Goal: Information Seeking & Learning: Learn about a topic

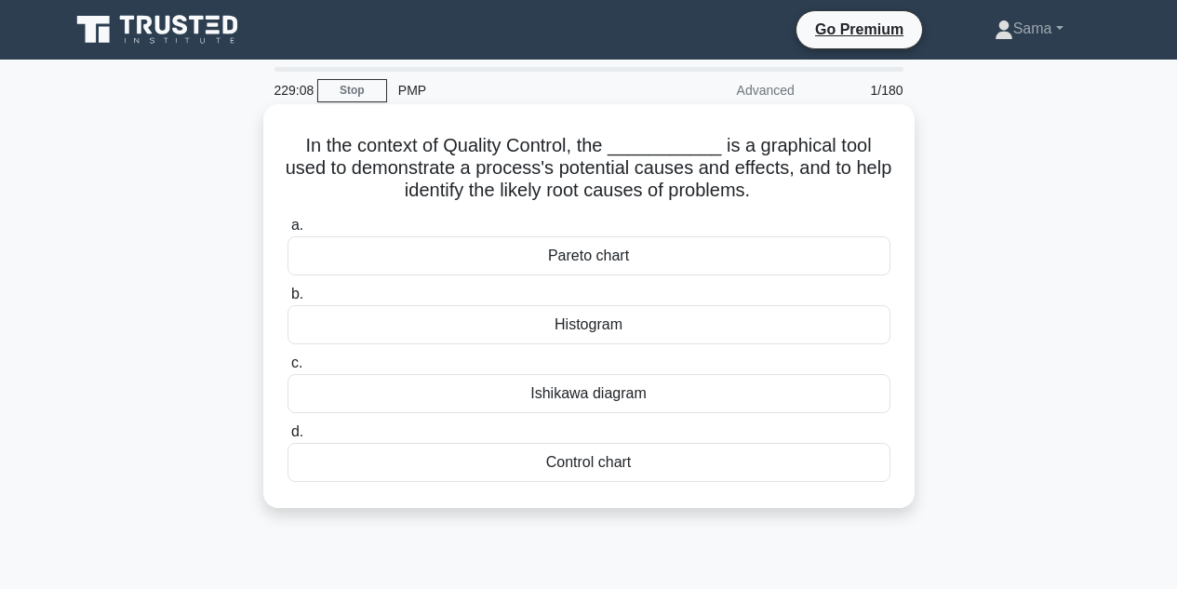
click at [566, 460] on div "Control chart" at bounding box center [588, 462] width 603 height 39
click at [287, 438] on input "d. Control chart" at bounding box center [287, 432] width 0 height 12
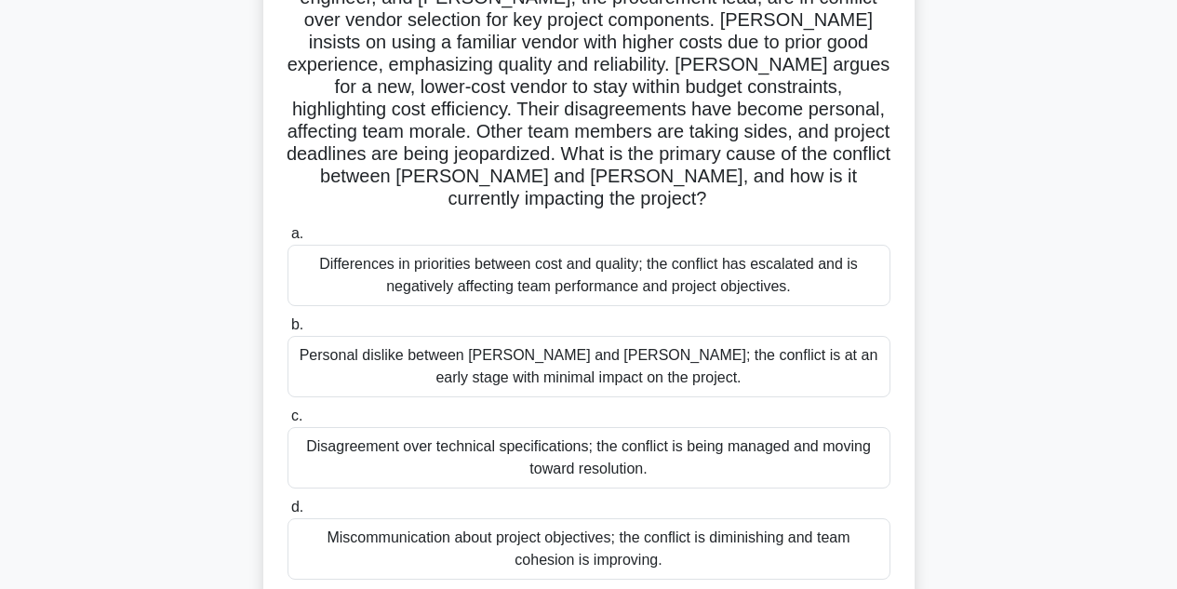
scroll to position [198, 0]
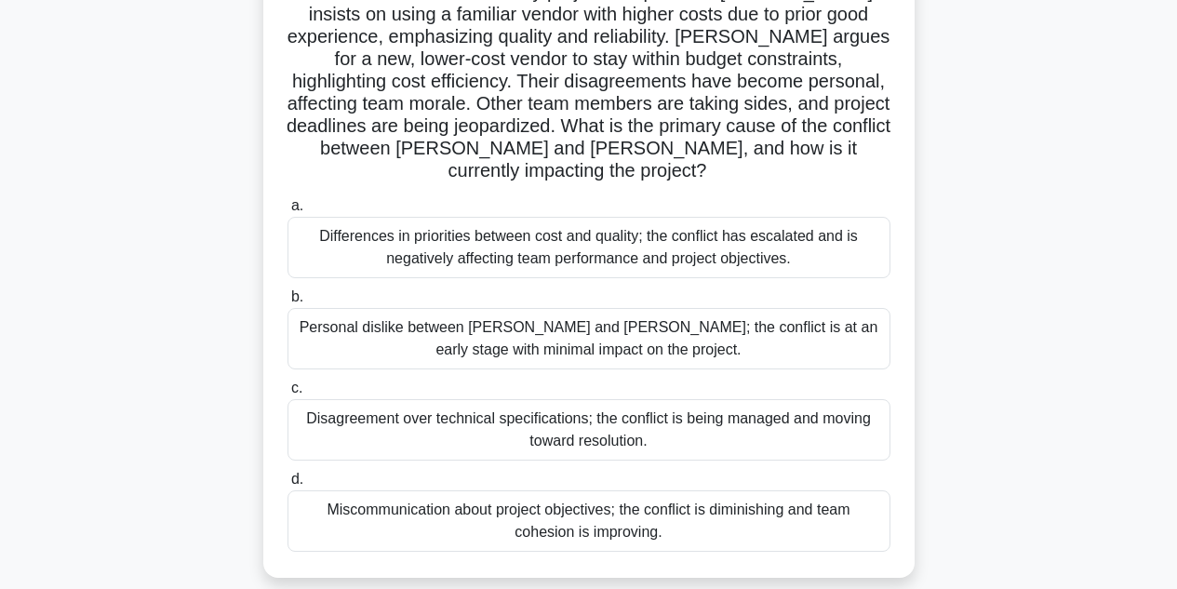
click at [377, 227] on div "Differences in priorities between cost and quality; the conflict has escalated …" at bounding box center [588, 247] width 603 height 61
click at [287, 212] on input "a. Differences in priorities between cost and quality; the conflict has escalat…" at bounding box center [287, 206] width 0 height 12
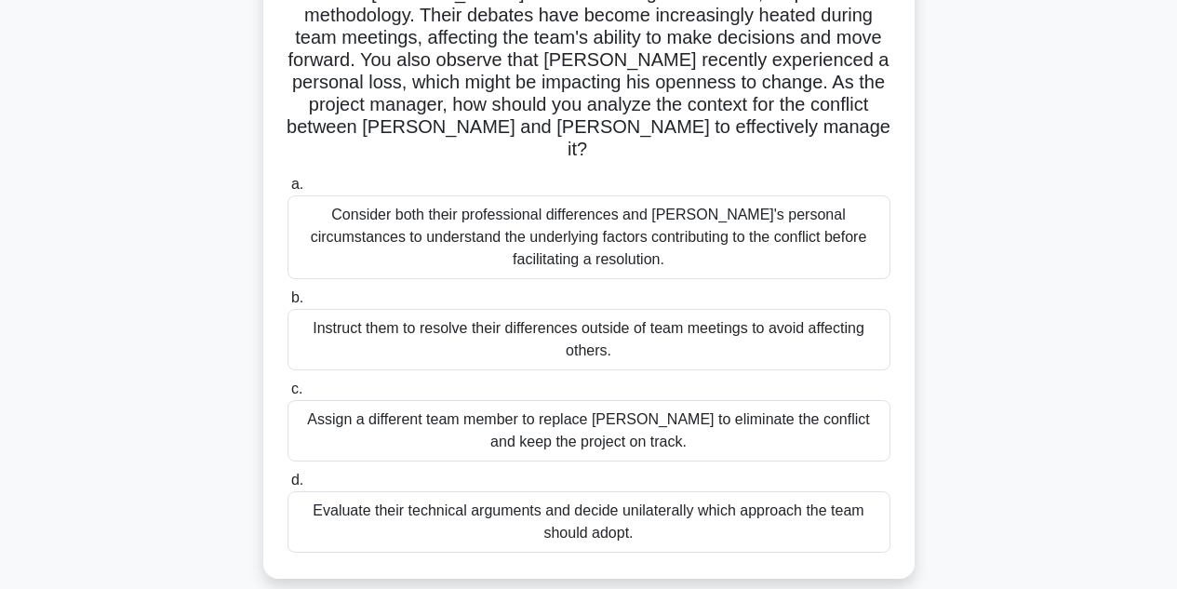
scroll to position [247, 0]
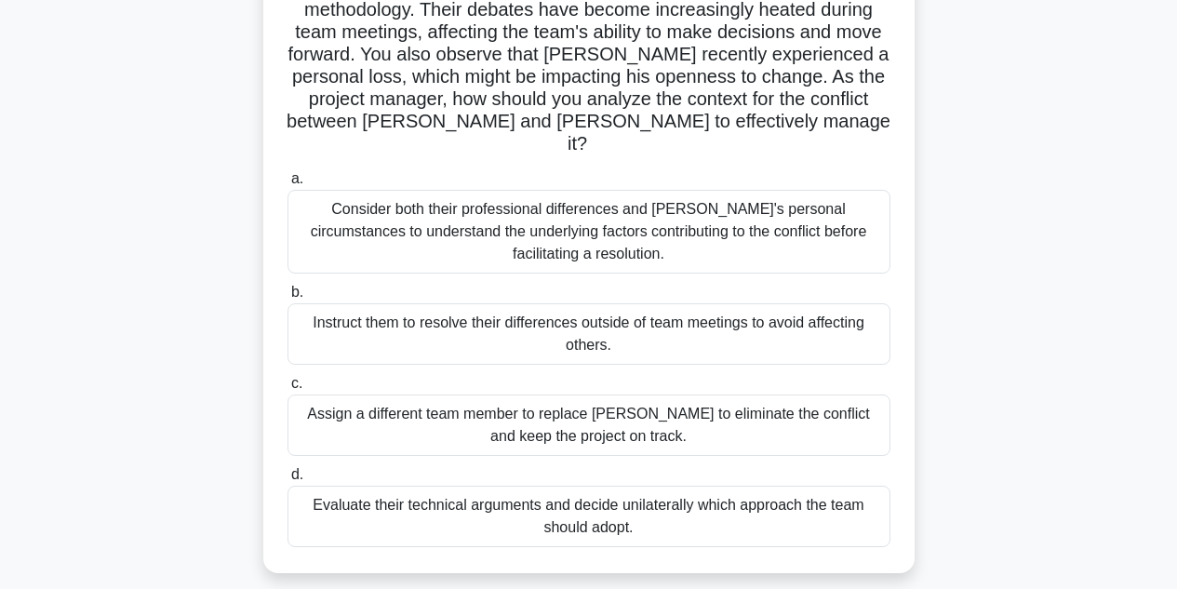
click at [434, 213] on div "Consider both their professional differences and Tom's personal circumstances t…" at bounding box center [588, 232] width 603 height 84
click at [287, 185] on input "a. Consider both their professional differences and Tom's personal circumstance…" at bounding box center [287, 179] width 0 height 12
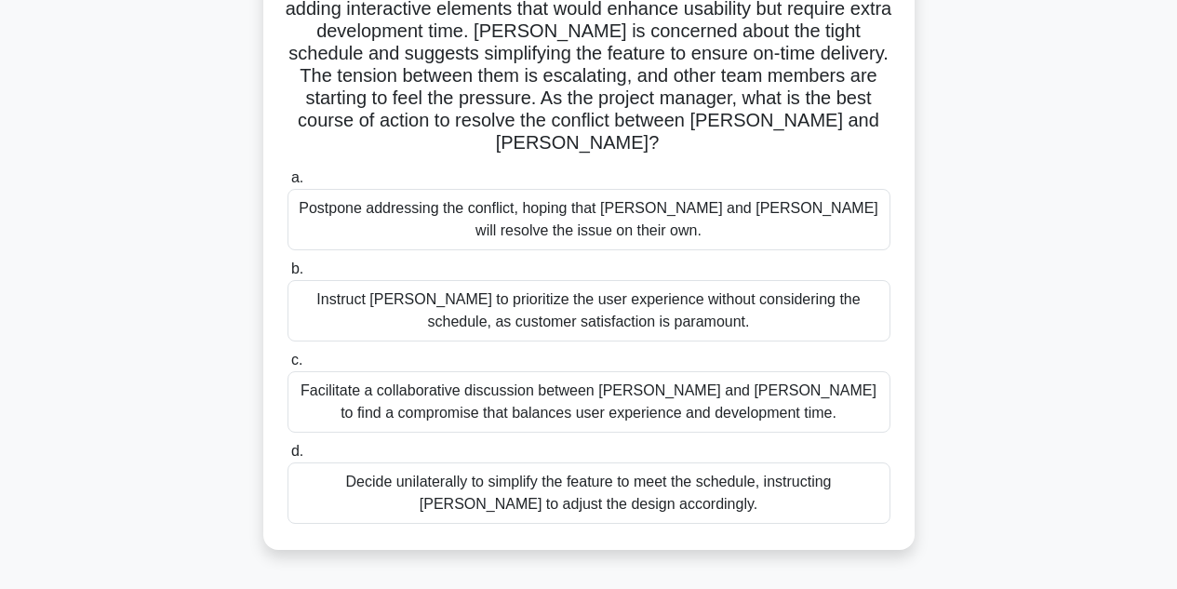
scroll to position [233, 0]
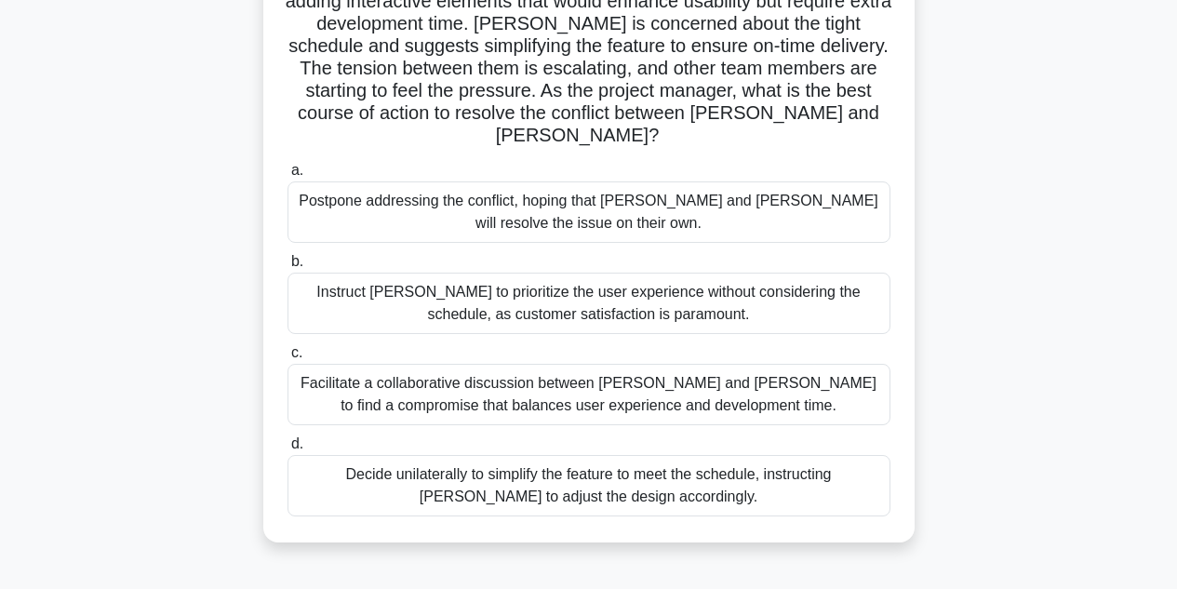
click at [375, 365] on div "Facilitate a collaborative discussion between Alex and Jamie to find a compromi…" at bounding box center [588, 394] width 603 height 61
click at [287, 359] on input "c. Facilitate a collaborative discussion between Alex and Jamie to find a compr…" at bounding box center [287, 353] width 0 height 12
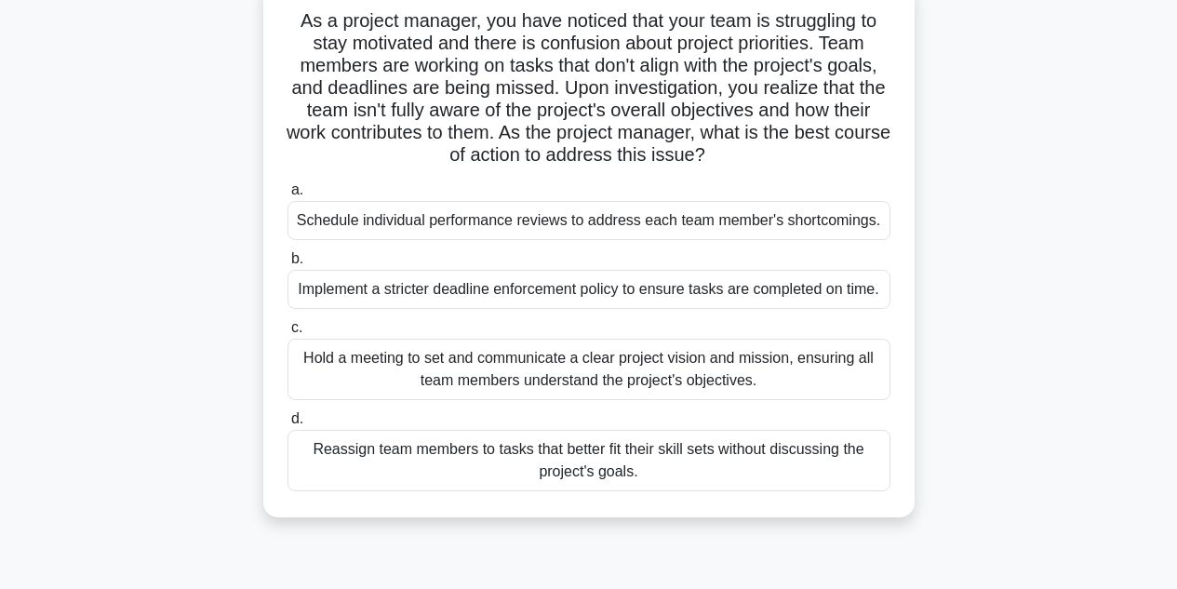
scroll to position [126, 0]
click at [459, 471] on div "Reassign team members to tasks that better fit their skill sets without discuss…" at bounding box center [588, 459] width 603 height 61
click at [287, 424] on input "d. Reassign team members to tasks that better fit their skill sets without disc…" at bounding box center [287, 418] width 0 height 12
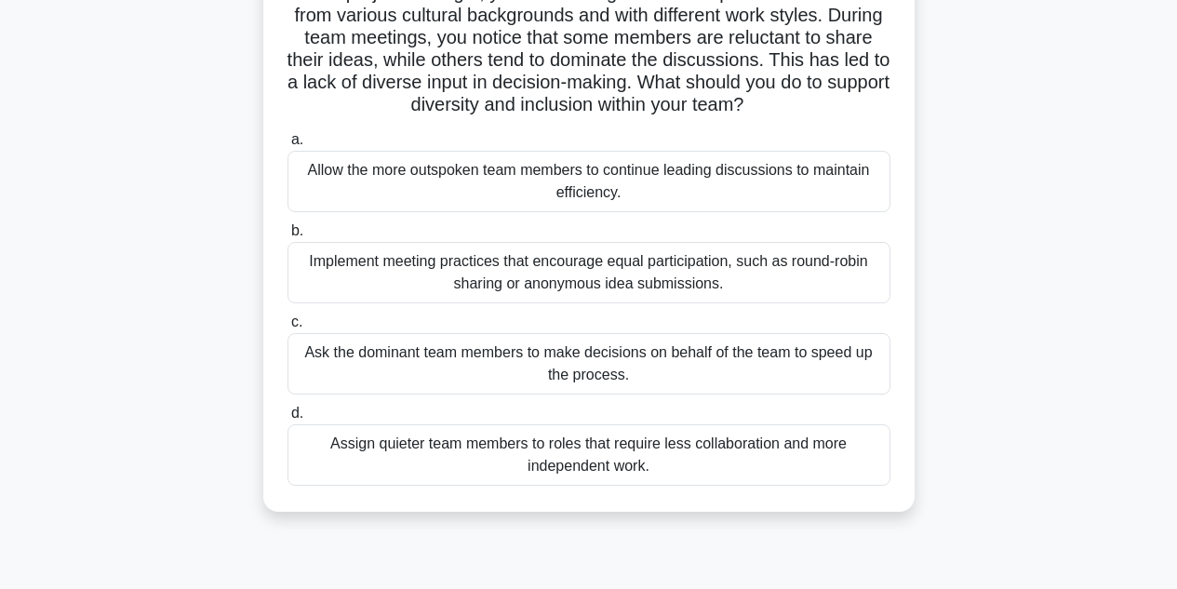
scroll to position [164, 0]
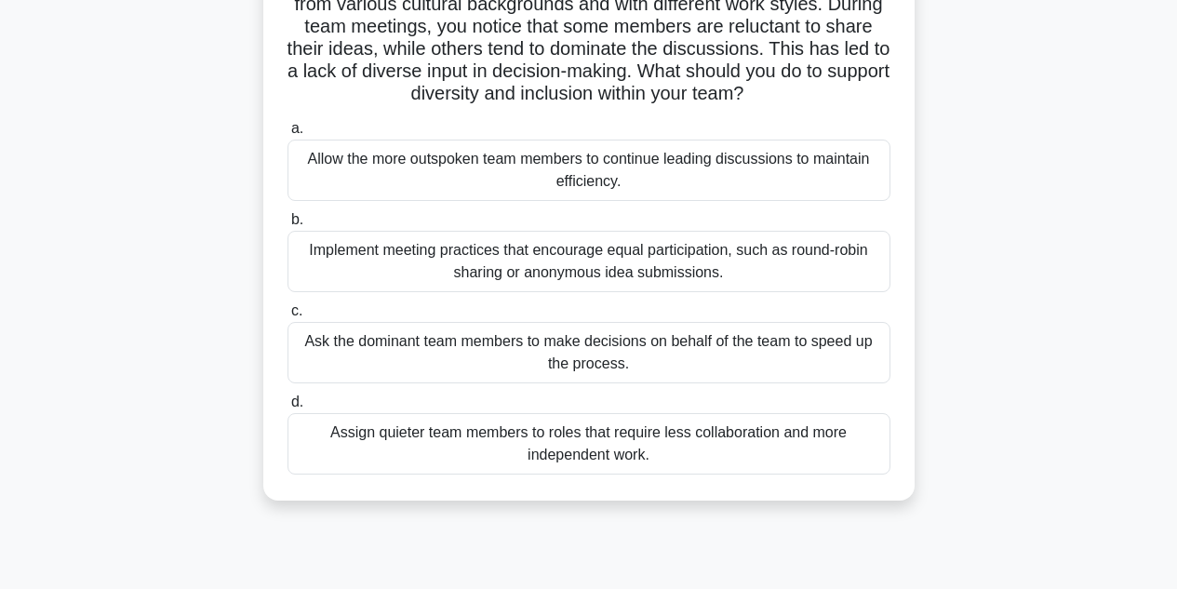
click at [374, 250] on div "Implement meeting practices that encourage equal participation, such as round-r…" at bounding box center [588, 261] width 603 height 61
click at [287, 226] on input "b. Implement meeting practices that encourage equal participation, such as roun…" at bounding box center [287, 220] width 0 height 12
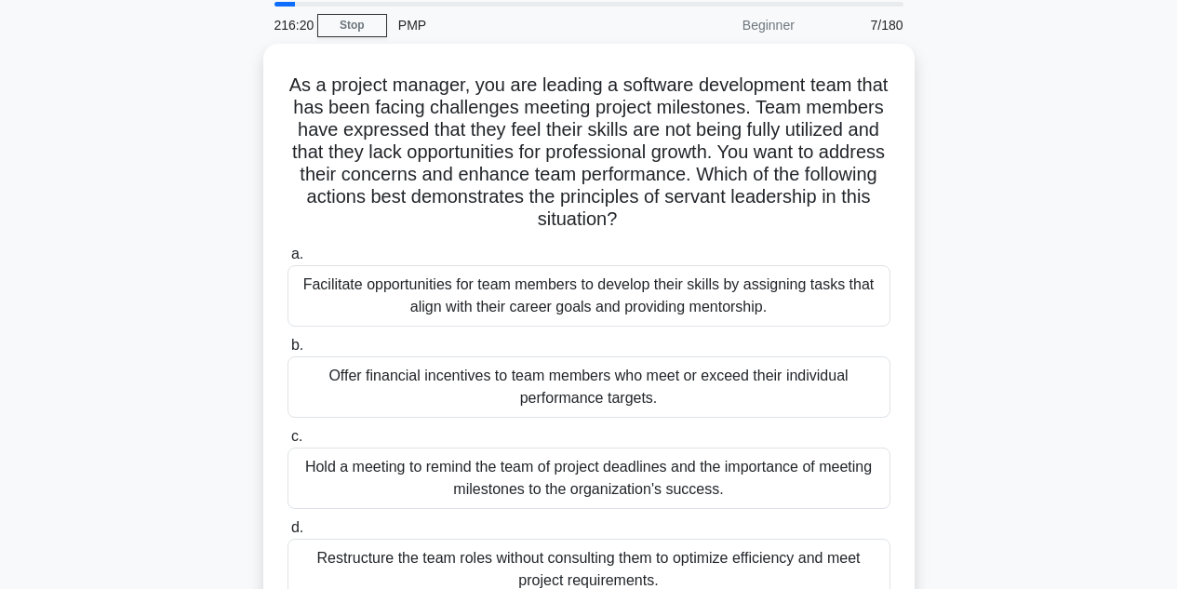
scroll to position [64, 0]
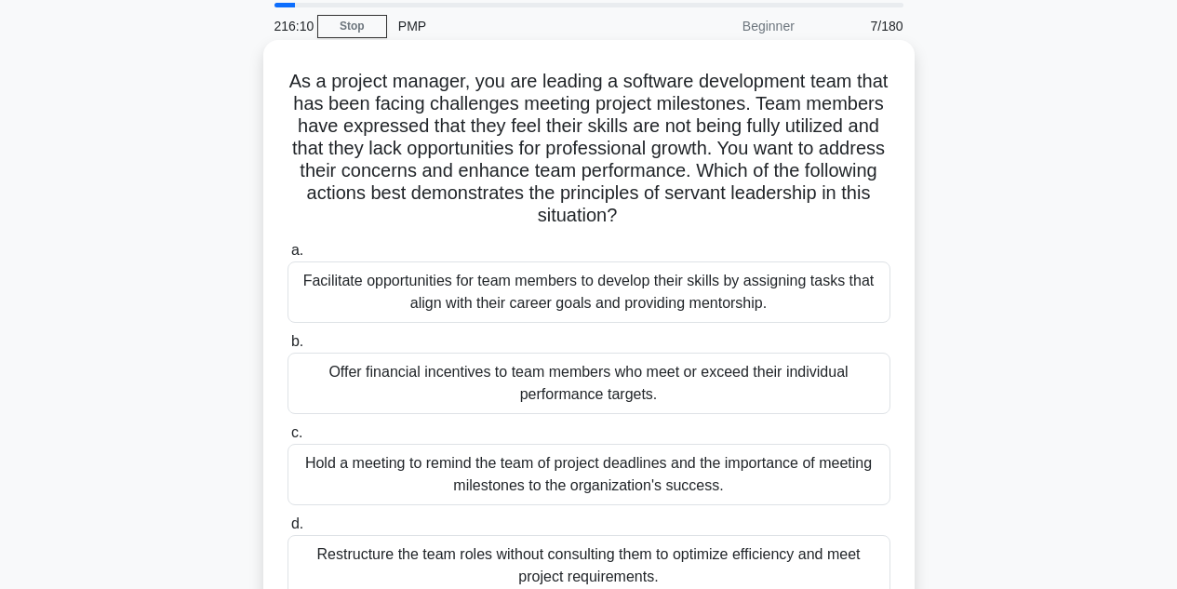
click at [330, 287] on div "Facilitate opportunities for team members to develop their skills by assigning …" at bounding box center [588, 291] width 603 height 61
click at [287, 257] on input "a. Facilitate opportunities for team members to develop their skills by assigni…" at bounding box center [287, 251] width 0 height 12
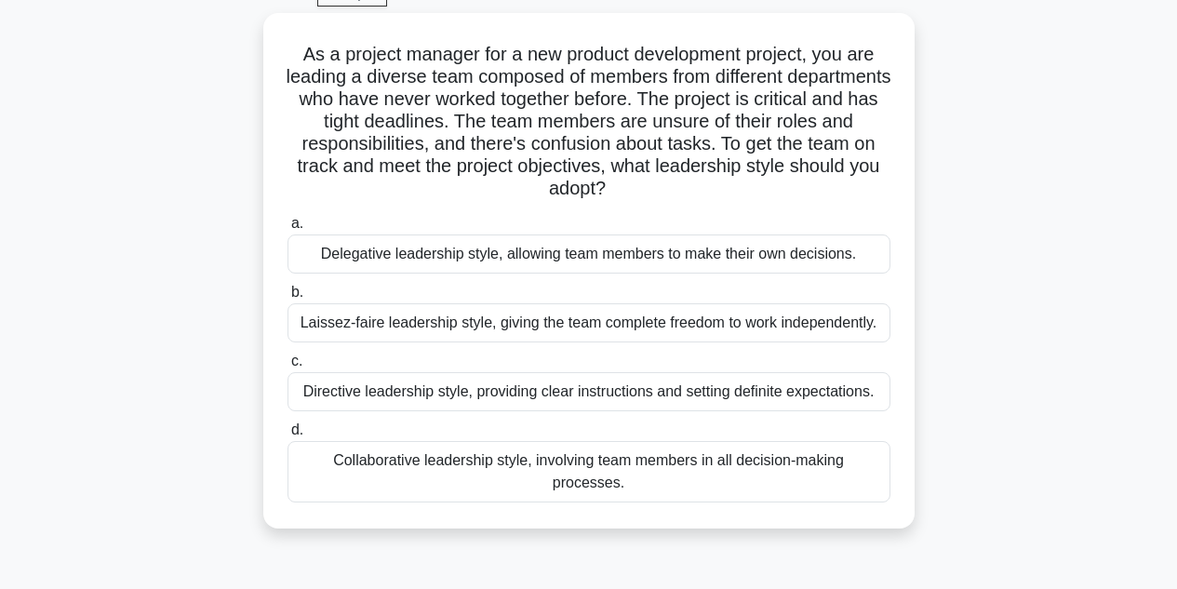
scroll to position [100, 0]
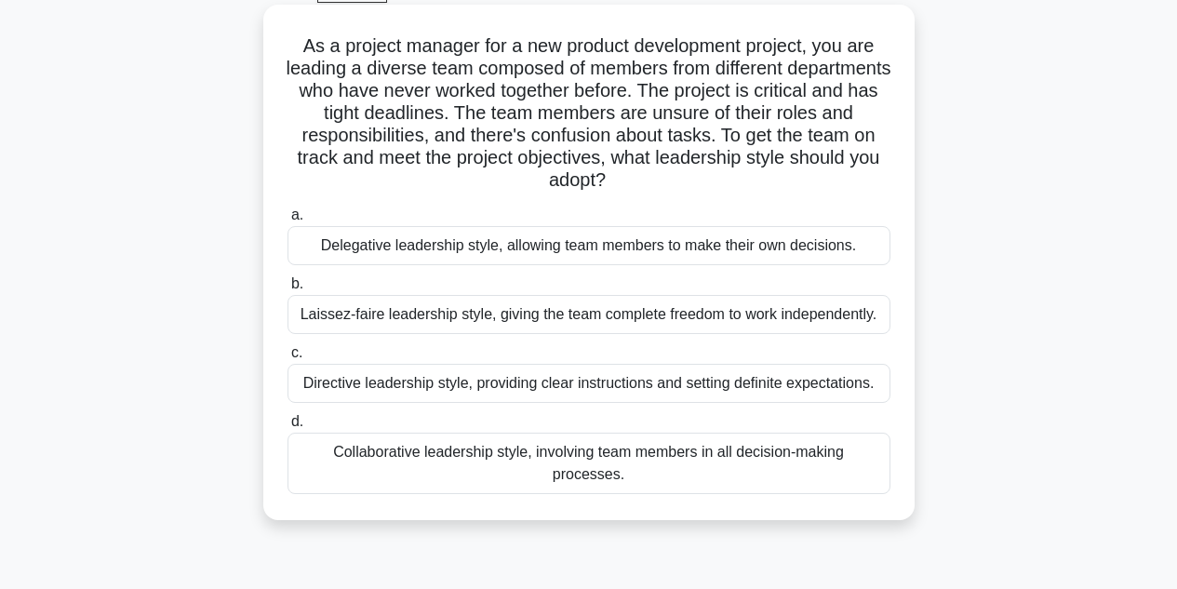
click at [371, 383] on div "Directive leadership style, providing clear instructions and setting definite e…" at bounding box center [588, 383] width 603 height 39
click at [287, 359] on input "c. Directive leadership style, providing clear instructions and setting definit…" at bounding box center [287, 353] width 0 height 12
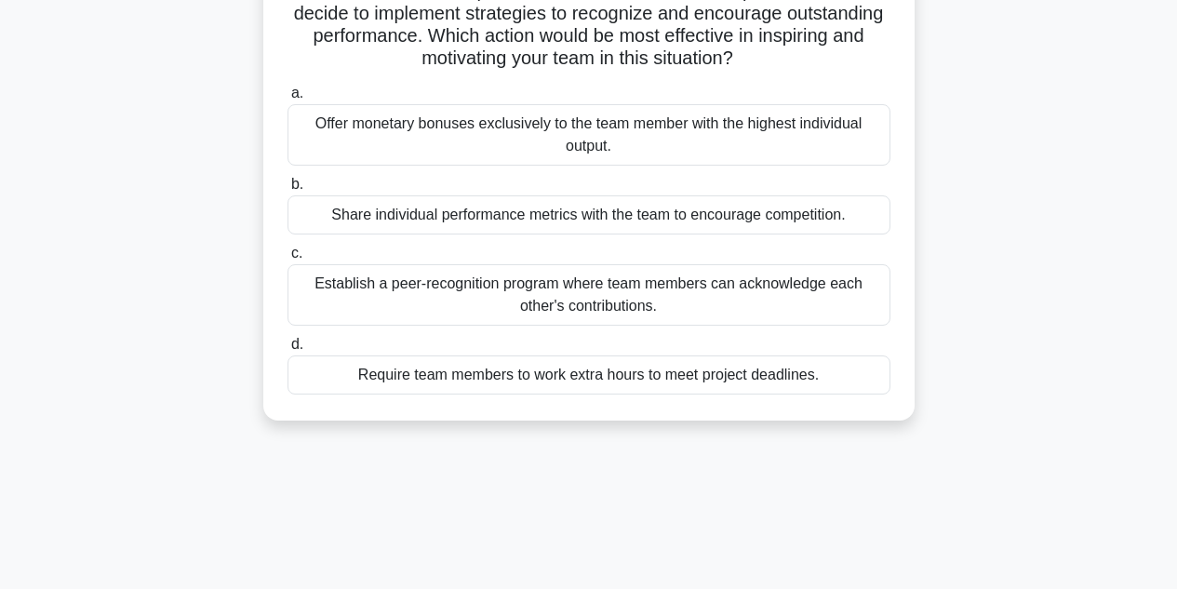
scroll to position [227, 0]
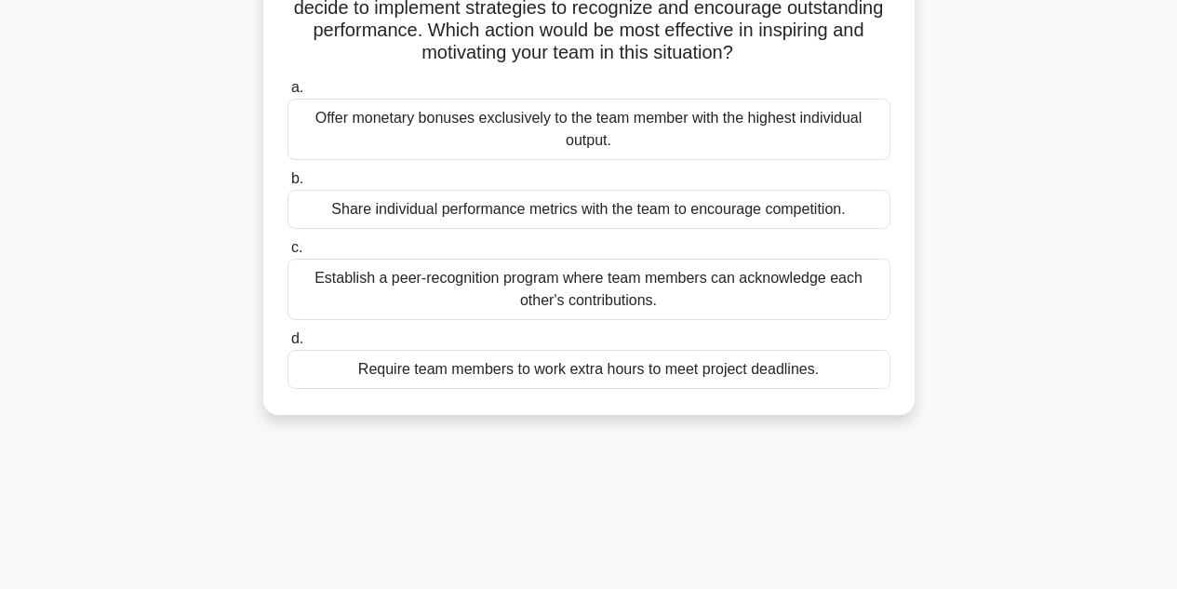
click at [346, 286] on div "Establish a peer-recognition program where team members can acknowledge each ot…" at bounding box center [588, 289] width 603 height 61
click at [287, 254] on input "c. Establish a peer-recognition program where team members can acknowledge each…" at bounding box center [287, 248] width 0 height 12
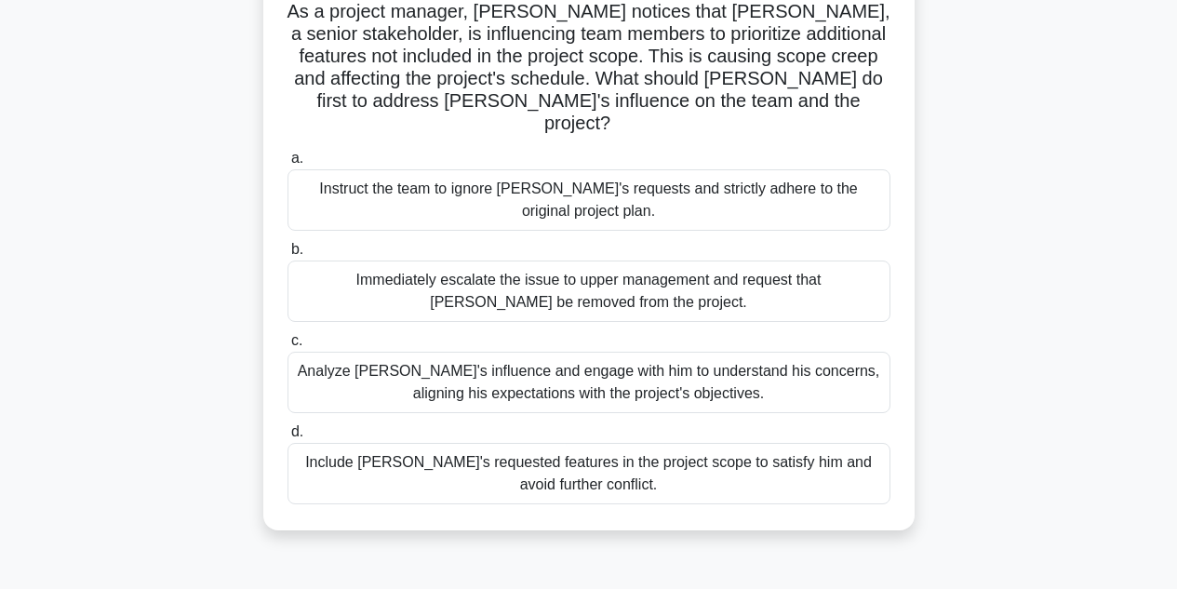
scroll to position [143, 0]
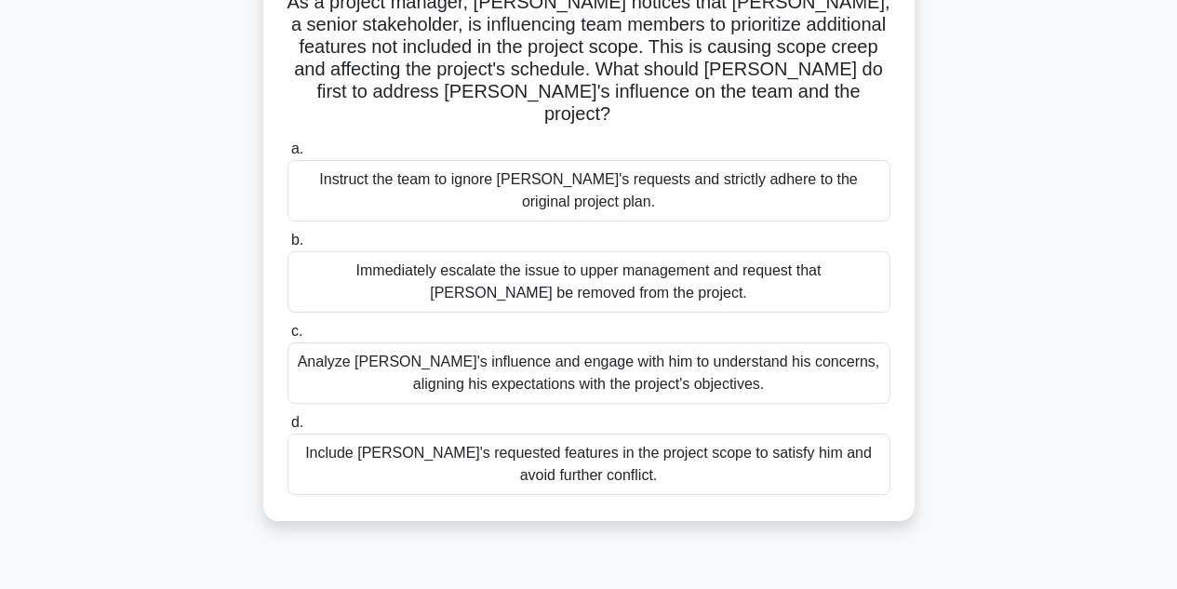
click at [406, 346] on div "Analyze John's influence and engage with him to understand his concerns, aligni…" at bounding box center [588, 372] width 603 height 61
click at [287, 338] on input "c. Analyze John's influence and engage with him to understand his concerns, ali…" at bounding box center [287, 332] width 0 height 12
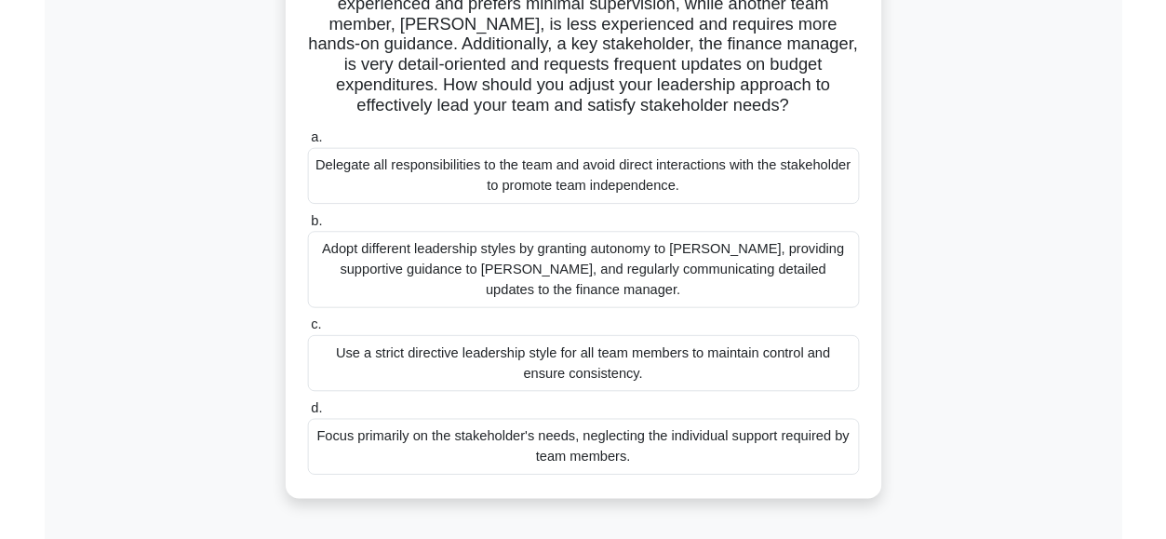
scroll to position [194, 0]
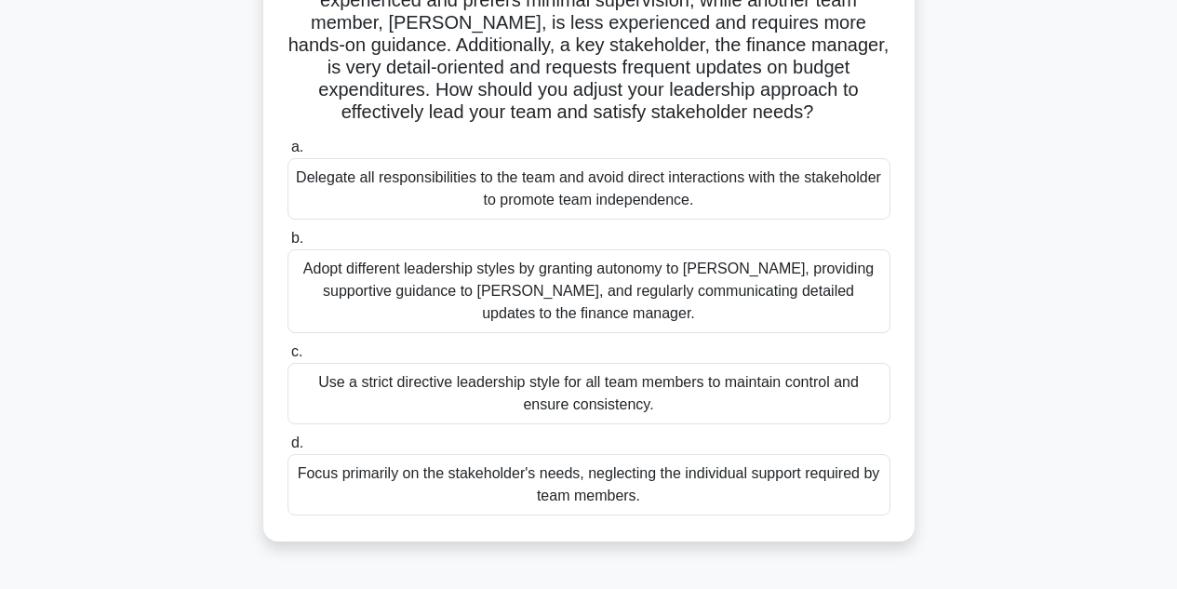
click at [141, 339] on div "As a project manager, you are leading a cross-functional team on a high-stakes …" at bounding box center [589, 238] width 1060 height 649
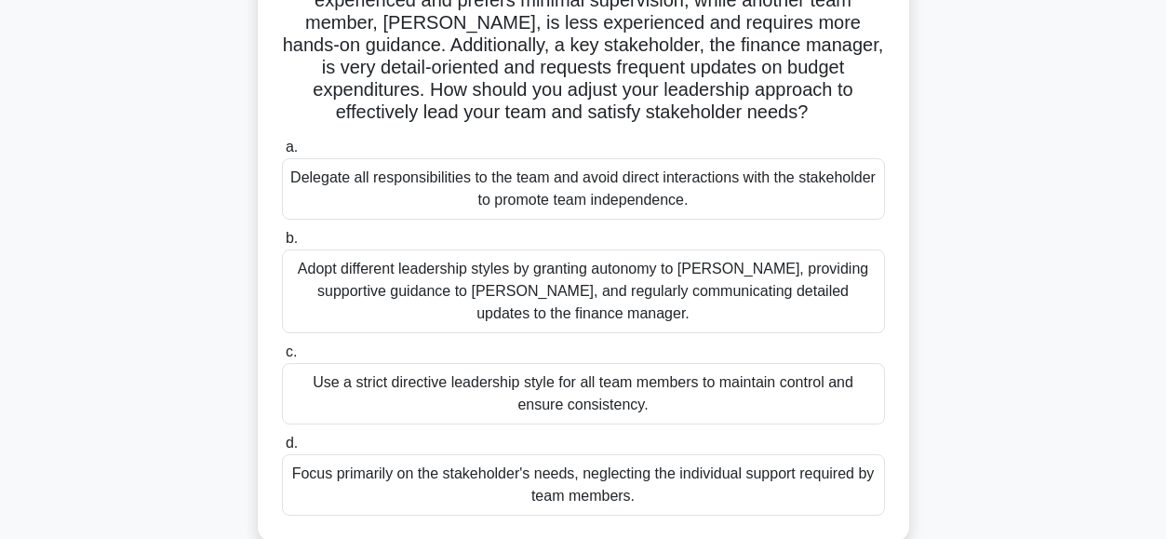
click at [136, 127] on div "As a project manager, you are leading a cross-functional team on a high-stakes …" at bounding box center [583, 238] width 1060 height 649
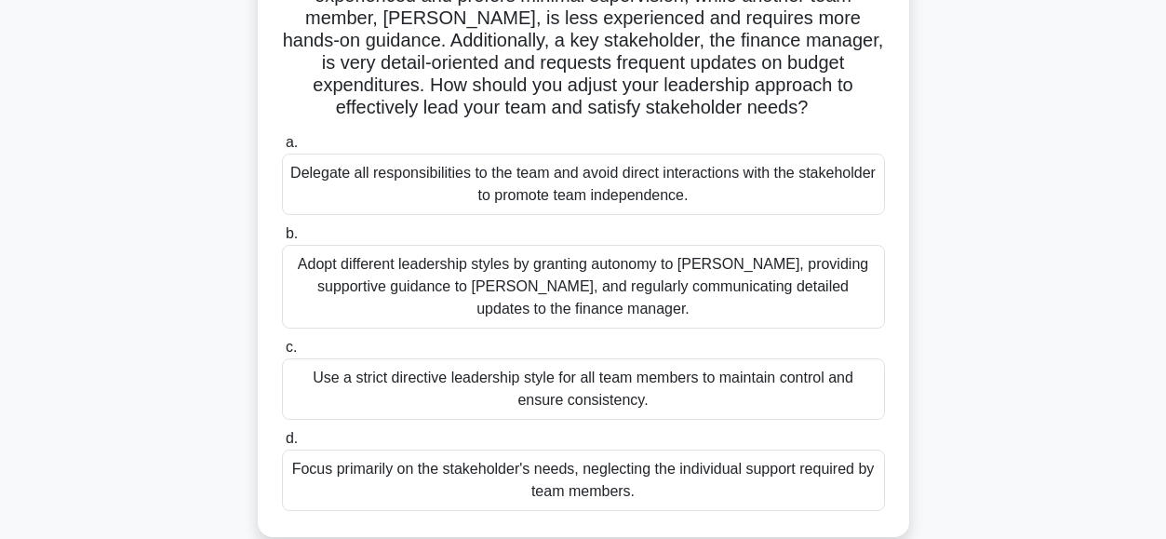
click at [391, 295] on div "Adopt different leadership styles by granting autonomy to Alex, providing suppo…" at bounding box center [583, 287] width 603 height 84
click at [282, 240] on input "b. Adopt different leadership styles by granting autonomy to Alex, providing su…" at bounding box center [282, 234] width 0 height 12
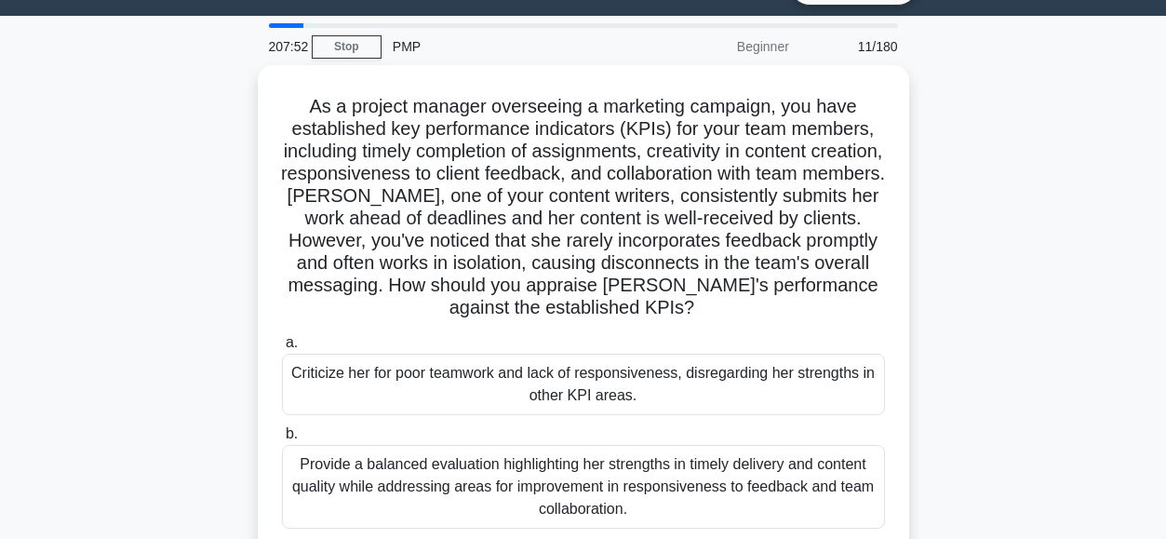
scroll to position [33, 0]
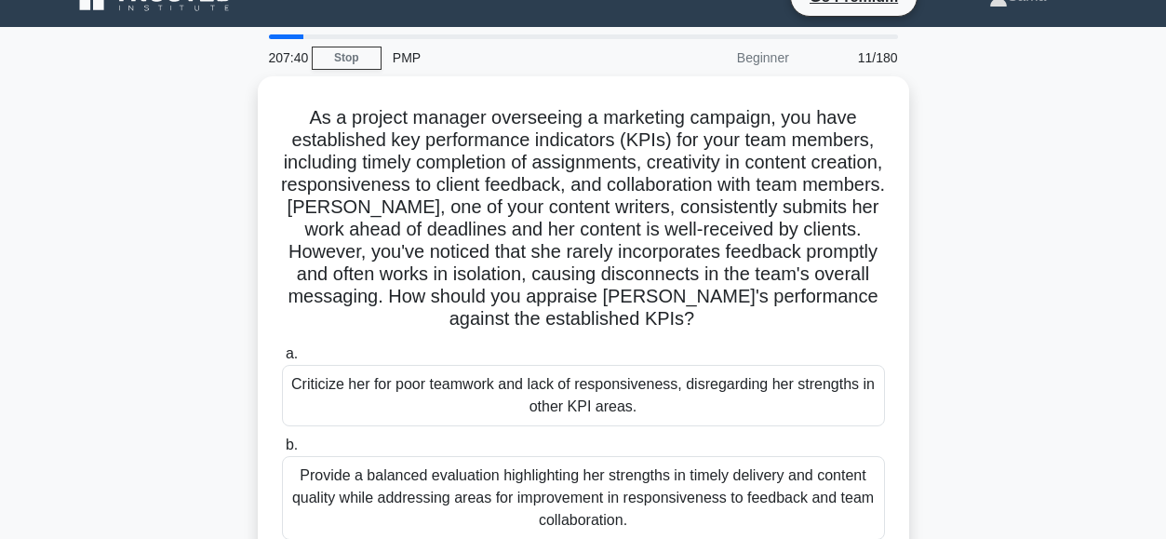
click at [143, 333] on div "As a project manager overseeing a marketing campaign, you have established key …" at bounding box center [583, 423] width 1060 height 694
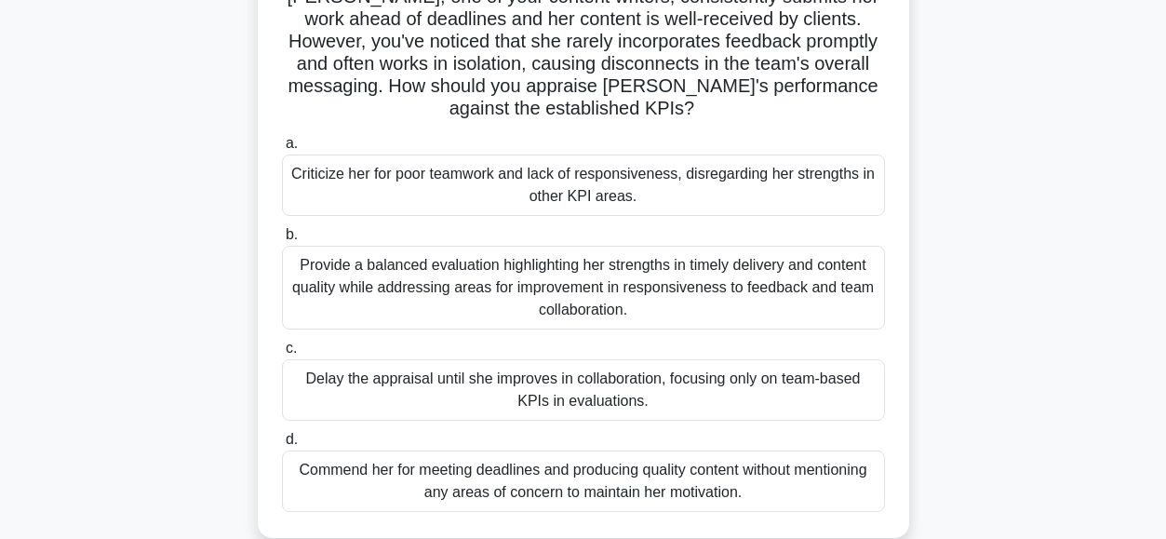
scroll to position [246, 0]
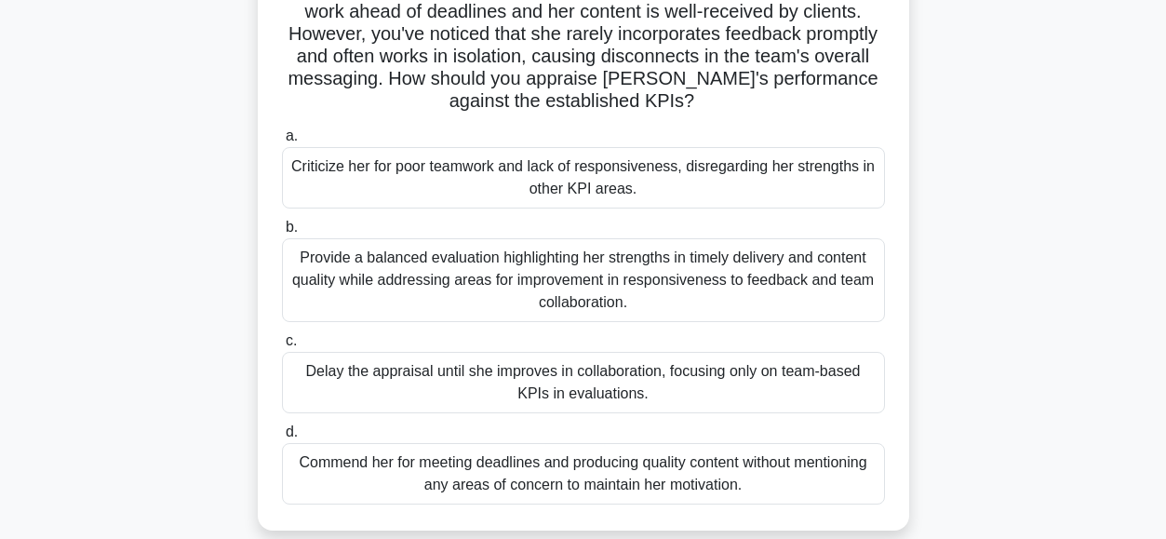
click at [373, 276] on div "Provide a balanced evaluation highlighting her strengths in timely delivery and…" at bounding box center [583, 280] width 603 height 84
click at [282, 233] on input "b. Provide a balanced evaluation highlighting her strengths in timely delivery …" at bounding box center [282, 227] width 0 height 12
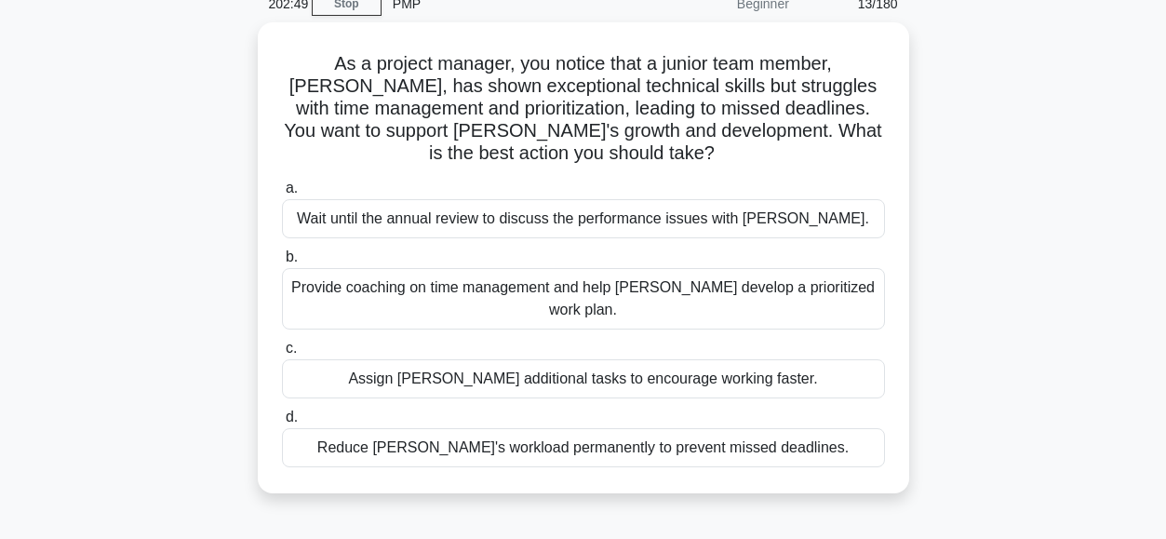
scroll to position [34, 0]
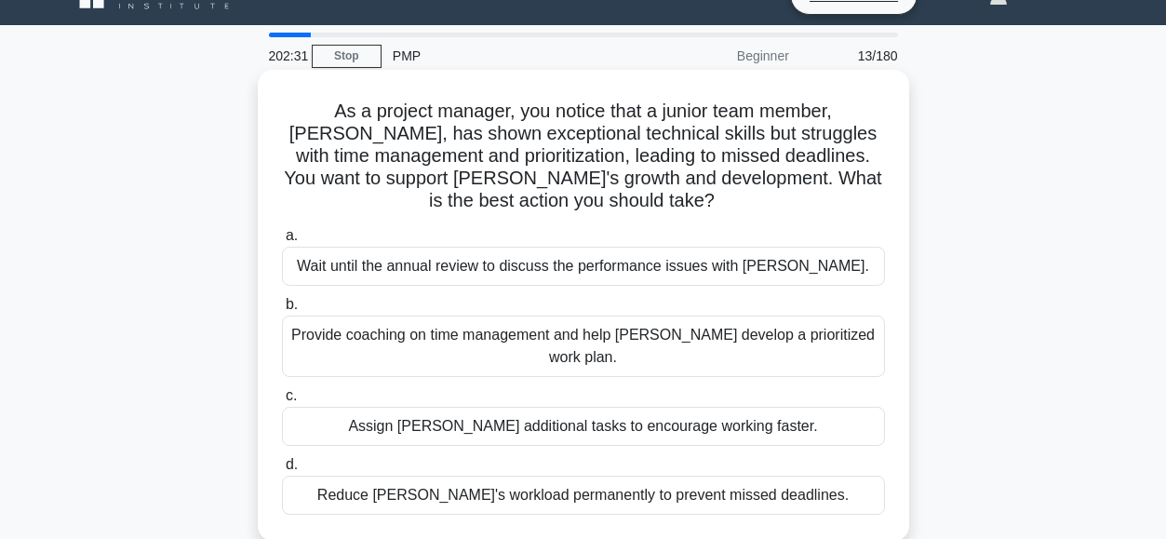
click at [355, 335] on div "Provide coaching on time management and help Alex develop a prioritized work pl…" at bounding box center [583, 345] width 603 height 61
click at [282, 311] on input "b. Provide coaching on time management and help Alex develop a prioritized work…" at bounding box center [282, 305] width 0 height 12
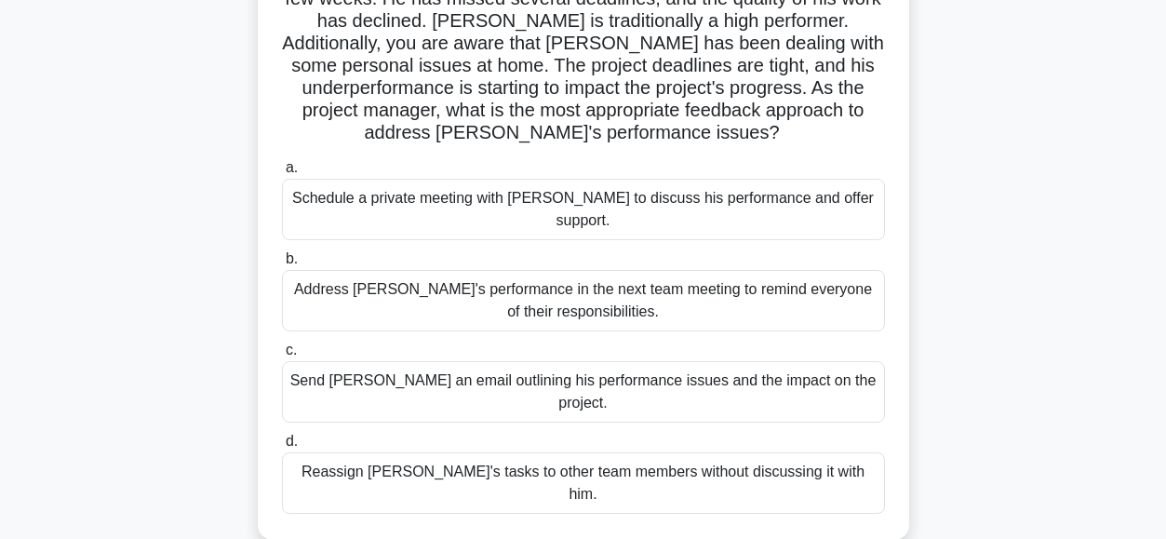
scroll to position [198, 0]
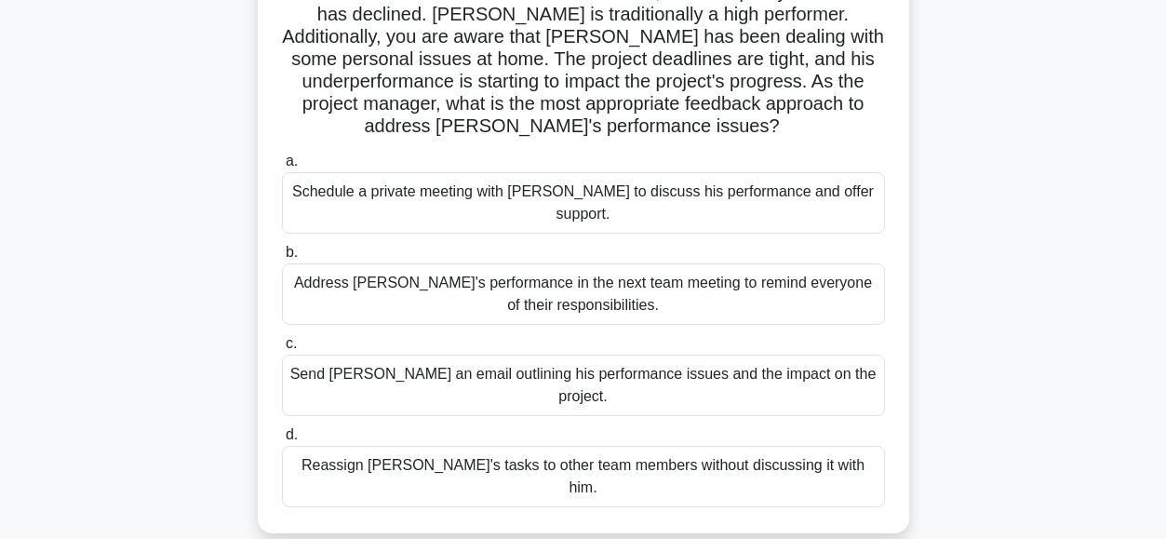
click at [325, 191] on div "Schedule a private meeting with Carlos to discuss his performance and offer sup…" at bounding box center [583, 202] width 603 height 61
click at [282, 167] on input "a. Schedule a private meeting with Carlos to discuss his performance and offer …" at bounding box center [282, 161] width 0 height 12
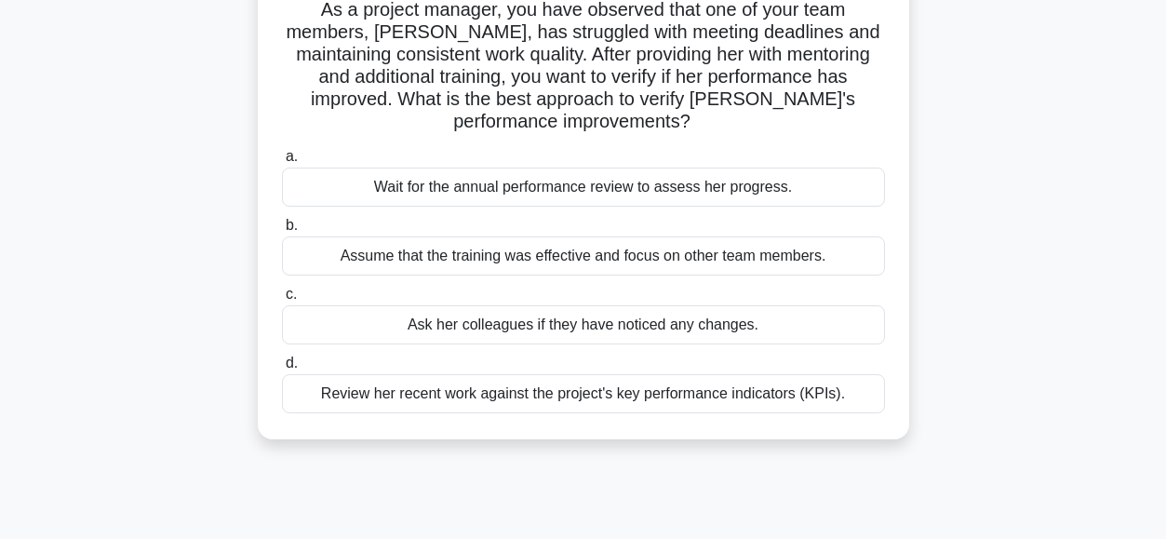
scroll to position [141, 0]
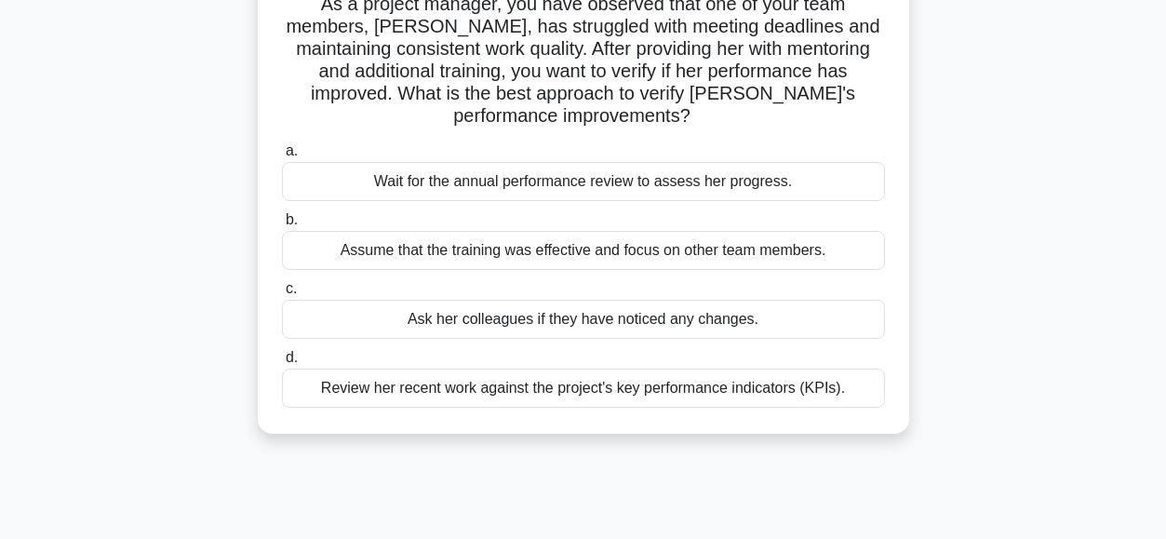
click at [382, 386] on div "Review her recent work against the project's key performance indicators (KPIs)." at bounding box center [583, 387] width 603 height 39
click at [282, 364] on input "d. Review her recent work against the project's key performance indicators (KPI…" at bounding box center [282, 358] width 0 height 12
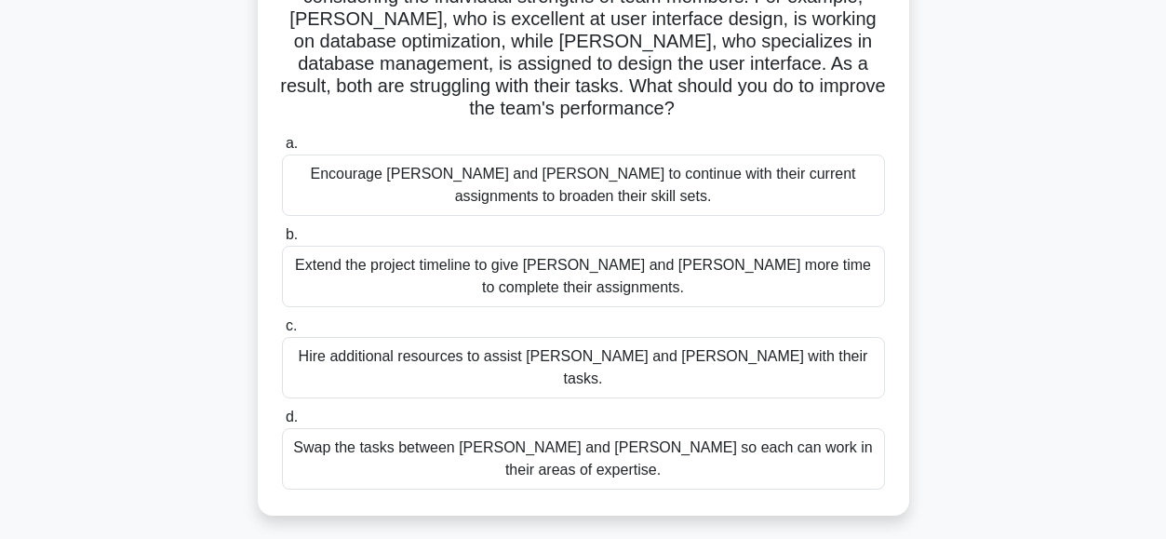
scroll to position [221, 0]
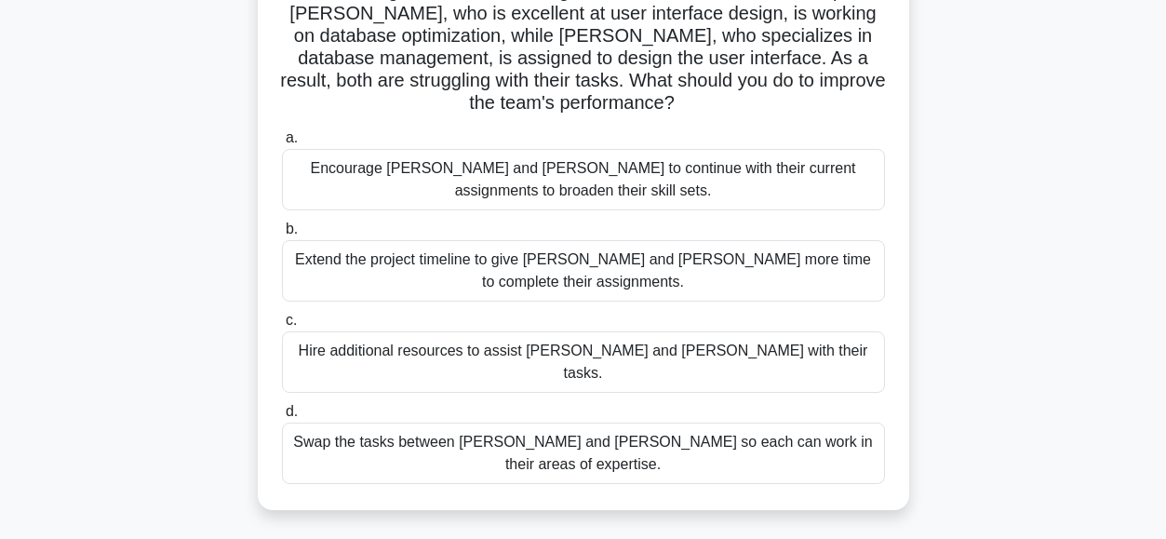
click at [479, 422] on div "Swap the tasks between Alex and Sam so each can work in their areas of expertis…" at bounding box center [583, 452] width 603 height 61
click at [282, 418] on input "d. Swap the tasks between Alex and Sam so each can work in their areas of exper…" at bounding box center [282, 412] width 0 height 12
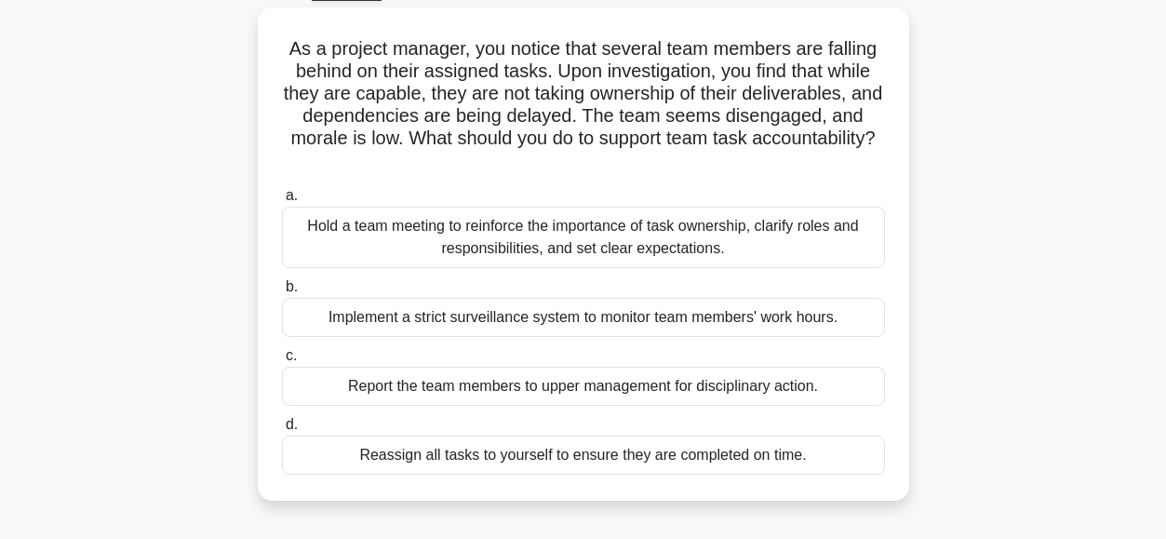
scroll to position [100, 0]
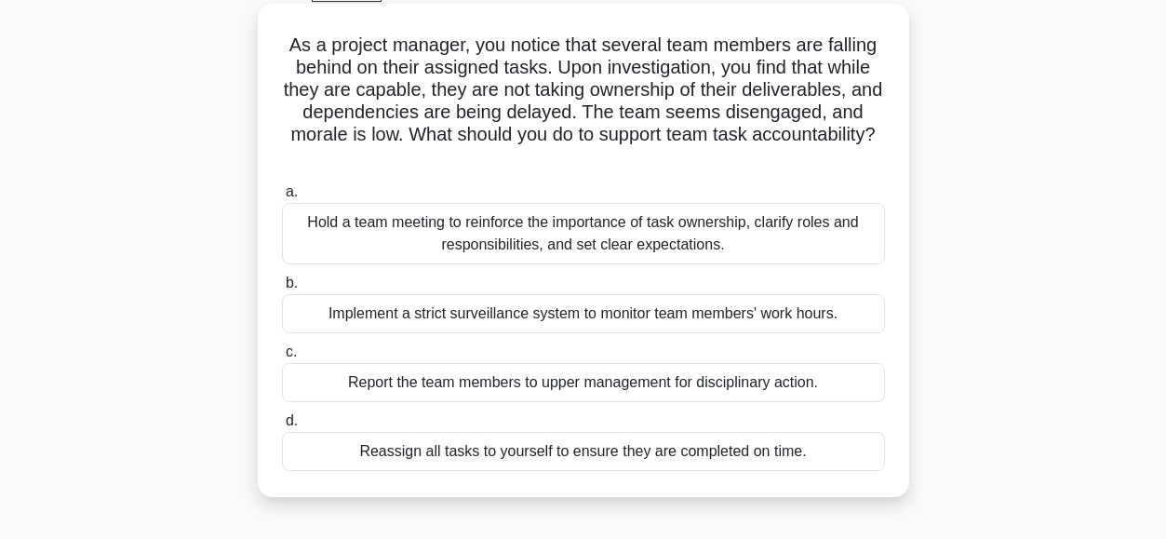
click at [351, 234] on div "Hold a team meeting to reinforce the importance of task ownership, clarify role…" at bounding box center [583, 233] width 603 height 61
click at [282, 198] on input "a. Hold a team meeting to reinforce the importance of task ownership, clarify r…" at bounding box center [282, 192] width 0 height 12
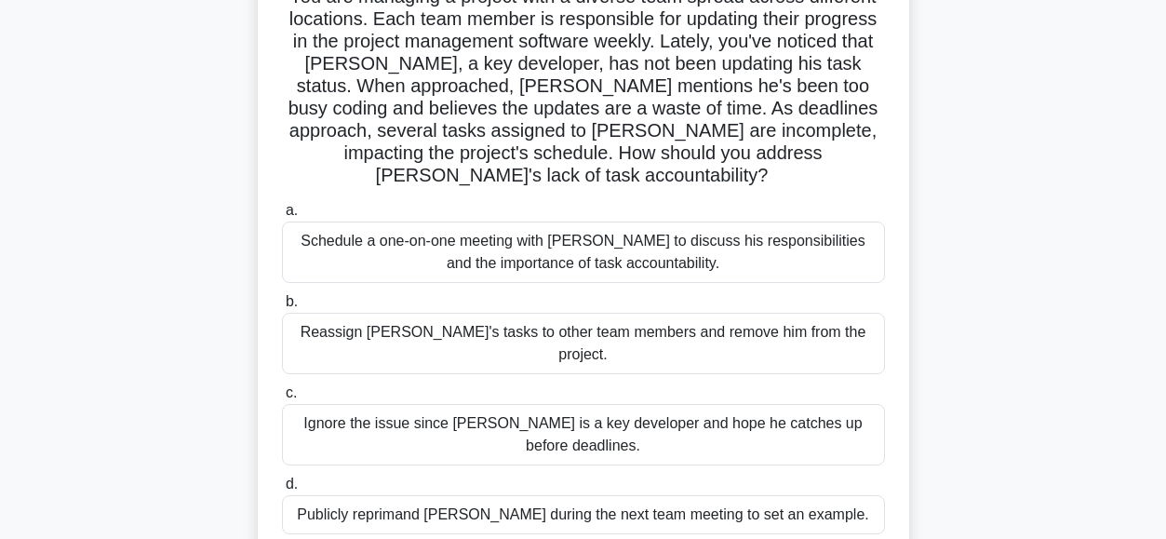
scroll to position [155, 0]
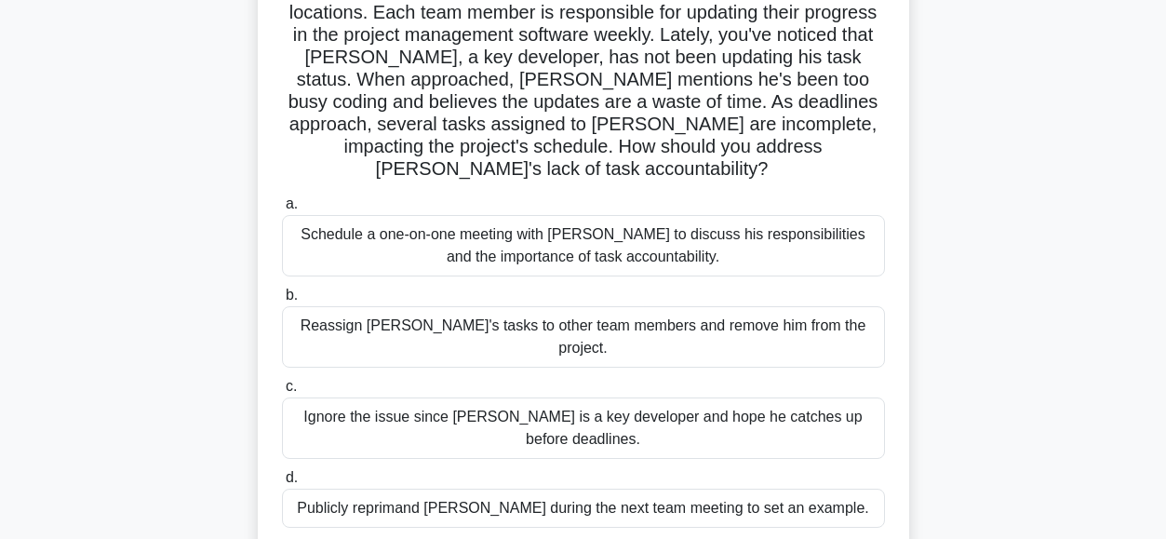
click at [365, 227] on div "Schedule a one-on-one meeting with Alex to discuss his responsibilities and the…" at bounding box center [583, 245] width 603 height 61
click at [282, 210] on input "a. Schedule a one-on-one meeting with Alex to discuss his responsibilities and …" at bounding box center [282, 204] width 0 height 12
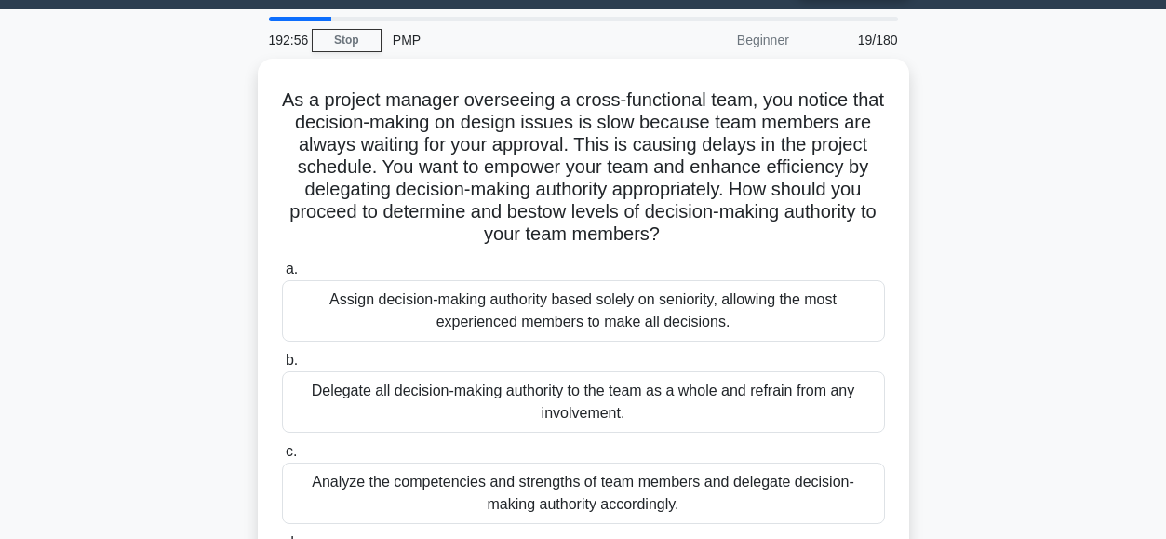
scroll to position [51, 0]
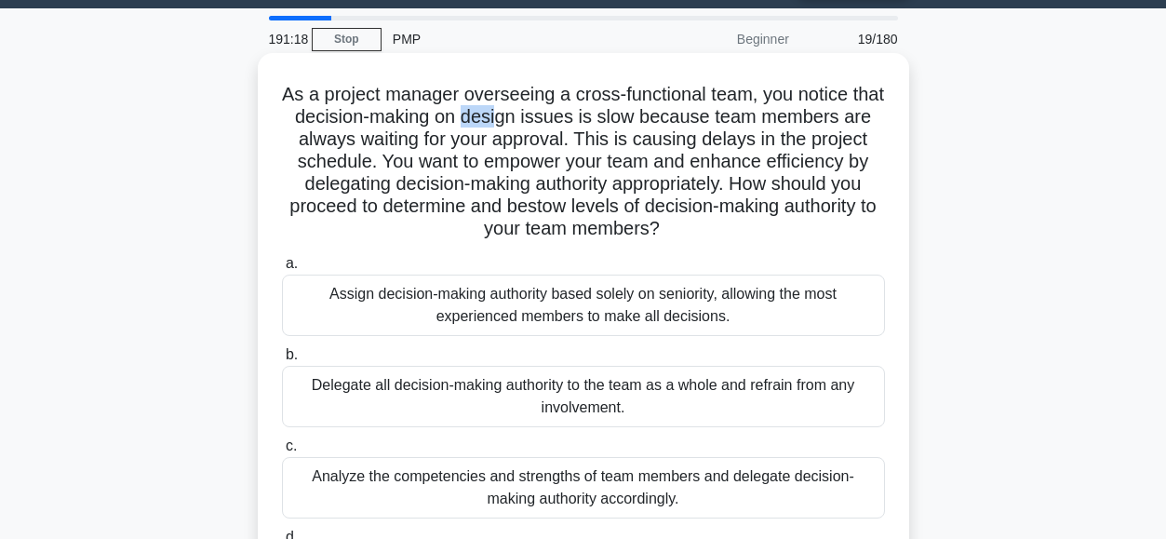
drag, startPoint x: 503, startPoint y: 120, endPoint x: 533, endPoint y: 126, distance: 30.3
click at [533, 126] on h5 "As a project manager overseeing a cross-functional team, you notice that decisi…" at bounding box center [583, 162] width 606 height 158
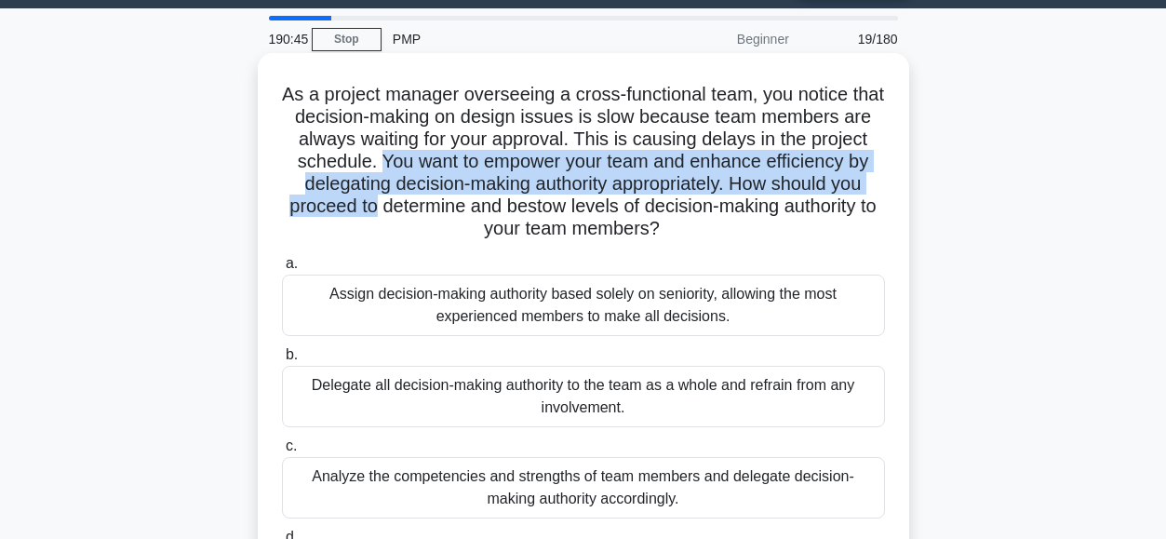
drag, startPoint x: 462, startPoint y: 163, endPoint x: 466, endPoint y: 200, distance: 37.4
click at [466, 200] on h5 "As a project manager overseeing a cross-functional team, you notice that decisi…" at bounding box center [583, 162] width 606 height 158
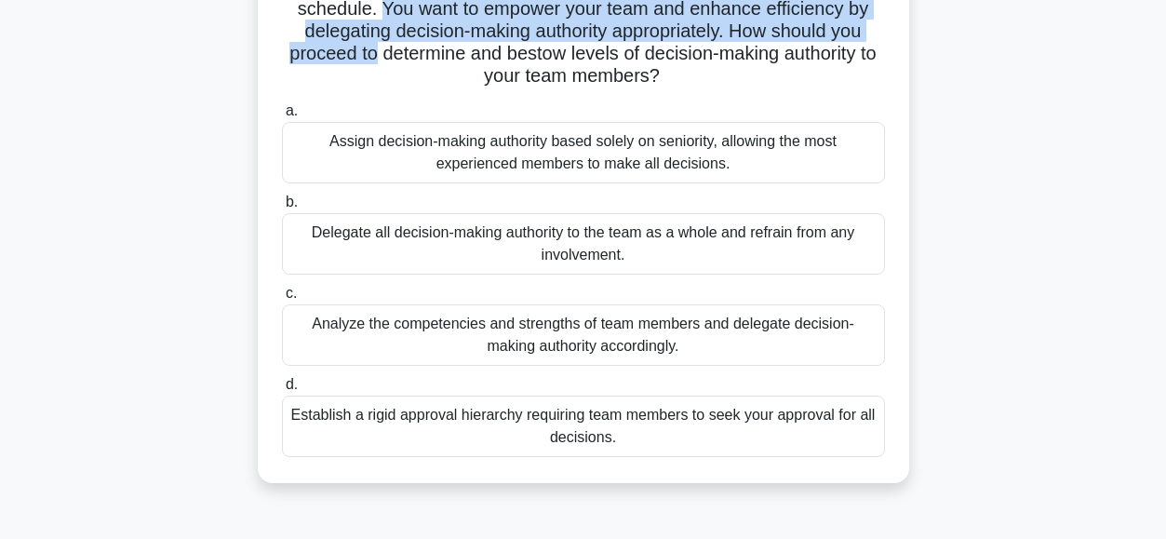
scroll to position [207, 0]
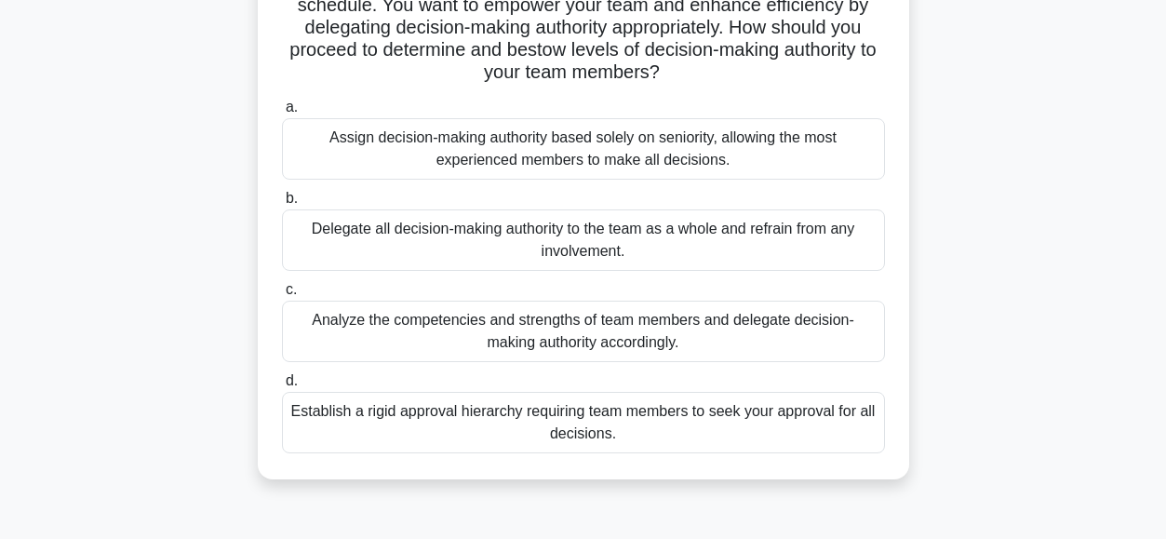
click at [372, 327] on div "Analyze the competencies and strengths of team members and delegate decision-ma…" at bounding box center [583, 330] width 603 height 61
click at [282, 296] on input "c. Analyze the competencies and strengths of team members and delegate decision…" at bounding box center [282, 290] width 0 height 12
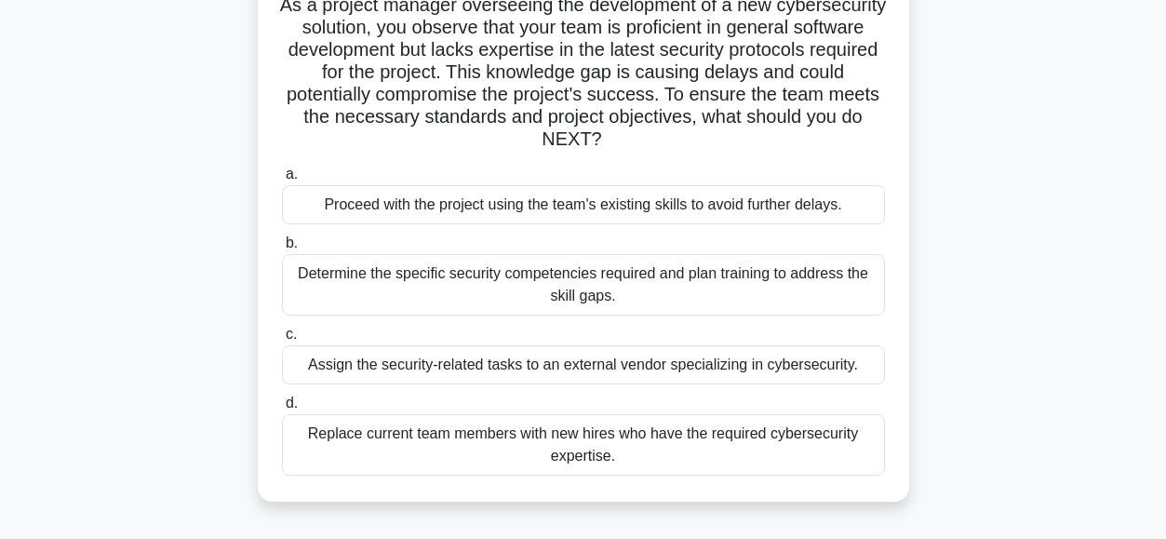
scroll to position [146, 0]
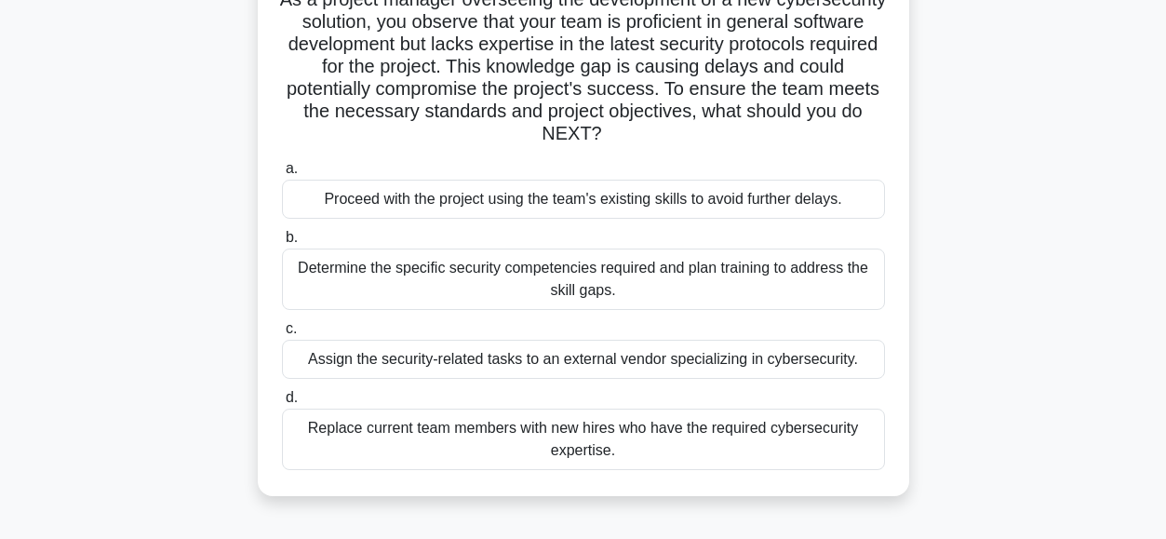
click at [327, 281] on div "Determine the specific security competencies required and plan training to addr…" at bounding box center [583, 278] width 603 height 61
click at [282, 244] on input "b. Determine the specific security competencies required and plan training to a…" at bounding box center [282, 238] width 0 height 12
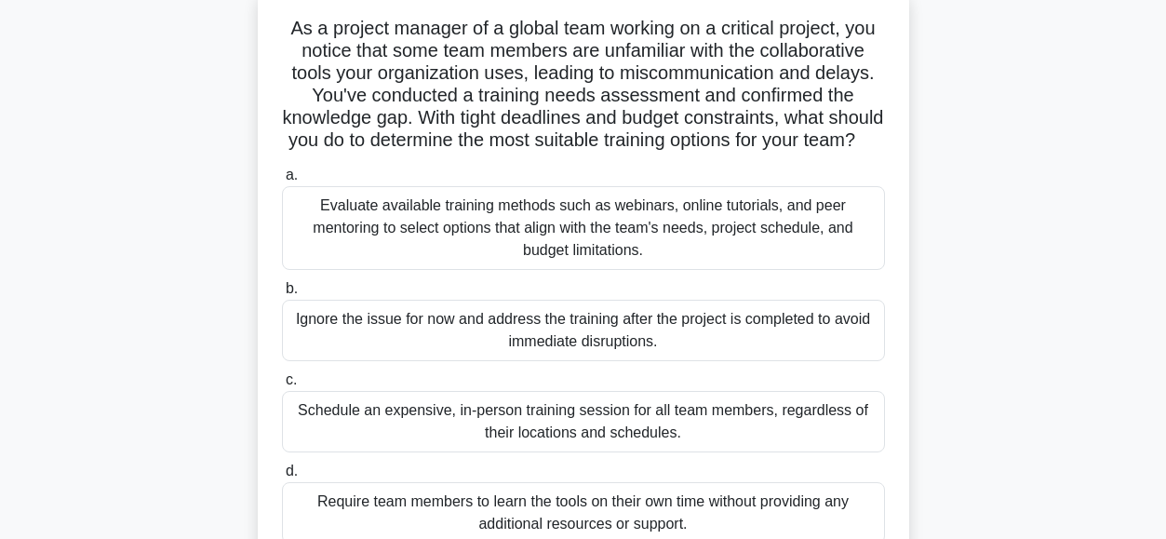
scroll to position [111, 0]
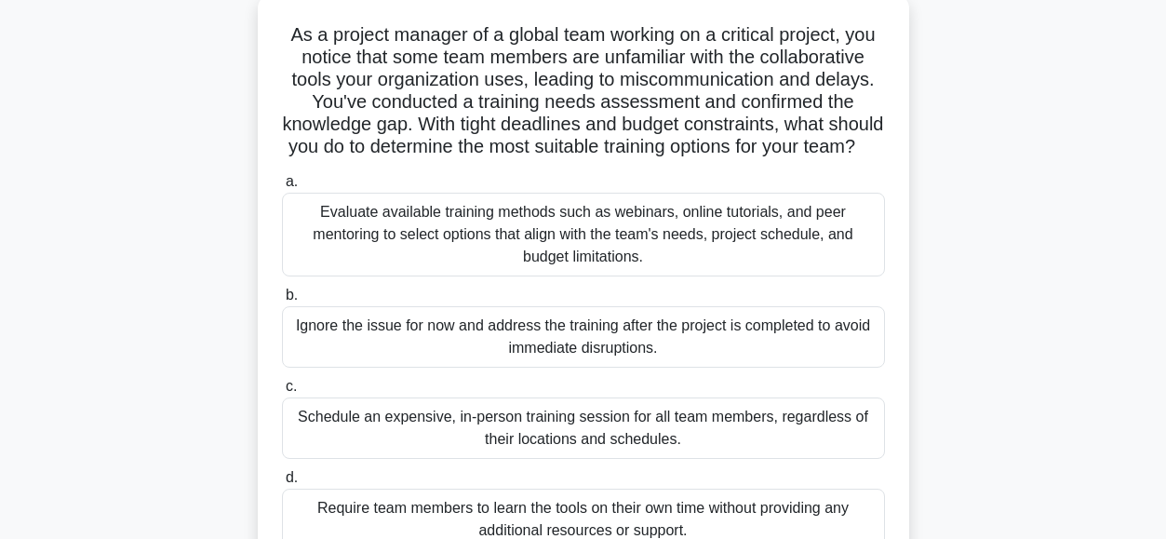
click at [404, 234] on div "Evaluate available training methods such as webinars, online tutorials, and pee…" at bounding box center [583, 235] width 603 height 84
click at [282, 188] on input "a. Evaluate available training methods such as webinars, online tutorials, and …" at bounding box center [282, 182] width 0 height 12
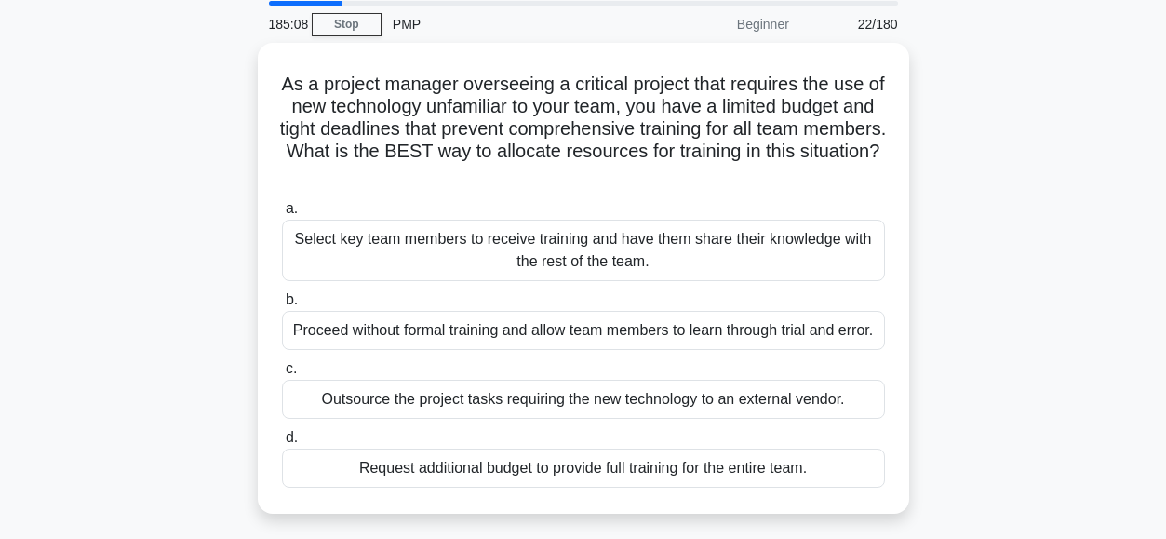
scroll to position [67, 0]
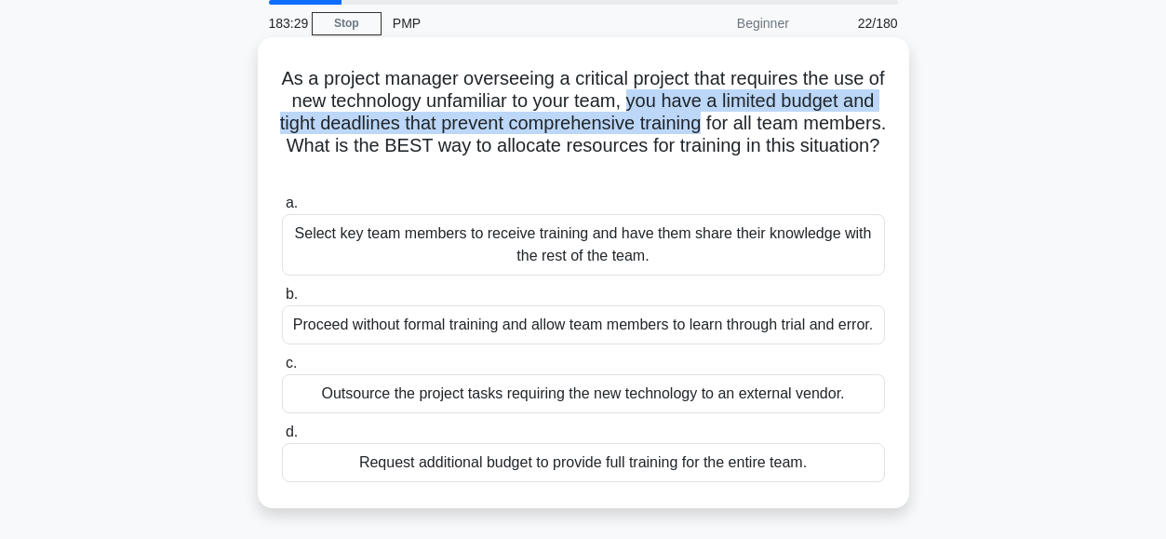
drag, startPoint x: 657, startPoint y: 100, endPoint x: 771, endPoint y: 121, distance: 116.4
click at [771, 121] on h5 "As a project manager overseeing a critical project that requires the use of new…" at bounding box center [583, 123] width 606 height 113
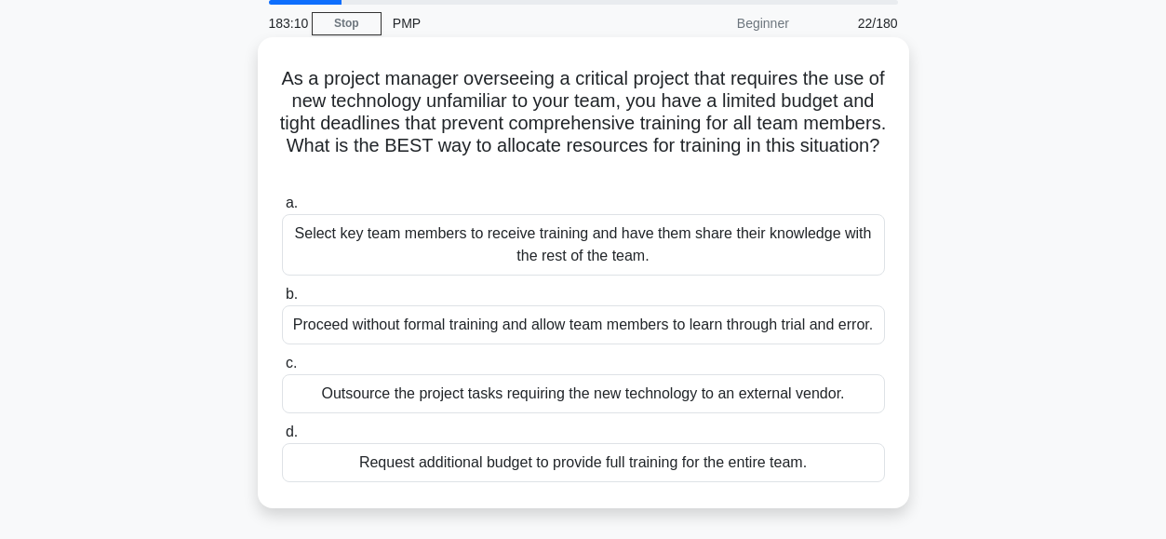
click at [468, 104] on h5 "As a project manager overseeing a critical project that requires the use of new…" at bounding box center [583, 123] width 606 height 113
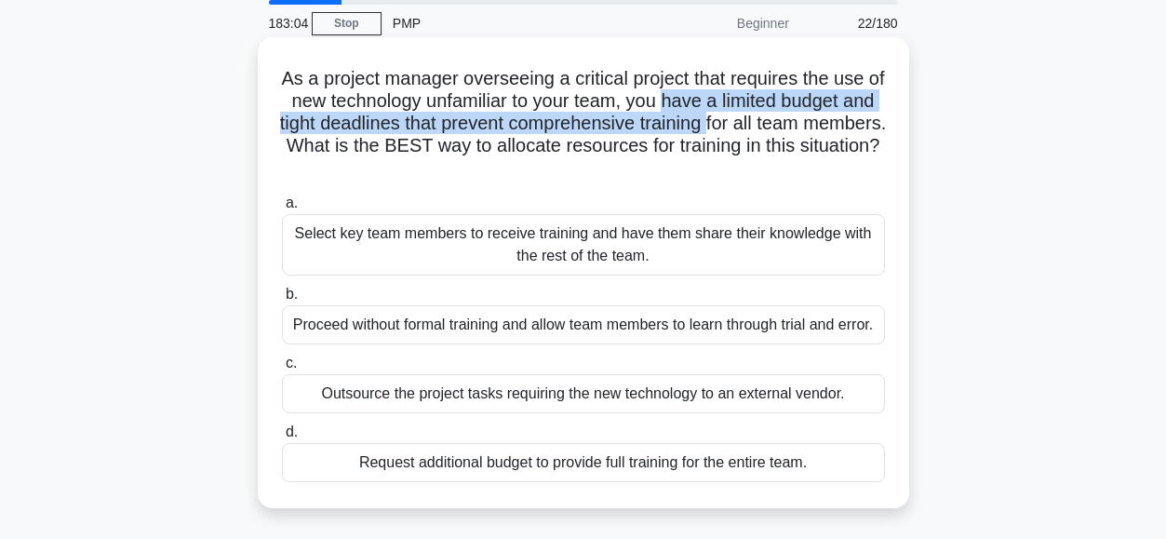
drag, startPoint x: 696, startPoint y: 100, endPoint x: 777, endPoint y: 128, distance: 85.6
click at [777, 128] on h5 "As a project manager overseeing a critical project that requires the use of new…" at bounding box center [583, 123] width 606 height 113
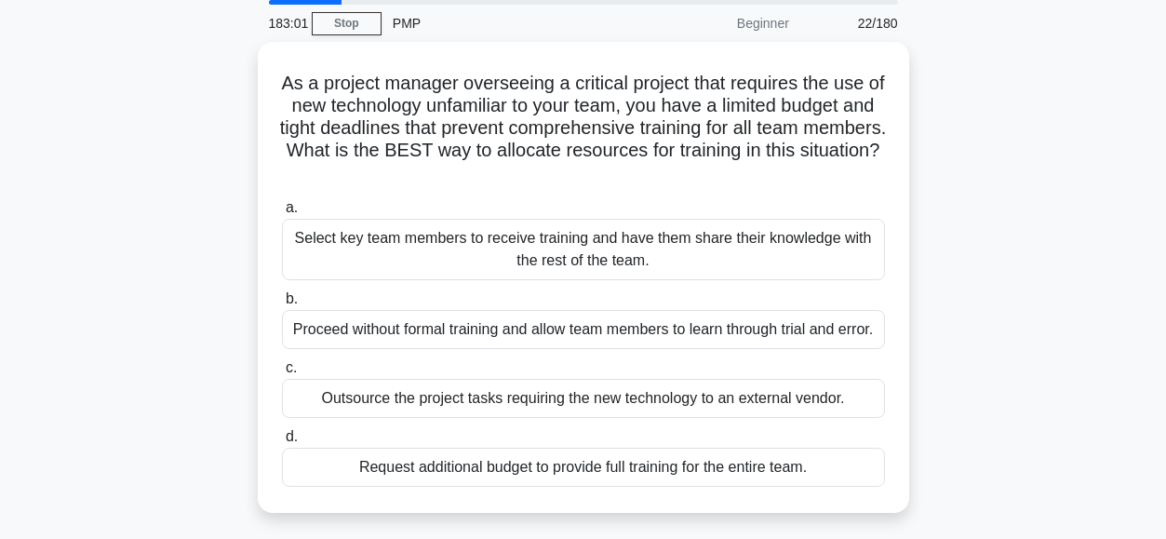
click at [219, 152] on div "As a project manager overseeing a critical project that requires the use of new…" at bounding box center [583, 288] width 1060 height 493
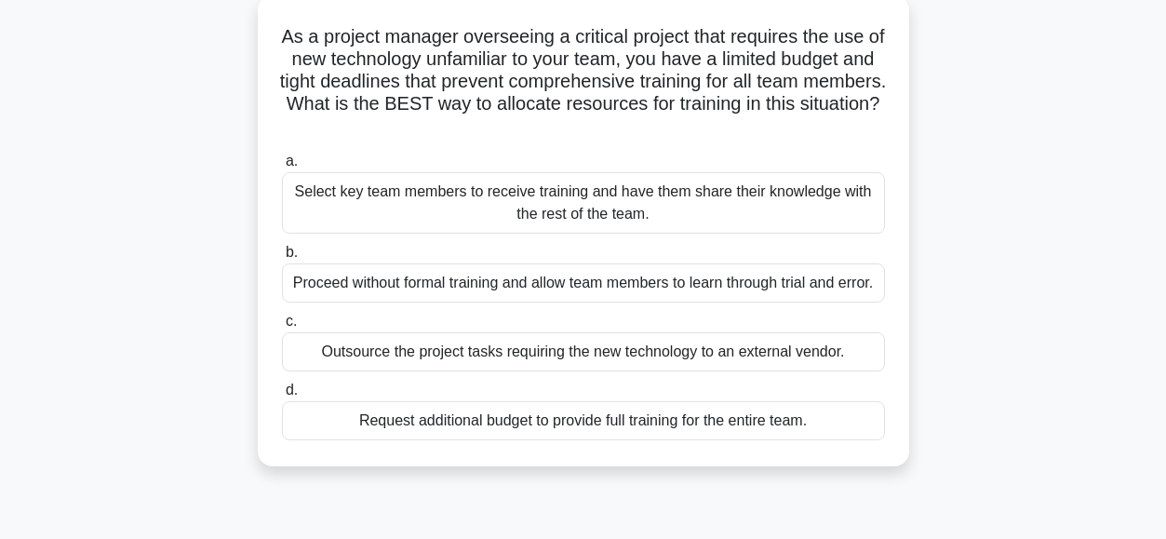
scroll to position [108, 0]
click at [384, 205] on div "Select key team members to receive training and have them share their knowledge…" at bounding box center [583, 203] width 603 height 61
click at [282, 168] on input "a. Select key team members to receive training and have them share their knowle…" at bounding box center [282, 162] width 0 height 12
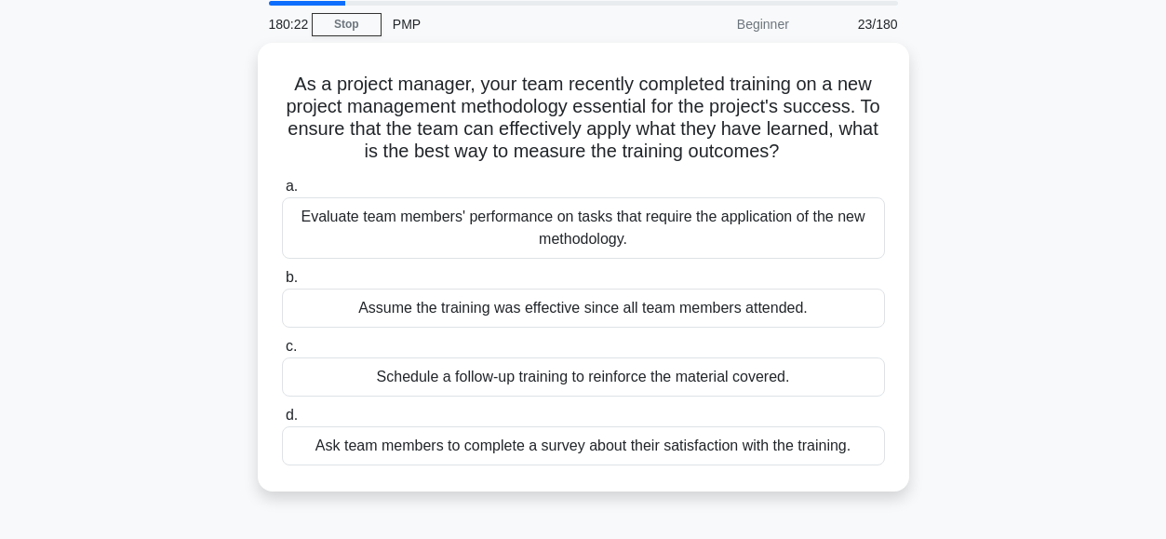
scroll to position [67, 0]
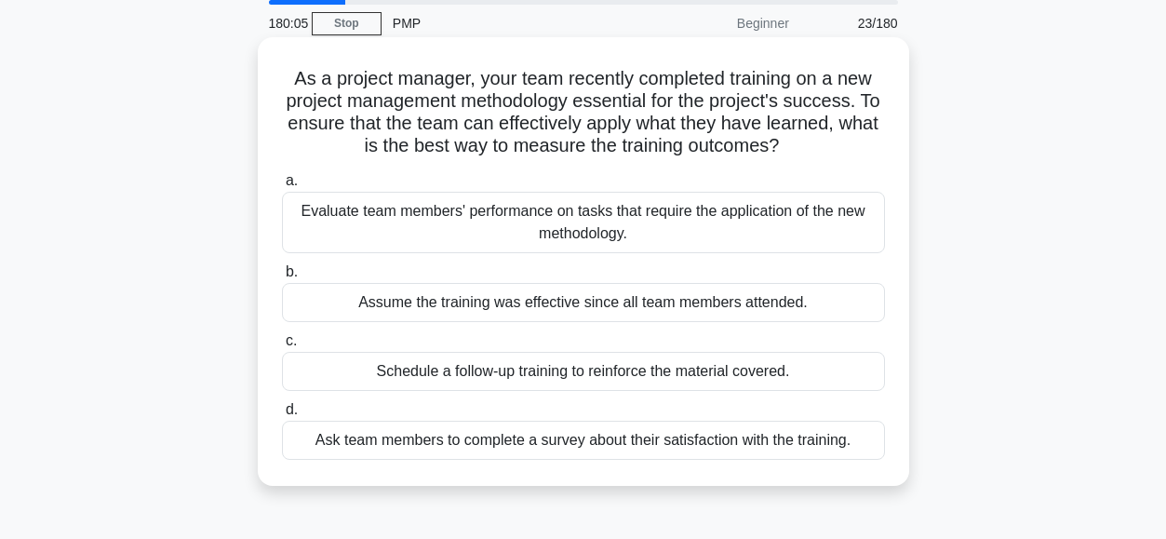
click at [456, 227] on div "Evaluate team members' performance on tasks that require the application of the…" at bounding box center [583, 222] width 603 height 61
click at [282, 187] on input "a. Evaluate team members' performance on tasks that require the application of …" at bounding box center [282, 181] width 0 height 12
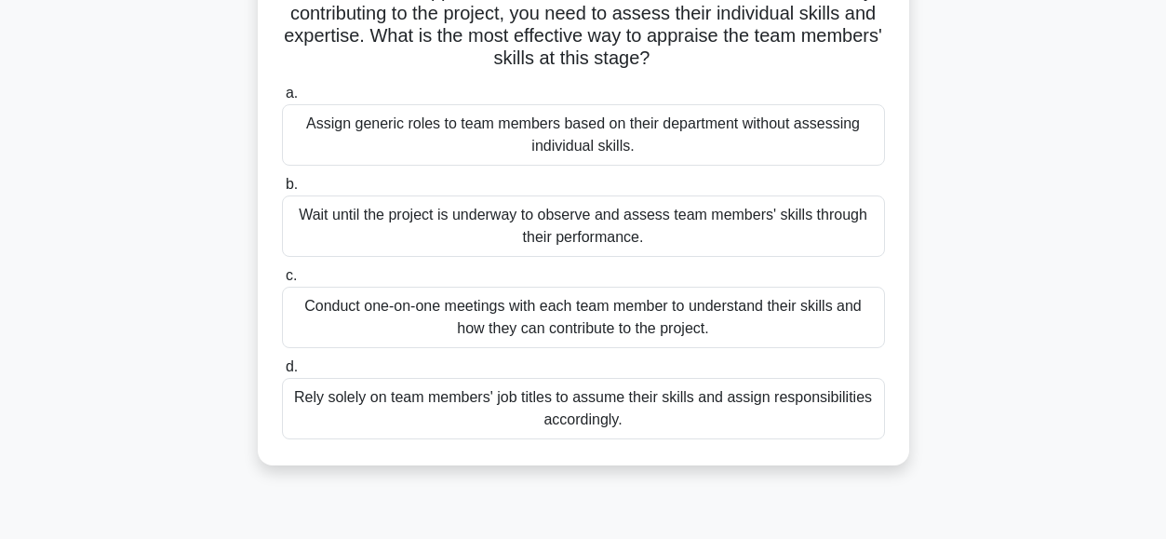
scroll to position [203, 0]
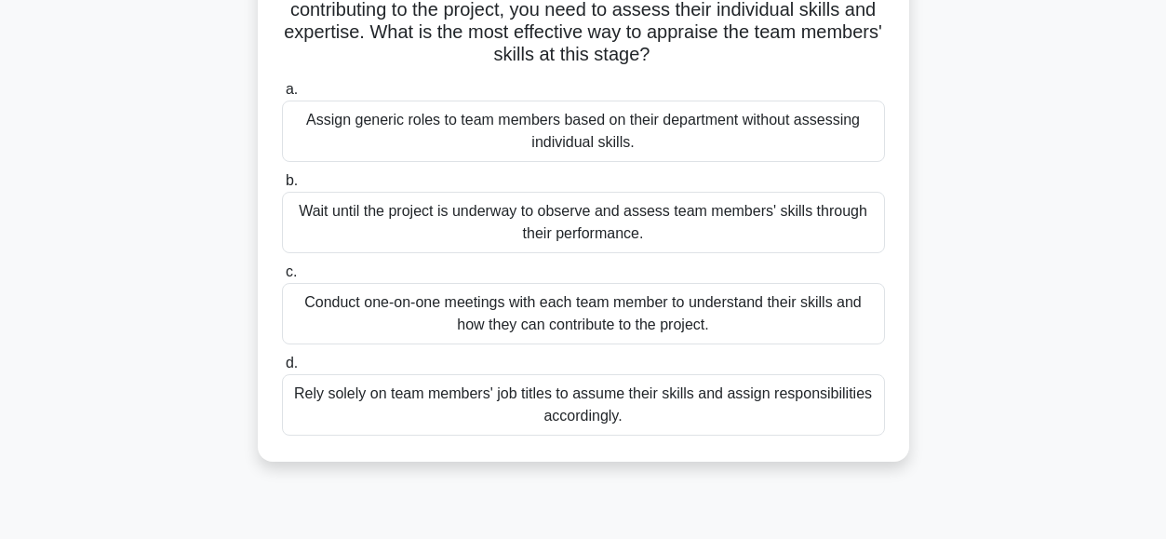
click at [377, 223] on div "Wait until the project is underway to observe and assess team members' skills t…" at bounding box center [583, 222] width 603 height 61
click at [282, 187] on input "b. Wait until the project is underway to observe and assess team members' skill…" at bounding box center [282, 181] width 0 height 12
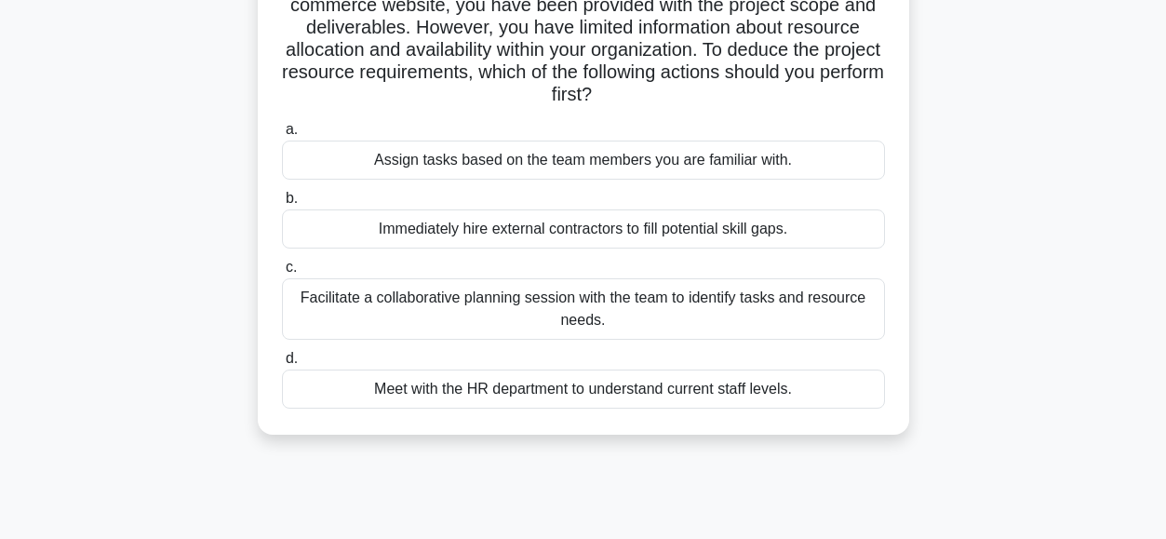
scroll to position [164, 0]
click at [350, 299] on div "Facilitate a collaborative planning session with the team to identify tasks and…" at bounding box center [583, 307] width 603 height 61
click at [282, 273] on input "c. Facilitate a collaborative planning session with the team to identify tasks …" at bounding box center [282, 266] width 0 height 12
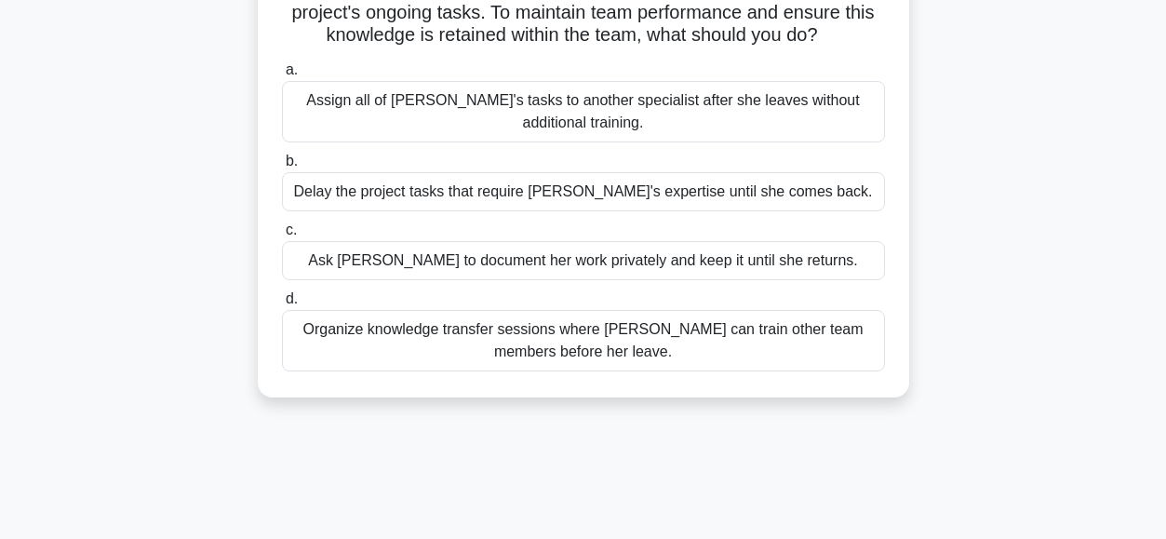
scroll to position [206, 0]
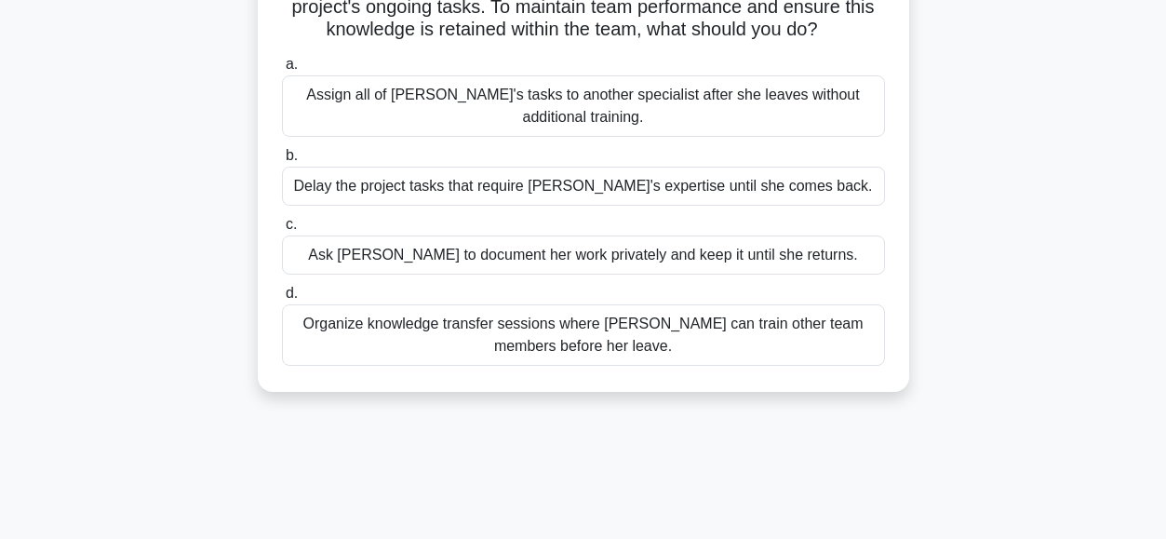
click at [422, 344] on div "Organize knowledge transfer sessions where Emma can train other team members be…" at bounding box center [583, 334] width 603 height 61
click at [282, 300] on input "d. Organize knowledge transfer sessions where Emma can train other team members…" at bounding box center [282, 293] width 0 height 12
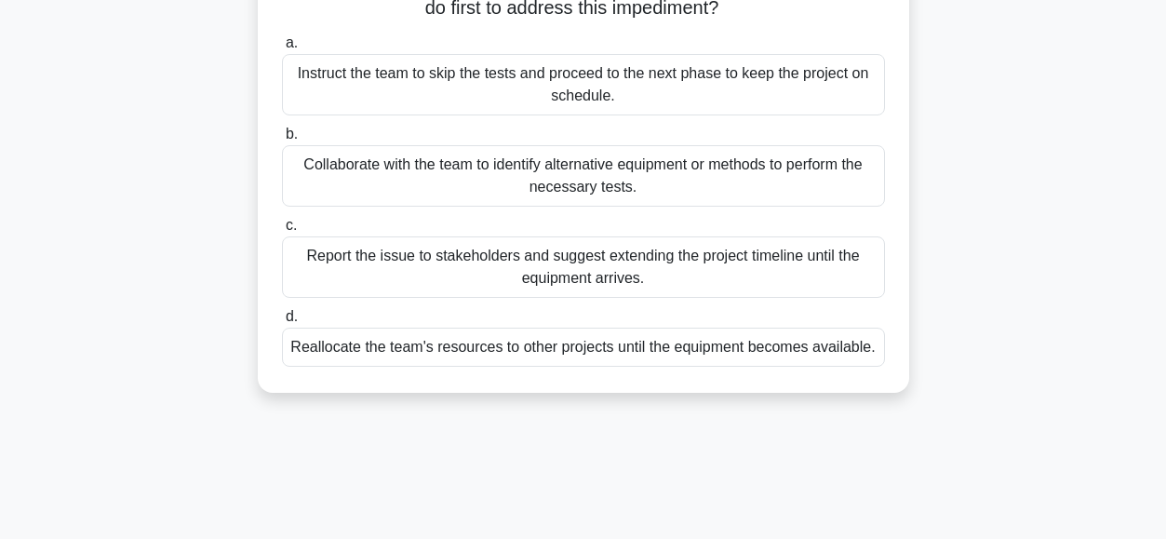
scroll to position [277, 0]
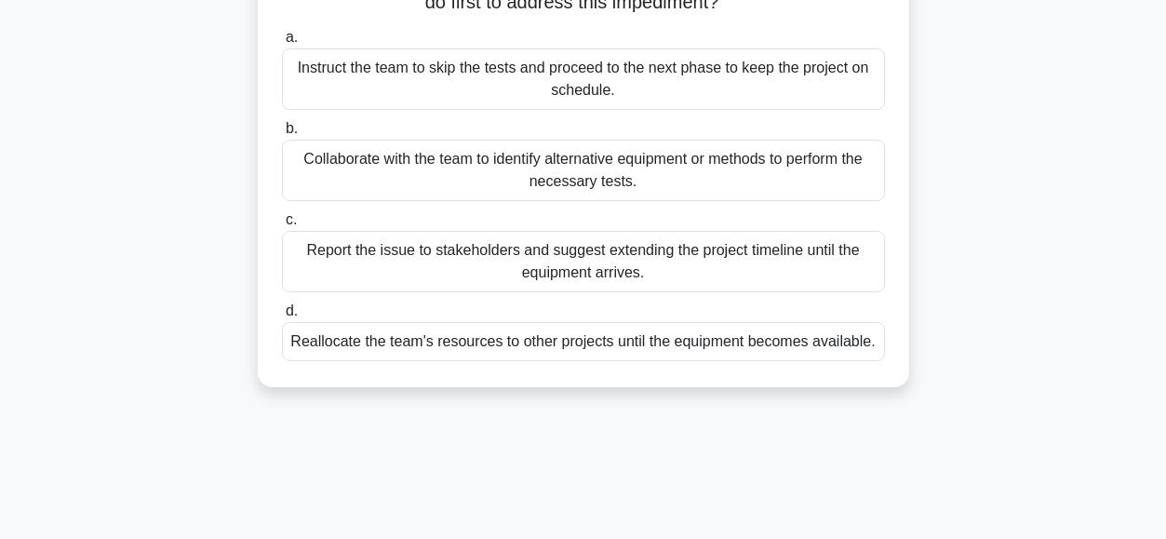
click at [343, 156] on div "Collaborate with the team to identify alternative equipment or methods to perfo…" at bounding box center [583, 170] width 603 height 61
click at [282, 135] on input "b. Collaborate with the team to identify alternative equipment or methods to pe…" at bounding box center [282, 129] width 0 height 12
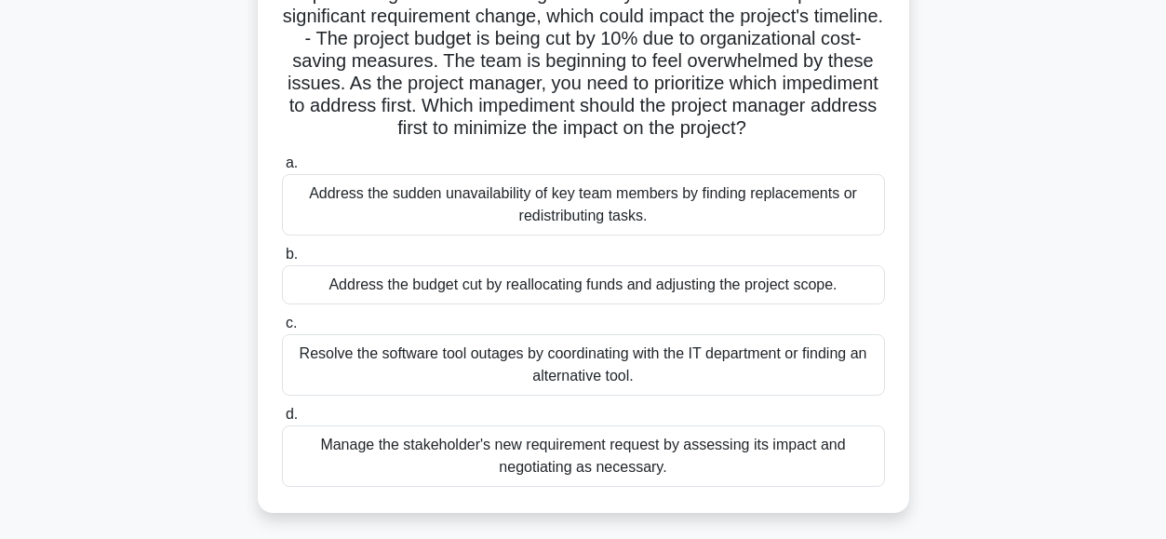
scroll to position [242, 0]
click at [394, 220] on div "Address the sudden unavailability of key team members by finding replacements o…" at bounding box center [583, 203] width 603 height 61
click at [282, 168] on input "a. Address the sudden unavailability of key team members by finding replacement…" at bounding box center [282, 162] width 0 height 12
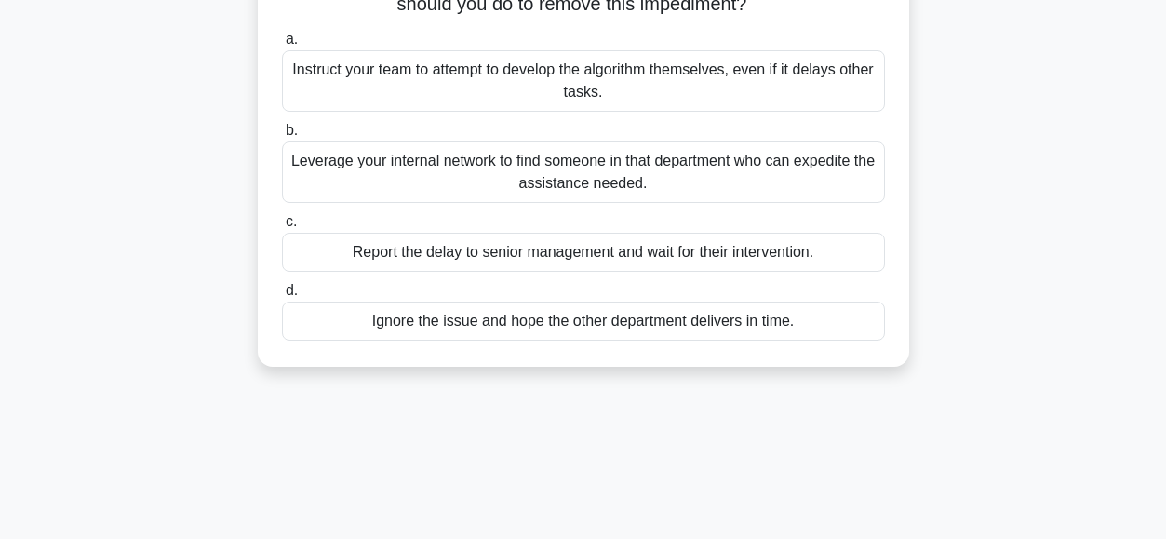
scroll to position [261, 0]
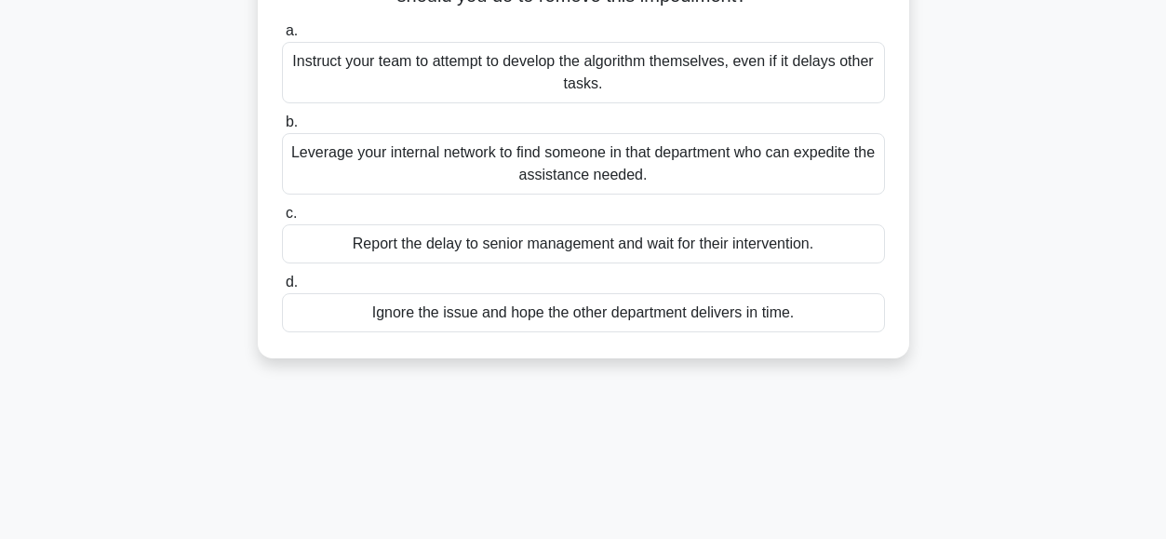
click at [346, 184] on div "Leverage your internal network to find someone in that department who can exped…" at bounding box center [583, 163] width 603 height 61
click at [282, 128] on input "b. Leverage your internal network to find someone in that department who can ex…" at bounding box center [282, 122] width 0 height 12
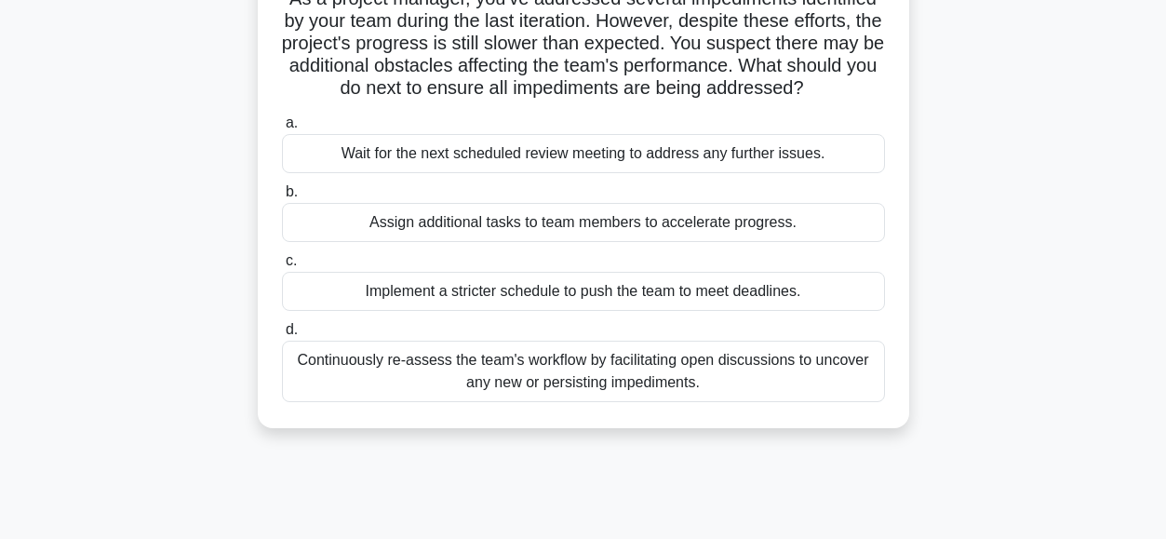
scroll to position [153, 0]
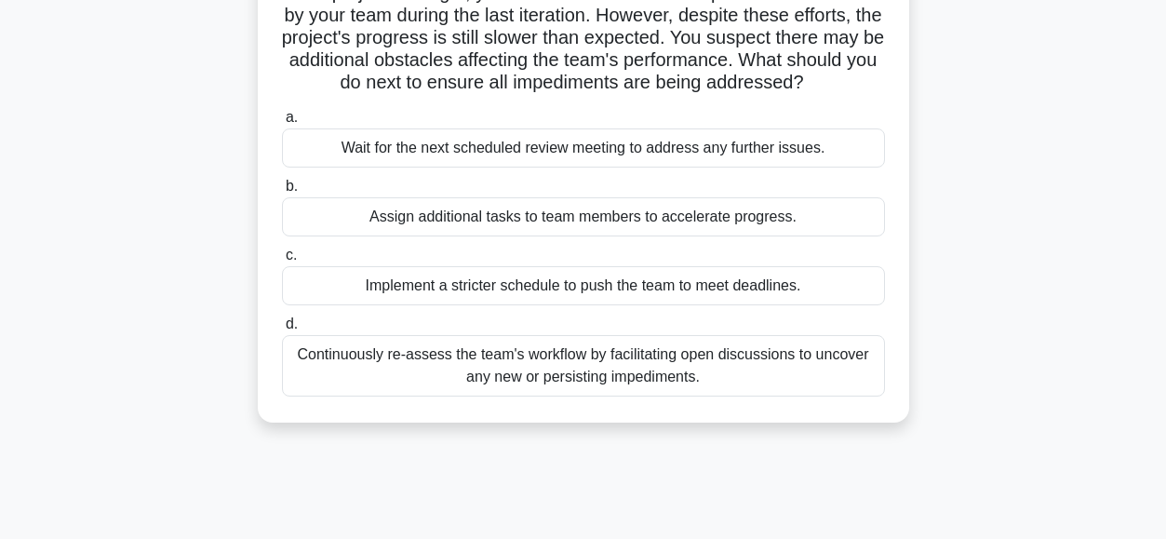
click at [399, 359] on div "Continuously re-assess the team's workflow by facilitating open discussions to …" at bounding box center [583, 365] width 603 height 61
click at [282, 330] on input "d. Continuously re-assess the team's workflow by facilitating open discussions …" at bounding box center [282, 324] width 0 height 12
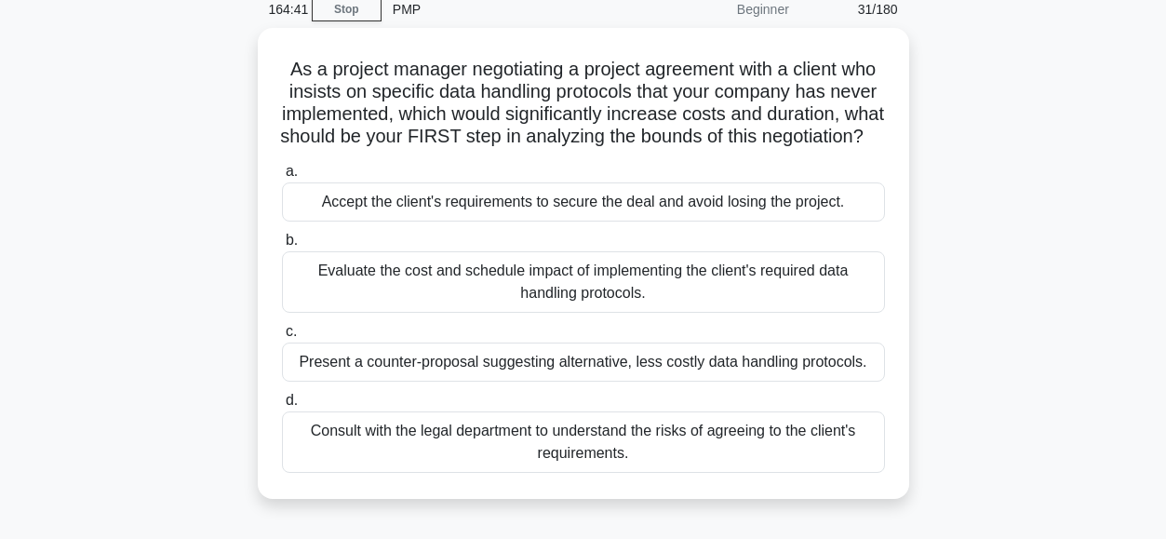
scroll to position [71, 0]
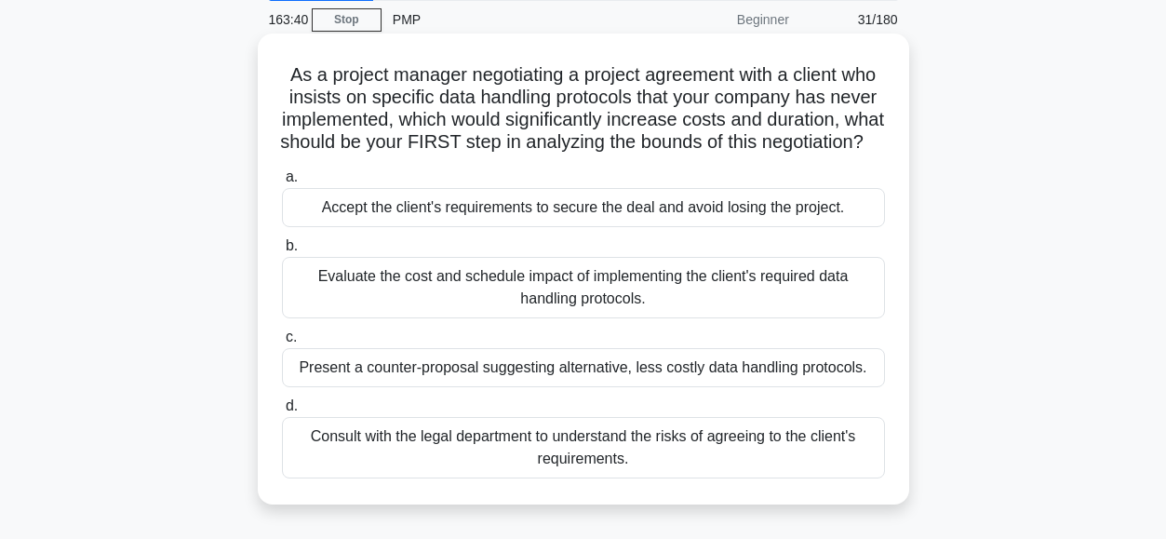
click at [342, 297] on div "Evaluate the cost and schedule impact of implementing the client's required dat…" at bounding box center [583, 287] width 603 height 61
click at [282, 252] on input "b. Evaluate the cost and schedule impact of implementing the client's required …" at bounding box center [282, 246] width 0 height 12
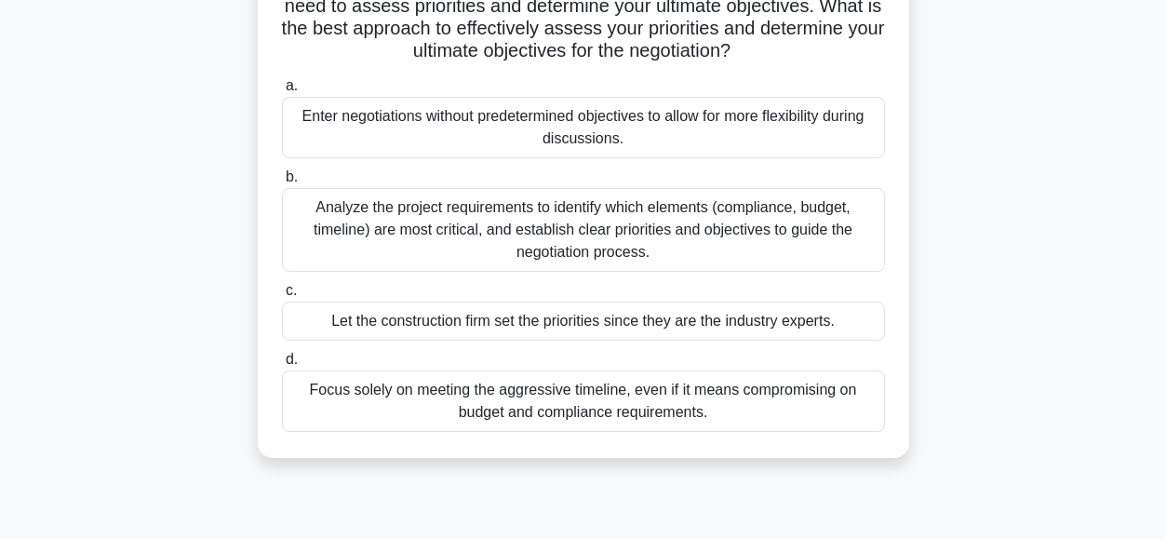
scroll to position [234, 0]
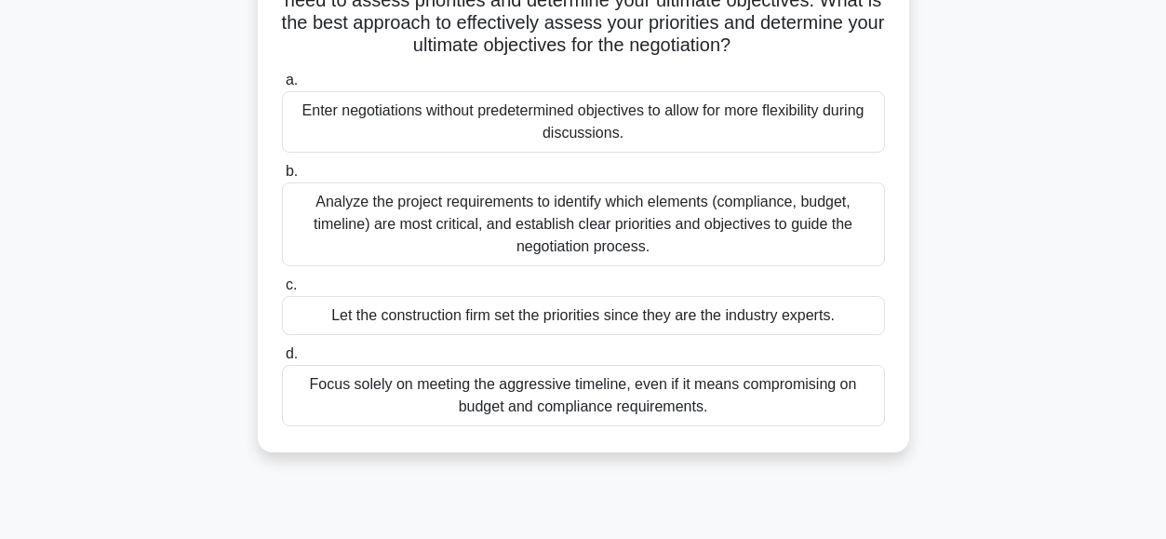
click at [354, 235] on div "Analyze the project requirements to identify which elements (compliance, budget…" at bounding box center [583, 224] width 603 height 84
click at [282, 178] on input "b. Analyze the project requirements to identify which elements (compliance, bud…" at bounding box center [282, 172] width 0 height 12
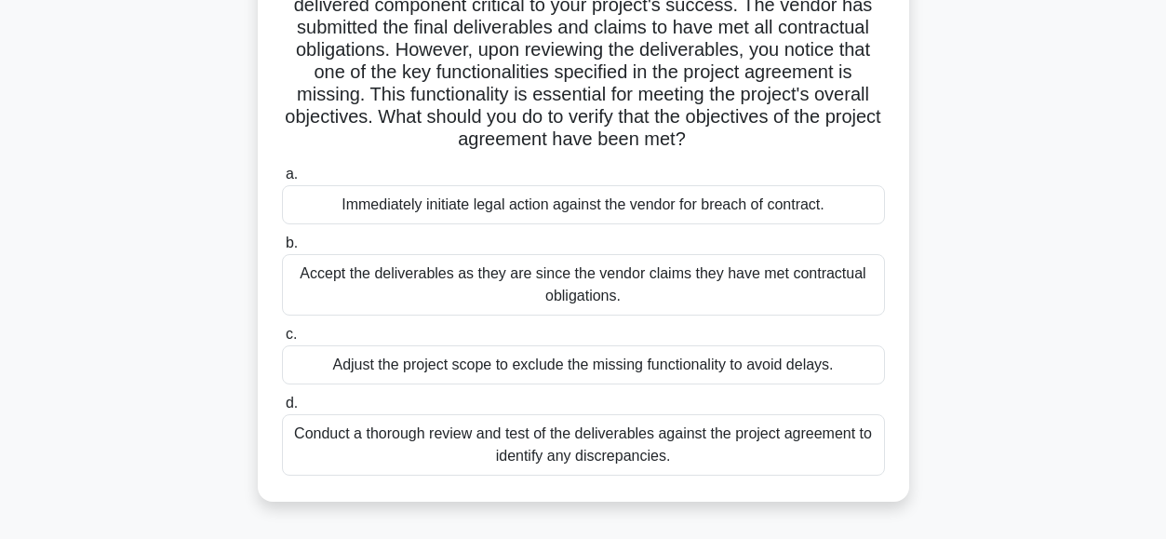
scroll to position [169, 0]
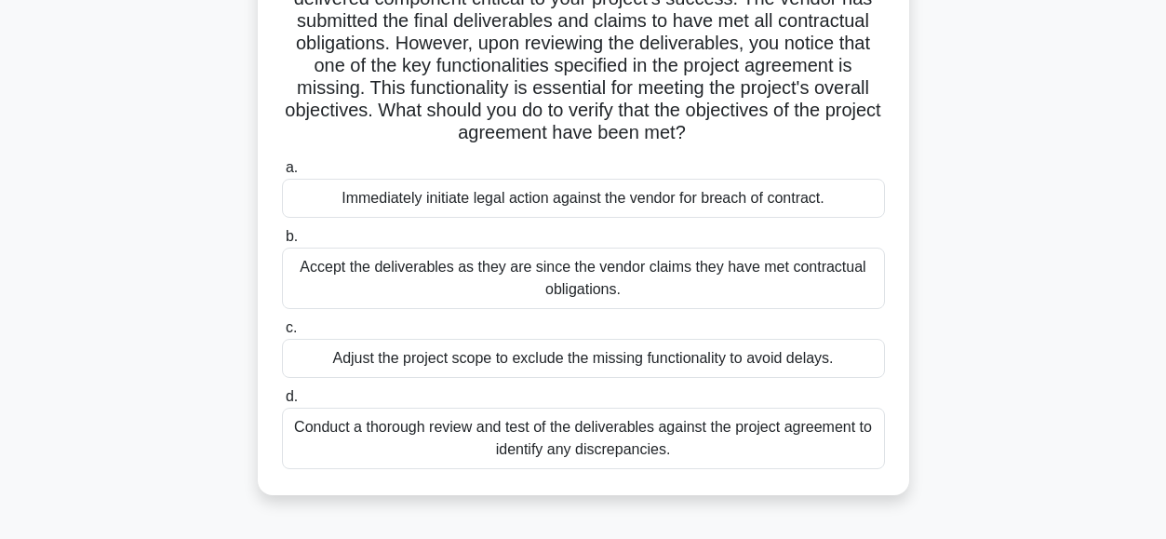
click at [312, 429] on div "Conduct a thorough review and test of the deliverables against the project agre…" at bounding box center [583, 437] width 603 height 61
click at [282, 403] on input "d. Conduct a thorough review and test of the deliverables against the project a…" at bounding box center [282, 397] width 0 height 12
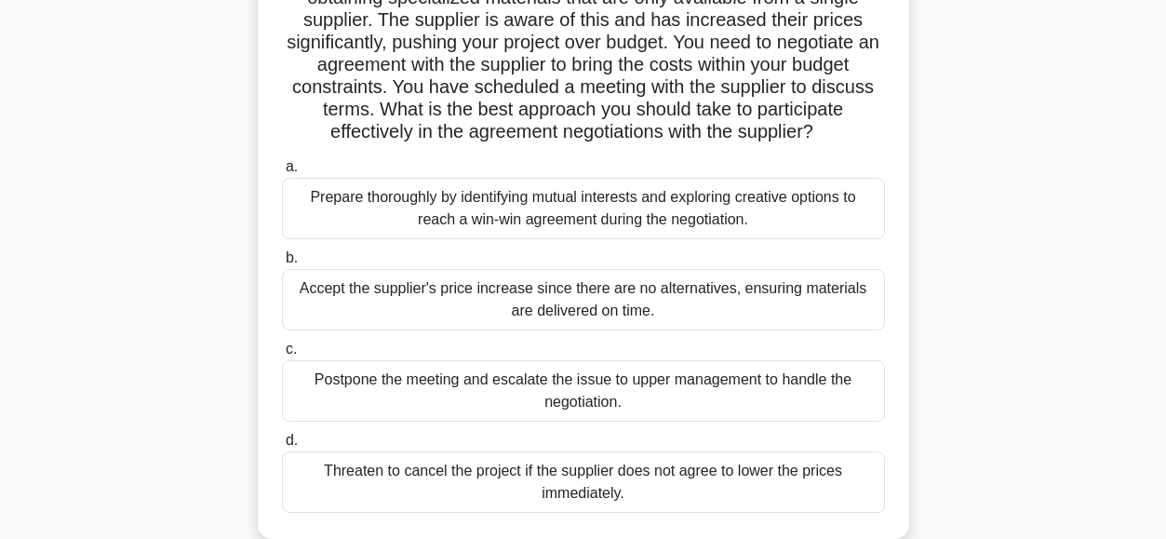
scroll to position [196, 0]
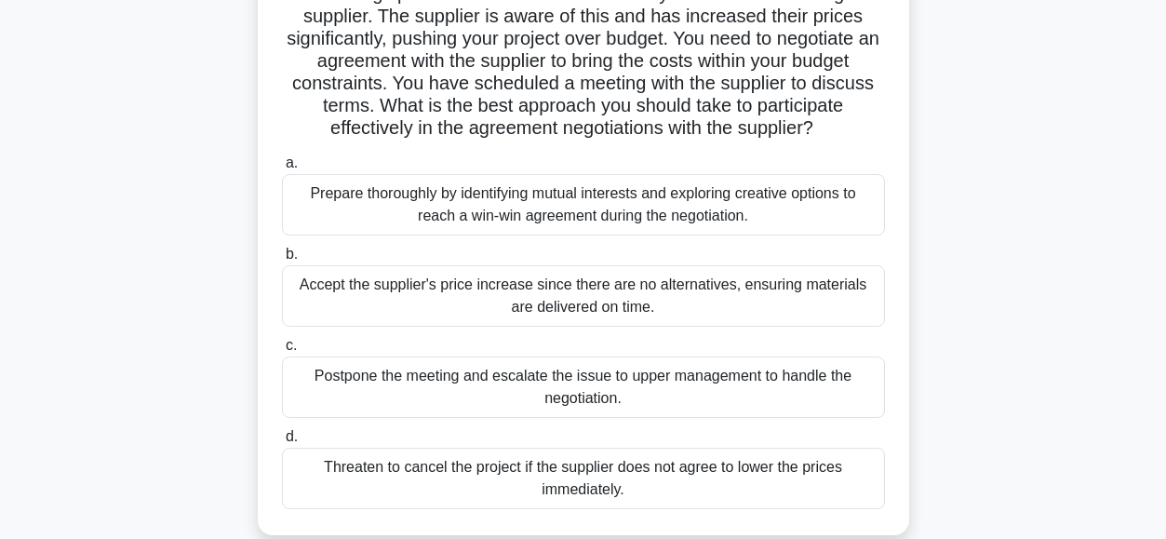
click at [395, 200] on div "Prepare thoroughly by identifying mutual interests and exploring creative optio…" at bounding box center [583, 204] width 603 height 61
click at [282, 169] on input "a. Prepare thoroughly by identifying mutual interests and exploring creative op…" at bounding box center [282, 163] width 0 height 12
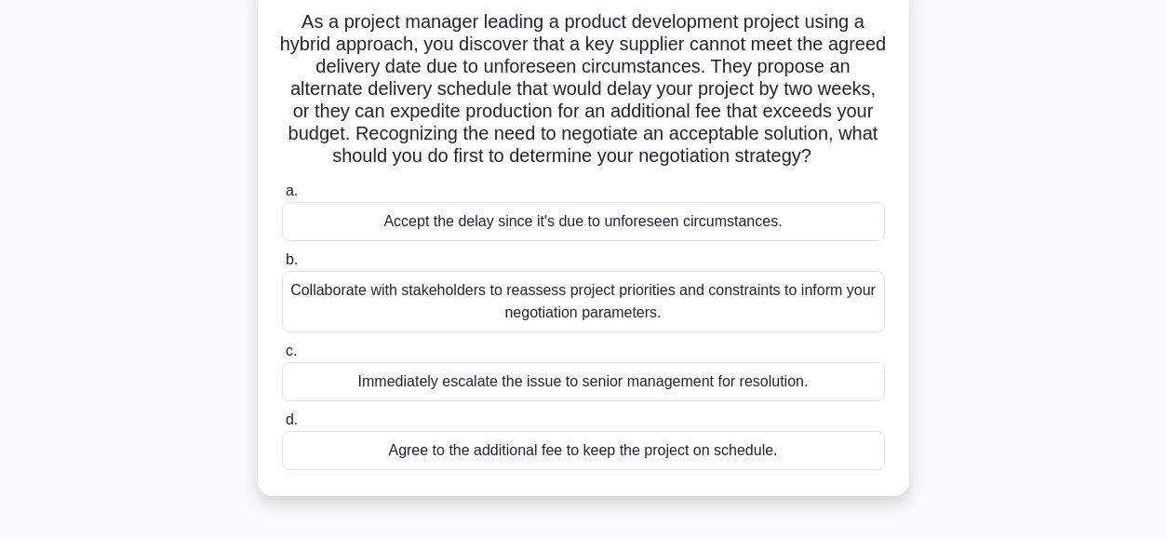
scroll to position [132, 0]
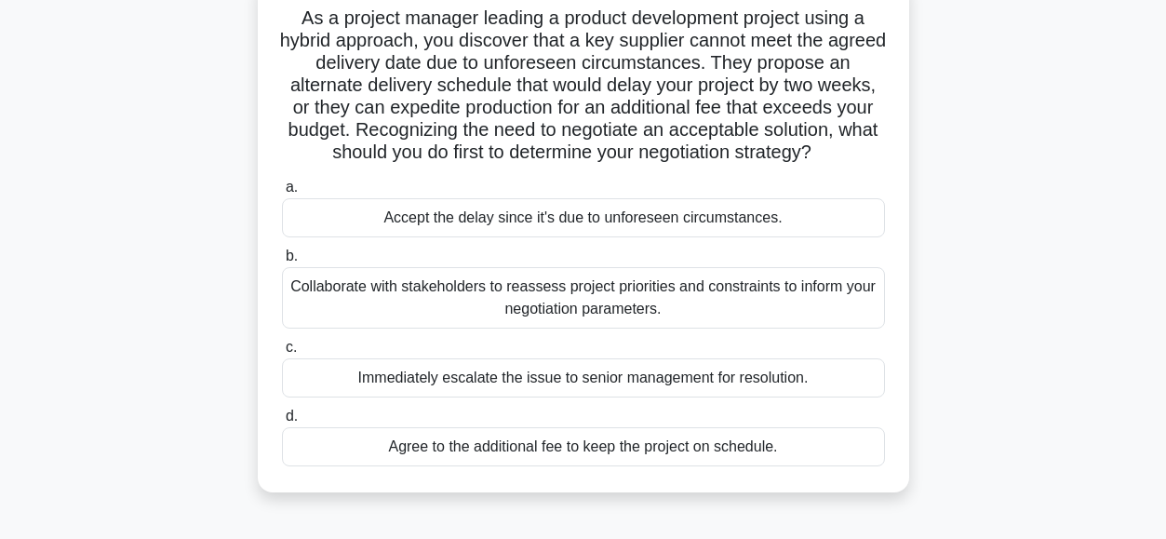
drag, startPoint x: 324, startPoint y: 308, endPoint x: 124, endPoint y: 287, distance: 201.0
click at [124, 287] on div "As a project manager leading a product development project using a hybrid appro…" at bounding box center [583, 246] width 1060 height 538
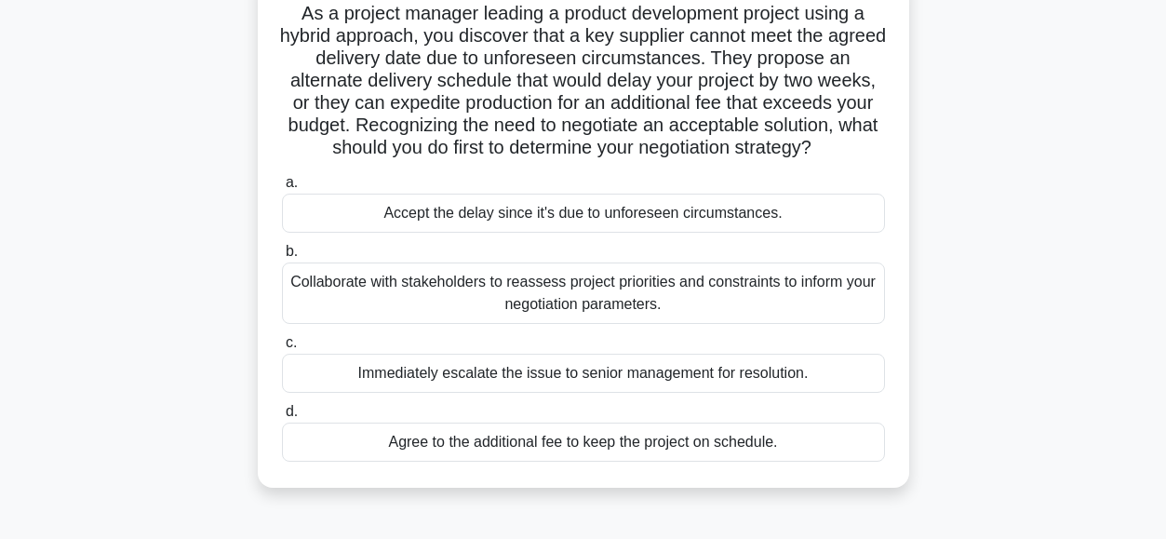
click at [374, 312] on div "Collaborate with stakeholders to reassess project priorities and constraints to…" at bounding box center [583, 292] width 603 height 61
click at [282, 258] on input "b. Collaborate with stakeholders to reassess project priorities and constraints…" at bounding box center [282, 252] width 0 height 12
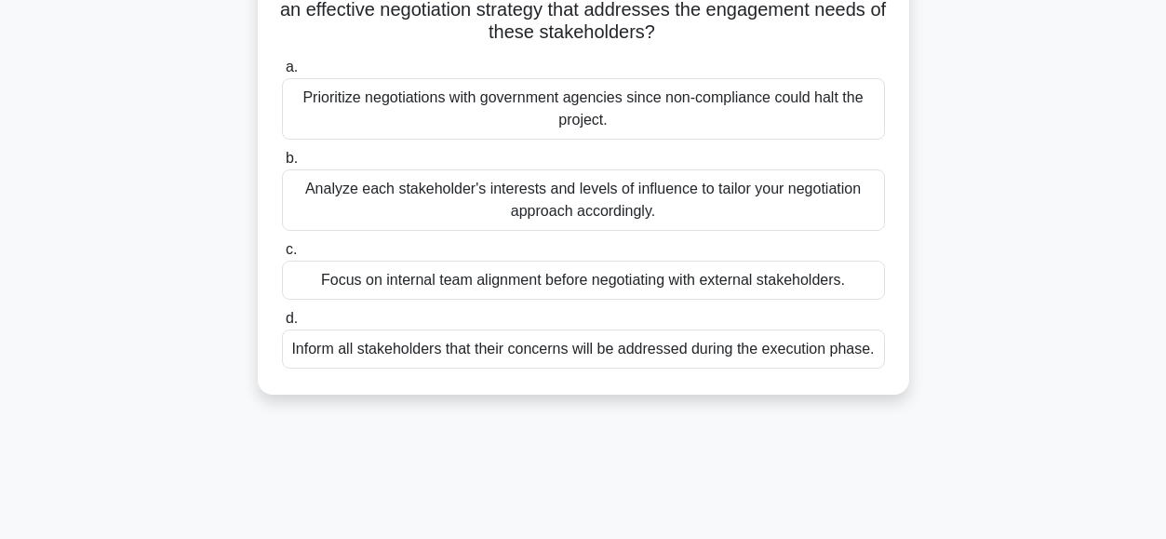
scroll to position [343, 0]
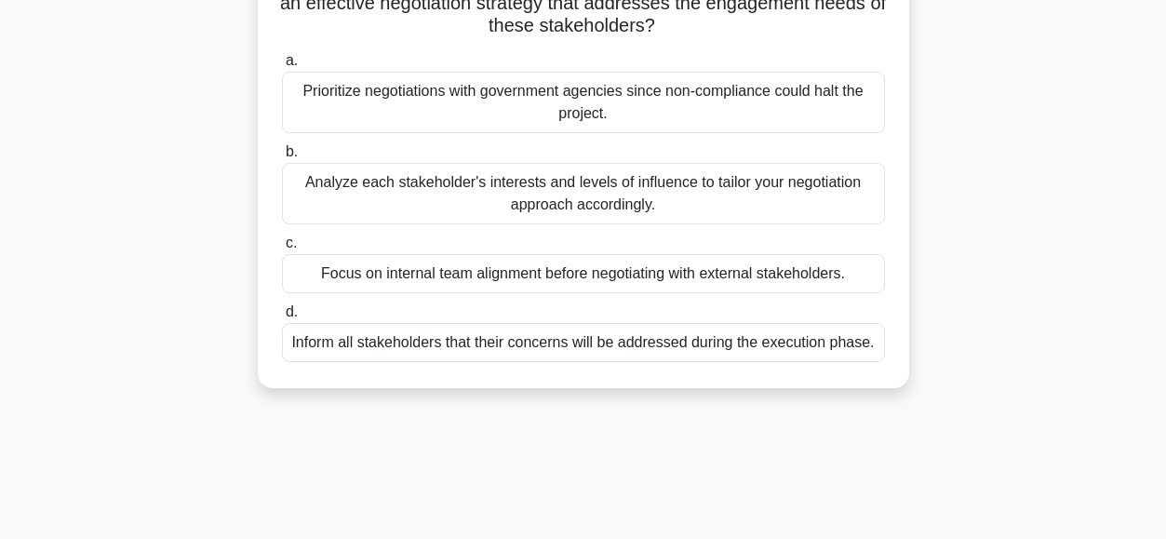
click at [330, 191] on div "Analyze each stakeholder's interests and levels of influence to tailor your neg…" at bounding box center [583, 193] width 603 height 61
click at [282, 158] on input "b. Analyze each stakeholder's interests and levels of influence to tailor your …" at bounding box center [282, 152] width 0 height 12
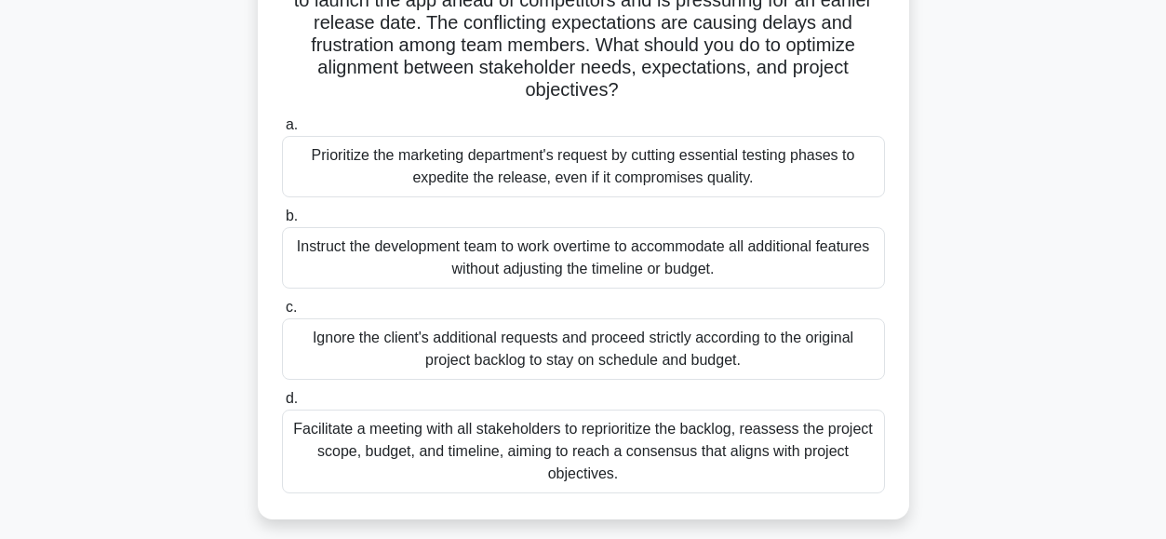
scroll to position [307, 0]
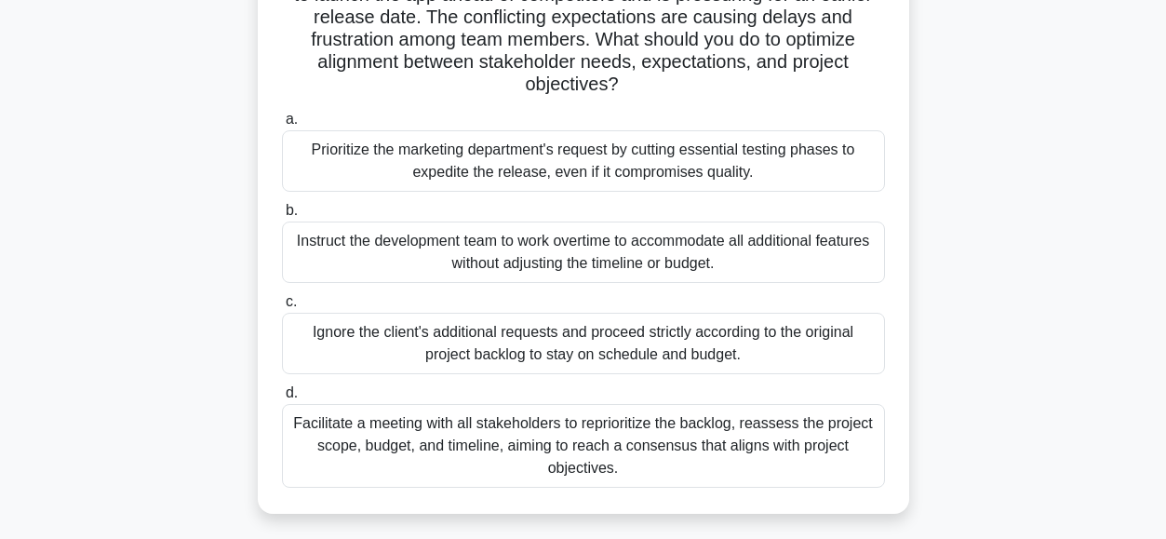
click at [357, 443] on div "Facilitate a meeting with all stakeholders to reprioritize the backlog, reasses…" at bounding box center [583, 446] width 603 height 84
click at [282, 399] on input "d. Facilitate a meeting with all stakeholders to reprioritize the backlog, reas…" at bounding box center [282, 393] width 0 height 12
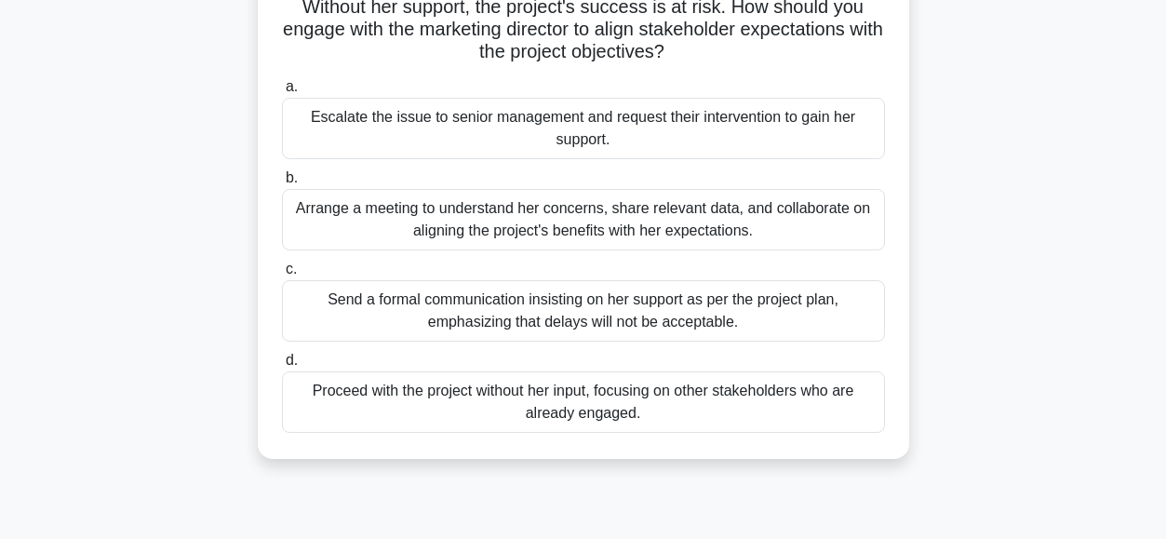
scroll to position [233, 0]
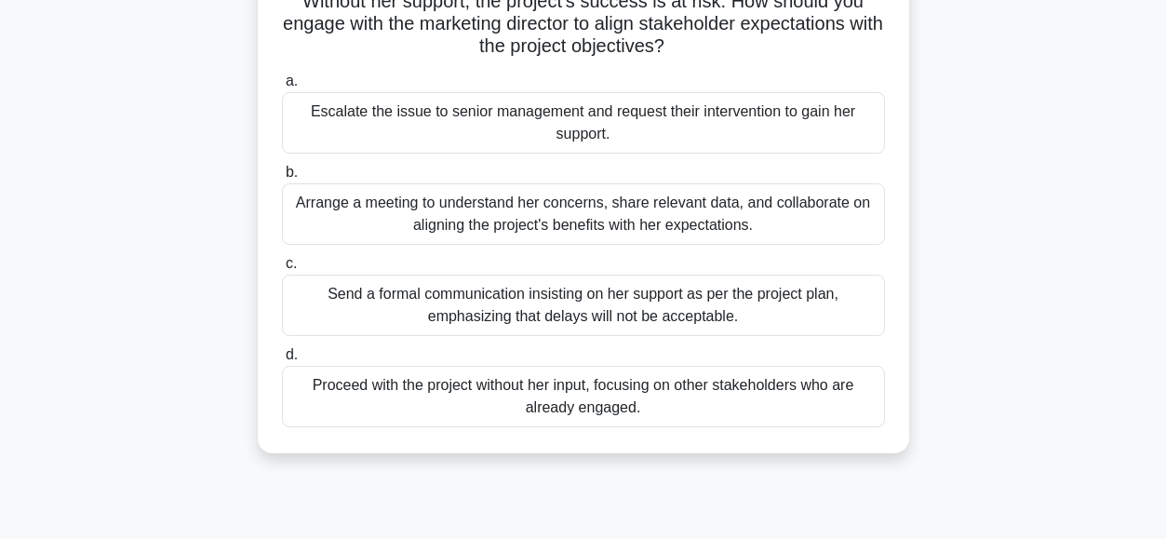
click at [347, 209] on div "Arrange a meeting to understand her concerns, share relevant data, and collabor…" at bounding box center [583, 213] width 603 height 61
click at [282, 179] on input "b. Arrange a meeting to understand her concerns, share relevant data, and colla…" at bounding box center [282, 173] width 0 height 12
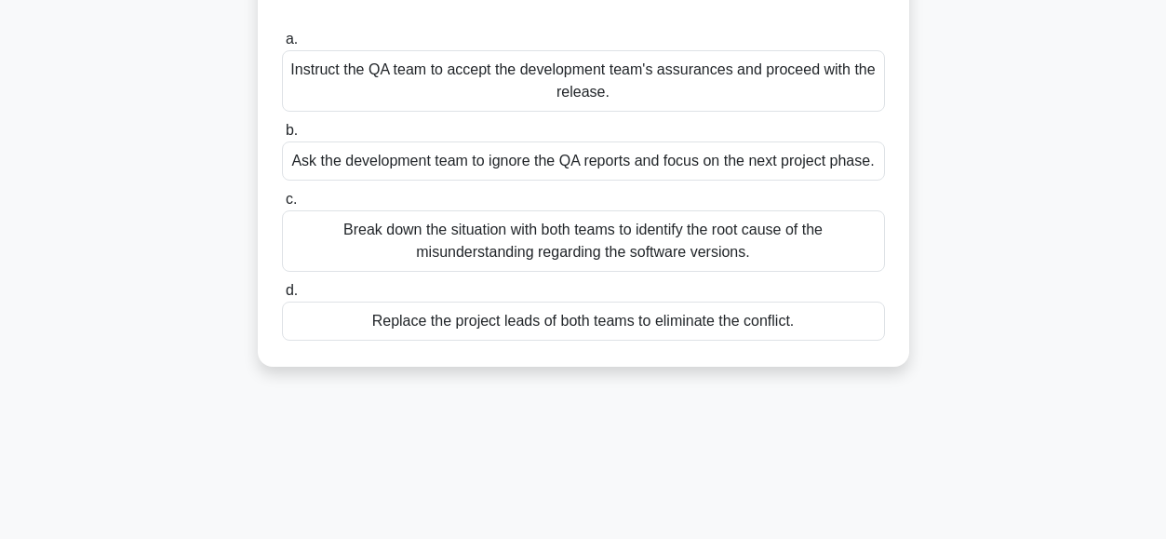
scroll to position [308, 0]
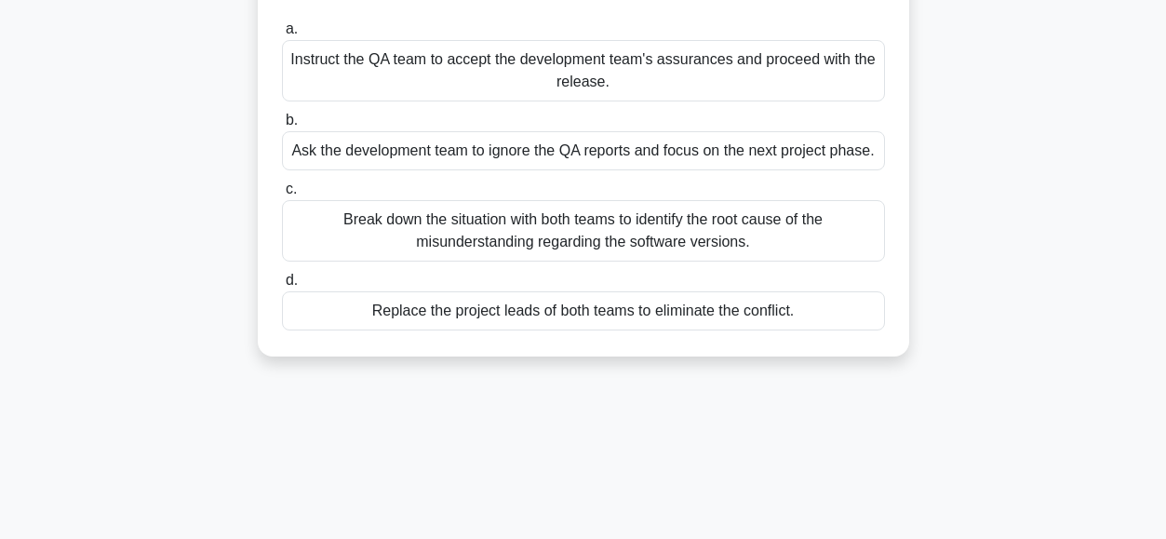
click at [374, 221] on div "Break down the situation with both teams to identify the root cause of the misu…" at bounding box center [583, 230] width 603 height 61
click at [282, 195] on input "c. Break down the situation with both teams to identify the root cause of the m…" at bounding box center [282, 189] width 0 height 12
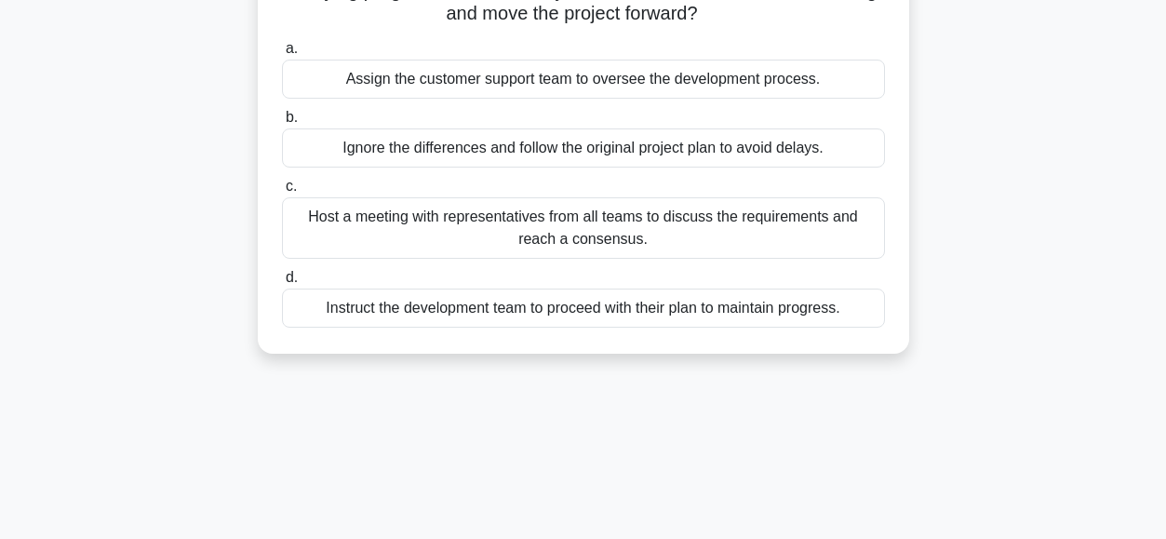
scroll to position [273, 0]
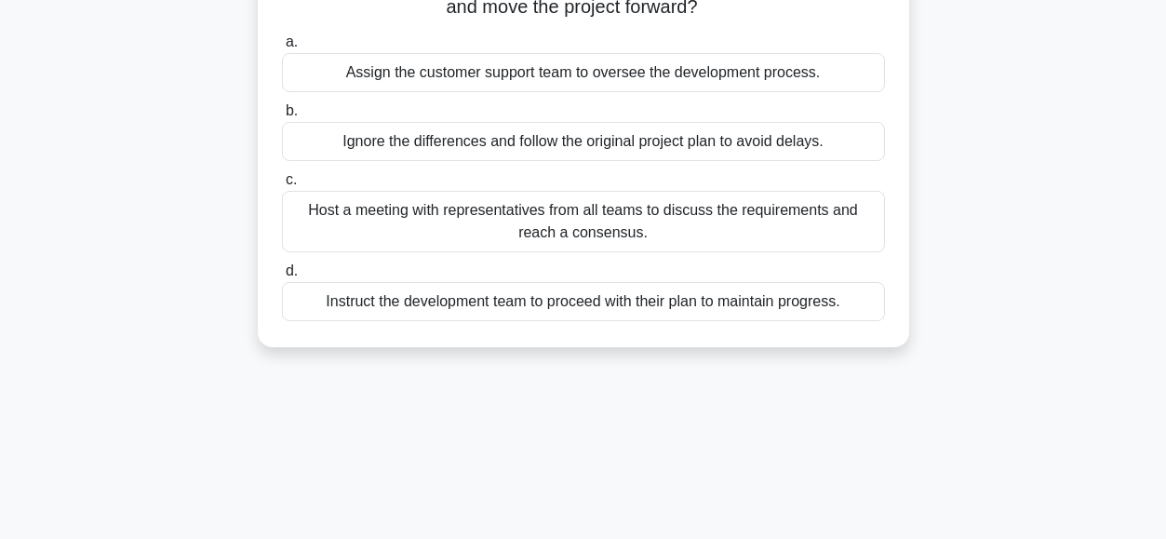
click at [342, 222] on div "Host a meeting with representatives from all teams to discuss the requirements …" at bounding box center [583, 221] width 603 height 61
click at [282, 186] on input "c. Host a meeting with representatives from all teams to discuss the requiremen…" at bounding box center [282, 180] width 0 height 12
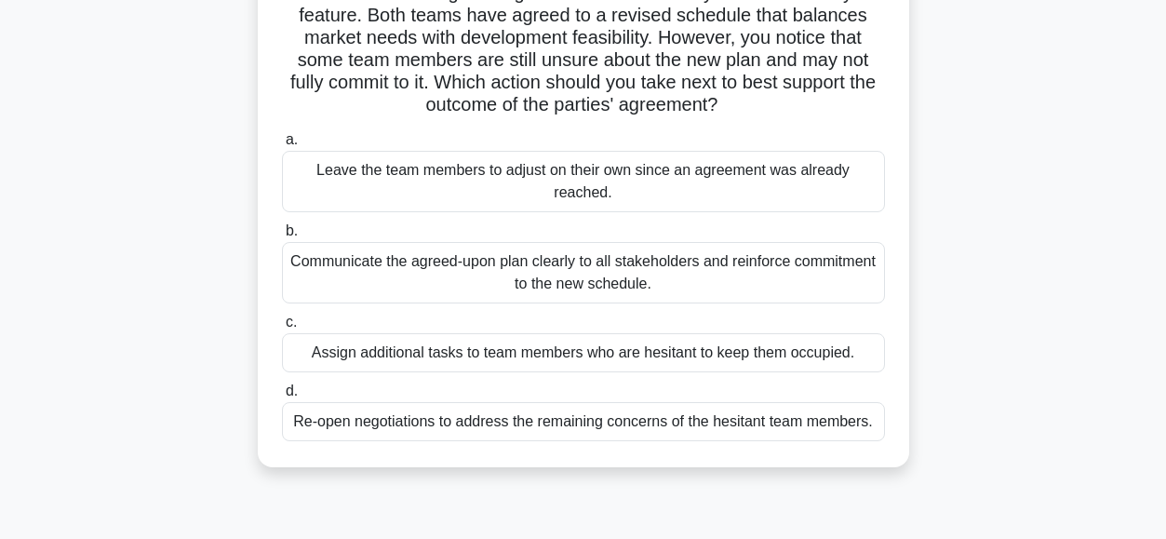
scroll to position [180, 0]
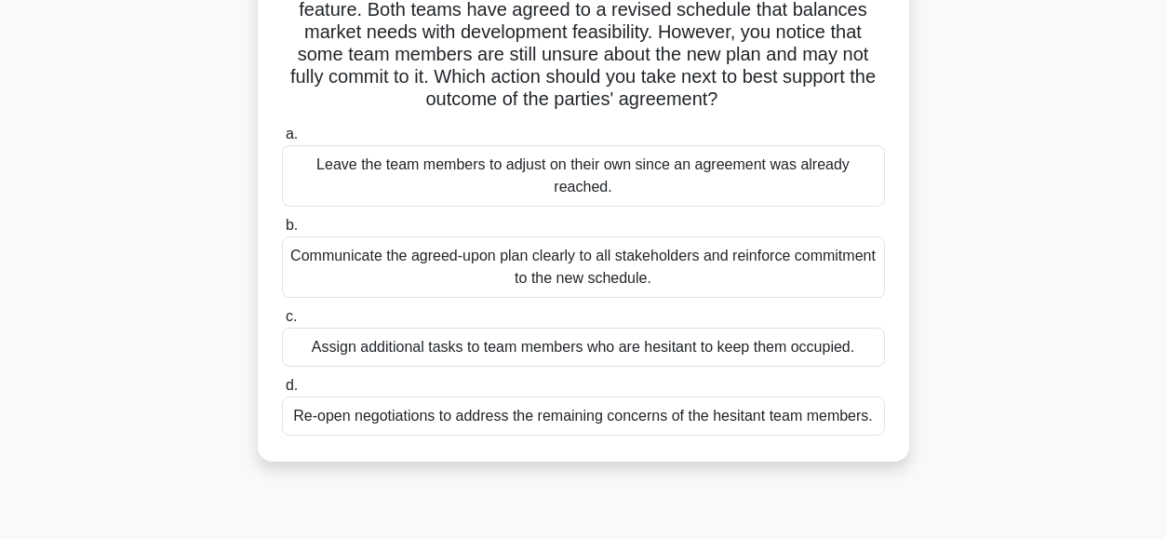
click at [322, 267] on div "Communicate the agreed-upon plan clearly to all stakeholders and reinforce comm…" at bounding box center [583, 266] width 603 height 61
click at [282, 232] on input "b. Communicate the agreed-upon plan clearly to all stakeholders and reinforce c…" at bounding box center [282, 226] width 0 height 12
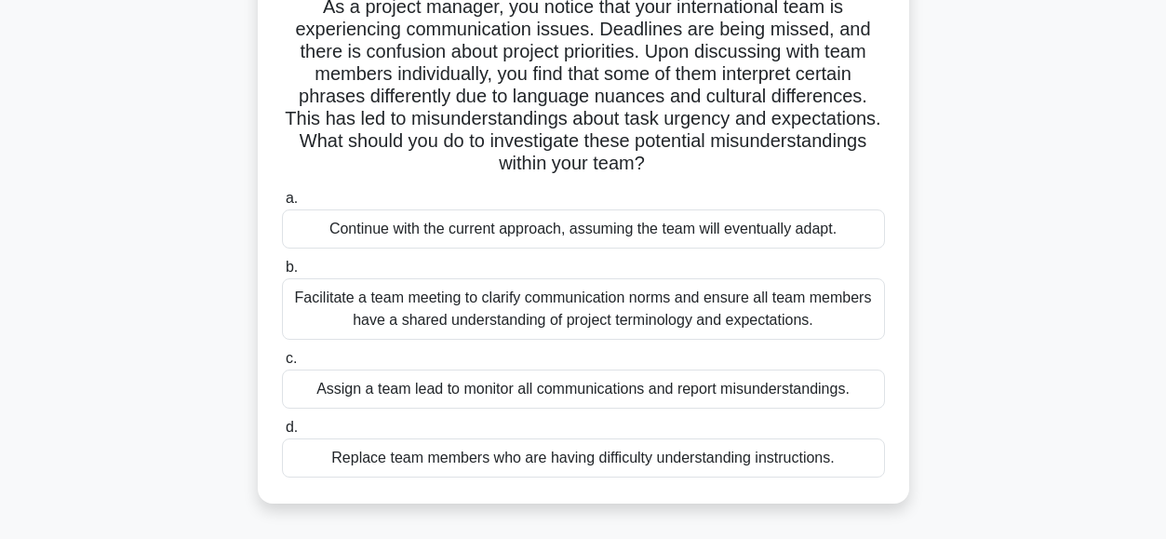
scroll to position [155, 0]
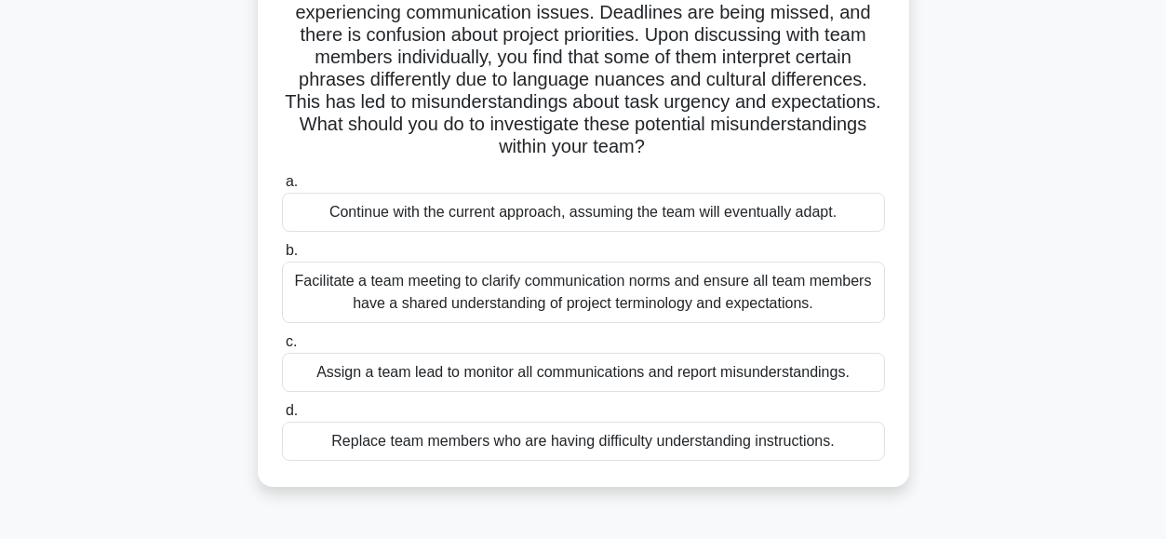
click at [366, 290] on div "Facilitate a team meeting to clarify communication norms and ensure all team me…" at bounding box center [583, 291] width 603 height 61
click at [282, 257] on input "b. Facilitate a team meeting to clarify communication norms and ensure all team…" at bounding box center [282, 251] width 0 height 12
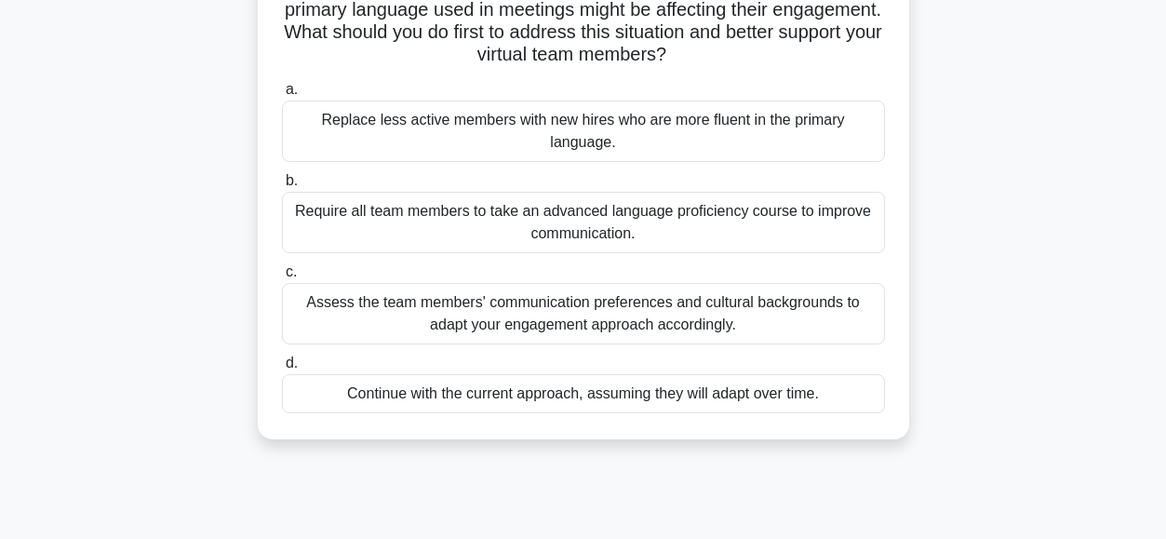
scroll to position [255, 0]
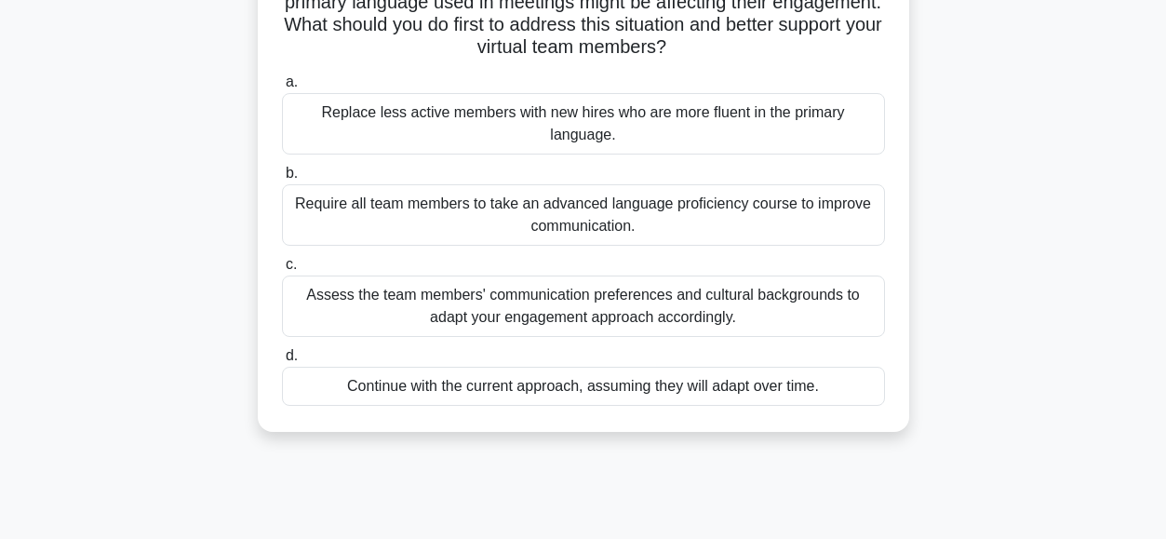
click at [330, 313] on div "Assess the team members' communication preferences and cultural backgrounds to …" at bounding box center [583, 305] width 603 height 61
click at [282, 271] on input "c. Assess the team members' communication preferences and cultural backgrounds …" at bounding box center [282, 265] width 0 height 12
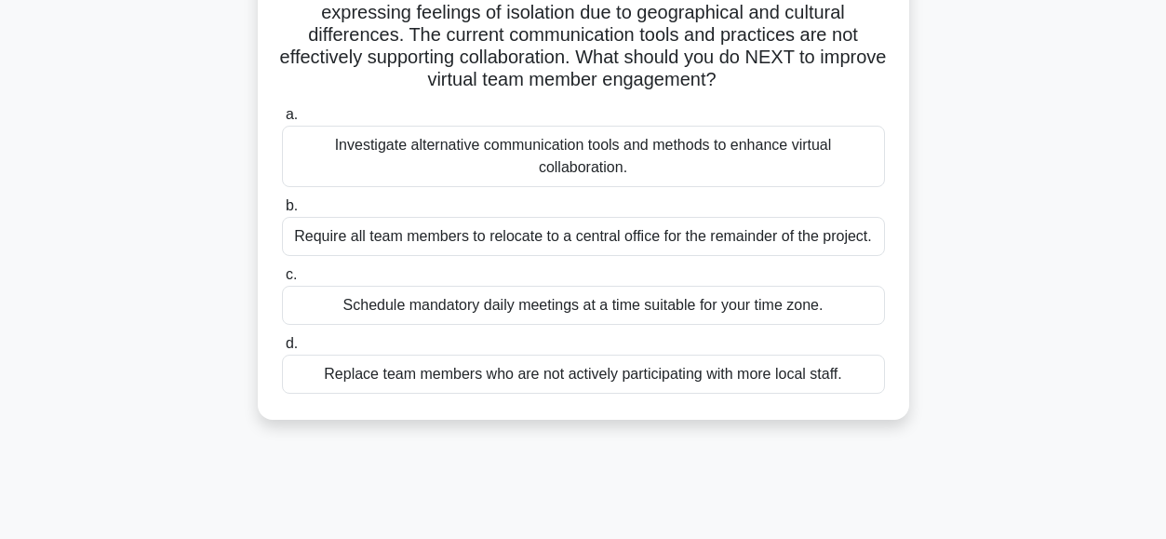
scroll to position [206, 0]
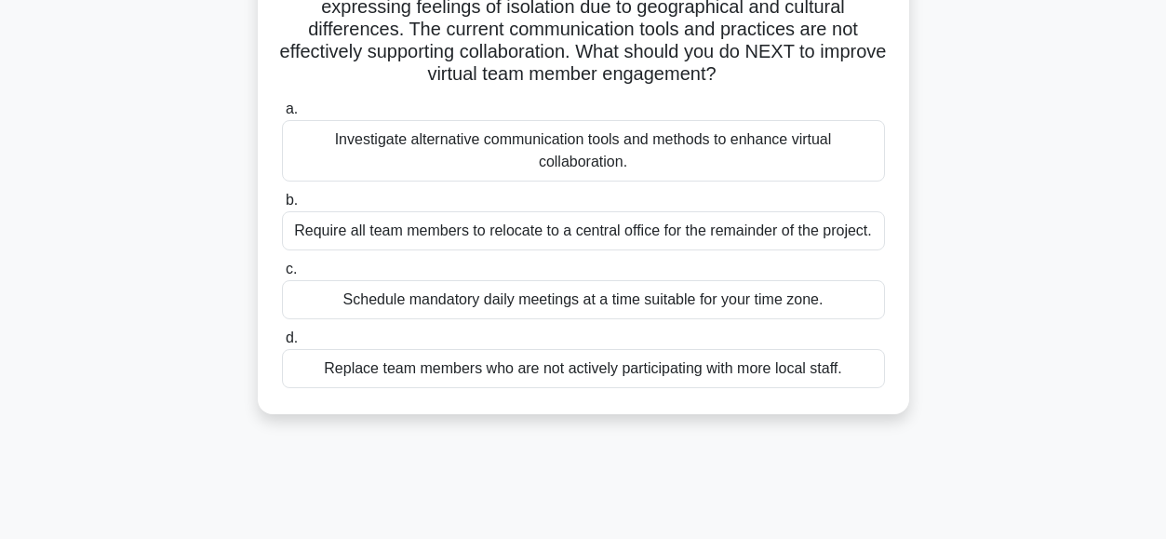
click at [330, 141] on div "Investigate alternative communication tools and methods to enhance virtual coll…" at bounding box center [583, 150] width 603 height 61
click at [282, 115] on input "a. Investigate alternative communication tools and methods to enhance virtual c…" at bounding box center [282, 109] width 0 height 12
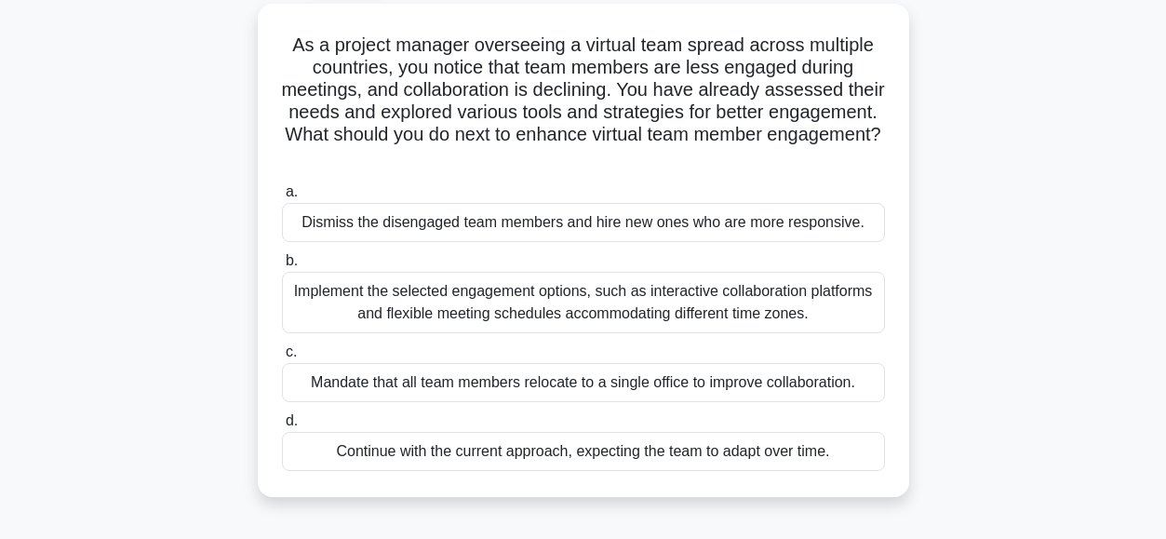
scroll to position [104, 0]
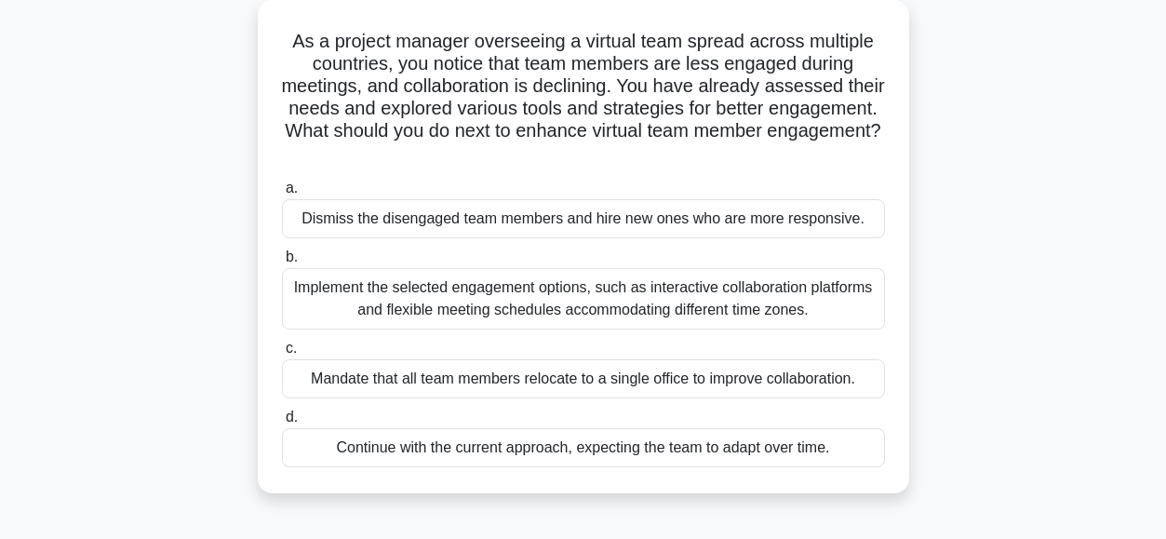
click at [316, 300] on div "Implement the selected engagement options, such as interactive collaboration pl…" at bounding box center [583, 298] width 603 height 61
click at [282, 263] on input "b. Implement the selected engagement options, such as interactive collaboration…" at bounding box center [282, 257] width 0 height 12
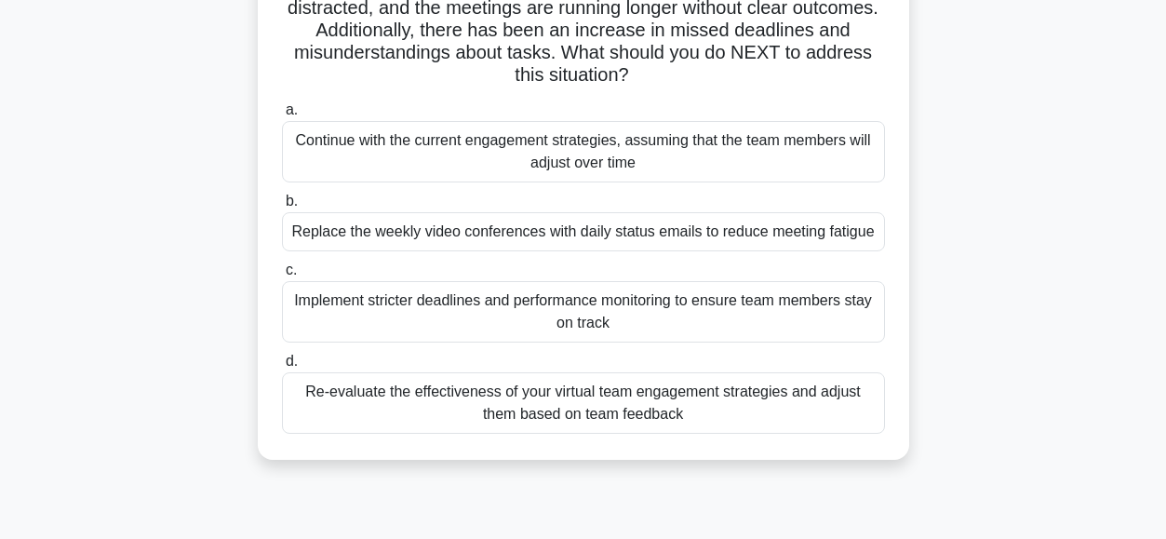
scroll to position [318, 0]
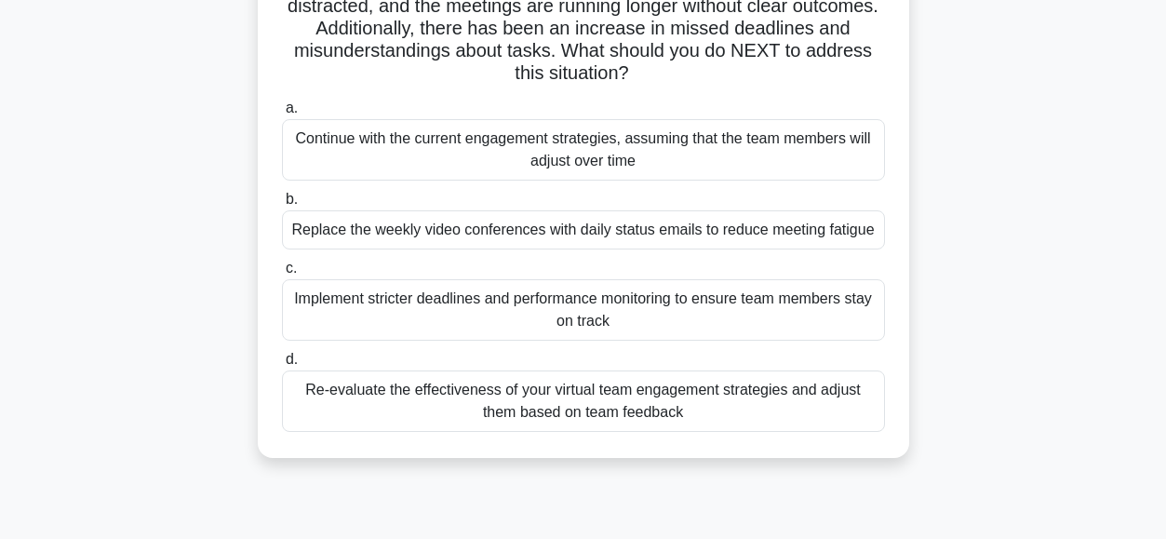
click at [361, 402] on div "Re-evaluate the effectiveness of your virtual team engagement strategies and ad…" at bounding box center [583, 400] width 603 height 61
click at [282, 366] on input "d. Re-evaluate the effectiveness of your virtual team engagement strategies and…" at bounding box center [282, 359] width 0 height 12
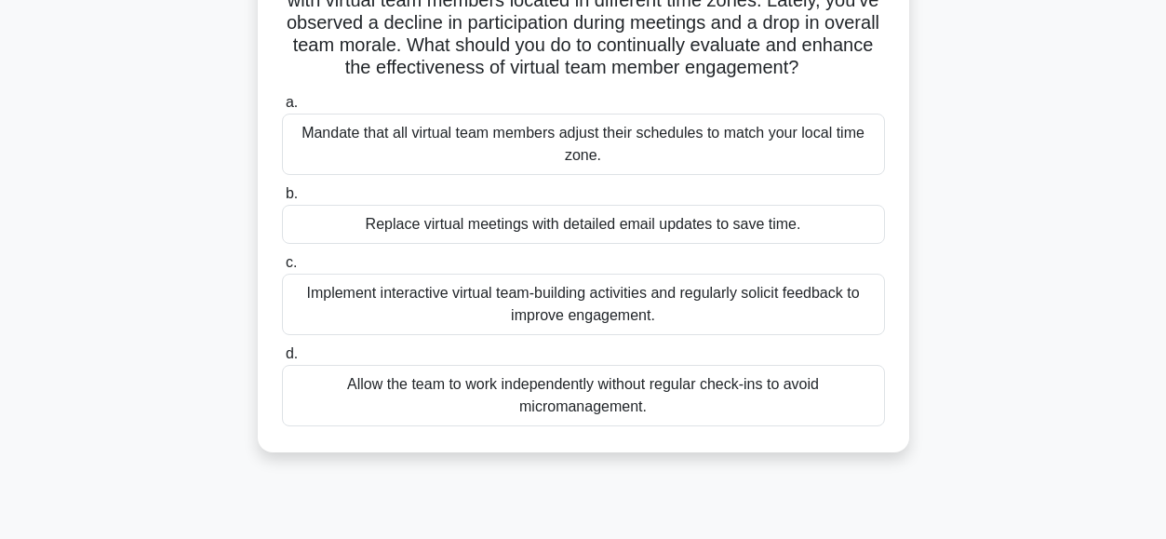
scroll to position [171, 0]
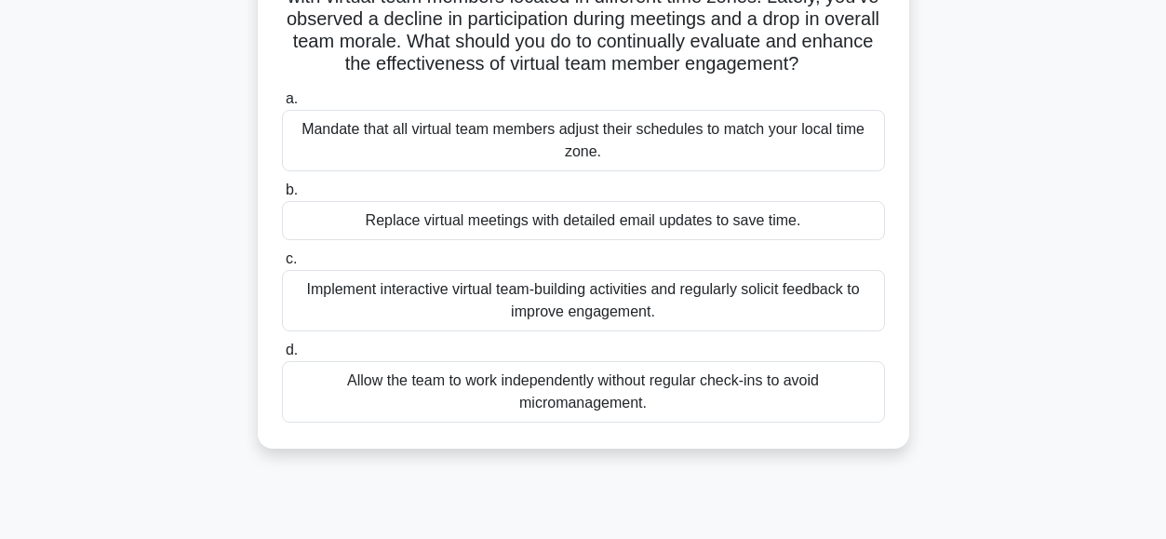
click at [340, 300] on div "Implement interactive virtual team-building activities and regularly solicit fe…" at bounding box center [583, 300] width 603 height 61
click at [282, 265] on input "c. Implement interactive virtual team-building activities and regularly solicit…" at bounding box center [282, 259] width 0 height 12
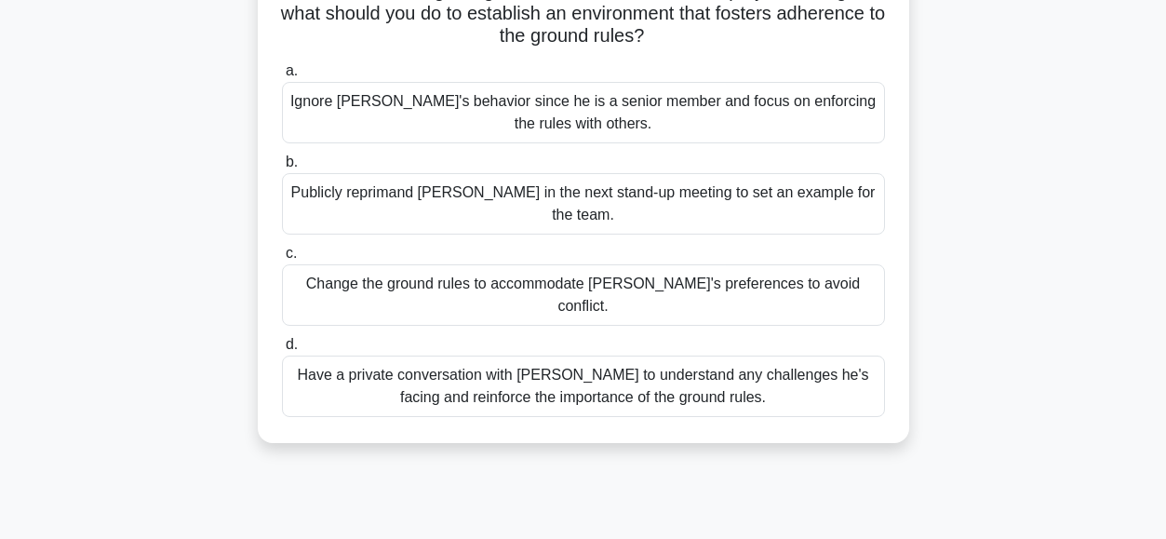
scroll to position [339, 0]
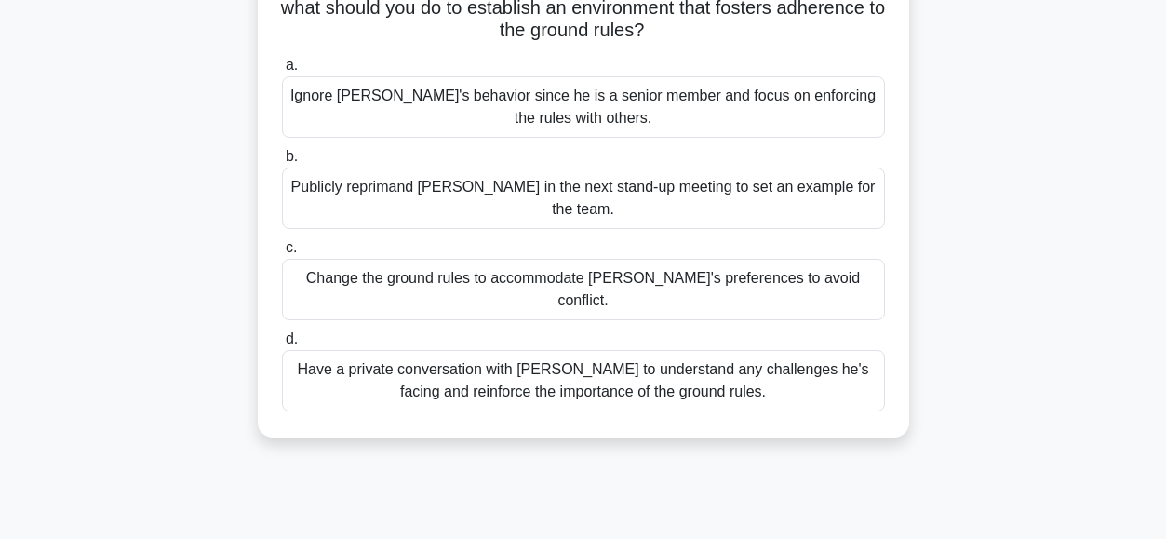
click at [353, 350] on div "Have a private conversation with Jack to understand any challenges he's facing …" at bounding box center [583, 380] width 603 height 61
click at [282, 335] on input "d. Have a private conversation with Jack to understand any challenges he's faci…" at bounding box center [282, 339] width 0 height 12
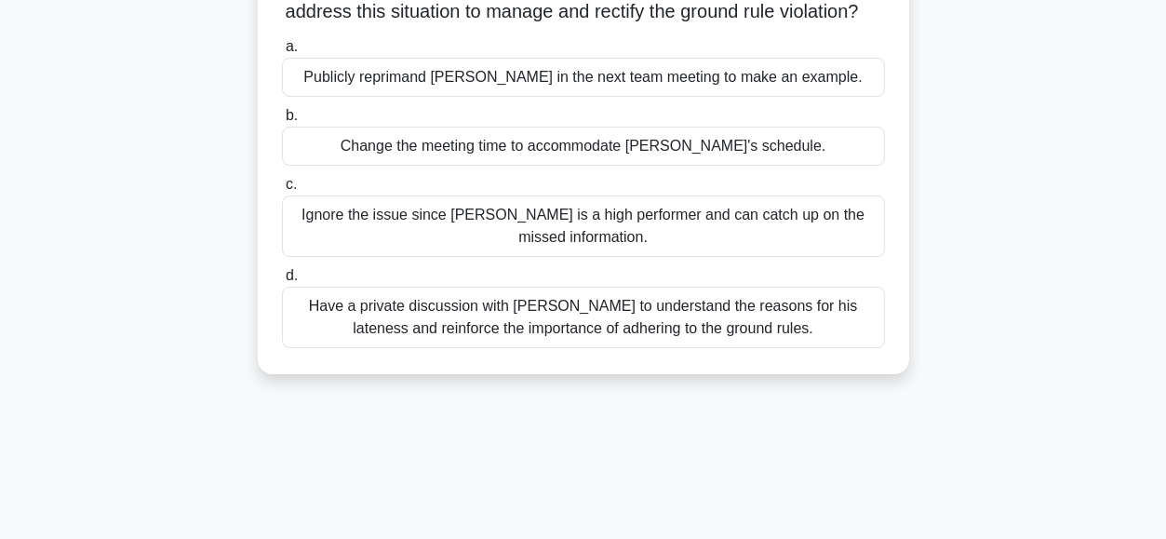
scroll to position [251, 0]
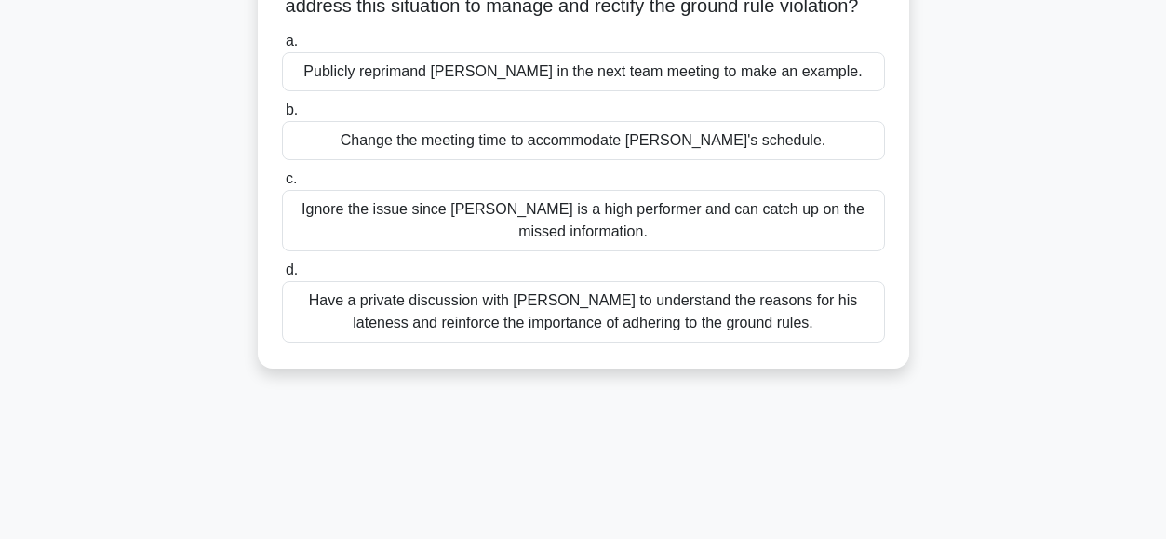
click at [370, 342] on div "Have a private discussion with Tom to understand the reasons for his lateness a…" at bounding box center [583, 311] width 603 height 61
click at [282, 276] on input "d. Have a private discussion with Tom to understand the reasons for his latenes…" at bounding box center [282, 270] width 0 height 12
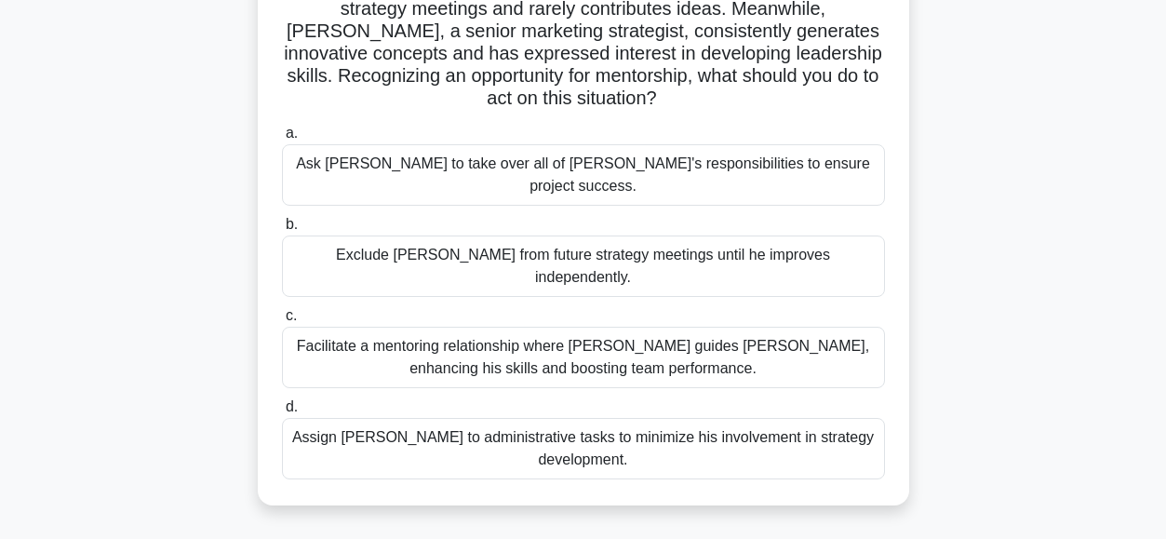
scroll to position [182, 0]
click at [346, 326] on div "Facilitate a mentoring relationship where Linda guides James, enhancing his ski…" at bounding box center [583, 356] width 603 height 61
click at [282, 309] on input "c. Facilitate a mentoring relationship where Linda guides James, enhancing his …" at bounding box center [282, 315] width 0 height 12
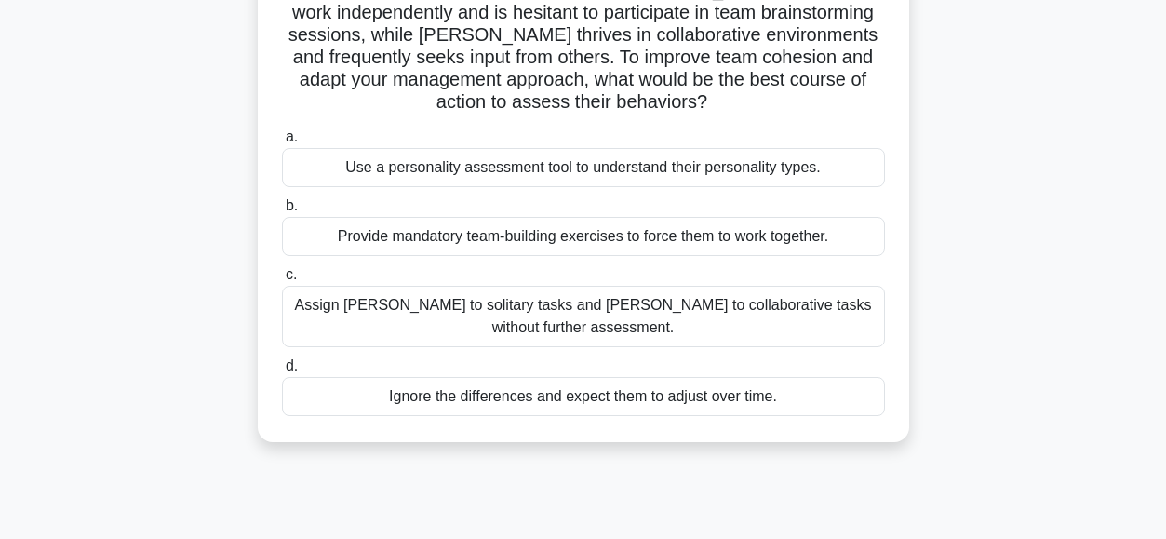
scroll to position [161, 0]
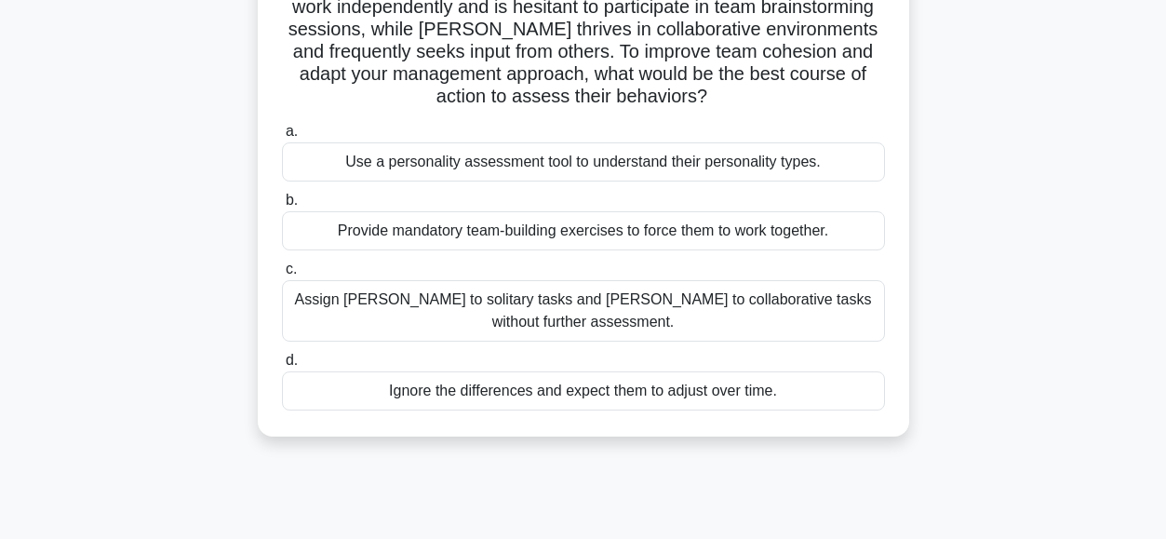
click at [395, 238] on div "Provide mandatory team-building exercises to force them to work together." at bounding box center [583, 230] width 603 height 39
click at [282, 206] on input "b. Provide mandatory team-building exercises to force them to work together." at bounding box center [282, 200] width 0 height 12
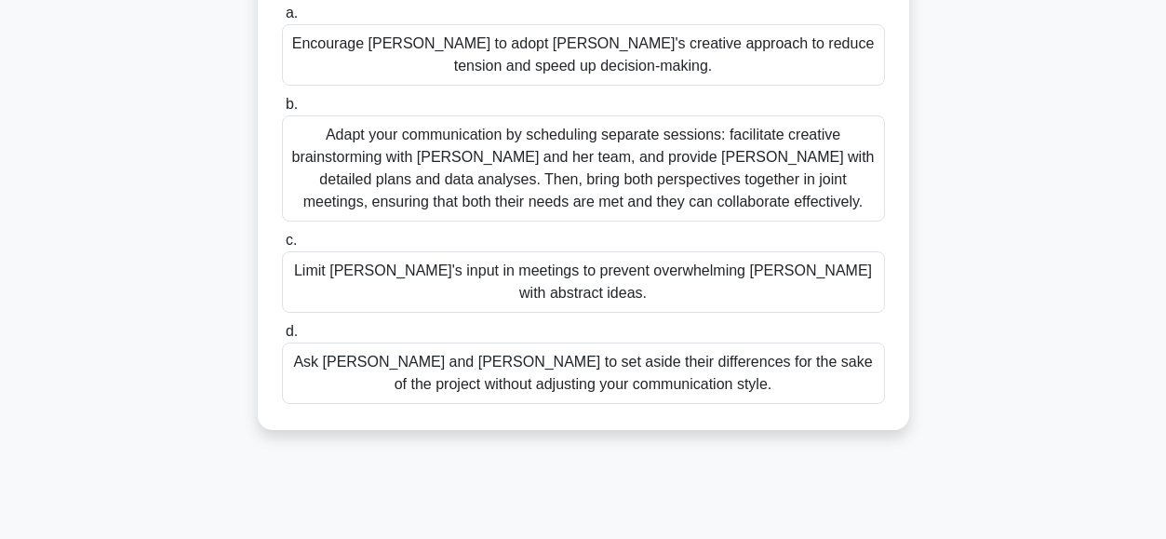
scroll to position [436, 0]
click at [486, 151] on div "Adapt your communication by scheduling separate sessions: facilitate creative b…" at bounding box center [583, 167] width 603 height 106
click at [282, 110] on input "b. Adapt your communication by scheduling separate sessions: facilitate creativ…" at bounding box center [282, 104] width 0 height 12
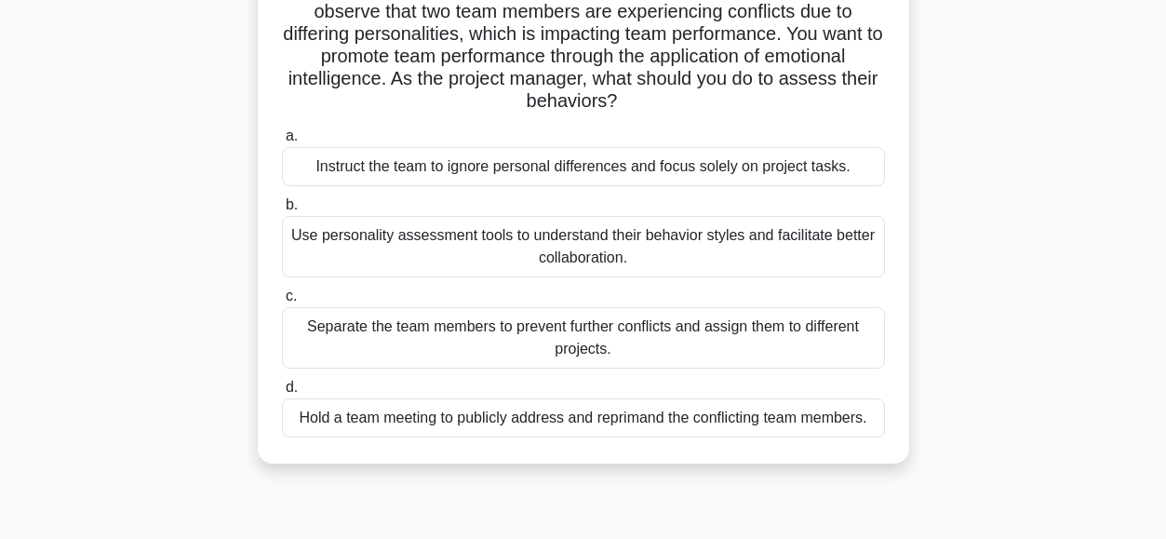
scroll to position [164, 0]
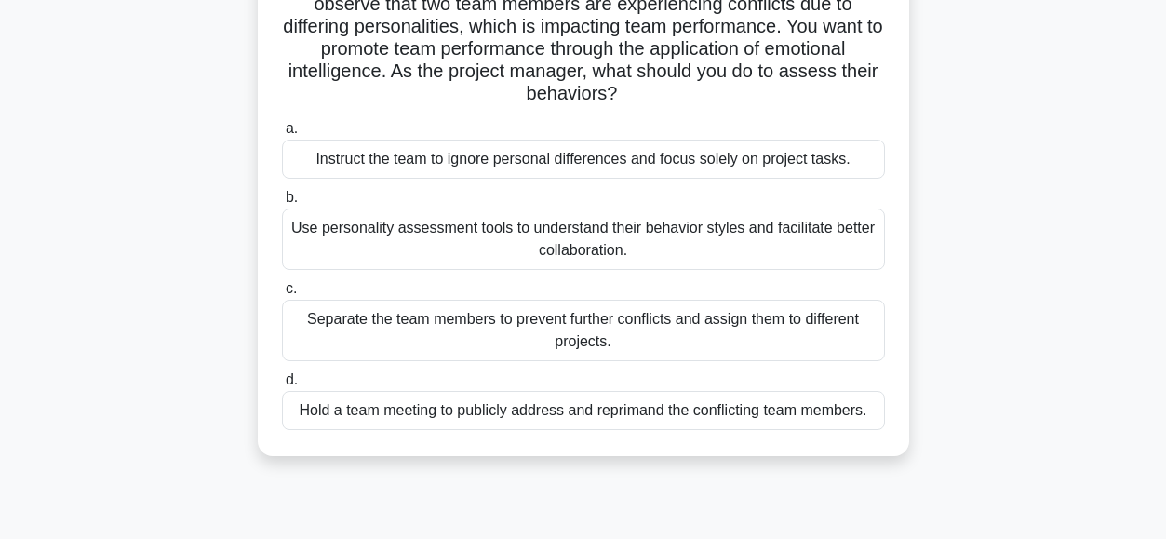
click at [353, 244] on div "Use personality assessment tools to understand their behavior styles and facili…" at bounding box center [583, 238] width 603 height 61
click at [282, 204] on input "b. Use personality assessment tools to understand their behavior styles and fac…" at bounding box center [282, 198] width 0 height 12
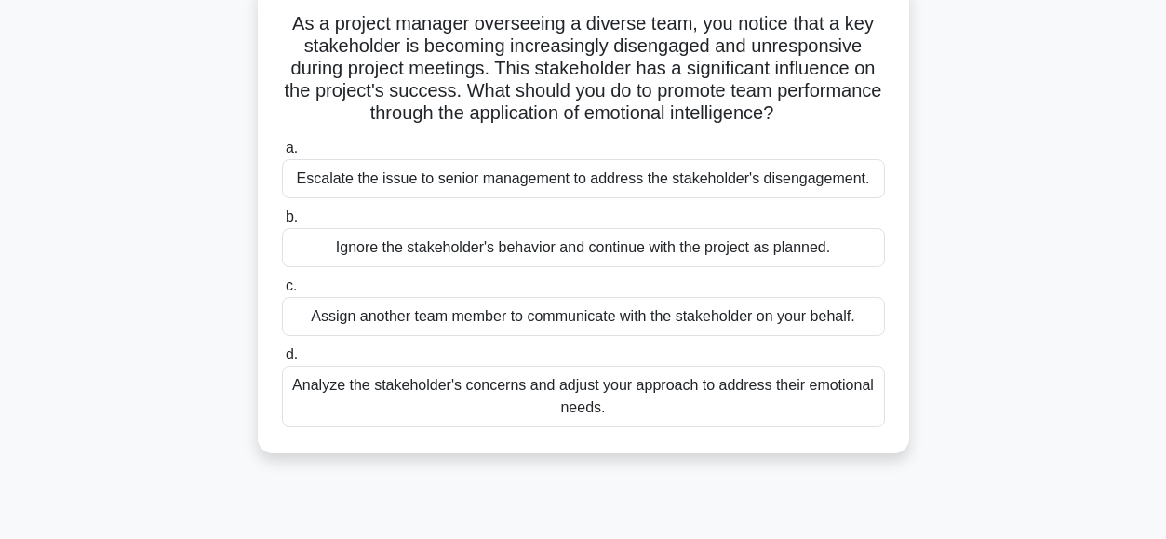
scroll to position [127, 0]
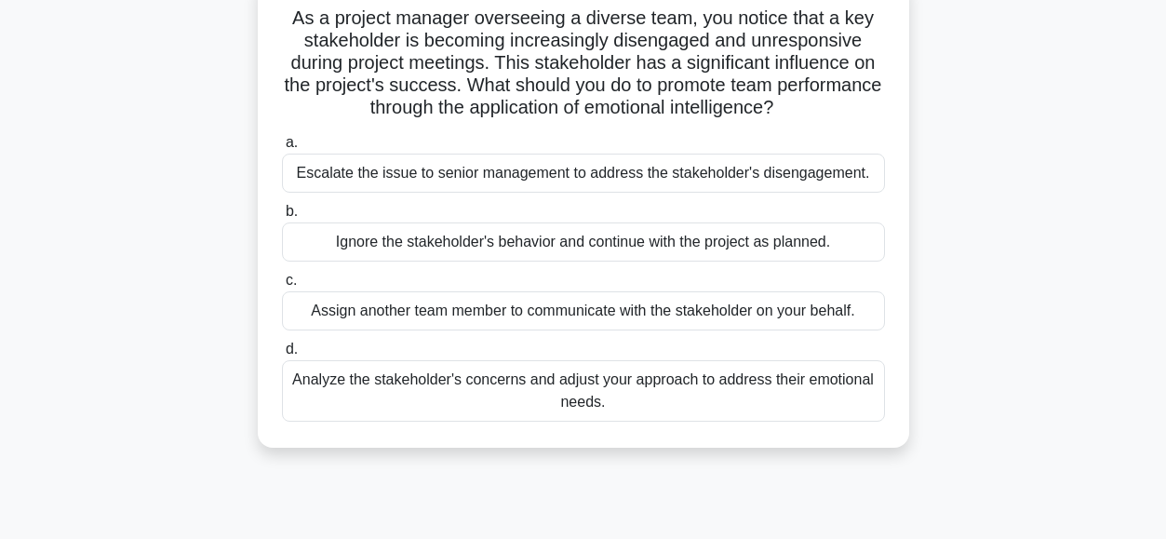
click at [330, 395] on div "Analyze the stakeholder's concerns and adjust your approach to address their em…" at bounding box center [583, 390] width 603 height 61
click at [282, 355] on input "d. Analyze the stakeholder's concerns and adjust your approach to address their…" at bounding box center [282, 349] width 0 height 12
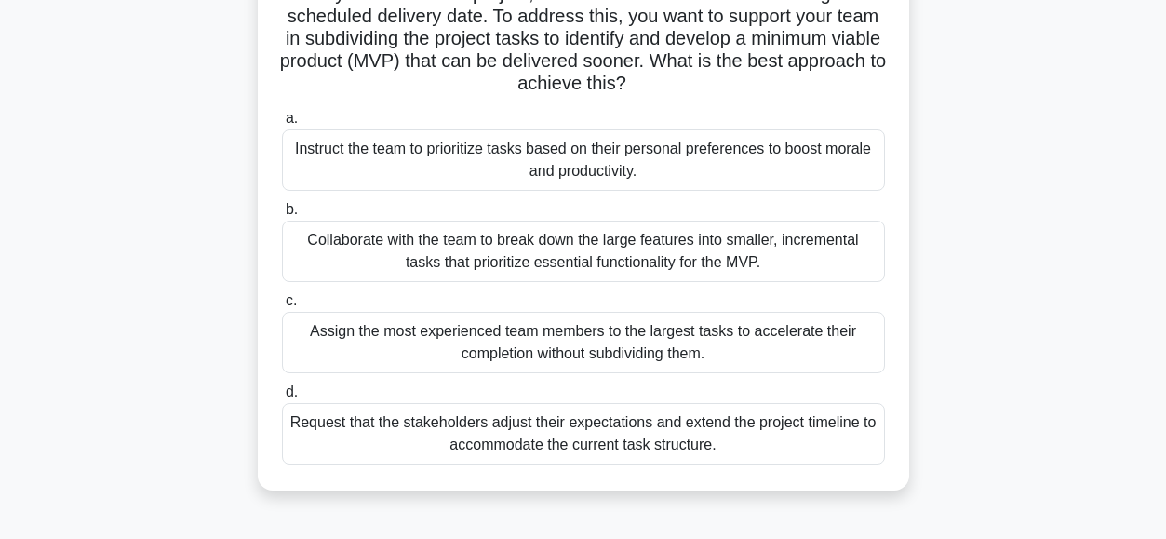
scroll to position [229, 0]
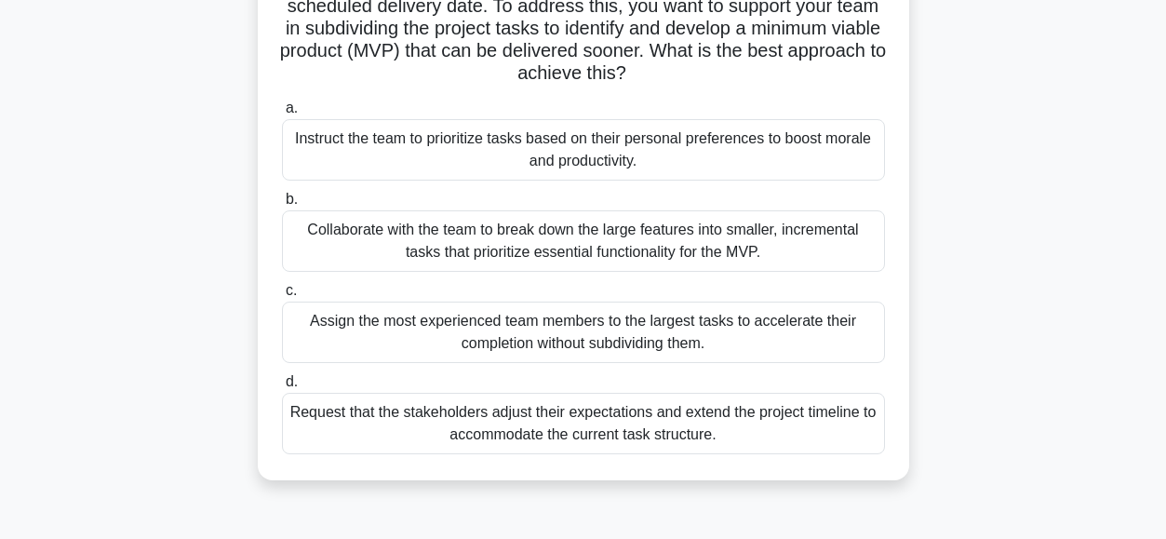
click at [321, 232] on div "Collaborate with the team to break down the large features into smaller, increm…" at bounding box center [583, 240] width 603 height 61
click at [282, 206] on input "b. Collaborate with the team to break down the large features into smaller, inc…" at bounding box center [282, 199] width 0 height 12
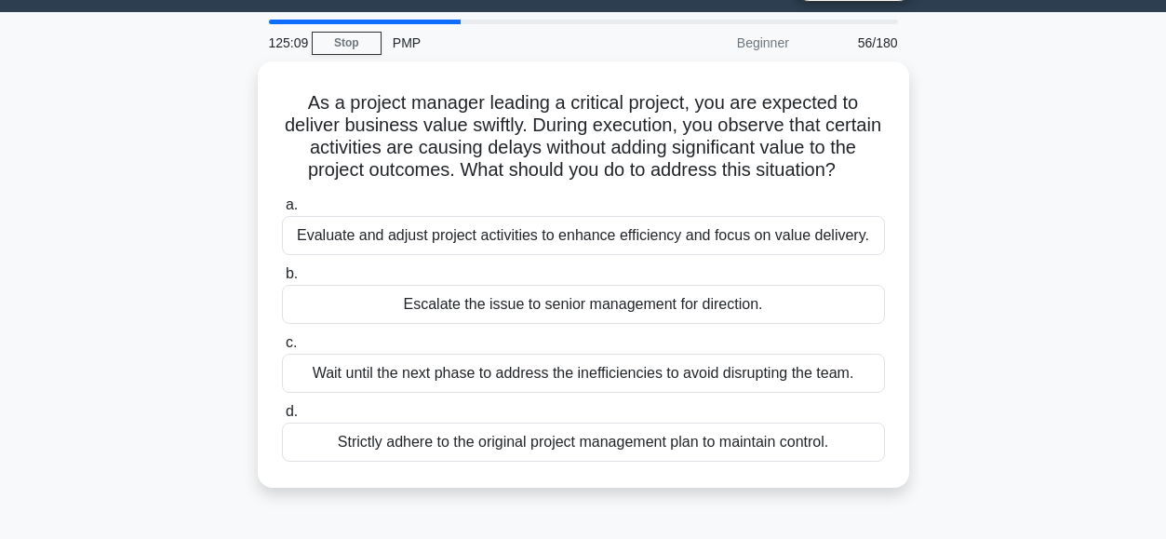
scroll to position [61, 0]
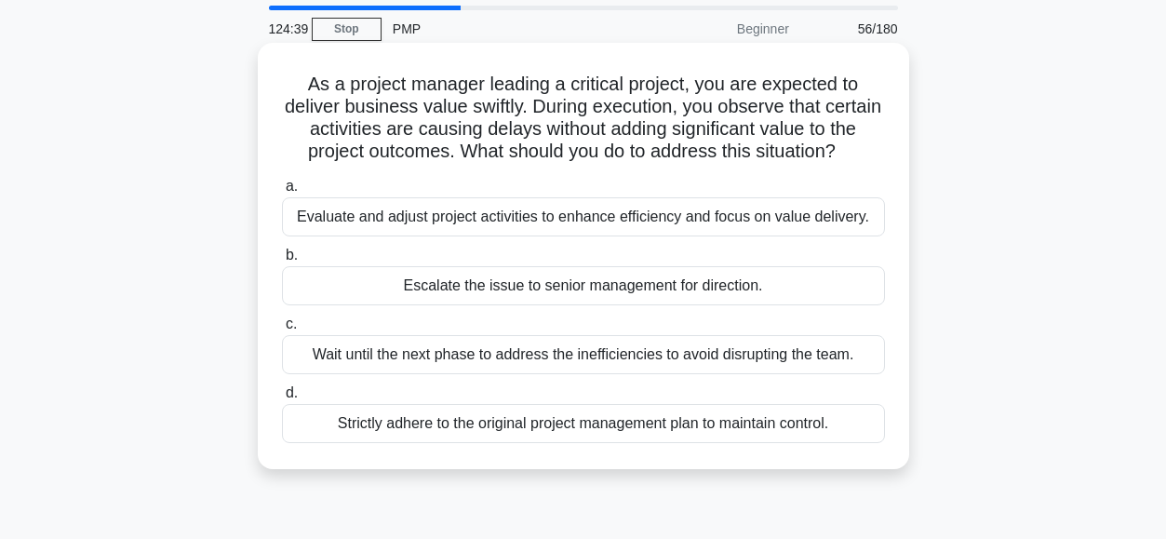
click at [566, 231] on div "Evaluate and adjust project activities to enhance efficiency and focus on value…" at bounding box center [583, 216] width 603 height 39
click at [282, 193] on input "a. Evaluate and adjust project activities to enhance efficiency and focus on va…" at bounding box center [282, 186] width 0 height 12
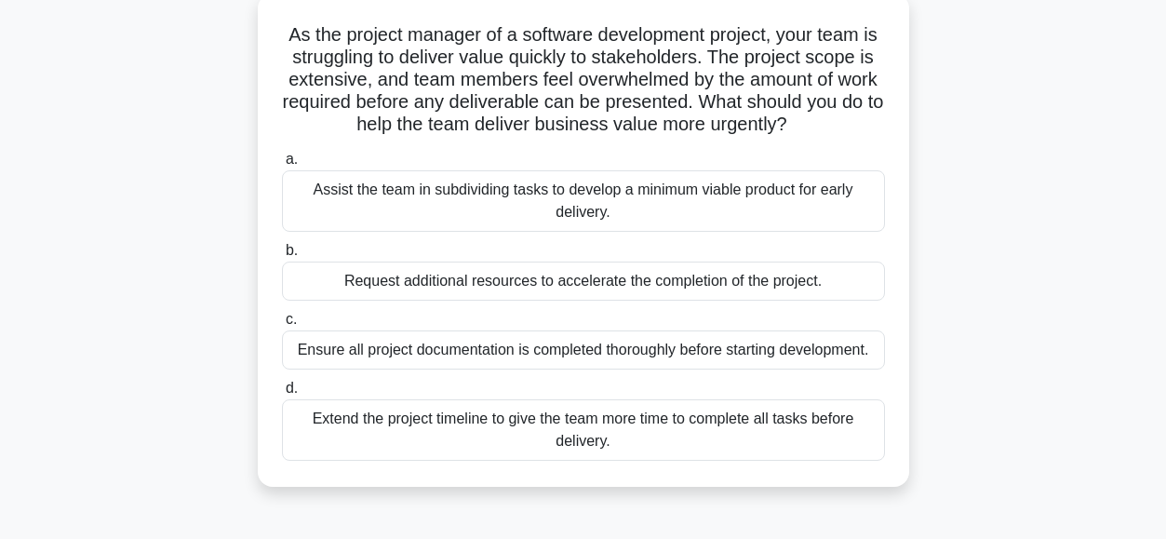
scroll to position [114, 0]
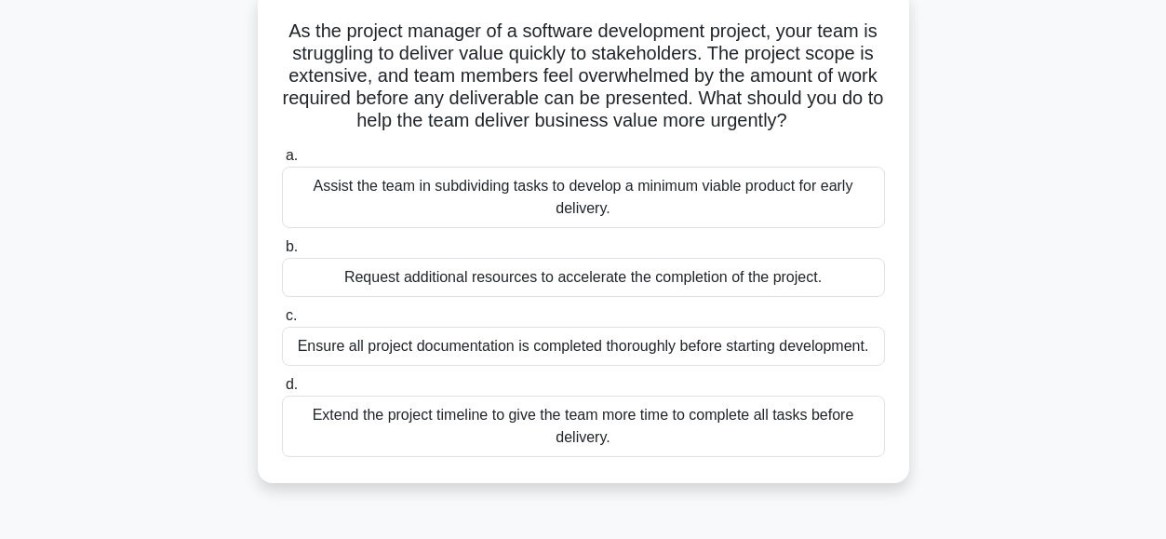
click at [343, 209] on div "Assist the team in subdividing tasks to develop a minimum viable product for ea…" at bounding box center [583, 197] width 603 height 61
click at [282, 162] on input "a. Assist the team in subdividing tasks to develop a minimum viable product for…" at bounding box center [282, 156] width 0 height 12
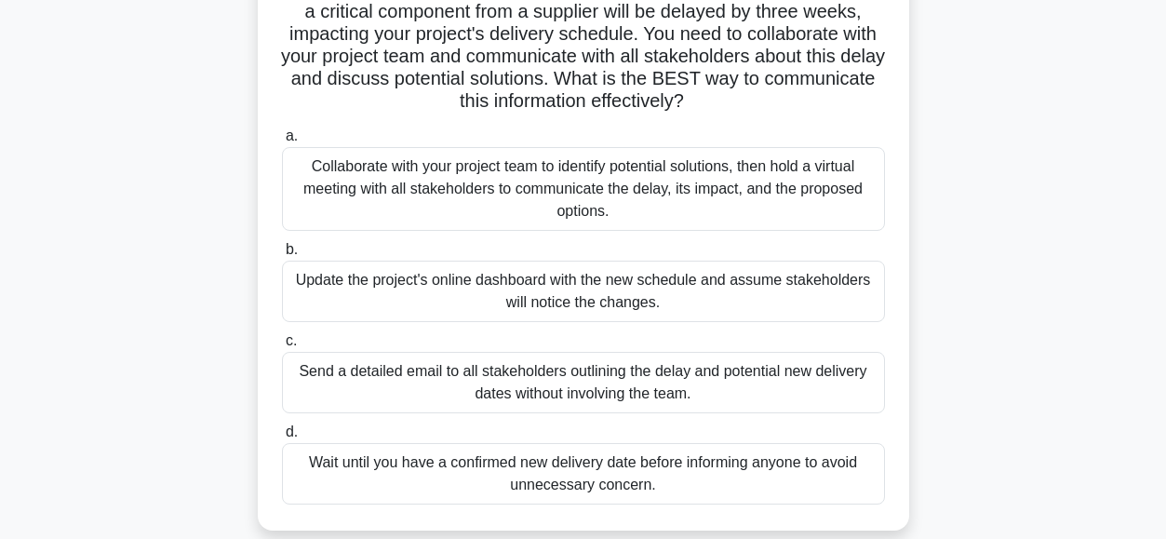
scroll to position [163, 0]
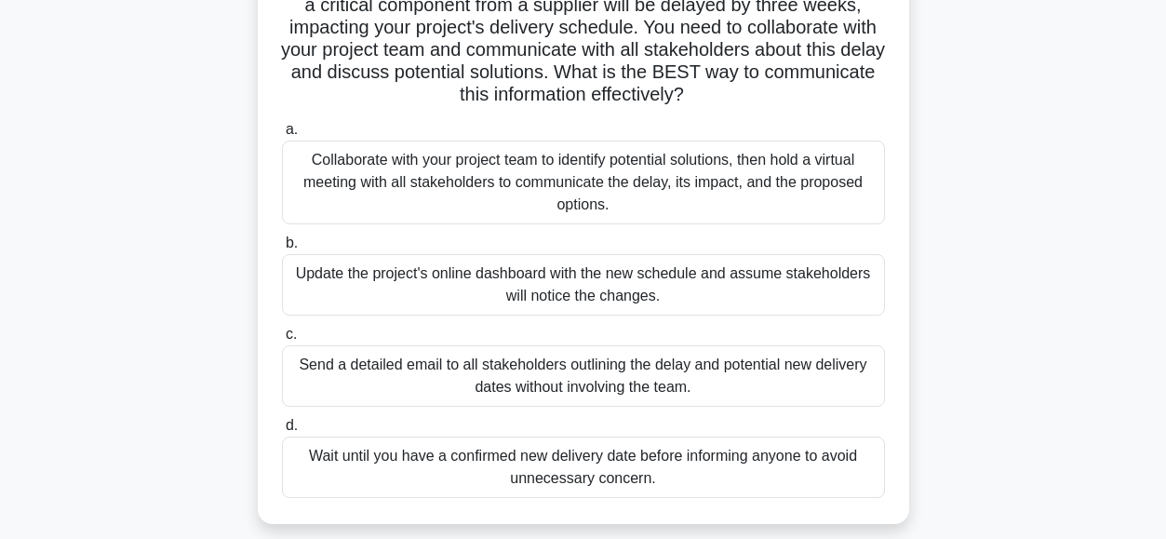
click at [349, 167] on div "Collaborate with your project team to identify potential solutions, then hold a…" at bounding box center [583, 182] width 603 height 84
click at [282, 136] on input "a. Collaborate with your project team to identify potential solutions, then hol…" at bounding box center [282, 130] width 0 height 12
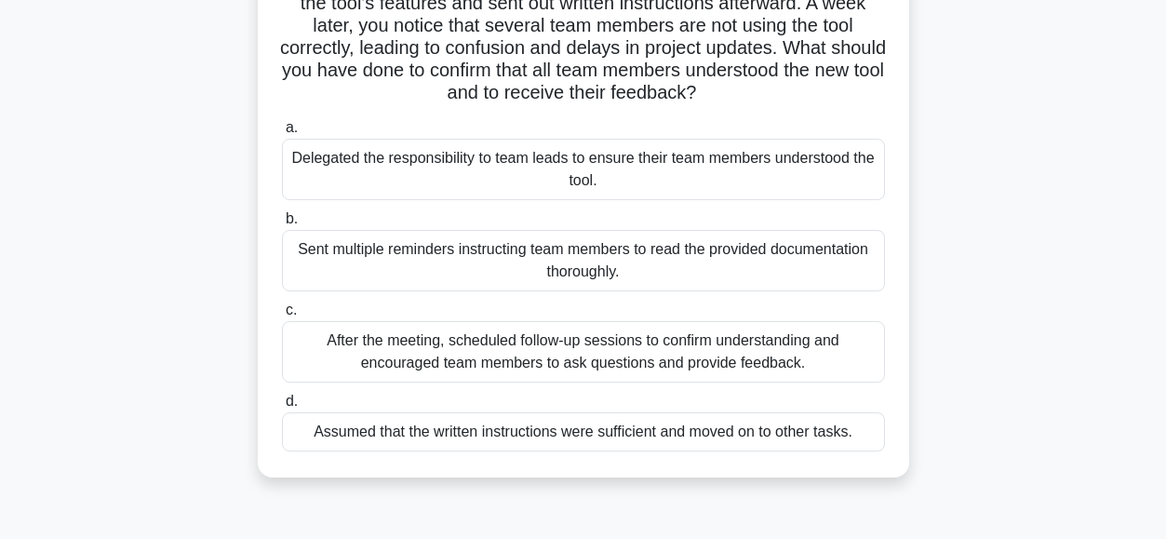
scroll to position [219, 0]
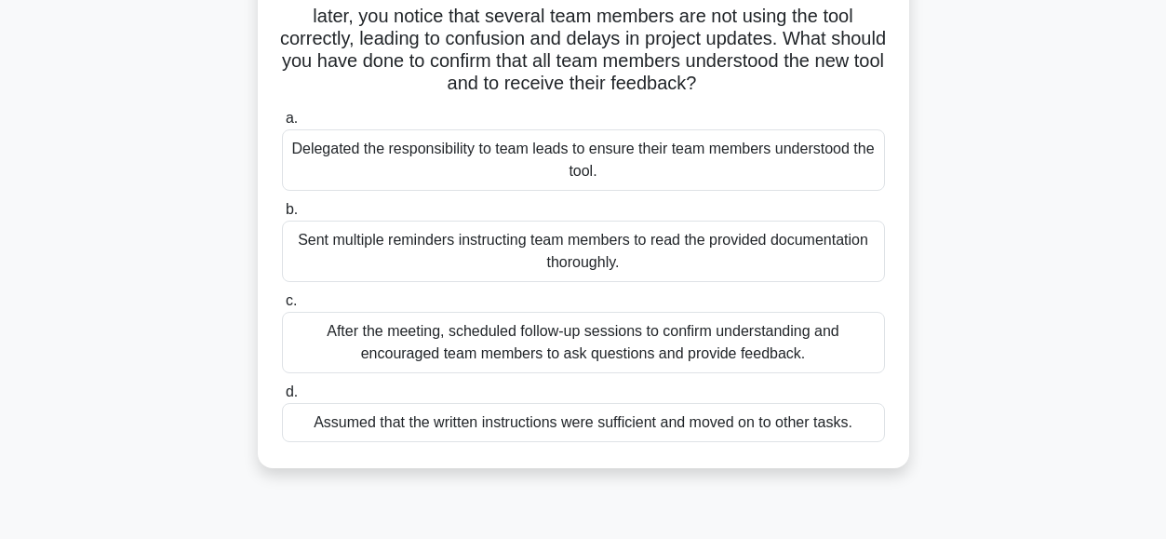
click at [357, 336] on div "After the meeting, scheduled follow-up sessions to confirm understanding and en…" at bounding box center [583, 342] width 603 height 61
click at [282, 307] on input "c. After the meeting, scheduled follow-up sessions to confirm understanding and…" at bounding box center [282, 301] width 0 height 12
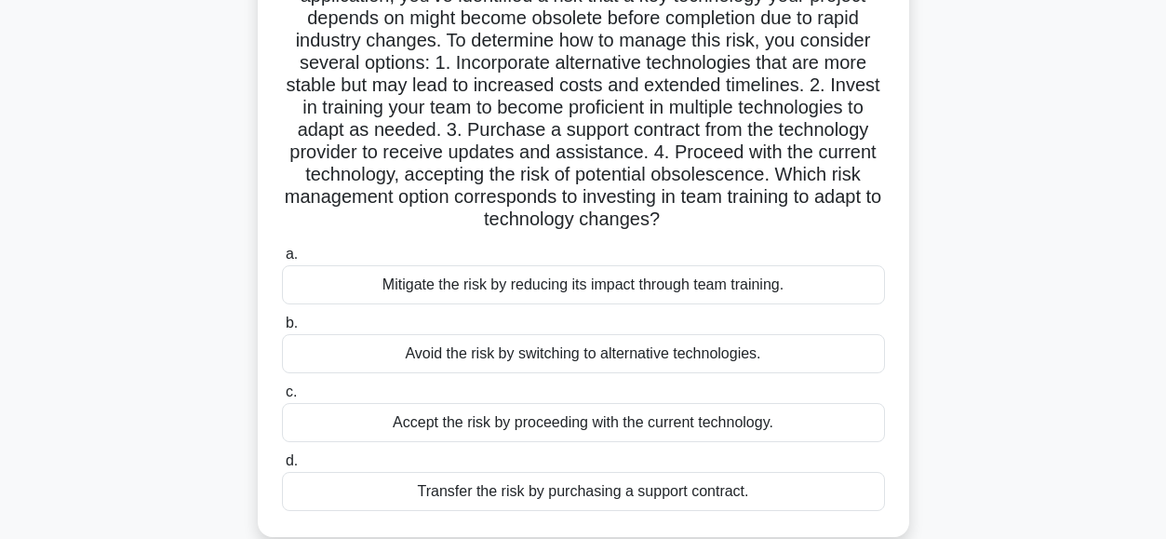
scroll to position [176, 0]
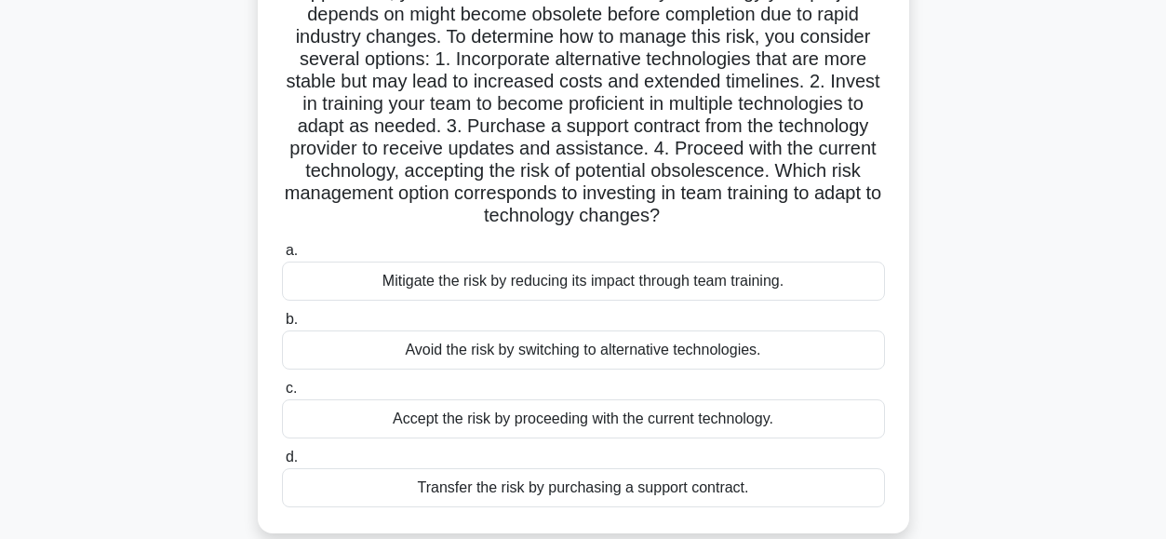
click at [469, 290] on div "Mitigate the risk by reducing its impact through team training." at bounding box center [583, 280] width 603 height 39
click at [282, 257] on input "a. Mitigate the risk by reducing its impact through team training." at bounding box center [282, 251] width 0 height 12
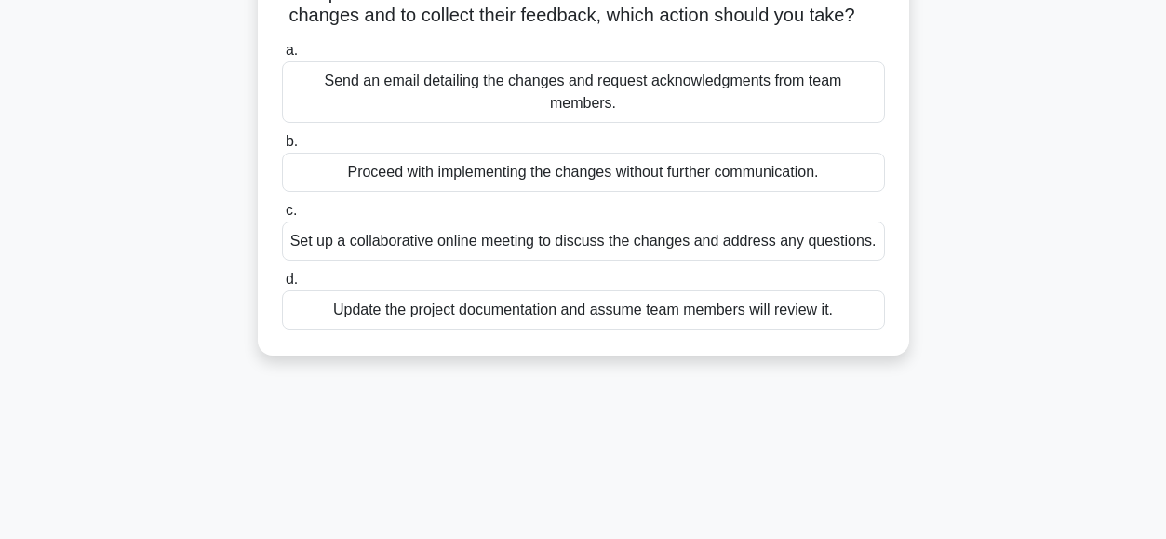
scroll to position [205, 0]
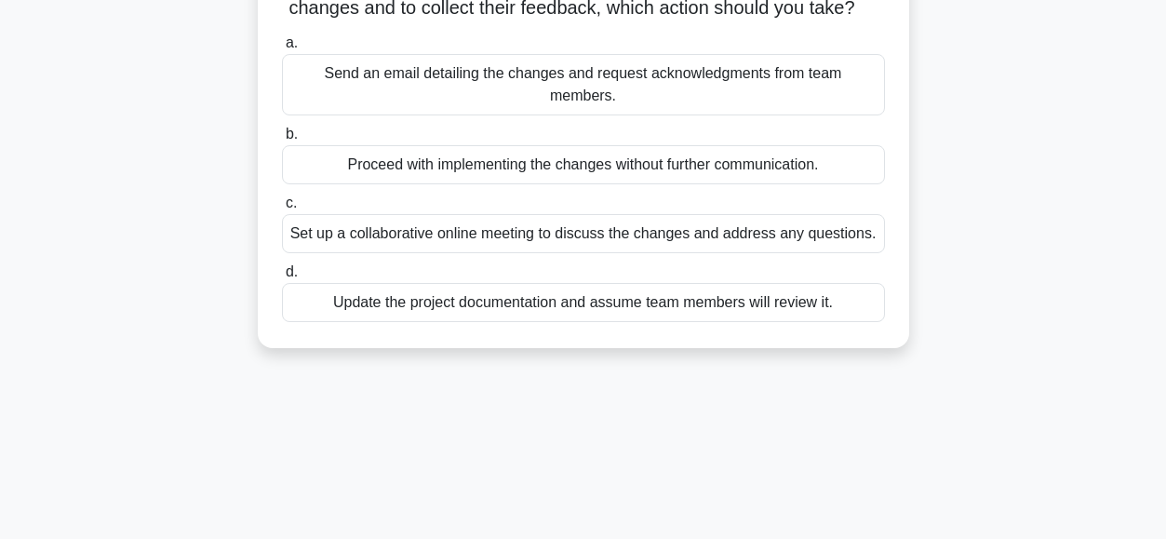
click at [390, 231] on div "Set up a collaborative online meeting to discuss the changes and address any qu…" at bounding box center [583, 233] width 603 height 39
click at [282, 209] on input "c. Set up a collaborative online meeting to discuss the changes and address any…" at bounding box center [282, 203] width 0 height 12
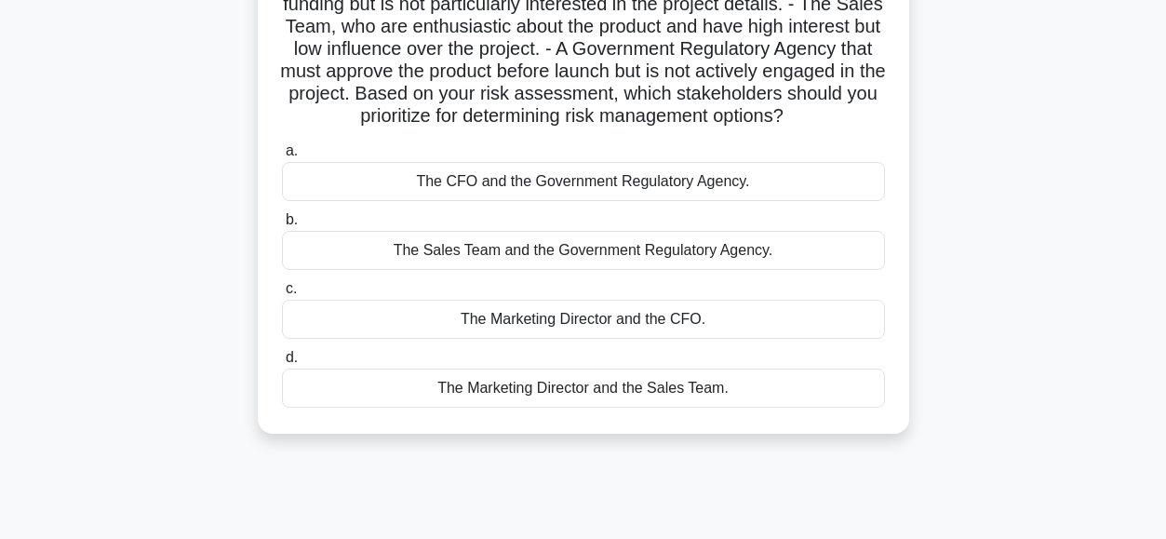
scroll to position [237, 0]
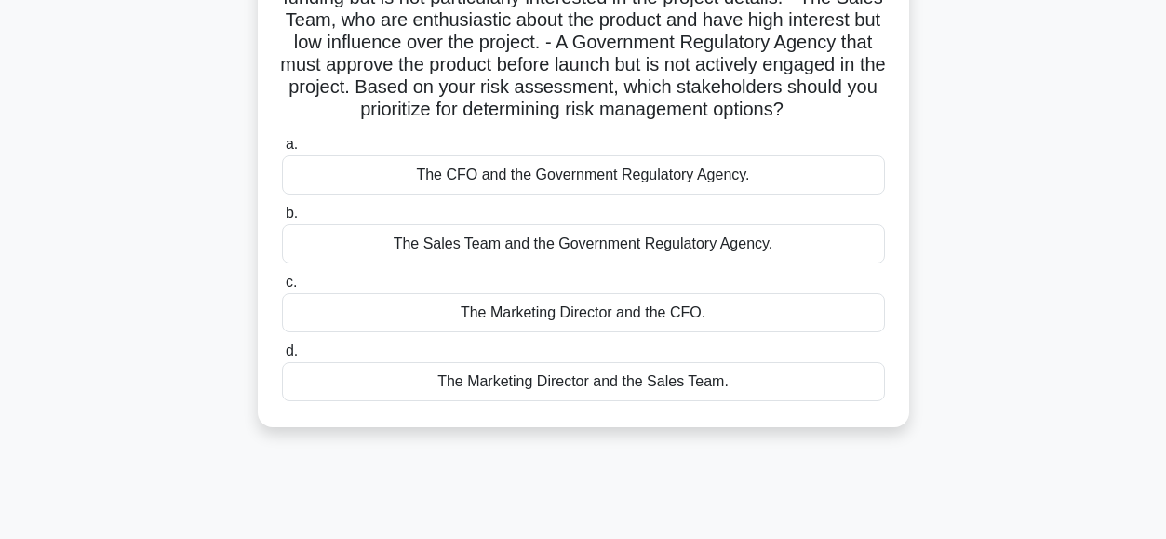
click at [358, 194] on div "The CFO and the Government Regulatory Agency." at bounding box center [583, 174] width 603 height 39
click at [282, 151] on input "a. The CFO and the Government Regulatory Agency." at bounding box center [282, 145] width 0 height 12
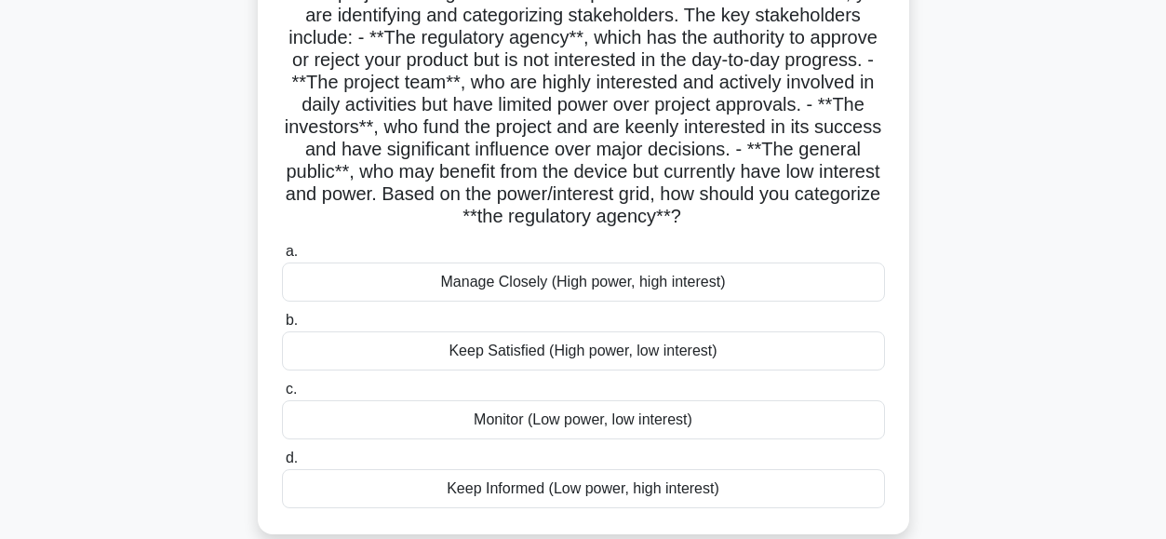
scroll to position [159, 0]
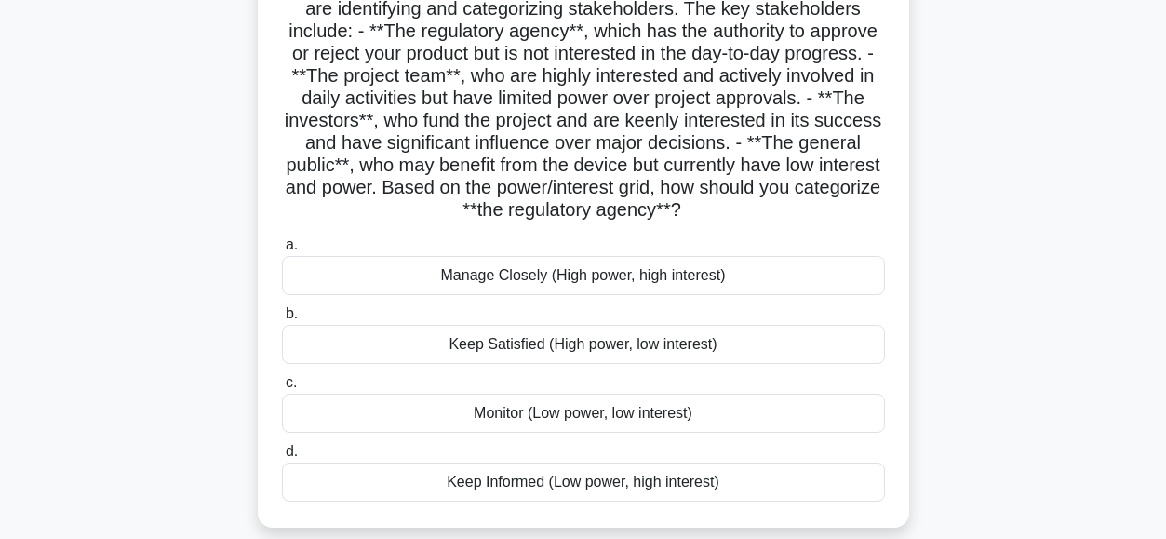
click at [370, 340] on div "Keep Satisfied (High power, low interest)" at bounding box center [583, 344] width 603 height 39
click at [282, 320] on input "b. Keep Satisfied (High power, low interest)" at bounding box center [282, 314] width 0 height 12
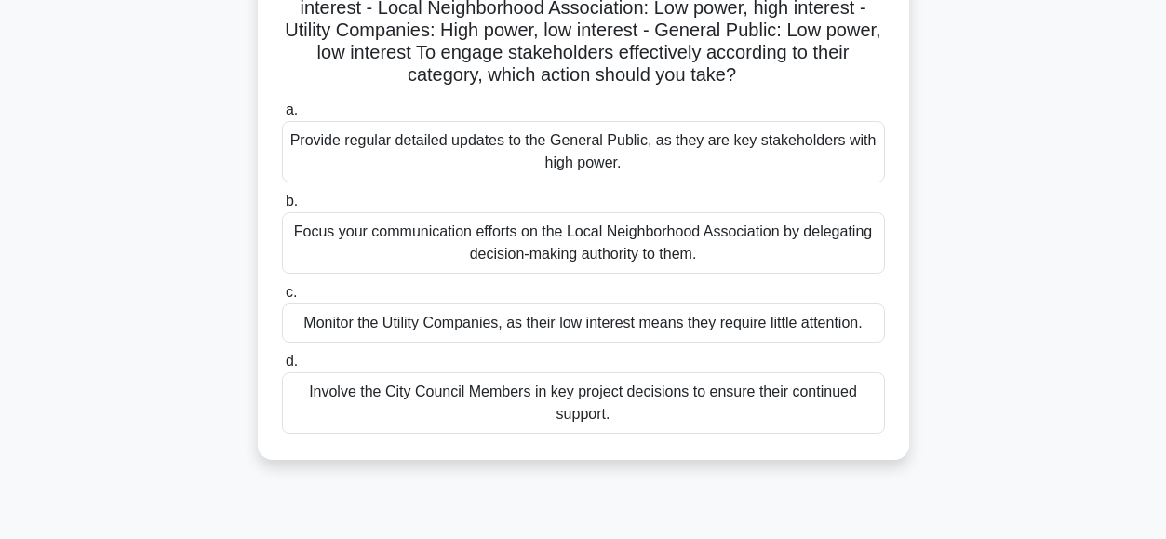
scroll to position [228, 0]
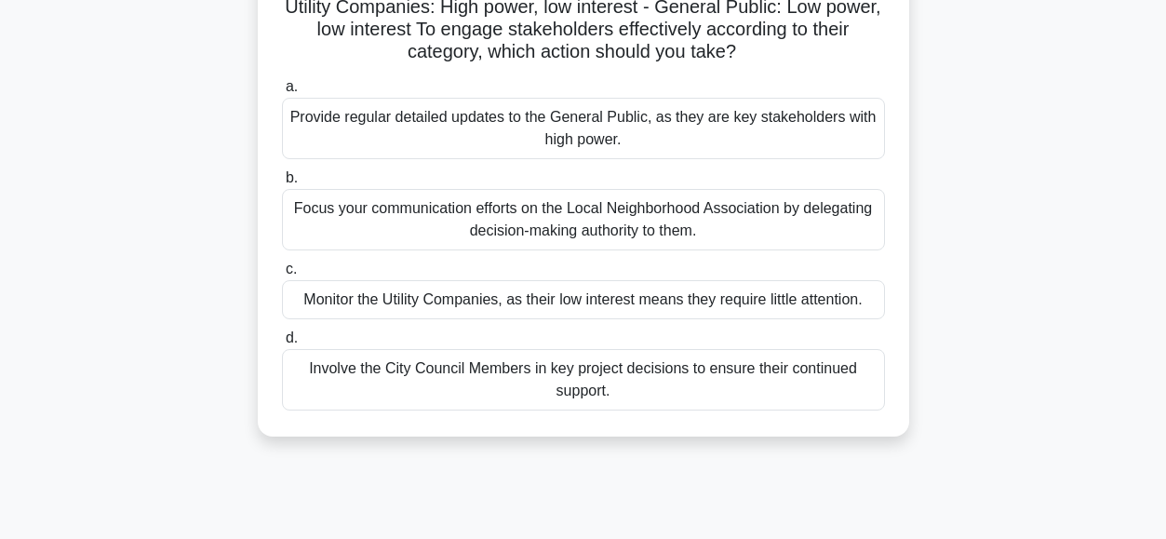
click at [328, 383] on div "Involve the City Council Members in key project decisions to ensure their conti…" at bounding box center [583, 379] width 603 height 61
click at [282, 344] on input "d. Involve the City Council Members in key project decisions to ensure their co…" at bounding box center [282, 338] width 0 height 12
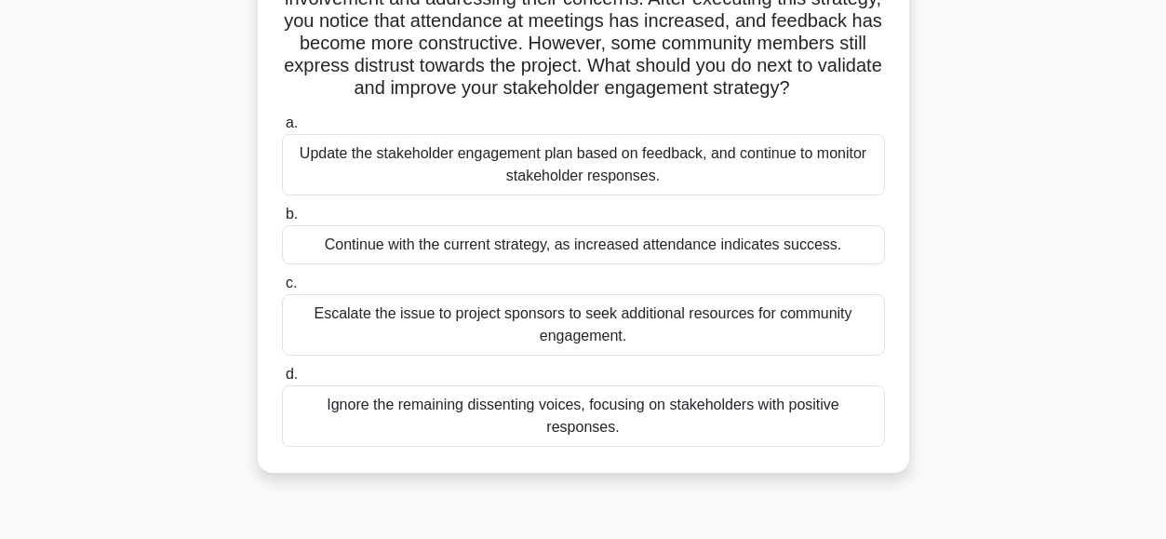
scroll to position [286, 0]
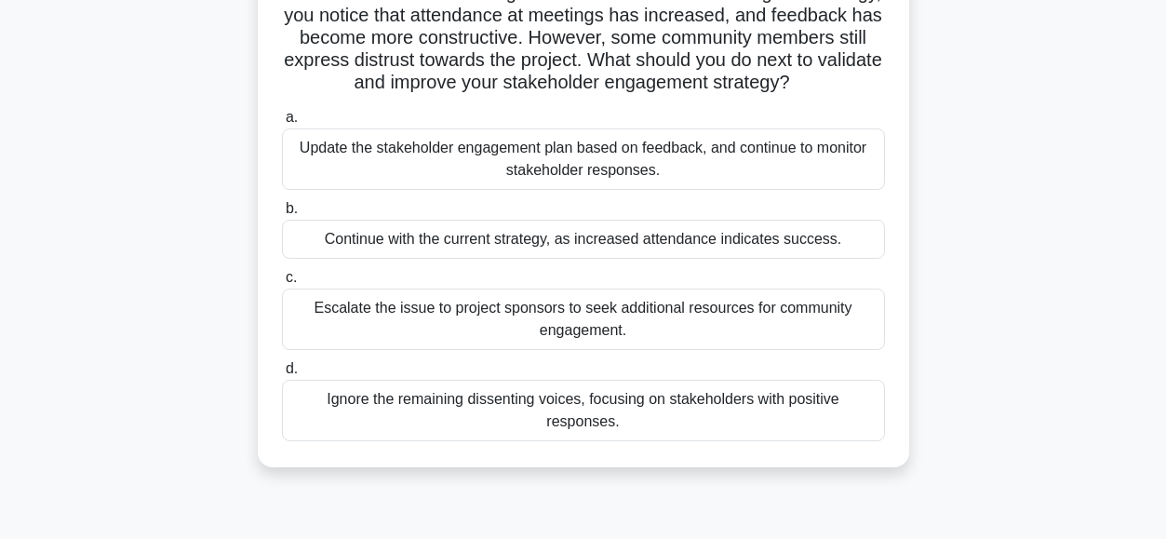
click at [579, 177] on div "Update the stakeholder engagement plan based on feedback, and continue to monit…" at bounding box center [583, 158] width 603 height 61
click at [282, 124] on input "a. Update the stakeholder engagement plan based on feedback, and continue to mo…" at bounding box center [282, 118] width 0 height 12
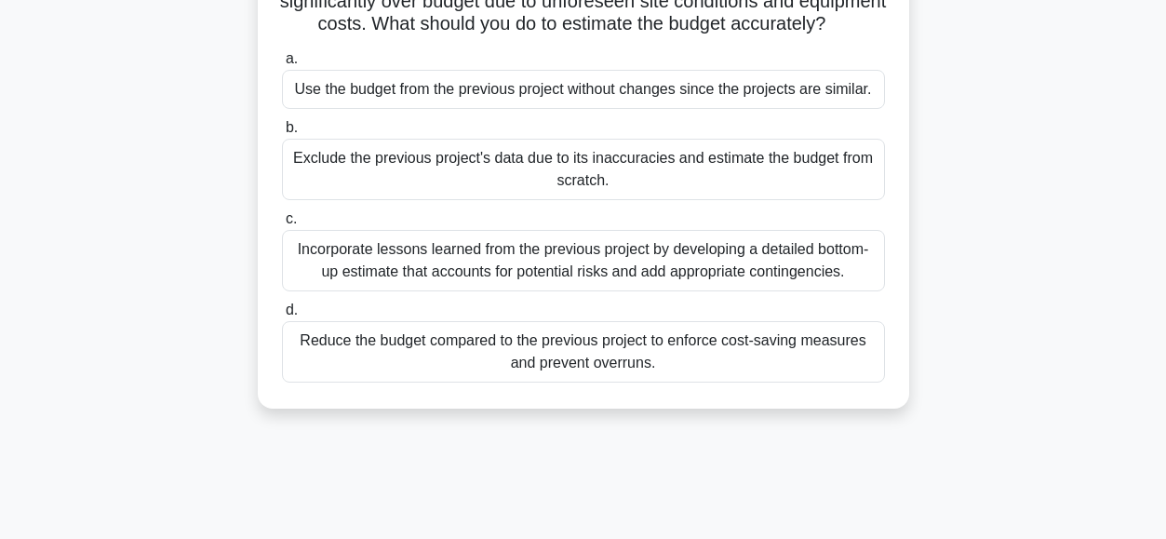
scroll to position [217, 0]
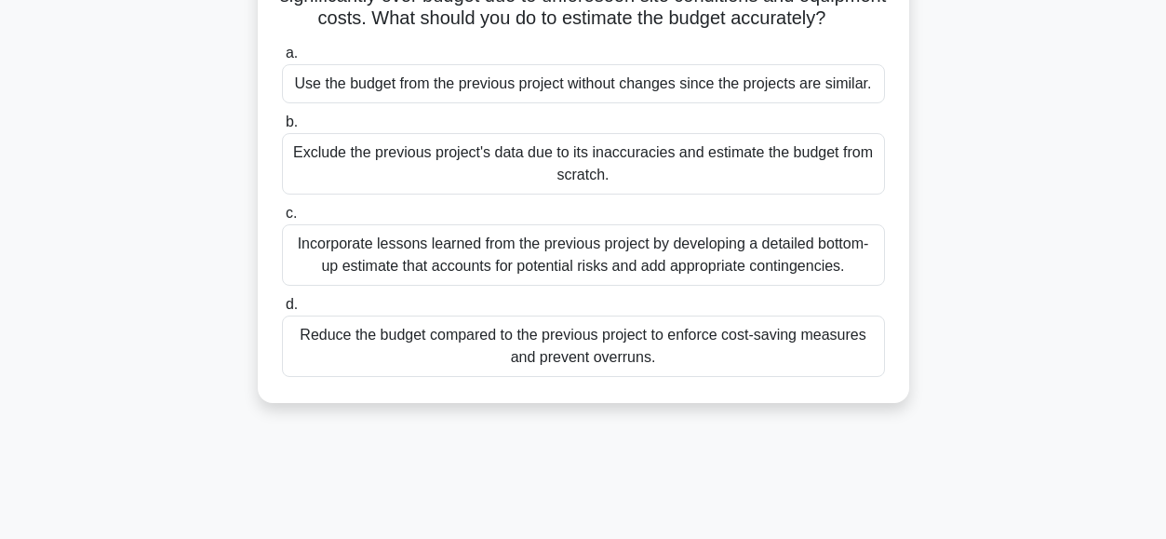
click at [401, 278] on div "Incorporate lessons learned from the previous project by developing a detailed …" at bounding box center [583, 254] width 603 height 61
click at [282, 220] on input "c. Incorporate lessons learned from the previous project by developing a detail…" at bounding box center [282, 213] width 0 height 12
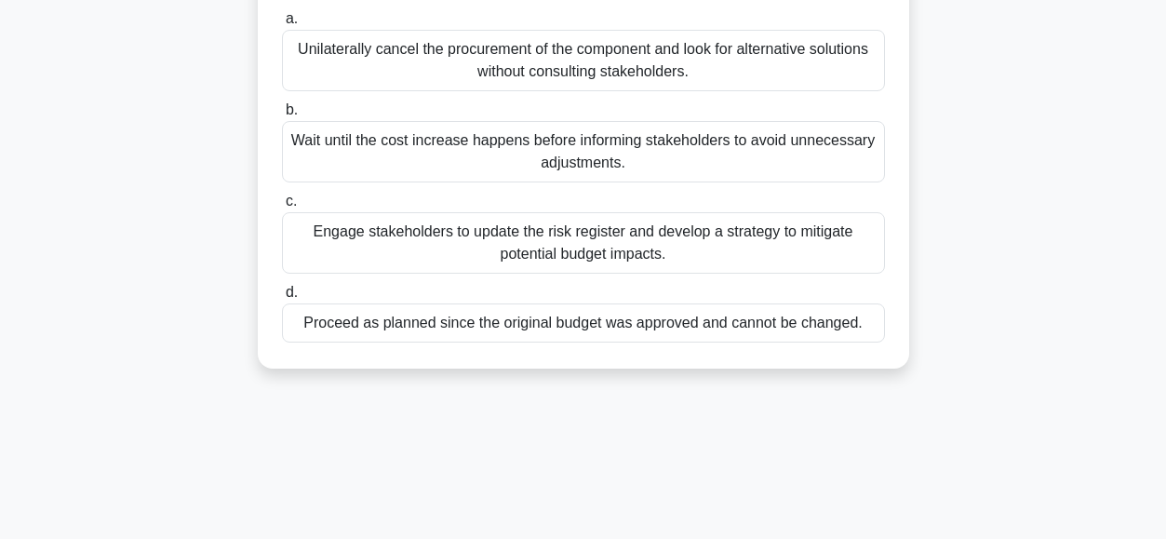
scroll to position [324, 0]
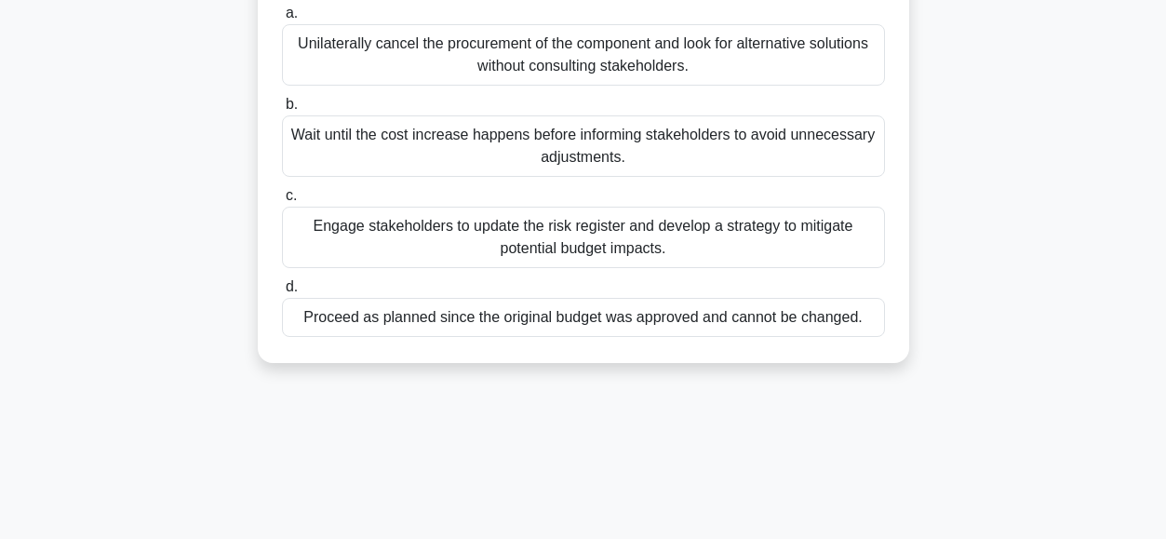
click at [429, 231] on div "Engage stakeholders to update the risk register and develop a strategy to mitig…" at bounding box center [583, 236] width 603 height 61
click at [282, 202] on input "c. Engage stakeholders to update the risk register and develop a strategy to mi…" at bounding box center [282, 196] width 0 height 12
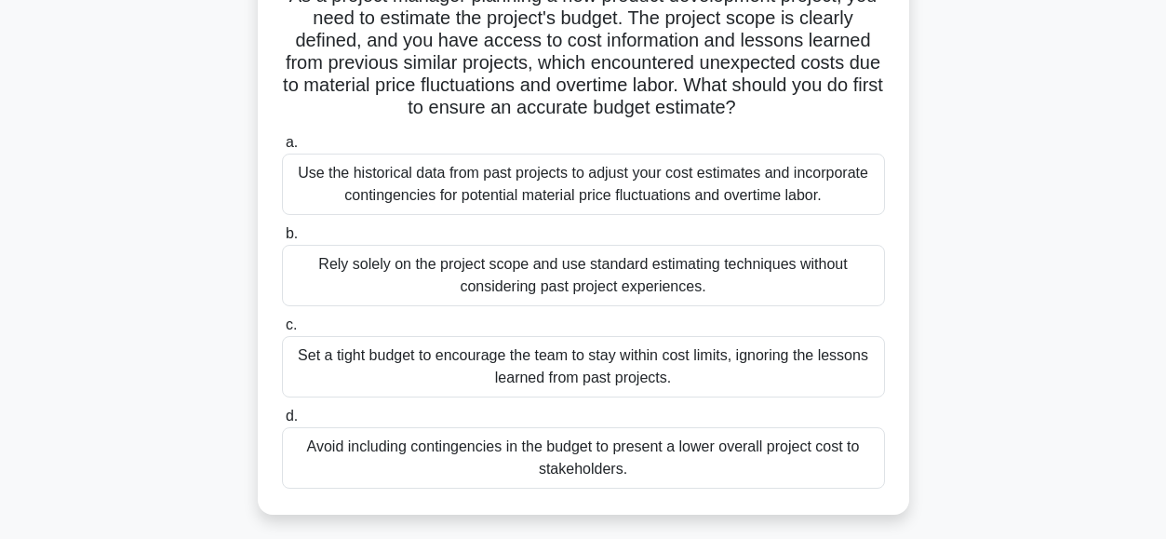
scroll to position [152, 0]
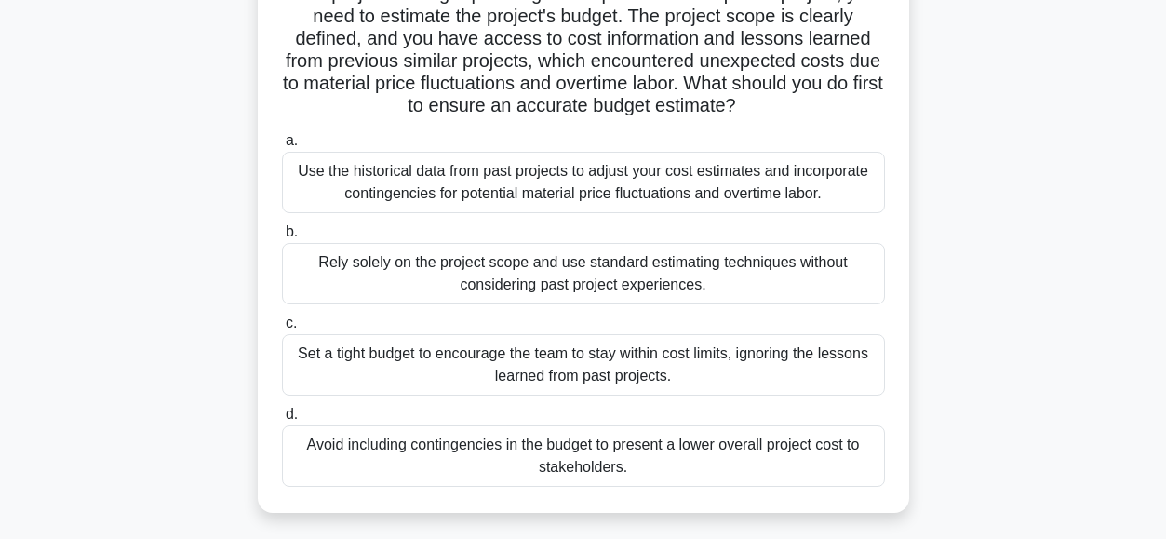
click at [526, 179] on div "Use the historical data from past projects to adjust your cost estimates and in…" at bounding box center [583, 182] width 603 height 61
click at [282, 147] on input "a. Use the historical data from past projects to adjust your cost estimates and…" at bounding box center [282, 141] width 0 height 12
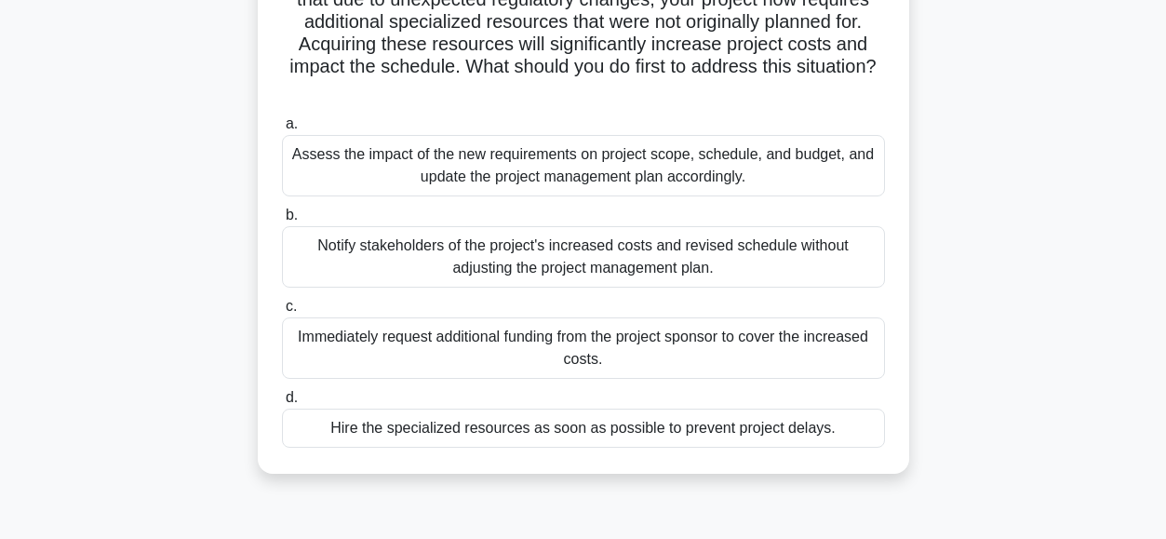
scroll to position [169, 0]
click at [376, 168] on div "Assess the impact of the new requirements on project scope, schedule, and budge…" at bounding box center [583, 164] width 603 height 61
click at [282, 129] on input "a. Assess the impact of the new requirements on project scope, schedule, and bu…" at bounding box center [282, 123] width 0 height 12
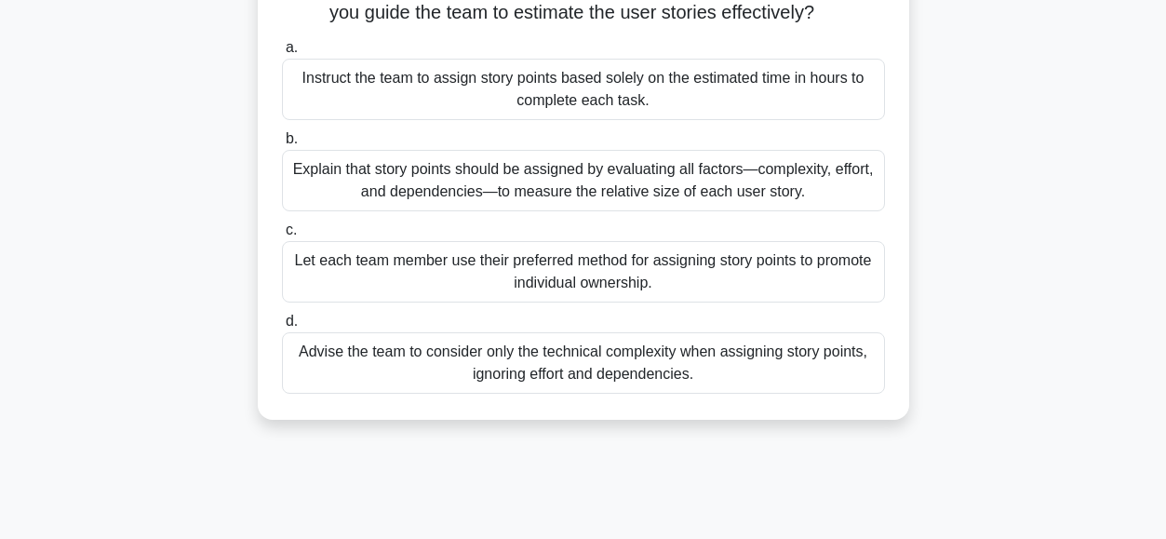
scroll to position [295, 0]
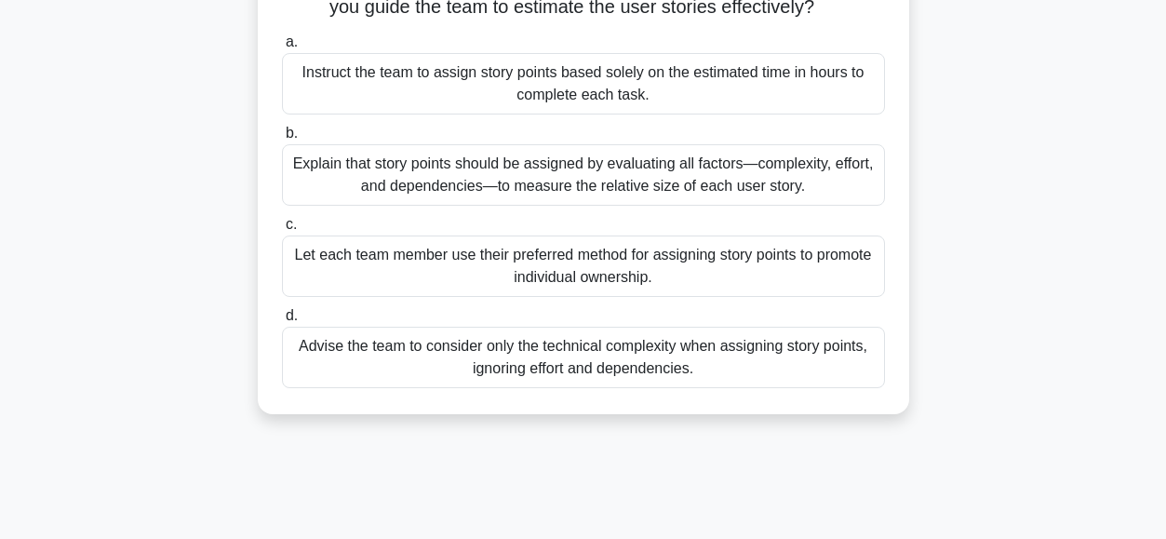
click at [556, 206] on div "Explain that story points should be assigned by evaluating all factors—complexi…" at bounding box center [583, 174] width 603 height 61
click at [282, 140] on input "b. Explain that story points should be assigned by evaluating all factors—compl…" at bounding box center [282, 133] width 0 height 12
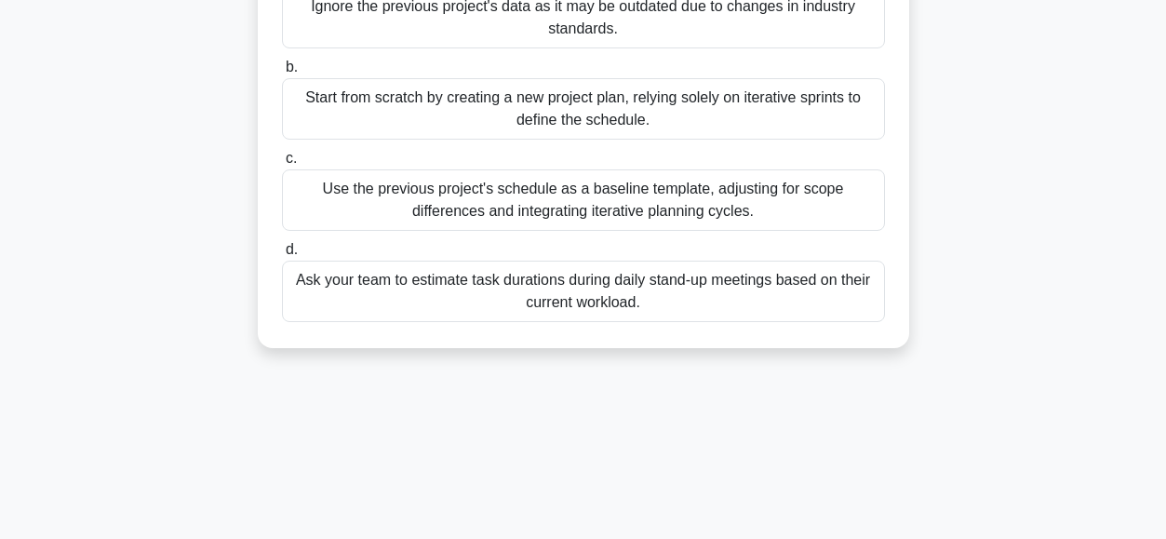
scroll to position [322, 0]
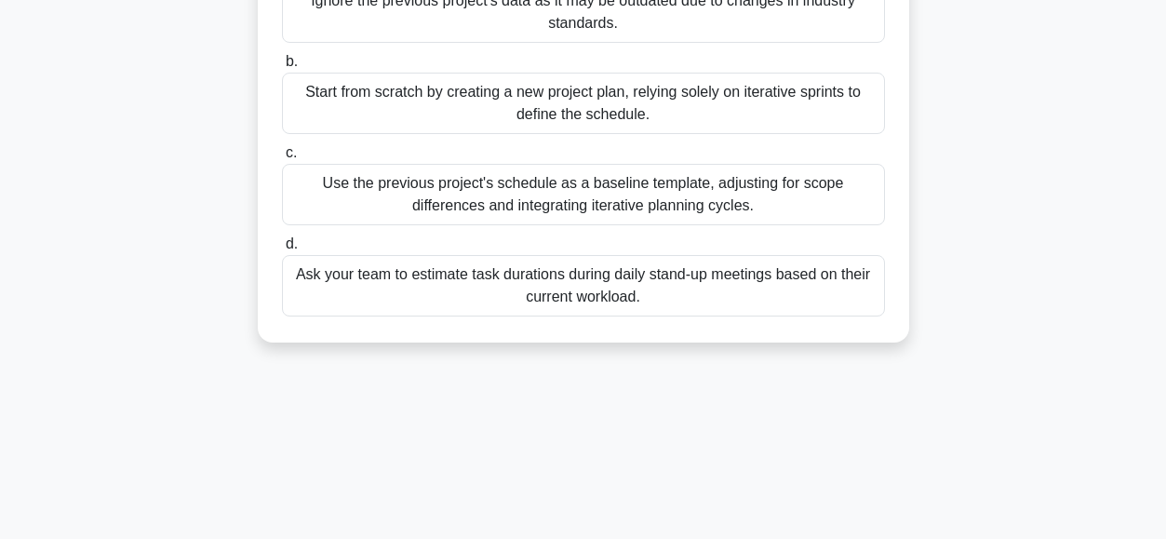
click at [345, 215] on div "Use the previous project's schedule as a baseline template, adjusting for scope…" at bounding box center [583, 194] width 603 height 61
click at [282, 159] on input "c. Use the previous project's schedule as a baseline template, adjusting for sc…" at bounding box center [282, 153] width 0 height 12
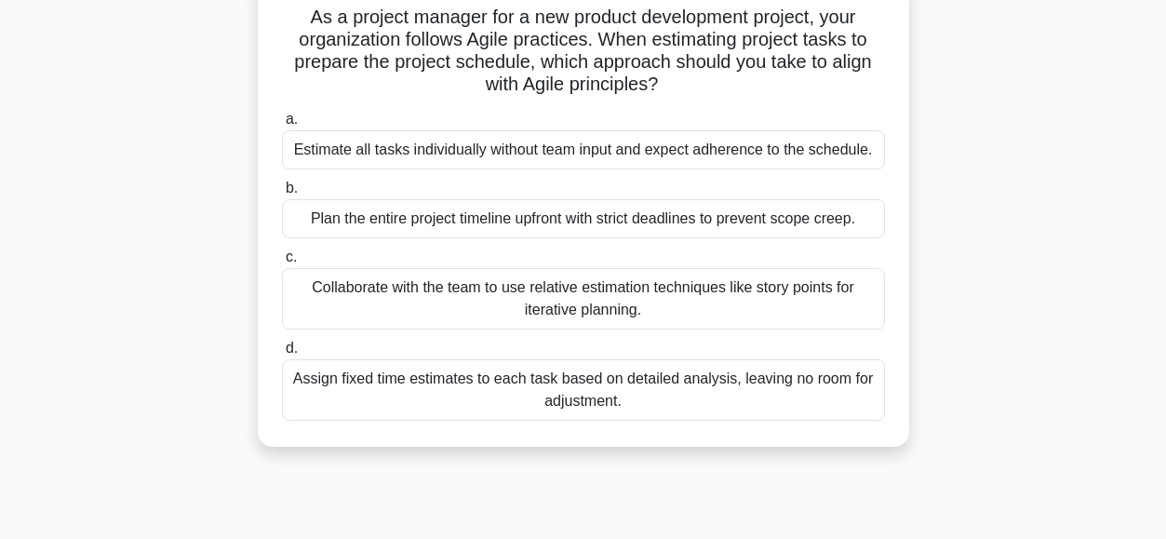
scroll to position [136, 0]
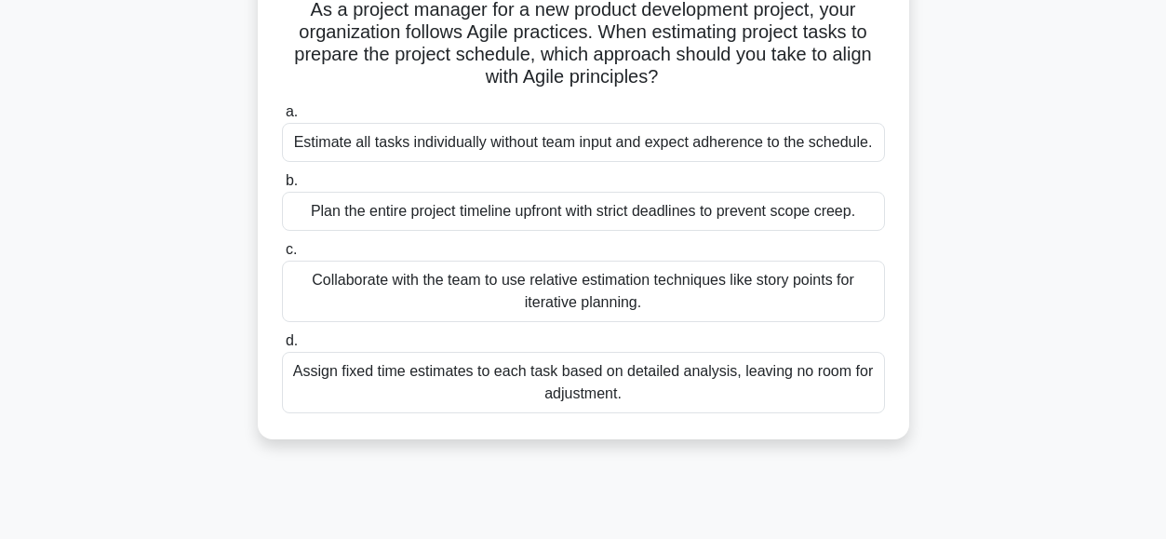
click at [328, 289] on div "Collaborate with the team to use relative estimation techniques like story poin…" at bounding box center [583, 290] width 603 height 61
click at [282, 256] on input "c. Collaborate with the team to use relative estimation techniques like story p…" at bounding box center [282, 250] width 0 height 12
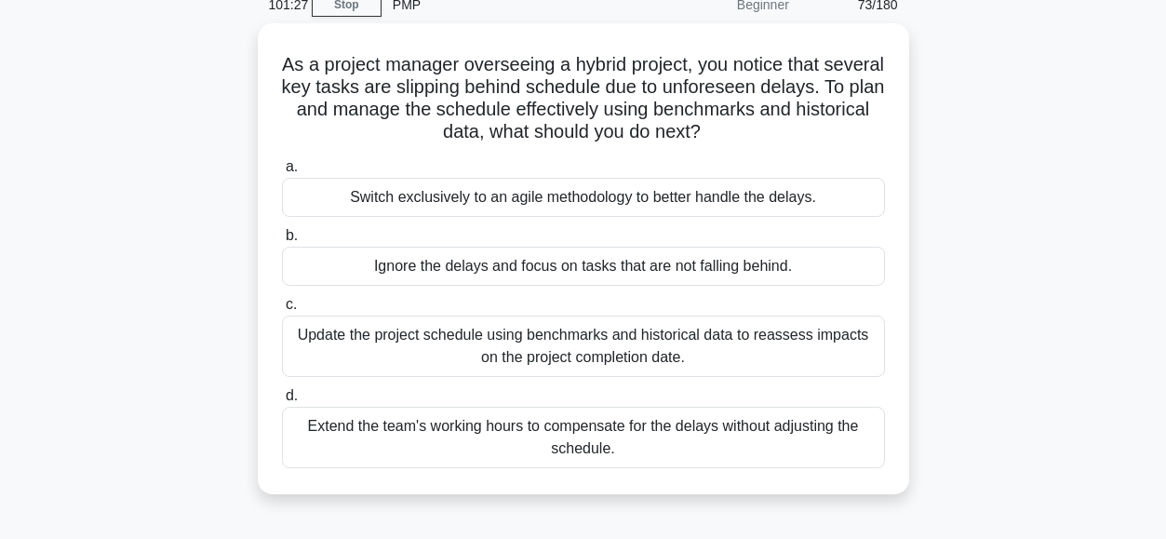
scroll to position [90, 0]
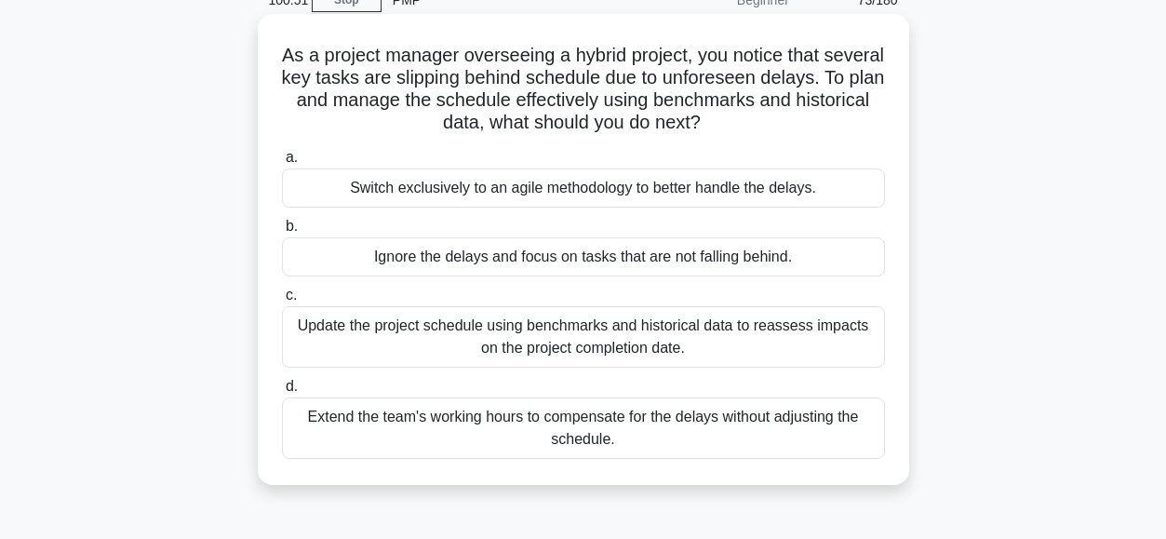
click at [361, 350] on div "Update the project schedule using benchmarks and historical data to reassess im…" at bounding box center [583, 336] width 603 height 61
click at [282, 301] on input "c. Update the project schedule using benchmarks and historical data to reassess…" at bounding box center [282, 295] width 0 height 12
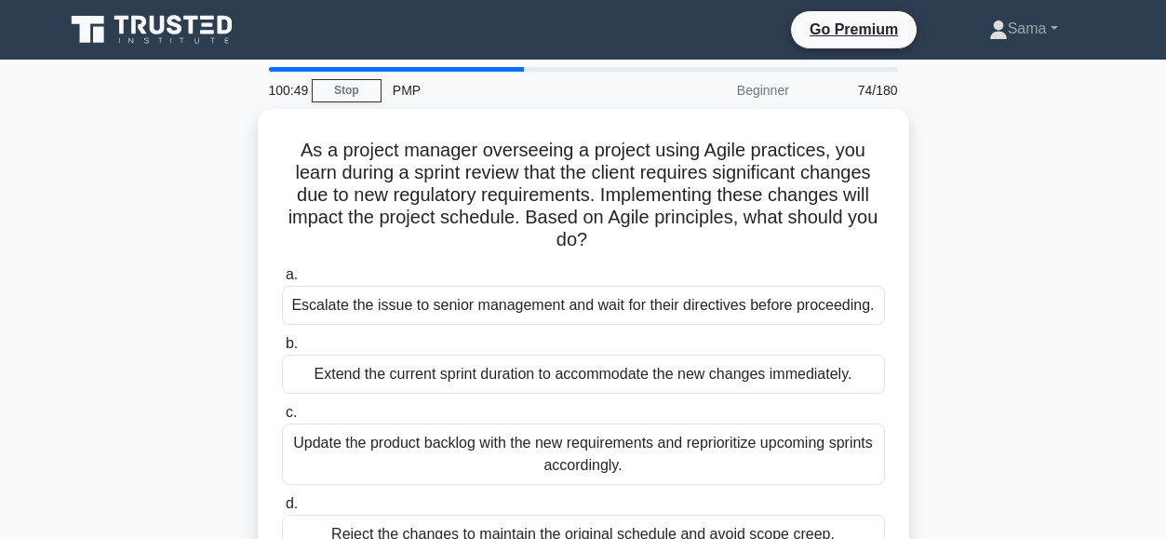
scroll to position [97, 0]
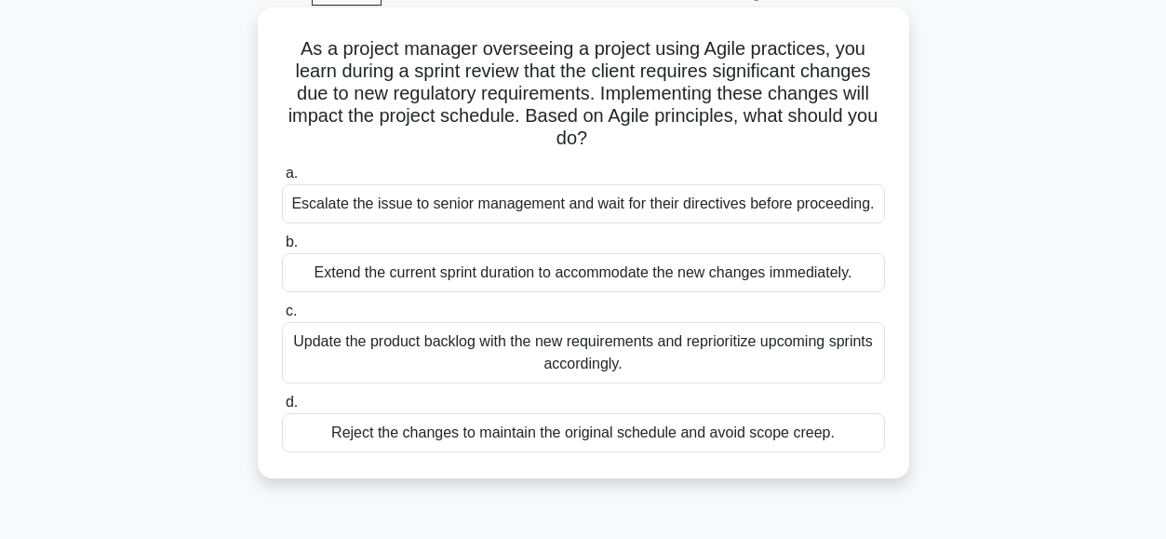
click at [331, 347] on div "Update the product backlog with the new requirements and reprioritize upcoming …" at bounding box center [583, 352] width 603 height 61
click at [282, 317] on input "c. Update the product backlog with the new requirements and reprioritize upcomi…" at bounding box center [282, 311] width 0 height 12
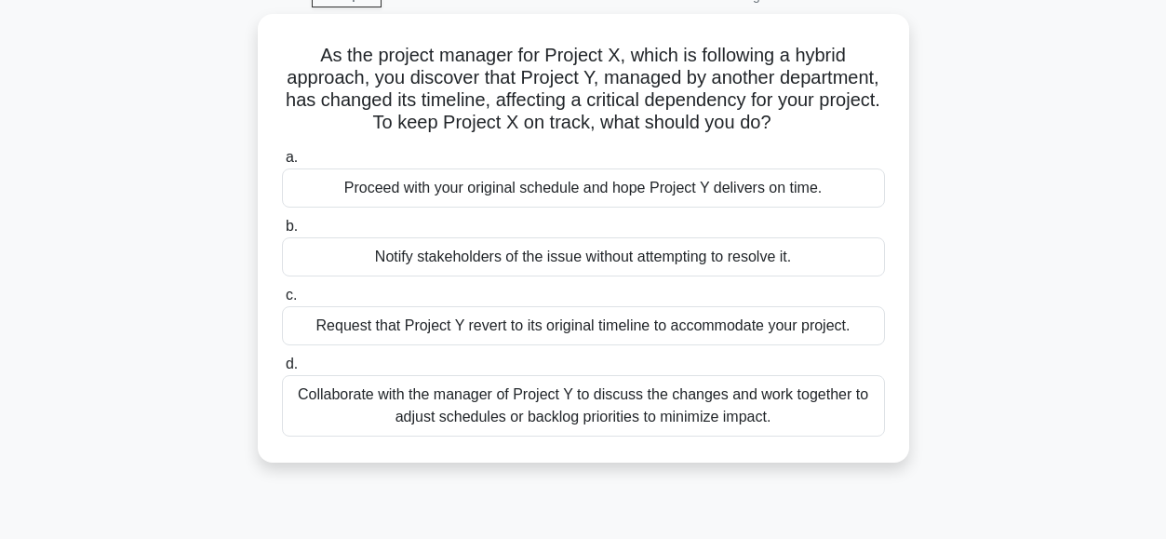
scroll to position [105, 0]
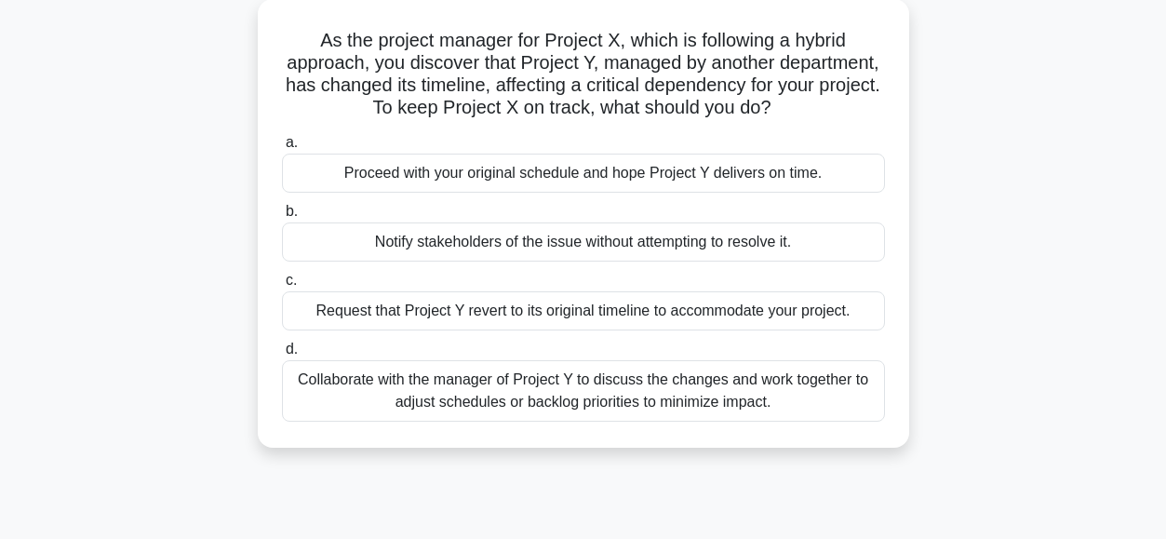
click at [457, 391] on div "Collaborate with the manager of Project Y to discuss the changes and work toget…" at bounding box center [583, 390] width 603 height 61
click at [282, 355] on input "d. Collaborate with the manager of Project Y to discuss the changes and work to…" at bounding box center [282, 349] width 0 height 12
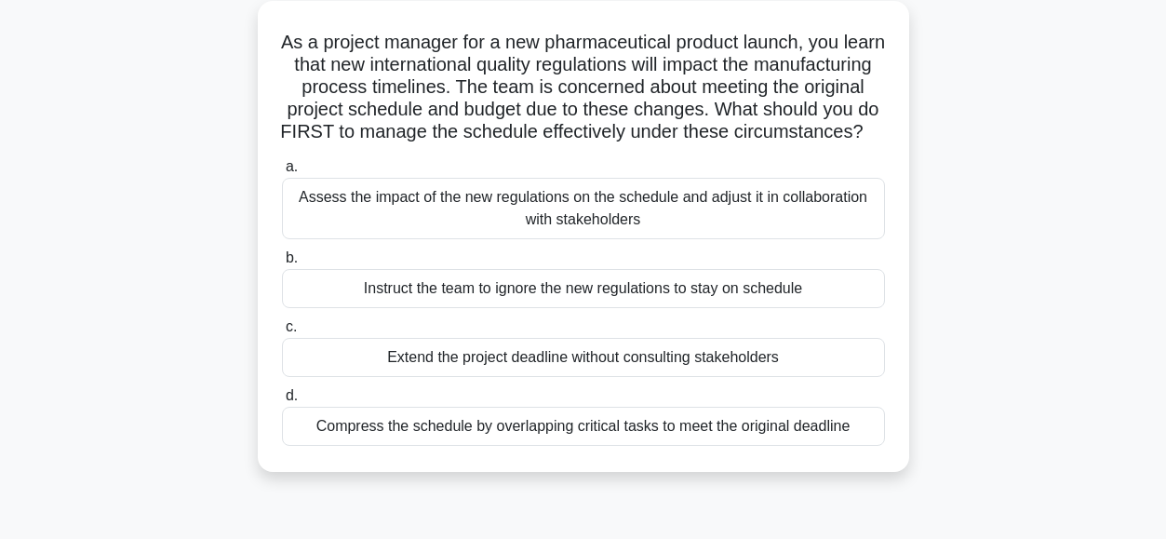
scroll to position [112, 0]
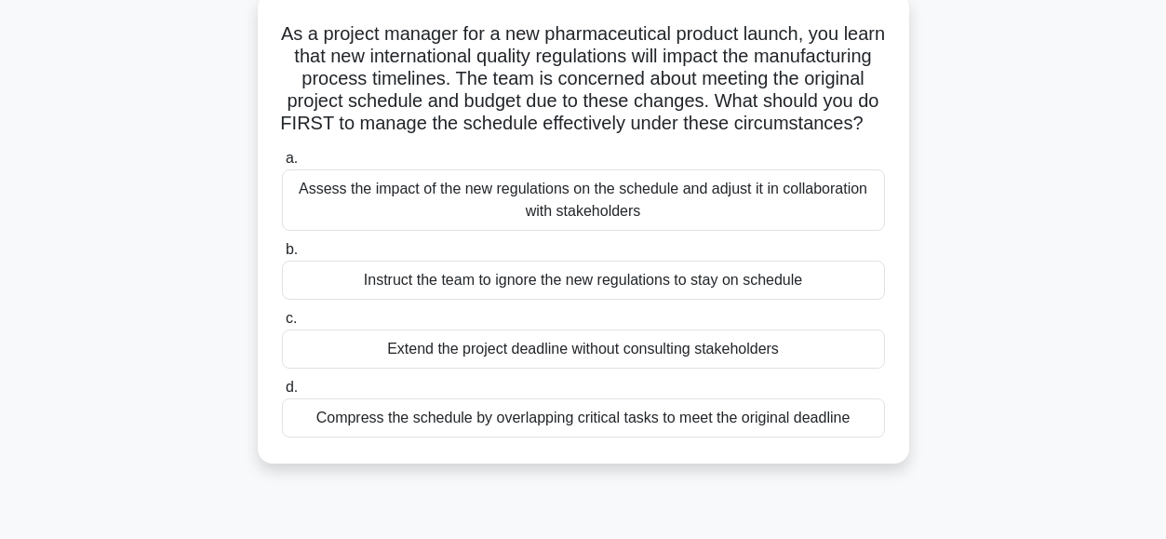
click at [544, 223] on div "Assess the impact of the new regulations on the schedule and adjust it in colla…" at bounding box center [583, 199] width 603 height 61
click at [282, 165] on input "a. Assess the impact of the new regulations on the schedule and adjust it in co…" at bounding box center [282, 159] width 0 height 12
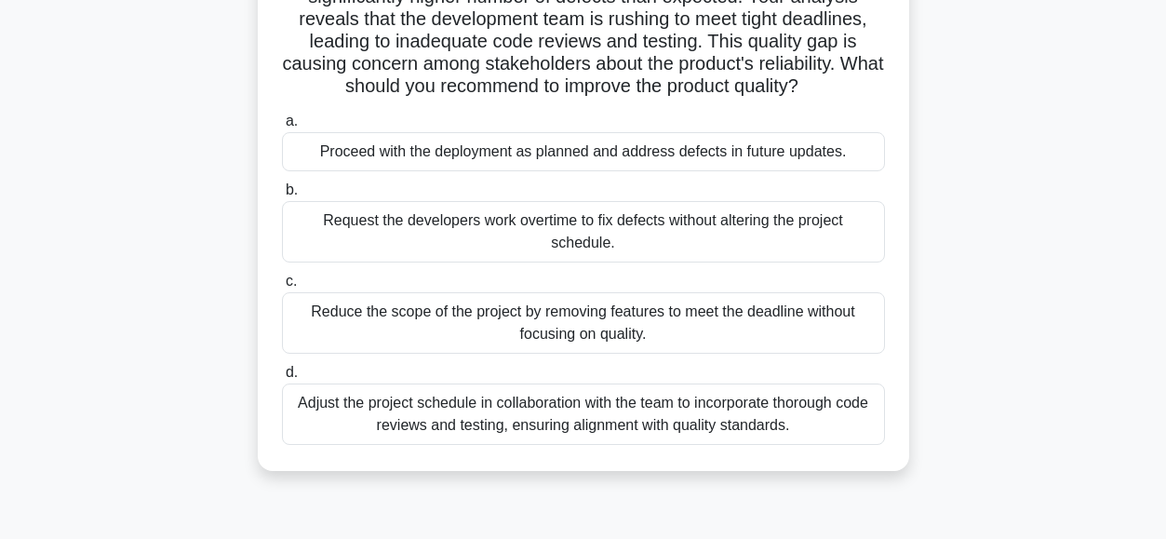
scroll to position [200, 0]
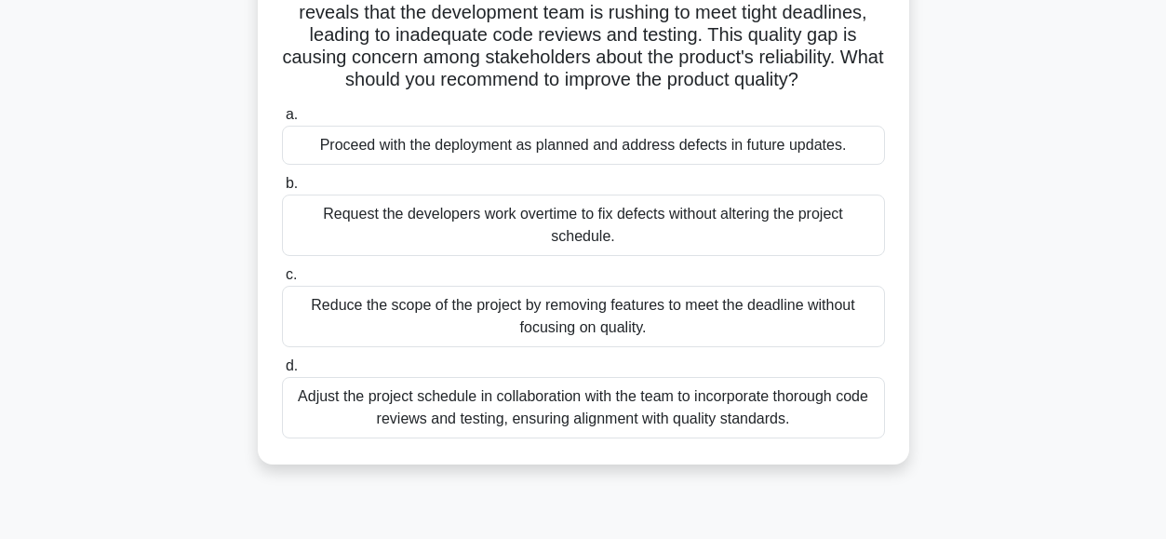
click at [407, 422] on div "Adjust the project schedule in collaboration with the team to incorporate thoro…" at bounding box center [583, 407] width 603 height 61
click at [282, 372] on input "d. Adjust the project schedule in collaboration with the team to incorporate th…" at bounding box center [282, 366] width 0 height 12
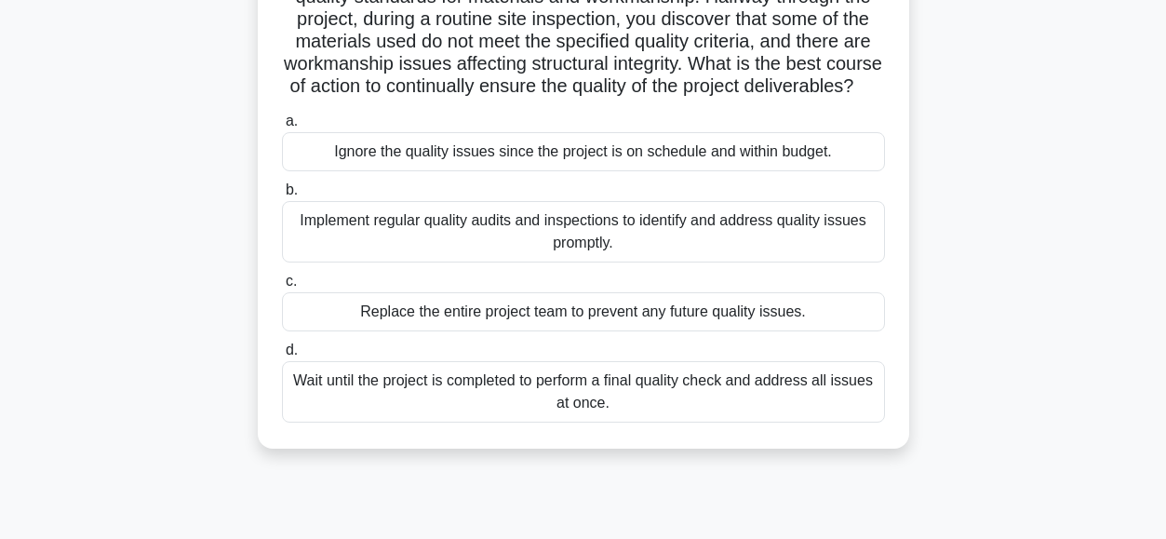
scroll to position [185, 0]
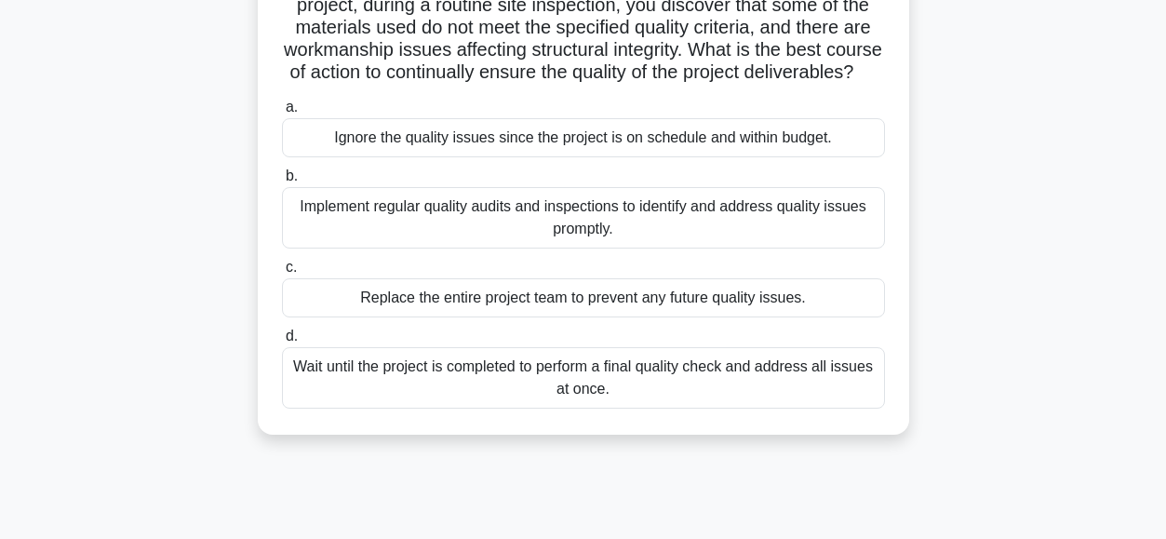
click at [355, 240] on div "Implement regular quality audits and inspections to identify and address qualit…" at bounding box center [583, 217] width 603 height 61
click at [282, 182] on input "b. Implement regular quality audits and inspections to identify and address qua…" at bounding box center [282, 176] width 0 height 12
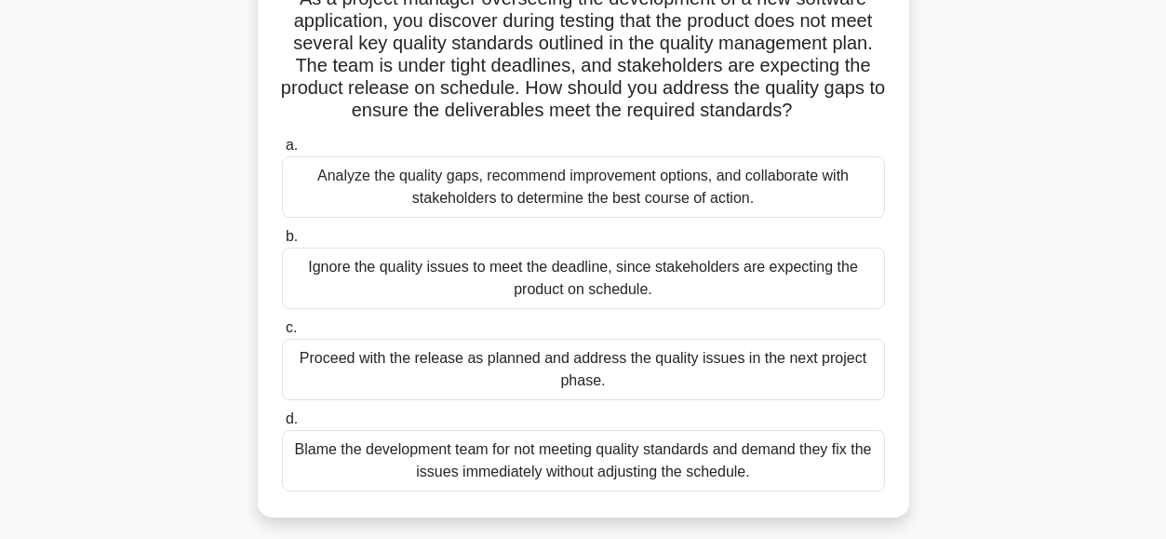
scroll to position [157, 0]
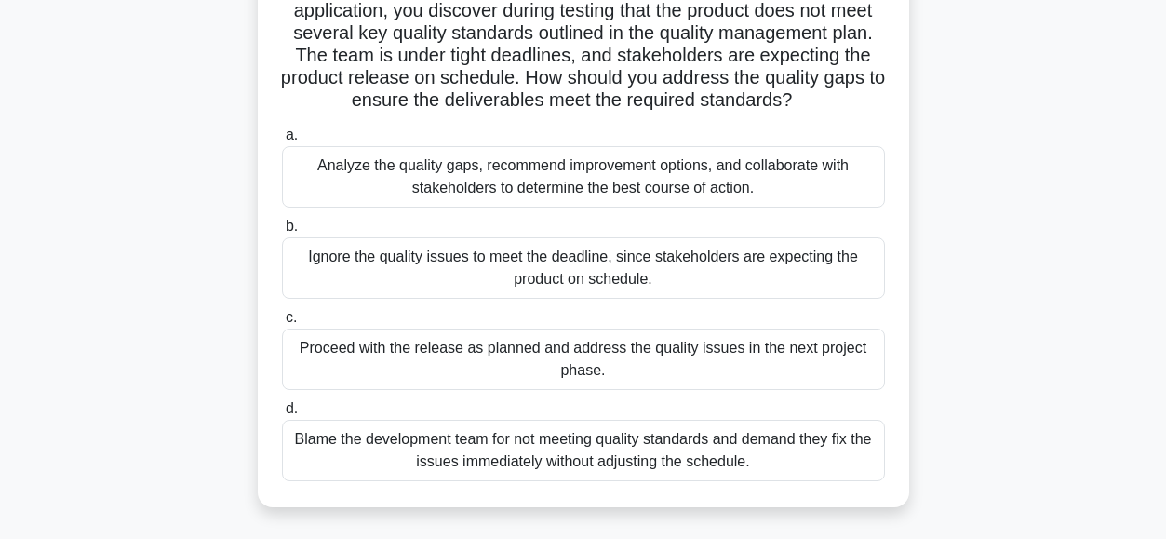
click at [313, 177] on div "Analyze the quality gaps, recommend improvement options, and collaborate with s…" at bounding box center [583, 176] width 603 height 61
click at [282, 141] on input "a. Analyze the quality gaps, recommend improvement options, and collaborate wit…" at bounding box center [282, 135] width 0 height 12
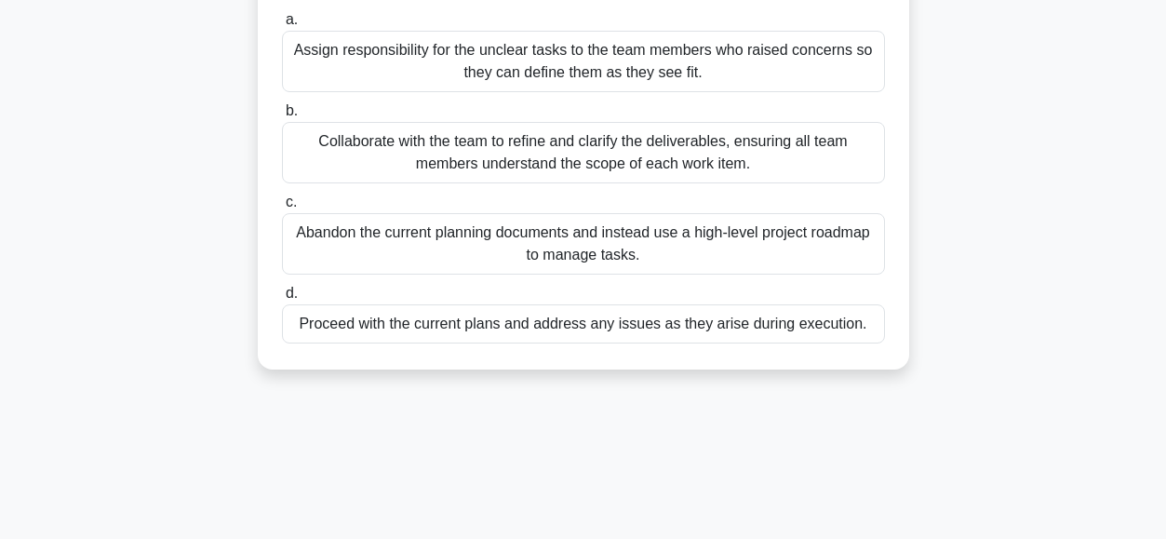
scroll to position [323, 0]
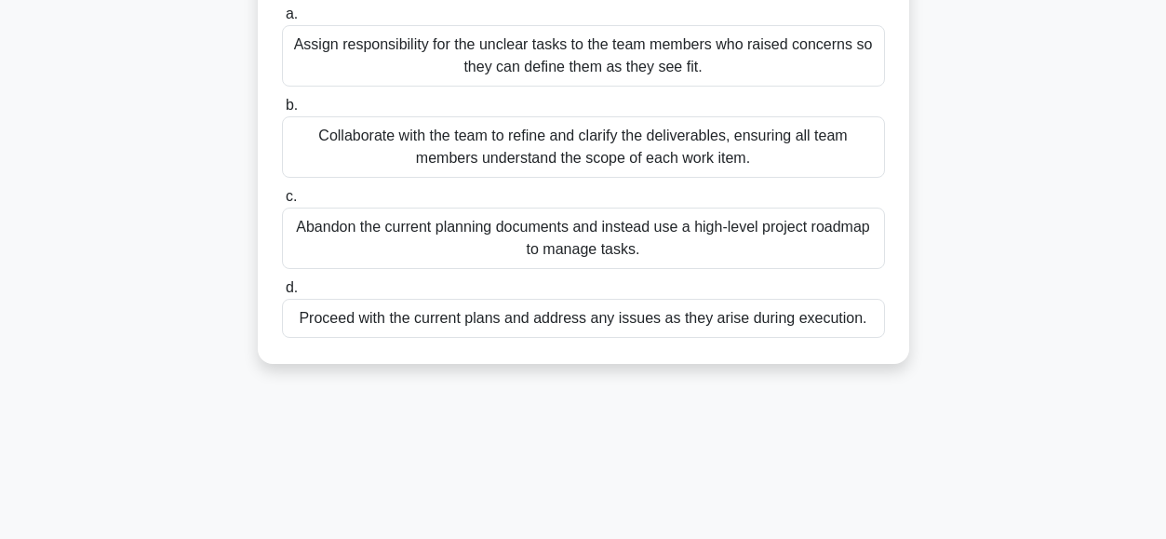
click at [332, 149] on div "Collaborate with the team to refine and clarify the deliverables, ensuring all …" at bounding box center [583, 146] width 603 height 61
click at [282, 112] on input "b. Collaborate with the team to refine and clarify the deliverables, ensuring a…" at bounding box center [282, 106] width 0 height 12
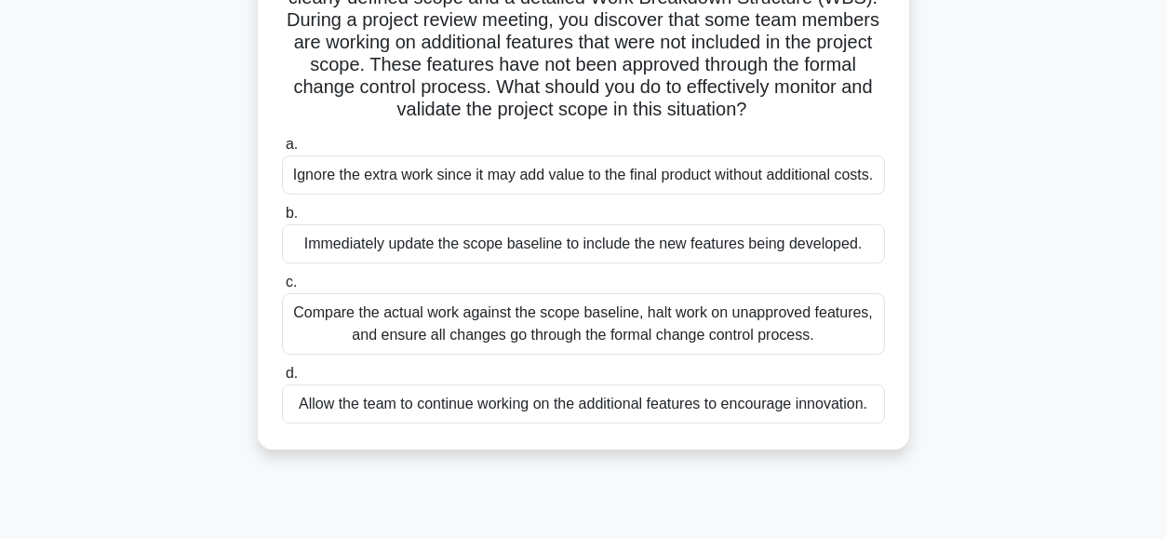
scroll to position [178, 0]
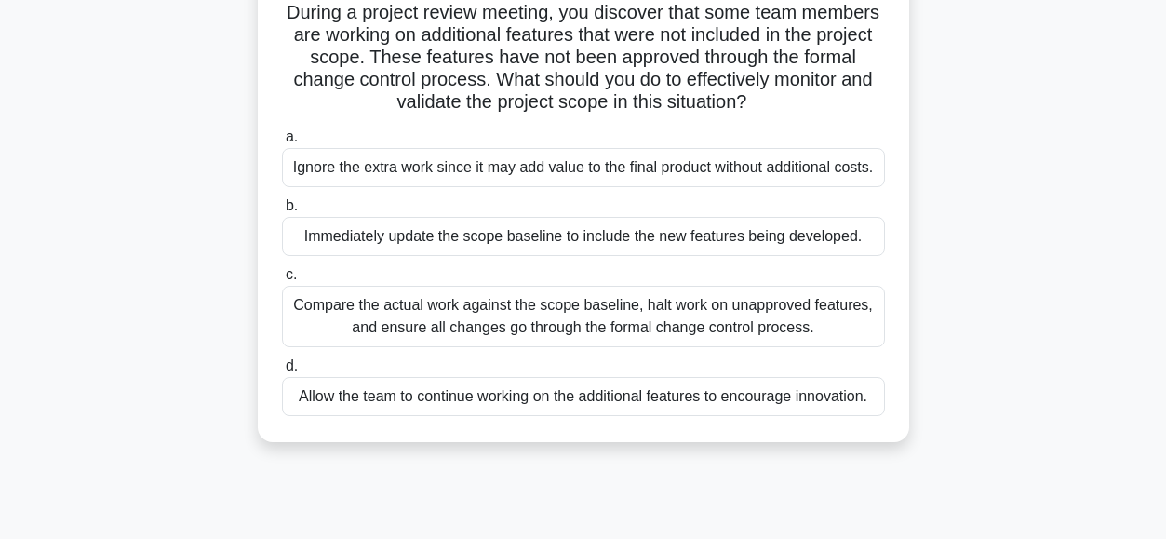
click at [324, 307] on div "Compare the actual work against the scope baseline, halt work on unapproved fea…" at bounding box center [583, 316] width 603 height 61
click at [282, 281] on input "c. Compare the actual work against the scope baseline, halt work on unapproved …" at bounding box center [282, 275] width 0 height 12
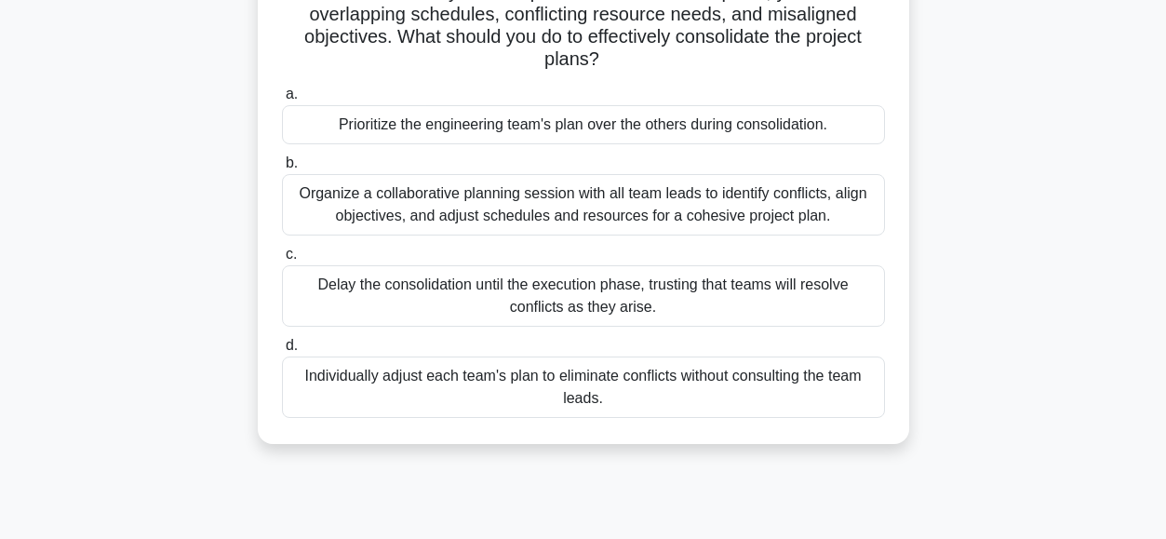
scroll to position [248, 0]
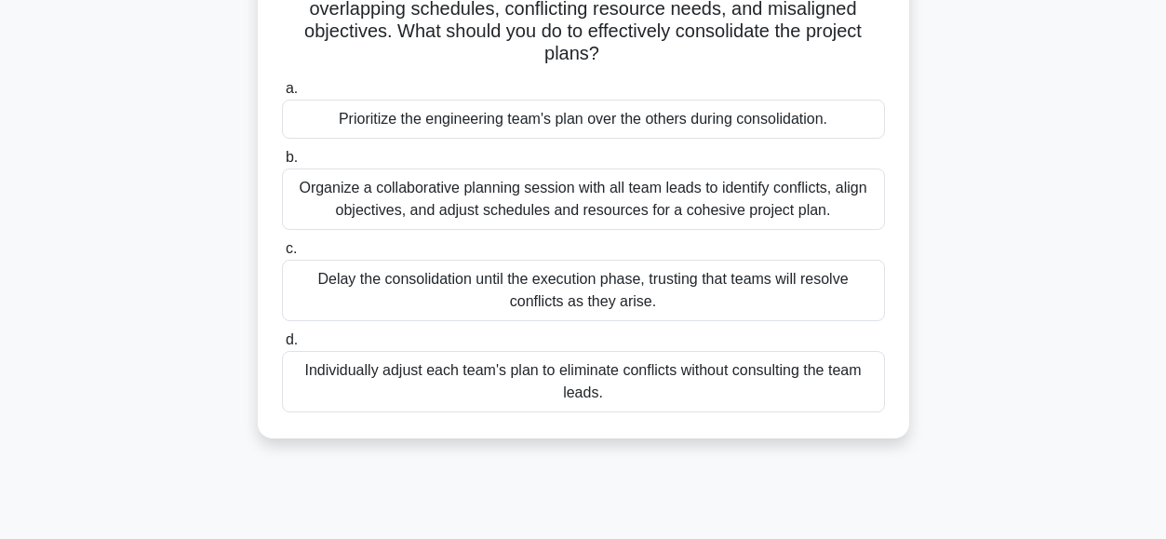
click at [391, 198] on div "Organize a collaborative planning session with all team leads to identify confl…" at bounding box center [583, 198] width 603 height 61
click at [282, 164] on input "b. Organize a collaborative planning session with all team leads to identify co…" at bounding box center [282, 158] width 0 height 12
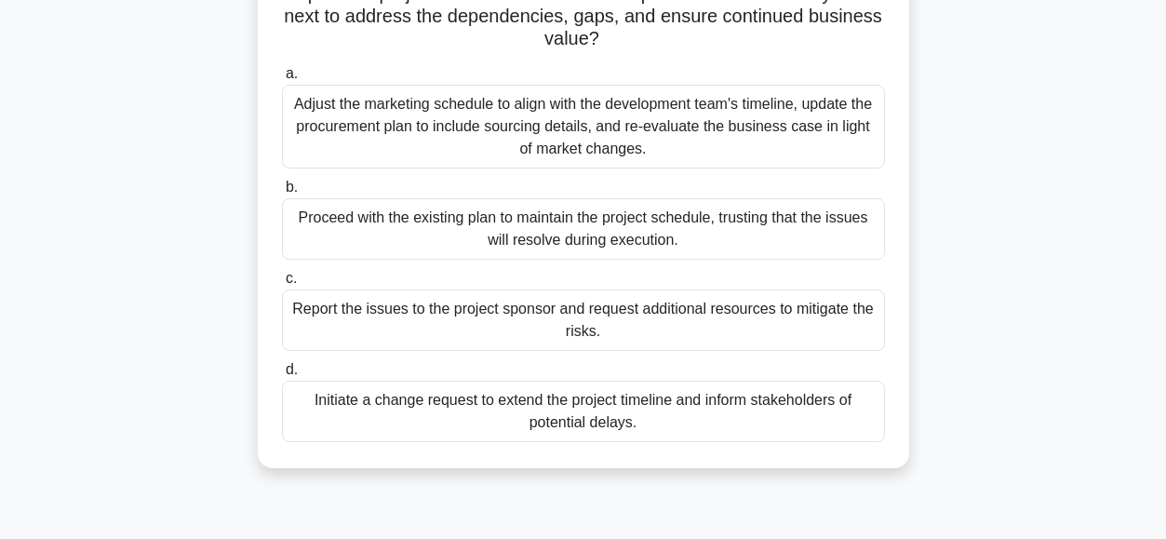
scroll to position [317, 0]
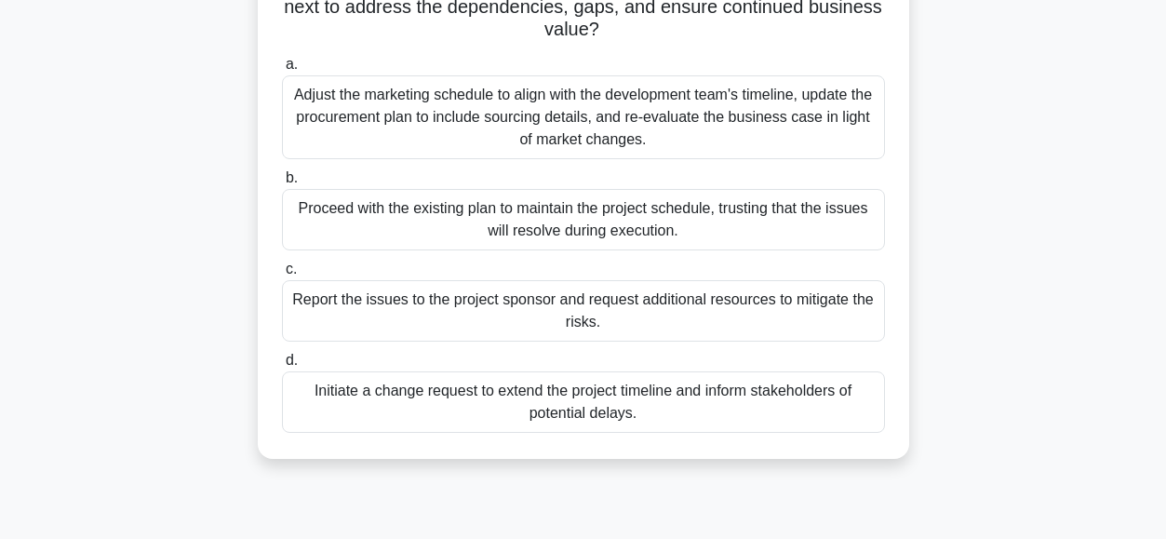
click at [370, 118] on div "Adjust the marketing schedule to align with the development team's timeline, up…" at bounding box center [583, 117] width 603 height 84
click at [282, 71] on input "a. Adjust the marketing schedule to align with the development team's timeline,…" at bounding box center [282, 65] width 0 height 12
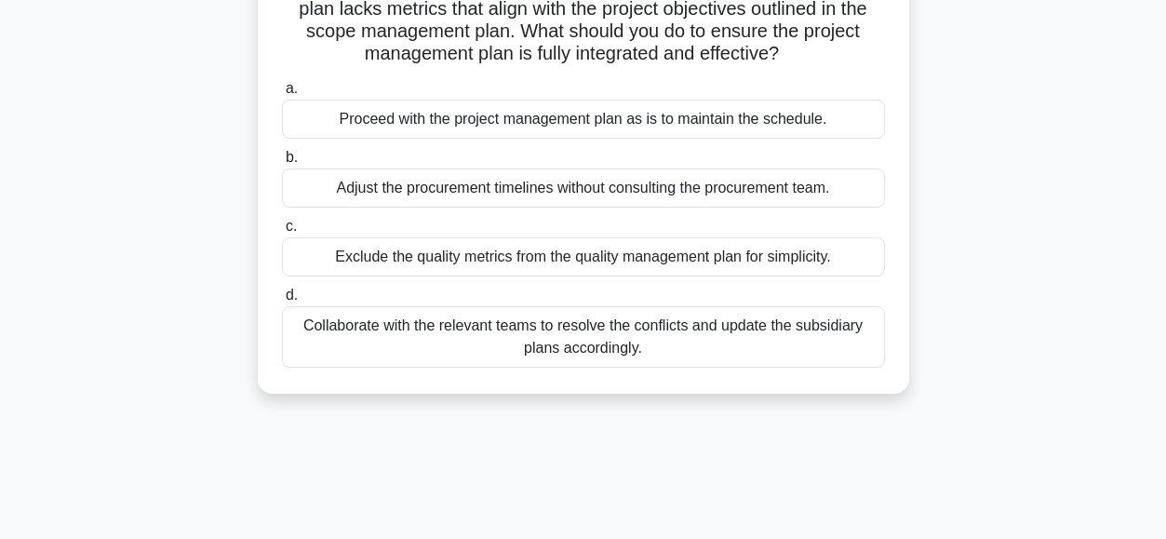
scroll to position [256, 0]
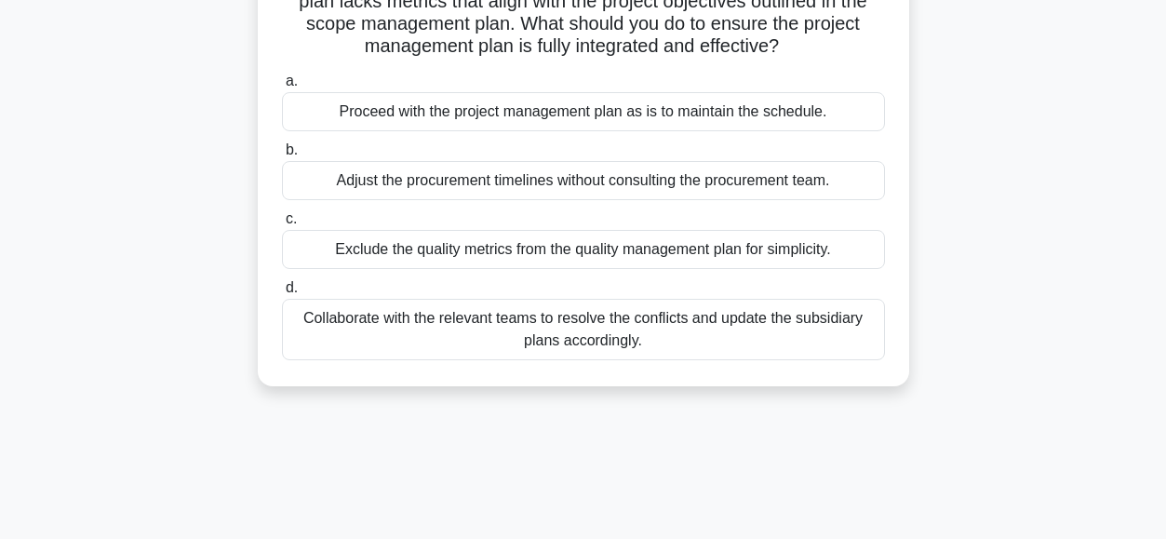
click at [322, 322] on div "Collaborate with the relevant teams to resolve the conflicts and update the sub…" at bounding box center [583, 329] width 603 height 61
click at [282, 294] on input "d. Collaborate with the relevant teams to resolve the conflicts and update the …" at bounding box center [282, 288] width 0 height 12
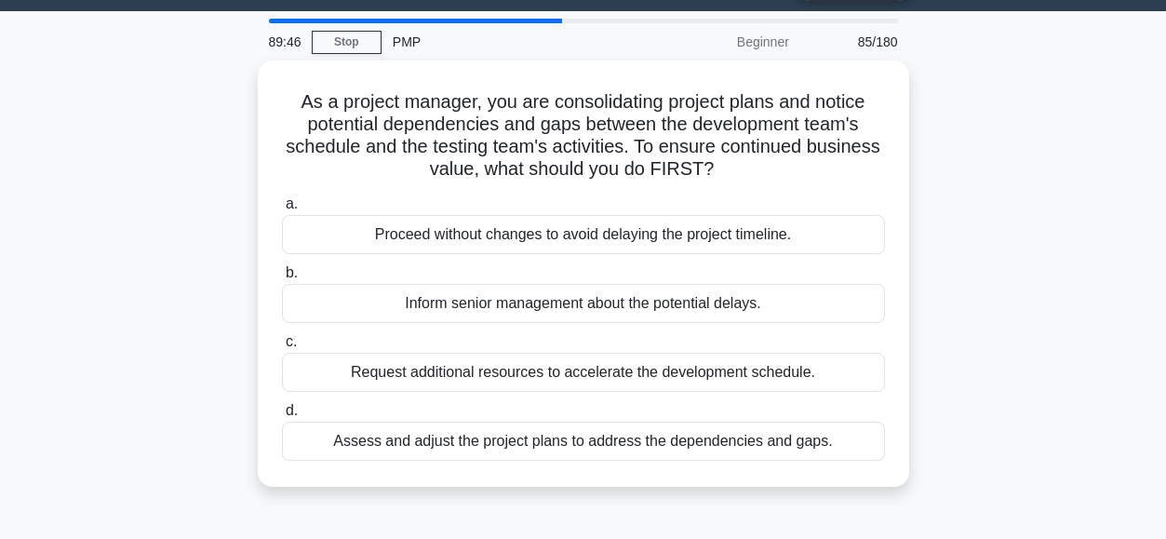
scroll to position [56, 0]
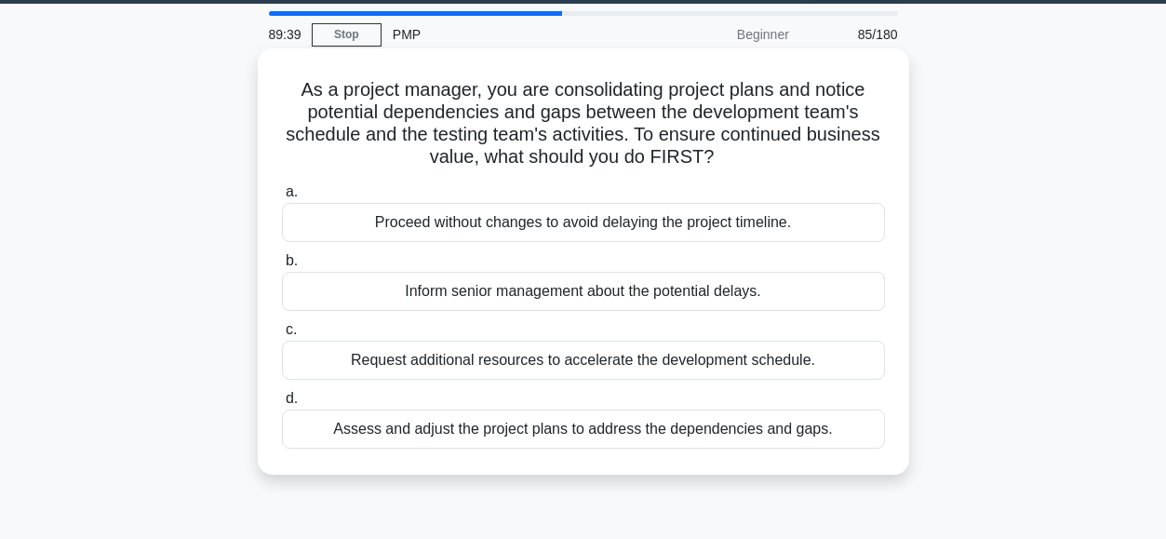
click at [351, 435] on div "Assess and adjust the project plans to address the dependencies and gaps." at bounding box center [583, 428] width 603 height 39
click at [282, 405] on input "d. Assess and adjust the project plans to address the dependencies and gaps." at bounding box center [282, 399] width 0 height 12
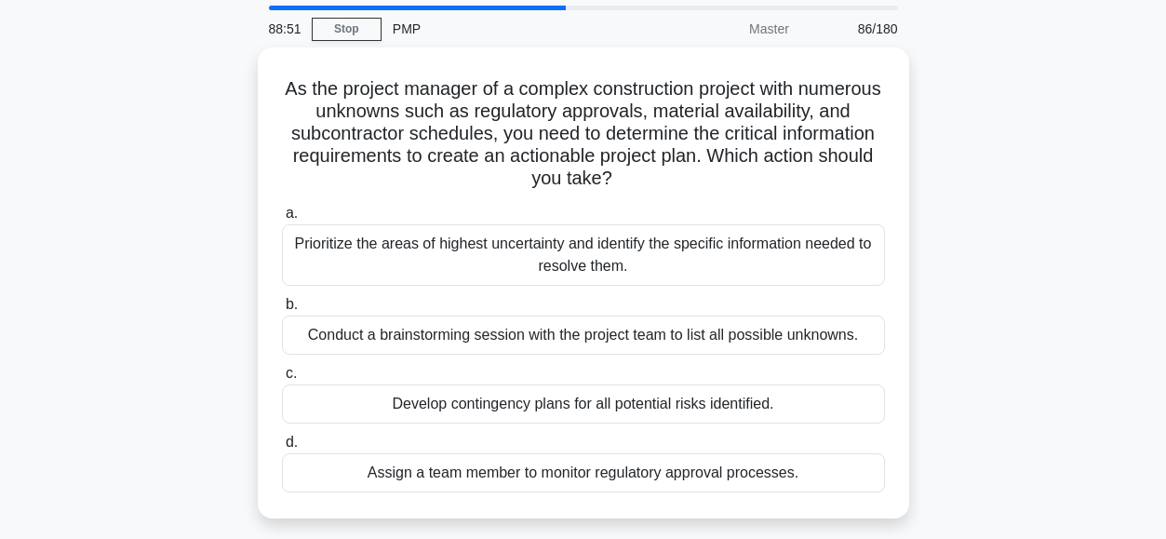
scroll to position [70, 0]
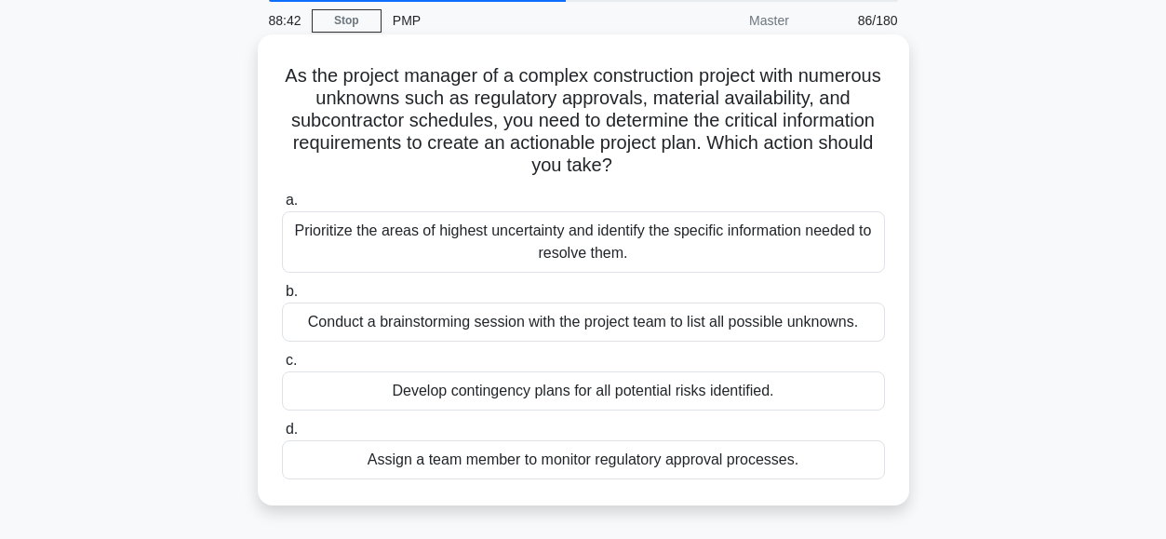
click at [359, 320] on div "Conduct a brainstorming session with the project team to list all possible unkn…" at bounding box center [583, 321] width 603 height 39
click at [282, 298] on input "b. Conduct a brainstorming session with the project team to list all possible u…" at bounding box center [282, 292] width 0 height 12
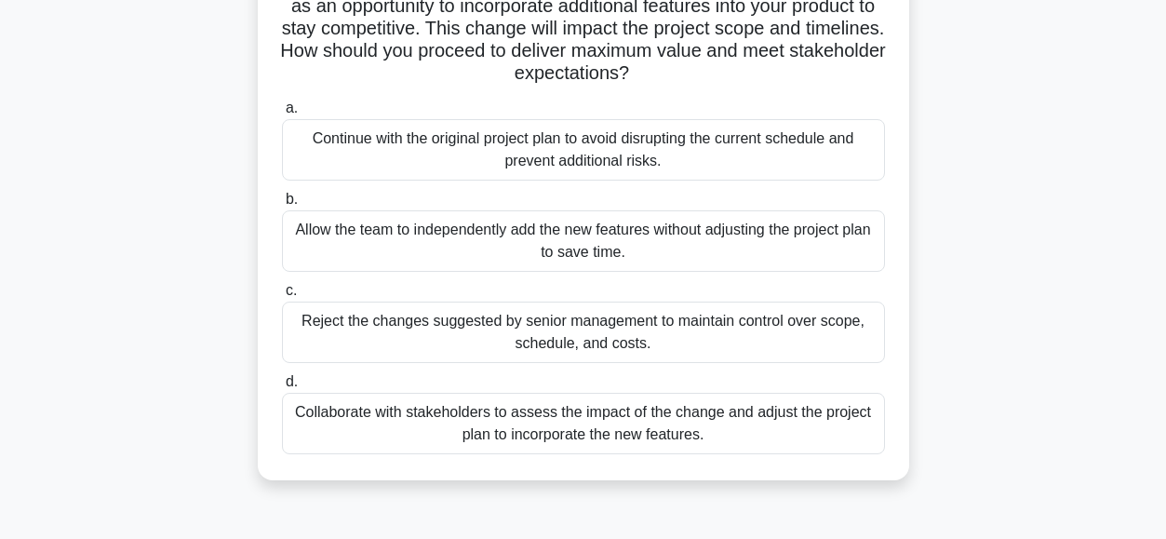
scroll to position [212, 0]
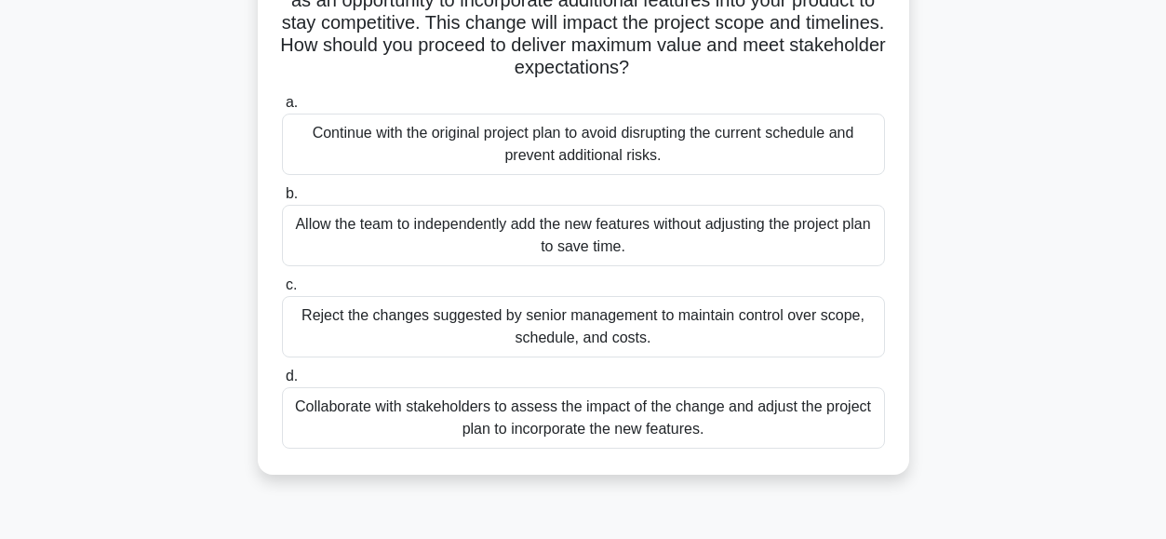
click at [438, 409] on div "Collaborate with stakeholders to assess the impact of the change and adjust the…" at bounding box center [583, 417] width 603 height 61
click at [282, 382] on input "d. Collaborate with stakeholders to assess the impact of the change and adjust …" at bounding box center [282, 376] width 0 height 12
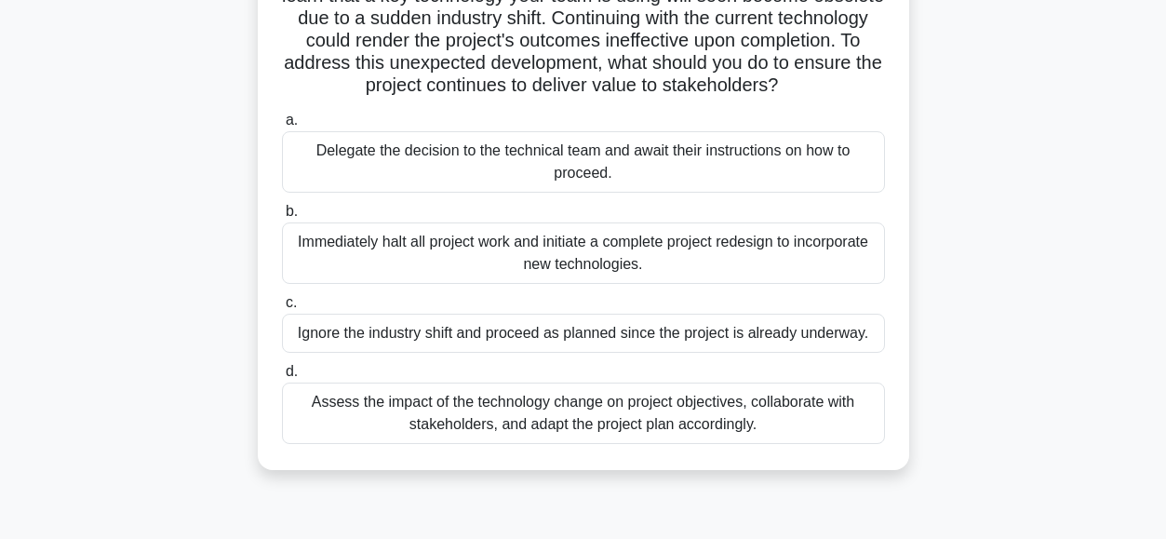
scroll to position [179, 0]
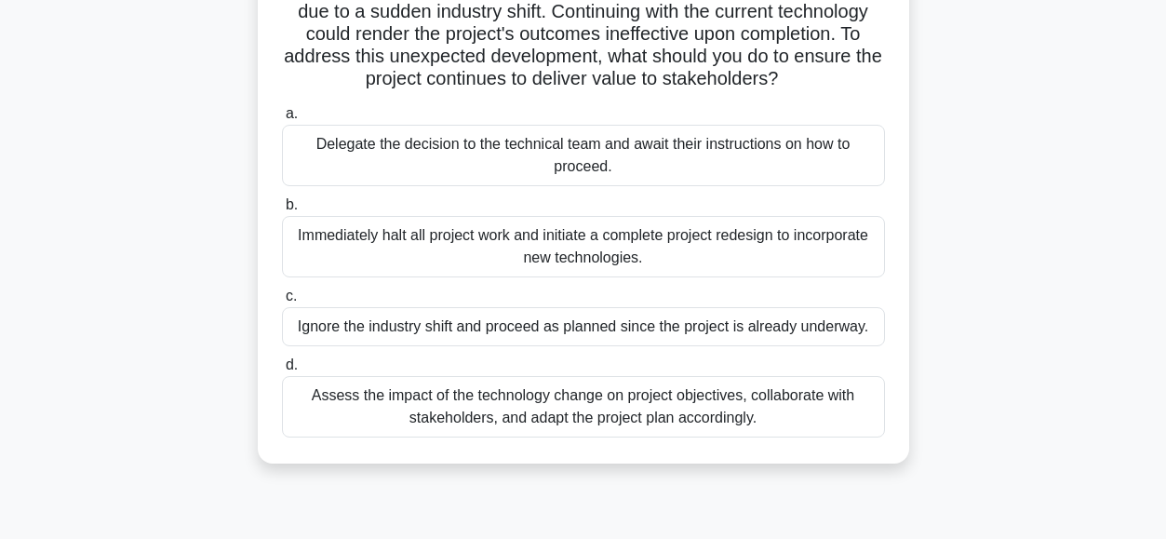
click at [346, 408] on div "Assess the impact of the technology change on project objectives, collaborate w…" at bounding box center [583, 406] width 603 height 61
click at [282, 371] on input "d. Assess the impact of the technology change on project objectives, collaborat…" at bounding box center [282, 365] width 0 height 12
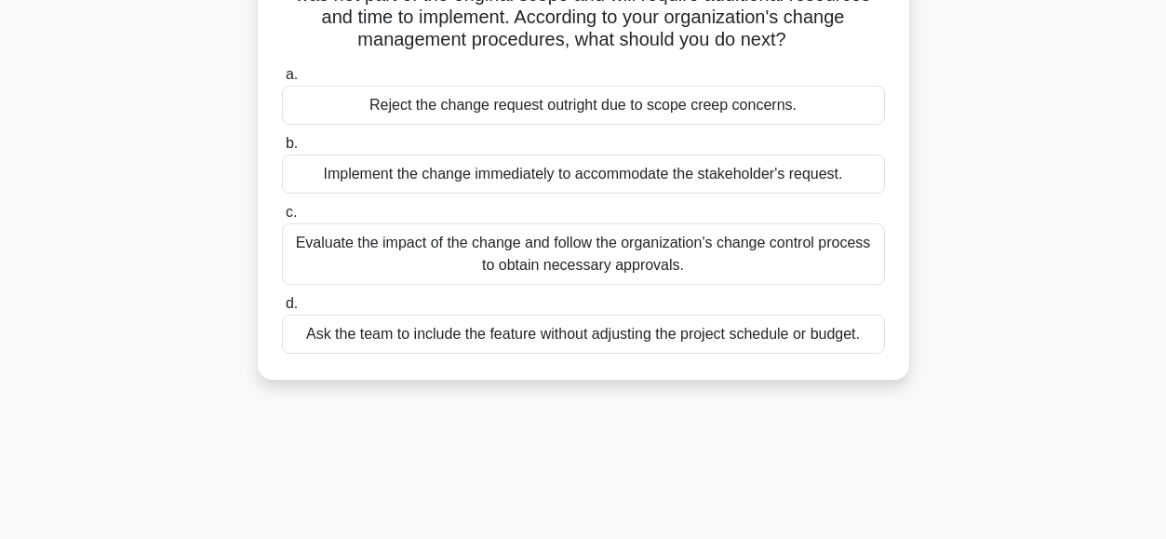
scroll to position [202, 0]
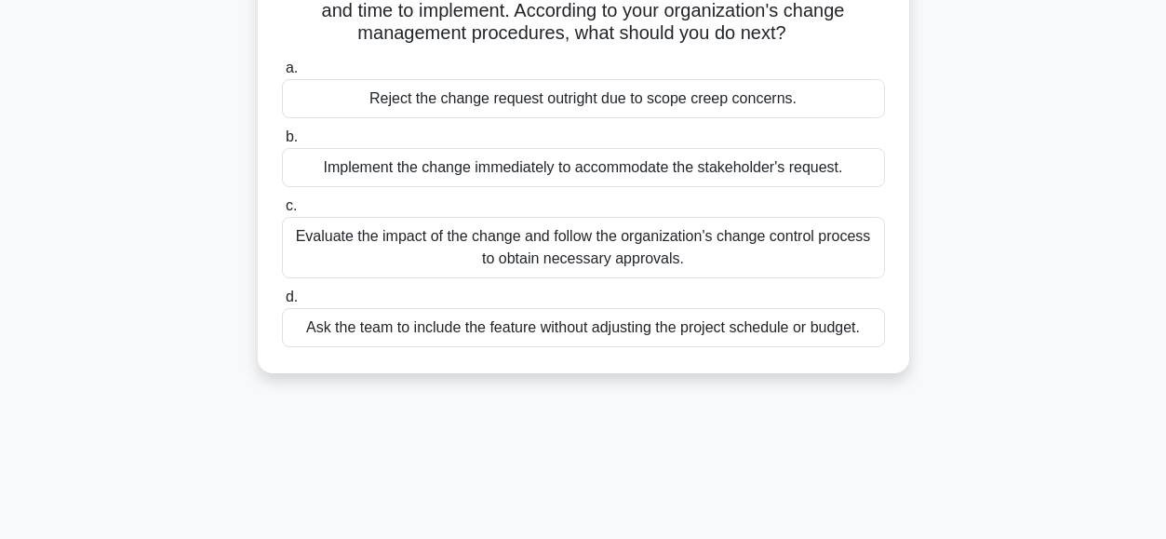
click at [438, 254] on div "Evaluate the impact of the change and follow the organization's change control …" at bounding box center [583, 247] width 603 height 61
click at [282, 212] on input "c. Evaluate the impact of the change and follow the organization's change contr…" at bounding box center [282, 206] width 0 height 12
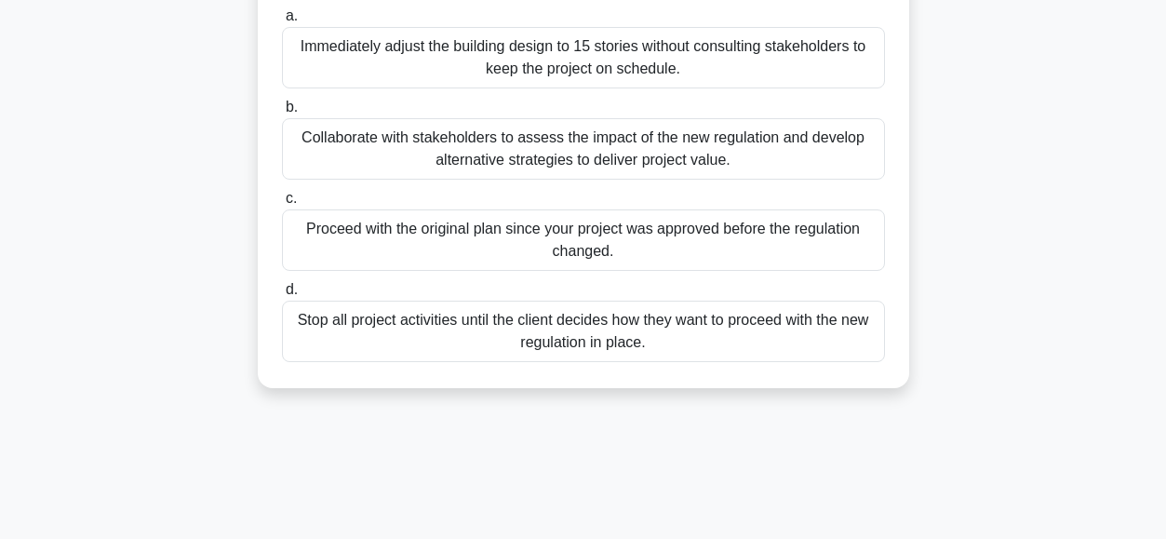
scroll to position [262, 0]
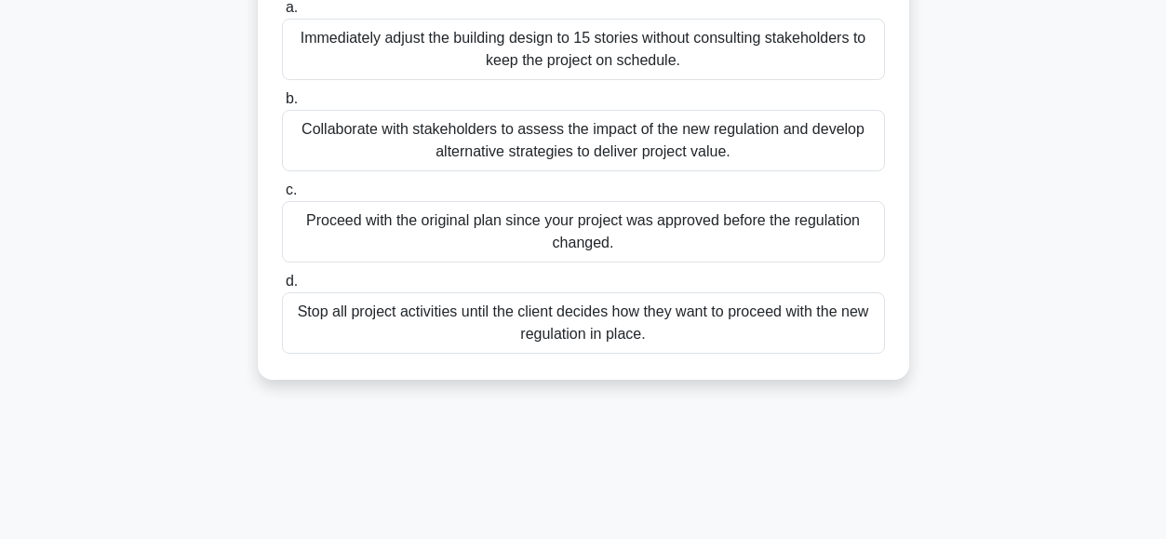
click at [460, 167] on div "Collaborate with stakeholders to assess the impact of the new regulation and de…" at bounding box center [583, 140] width 603 height 61
click at [282, 105] on input "b. Collaborate with stakeholders to assess the impact of the new regulation and…" at bounding box center [282, 99] width 0 height 12
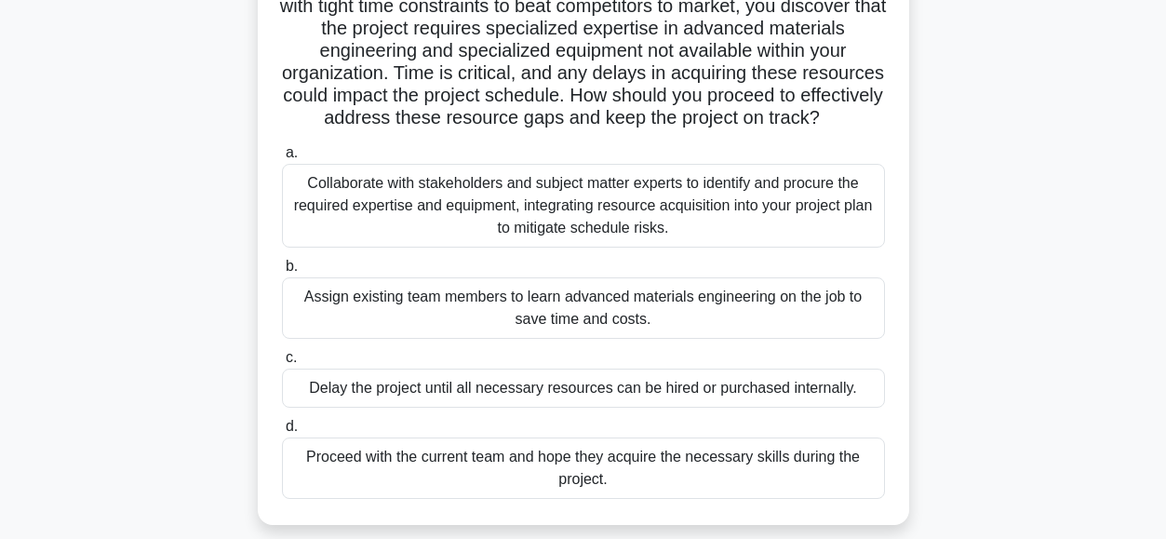
scroll to position [166, 0]
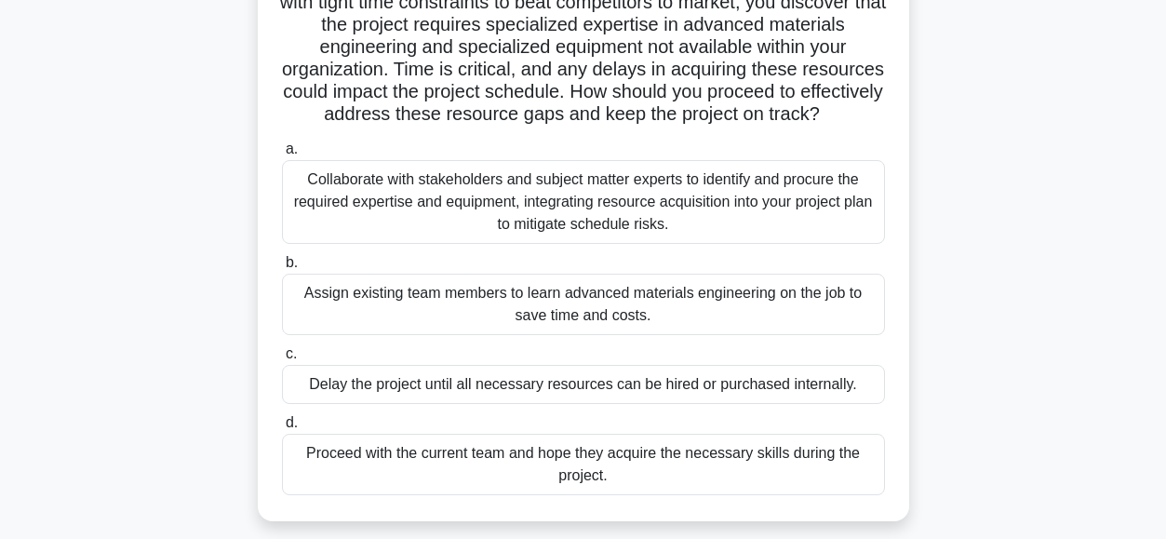
click at [398, 208] on div "Collaborate with stakeholders and subject matter experts to identify and procur…" at bounding box center [583, 202] width 603 height 84
click at [282, 155] on input "a. Collaborate with stakeholders and subject matter experts to identify and pro…" at bounding box center [282, 149] width 0 height 12
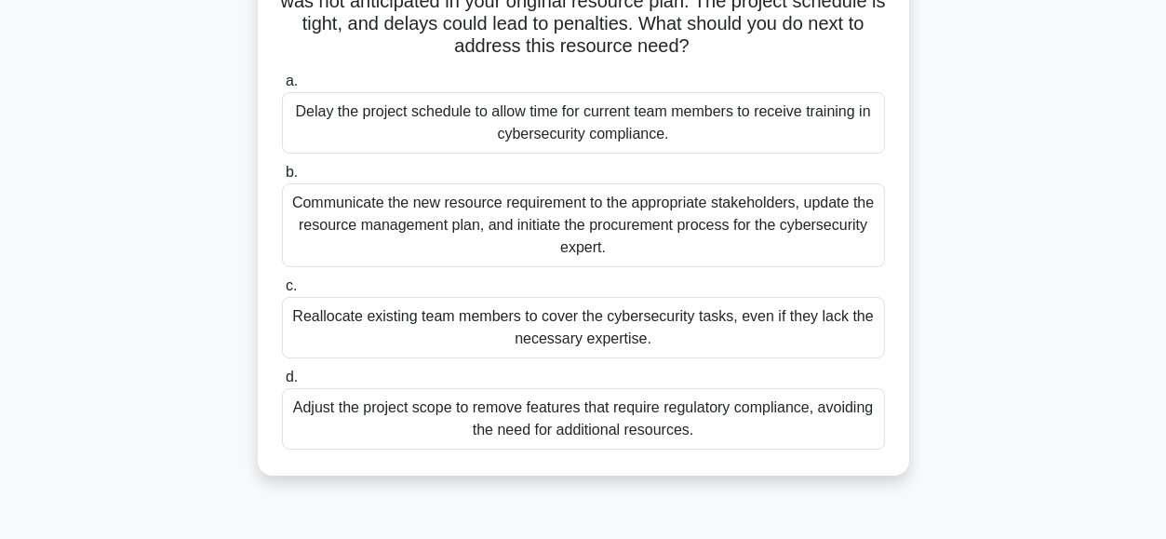
scroll to position [239, 0]
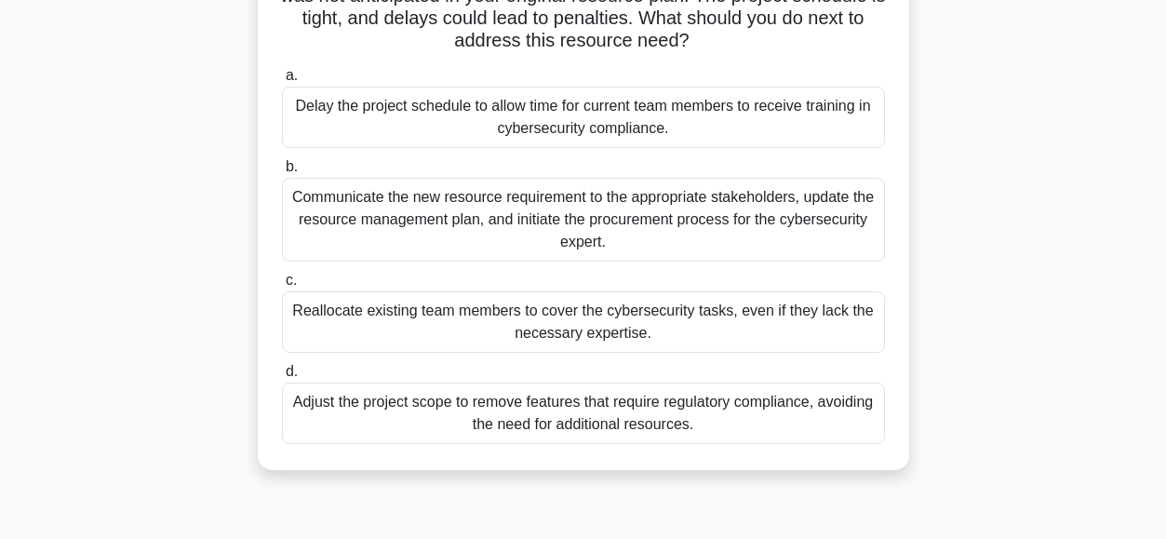
click at [366, 220] on div "Communicate the new resource requirement to the appropriate stakeholders, updat…" at bounding box center [583, 220] width 603 height 84
click at [282, 173] on input "b. Communicate the new resource requirement to the appropriate stakeholders, up…" at bounding box center [282, 167] width 0 height 12
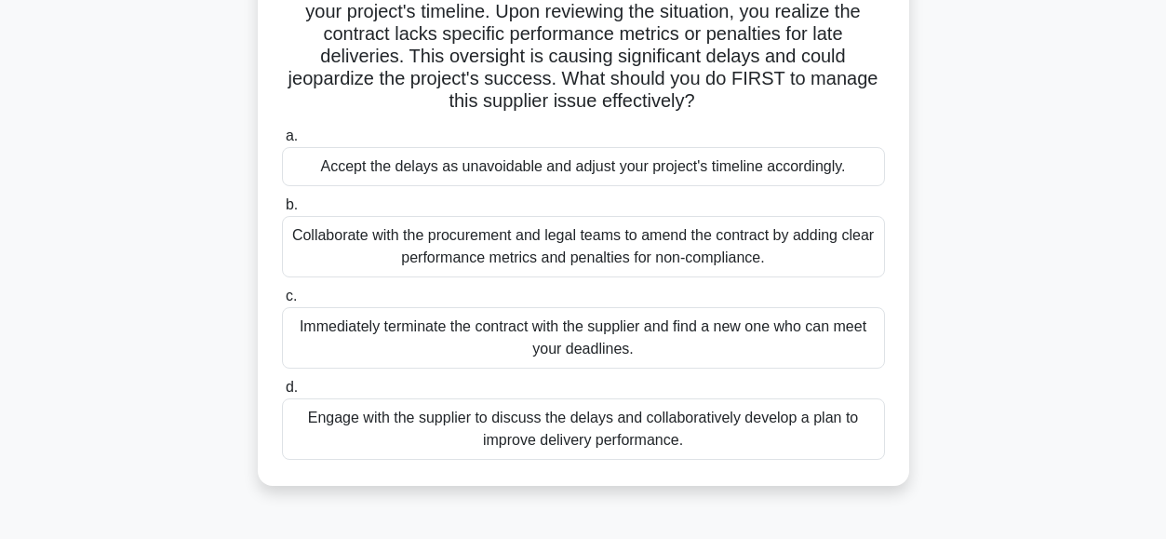
scroll to position [184, 0]
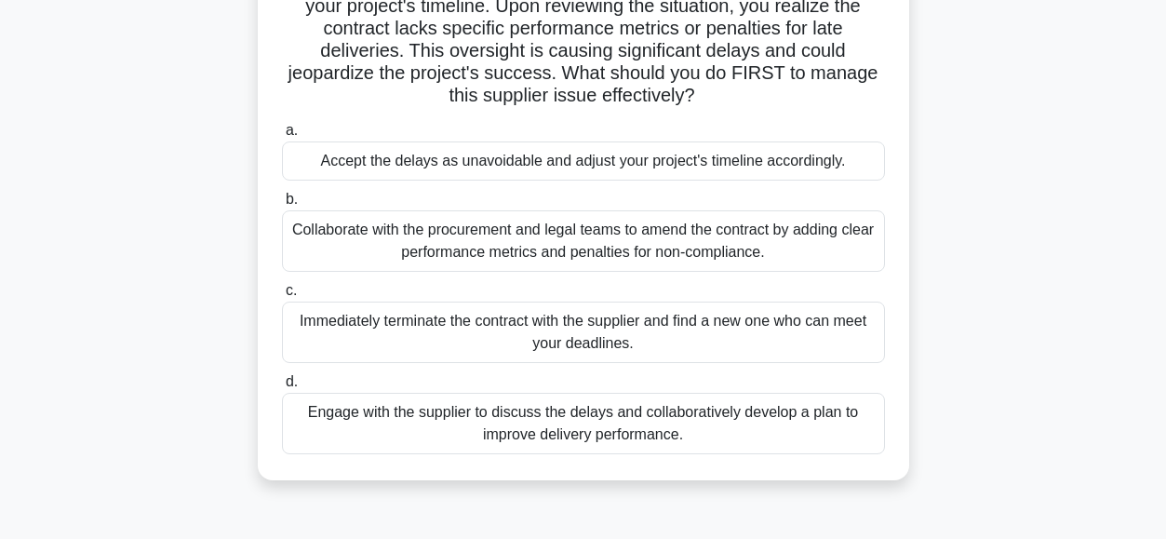
click at [313, 432] on div "Engage with the supplier to discuss the delays and collaboratively develop a pl…" at bounding box center [583, 423] width 603 height 61
click at [282, 388] on input "d. Engage with the supplier to discuss the delays and collaboratively develop a…" at bounding box center [282, 382] width 0 height 12
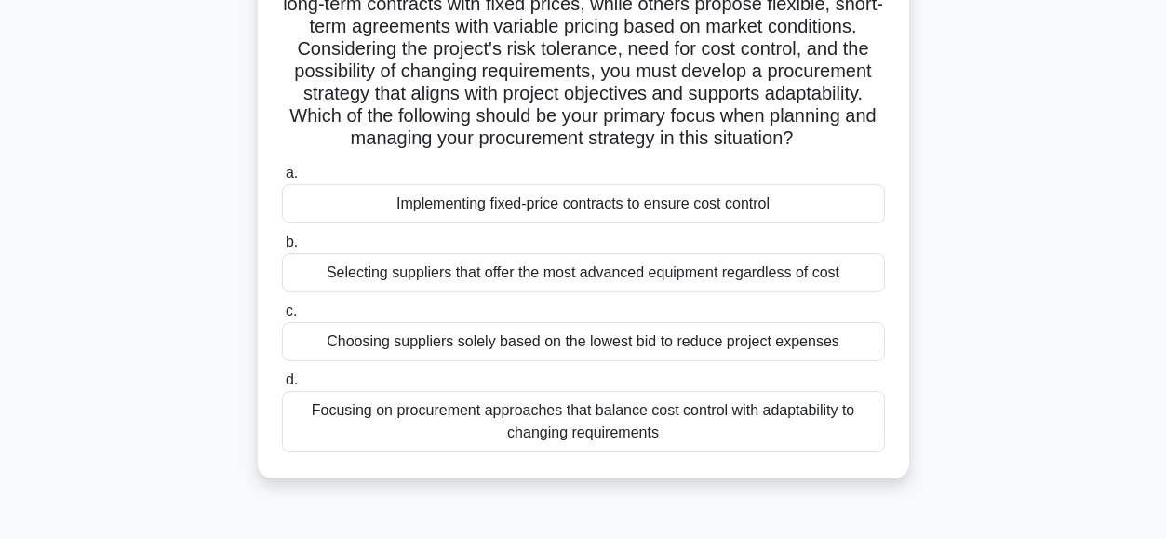
scroll to position [236, 0]
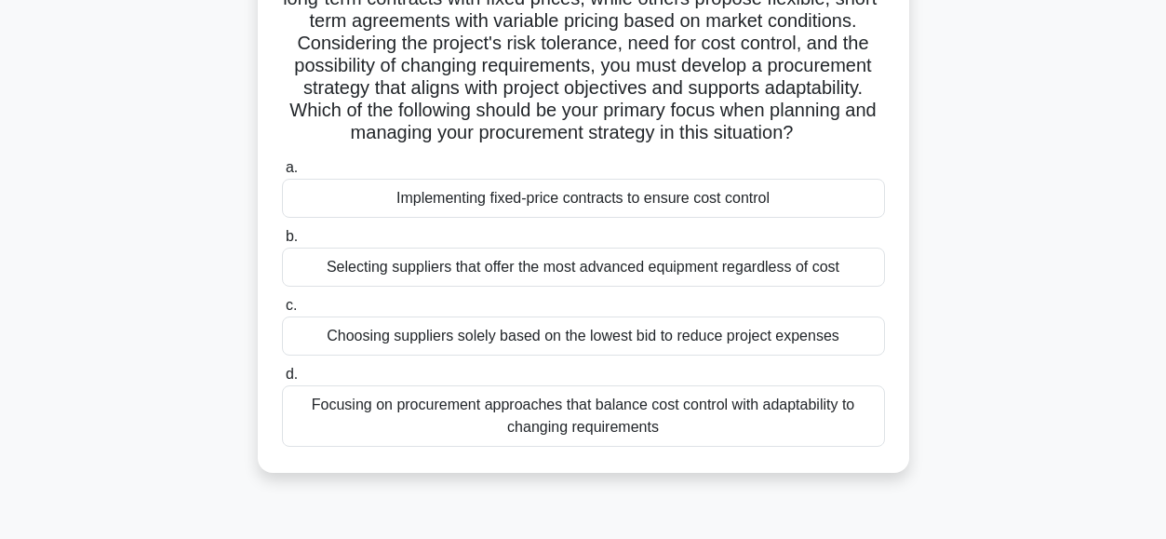
click at [379, 445] on div "Focusing on procurement approaches that balance cost control with adaptability …" at bounding box center [583, 415] width 603 height 61
click at [282, 380] on input "d. Focusing on procurement approaches that balance cost control with adaptabili…" at bounding box center [282, 374] width 0 height 12
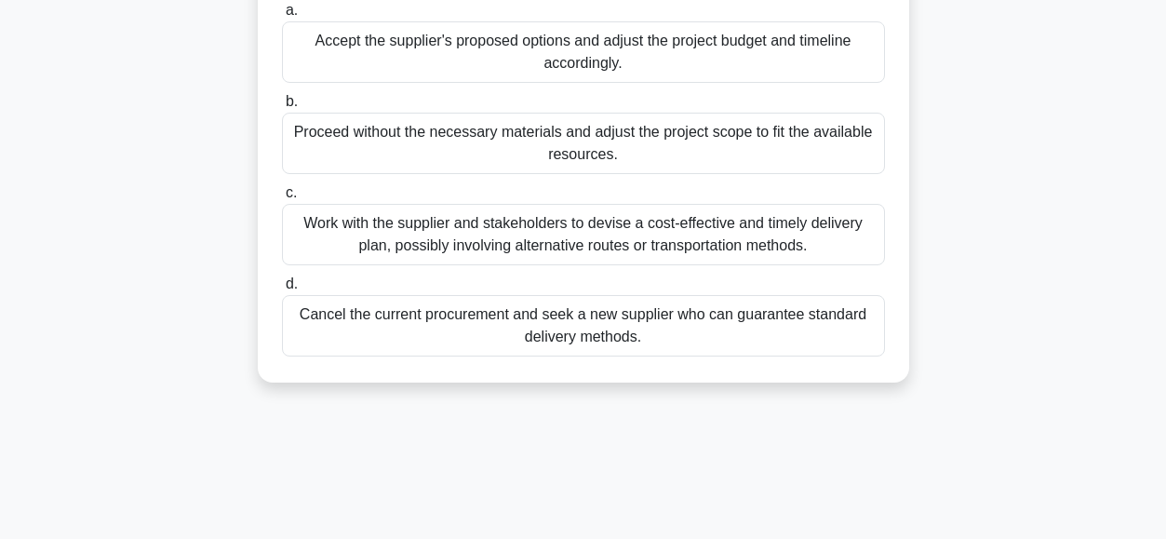
scroll to position [326, 0]
click at [458, 244] on div "Work with the supplier and stakeholders to devise a cost-effective and timely d…" at bounding box center [583, 235] width 603 height 61
click at [282, 200] on input "c. Work with the supplier and stakeholders to devise a cost-effective and timel…" at bounding box center [282, 194] width 0 height 12
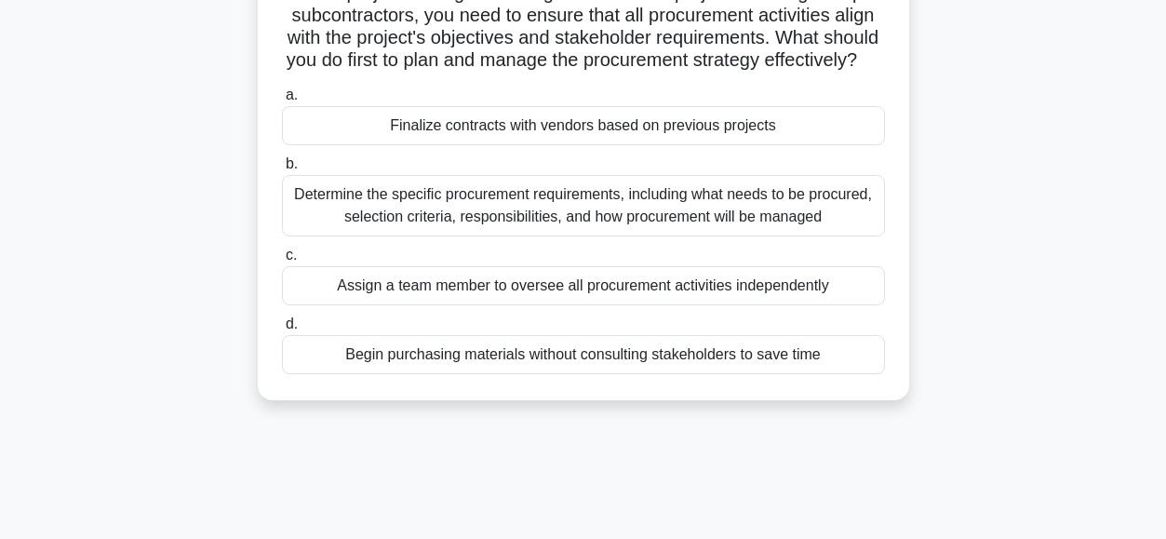
scroll to position [158, 0]
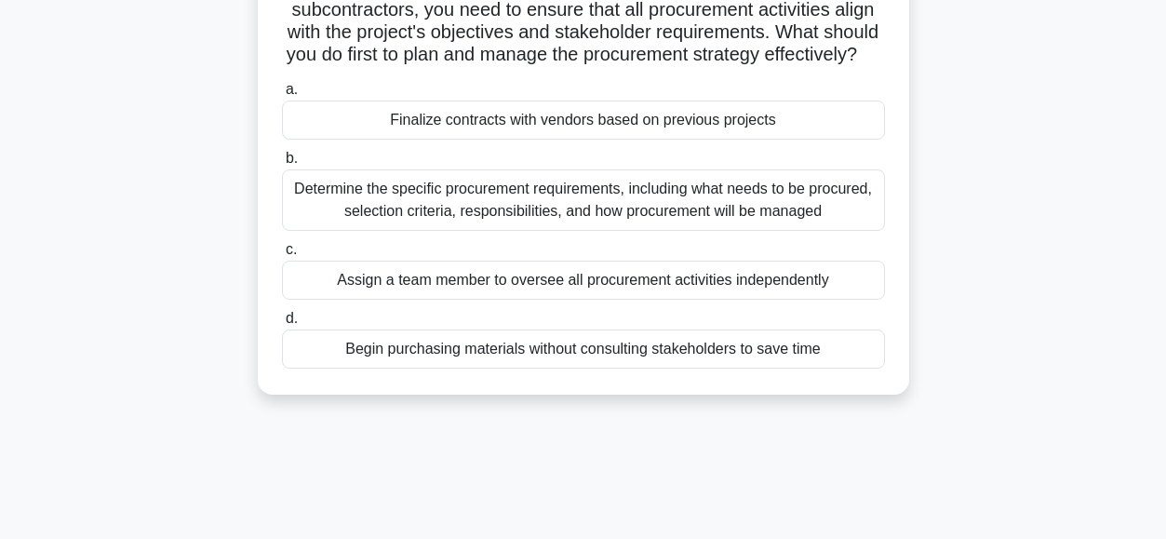
click at [383, 220] on div "Determine the specific procurement requirements, including what needs to be pro…" at bounding box center [583, 199] width 603 height 61
click at [282, 165] on input "b. Determine the specific procurement requirements, including what needs to be …" at bounding box center [282, 159] width 0 height 12
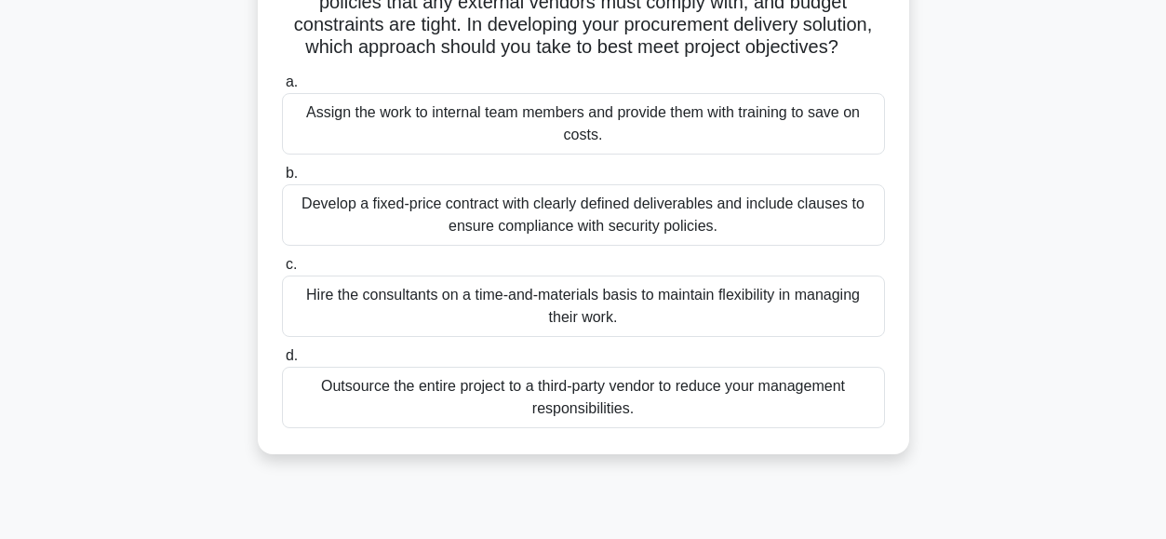
scroll to position [239, 0]
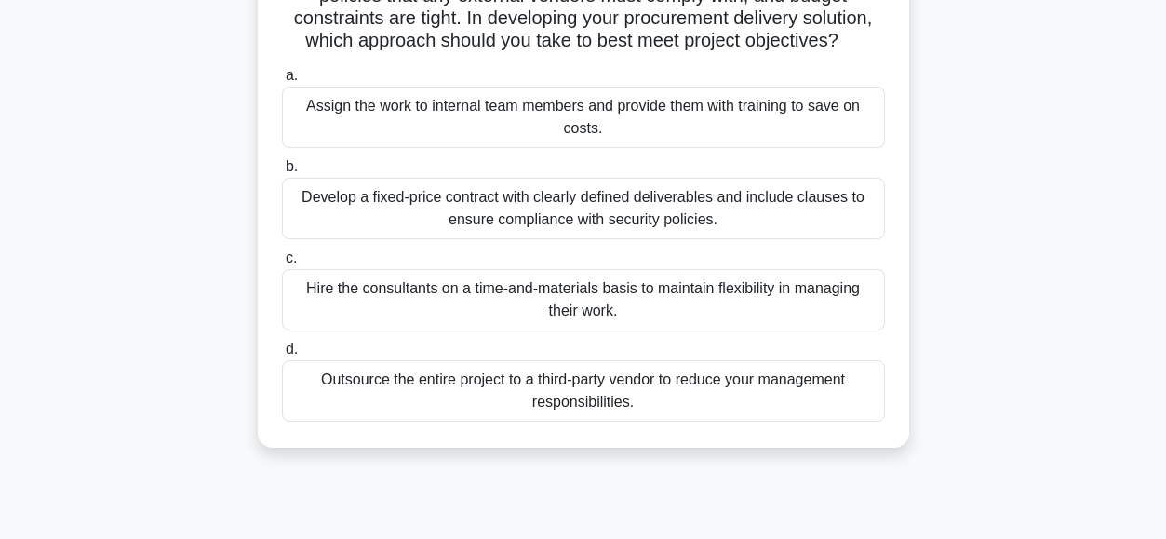
click at [446, 319] on div "Hire the consultants on a time-and-materials basis to maintain flexibility in m…" at bounding box center [583, 299] width 603 height 61
click at [282, 264] on input "c. Hire the consultants on a time-and-materials basis to maintain flexibility i…" at bounding box center [282, 258] width 0 height 12
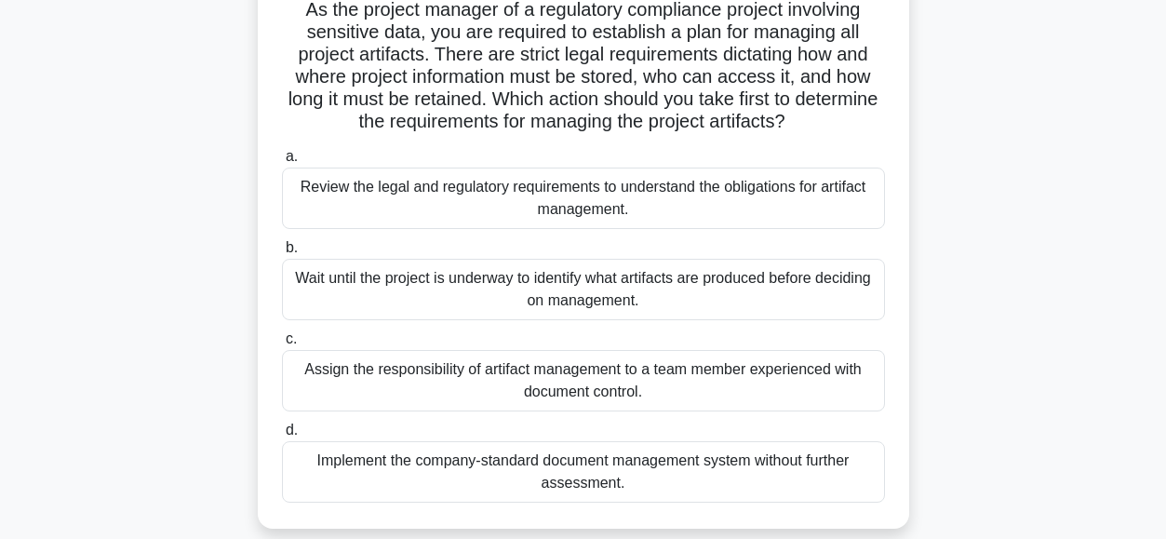
scroll to position [141, 0]
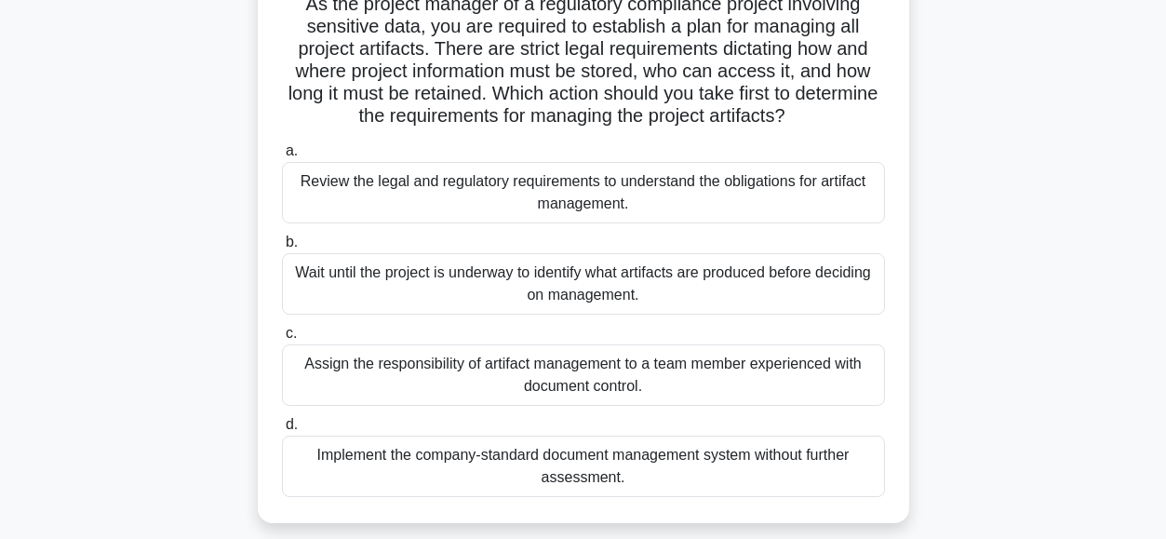
click at [382, 197] on div "Review the legal and regulatory requirements to understand the obligations for …" at bounding box center [583, 192] width 603 height 61
click at [282, 157] on input "a. Review the legal and regulatory requirements to understand the obligations f…" at bounding box center [282, 151] width 0 height 12
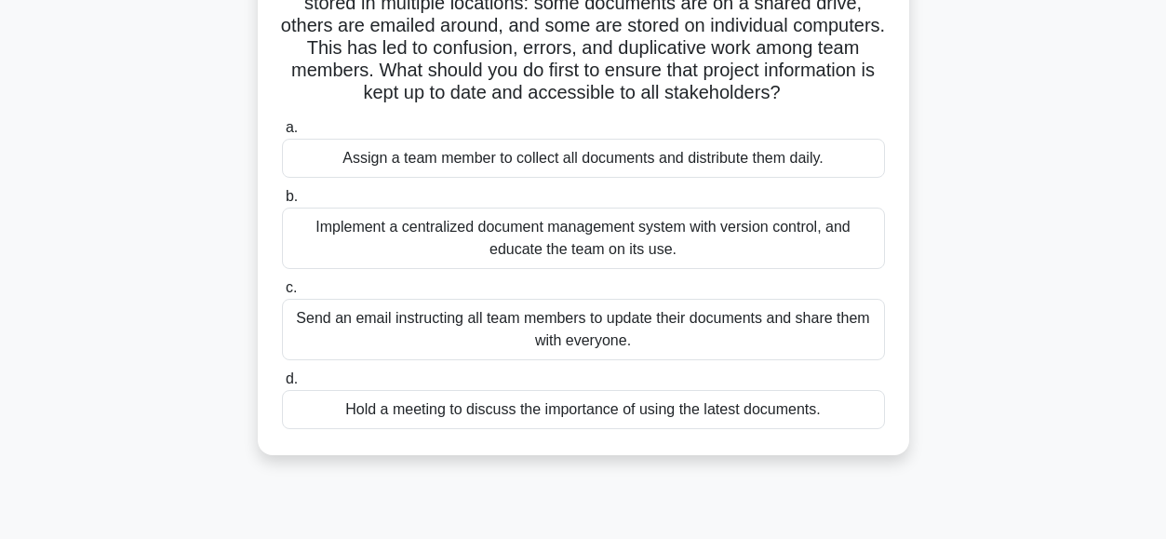
scroll to position [215, 0]
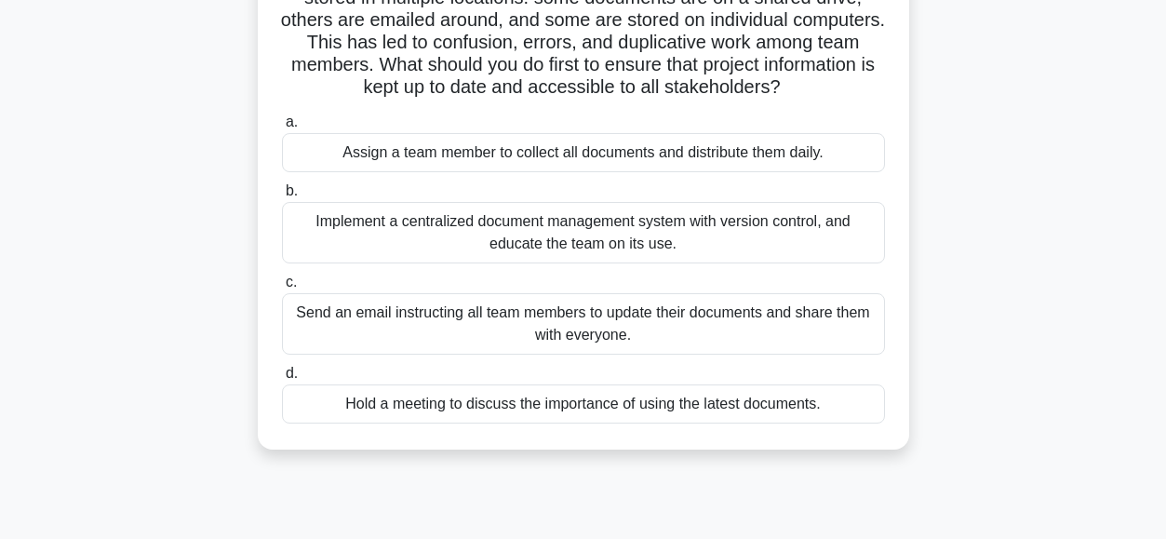
click at [404, 423] on div "Hold a meeting to discuss the importance of using the latest documents." at bounding box center [583, 403] width 603 height 39
click at [282, 380] on input "d. Hold a meeting to discuss the importance of using the latest documents." at bounding box center [282, 373] width 0 height 12
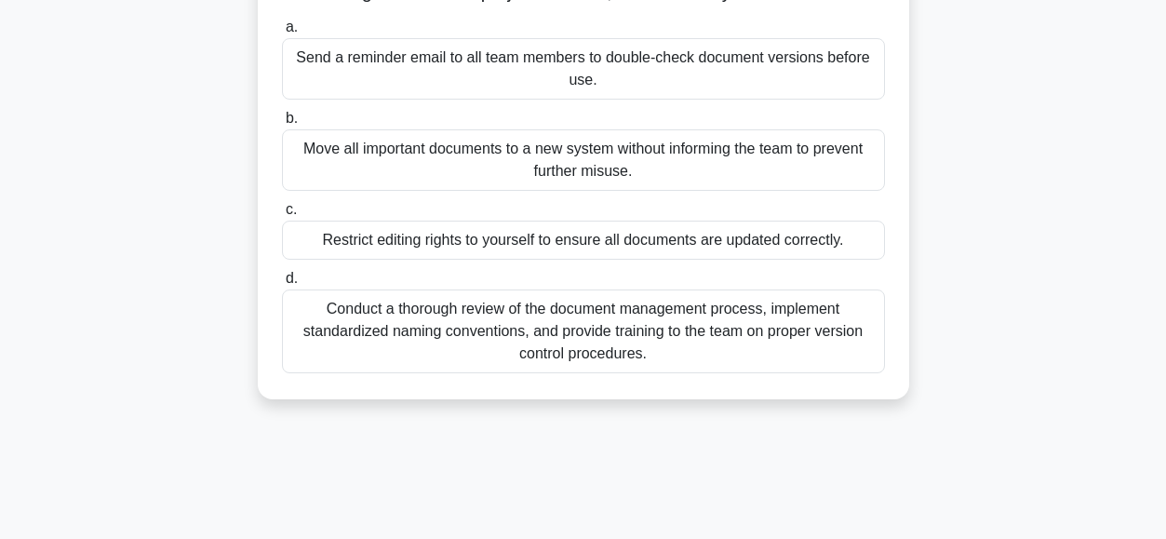
scroll to position [320, 0]
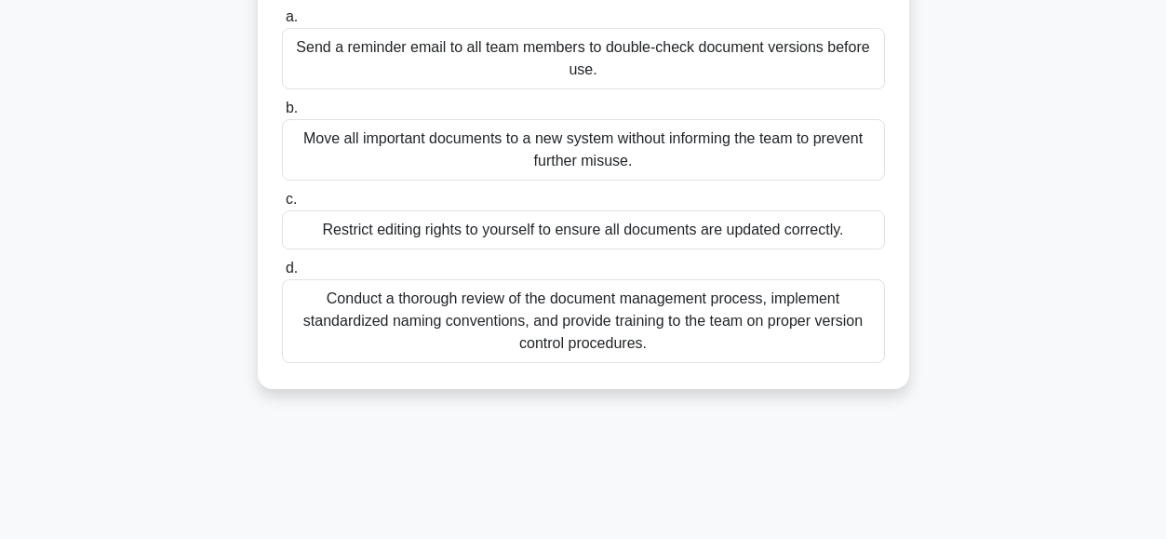
click at [437, 329] on div "Conduct a thorough review of the document management process, implement standar…" at bounding box center [583, 321] width 603 height 84
click at [282, 274] on input "d. Conduct a thorough review of the document management process, implement stan…" at bounding box center [282, 268] width 0 height 12
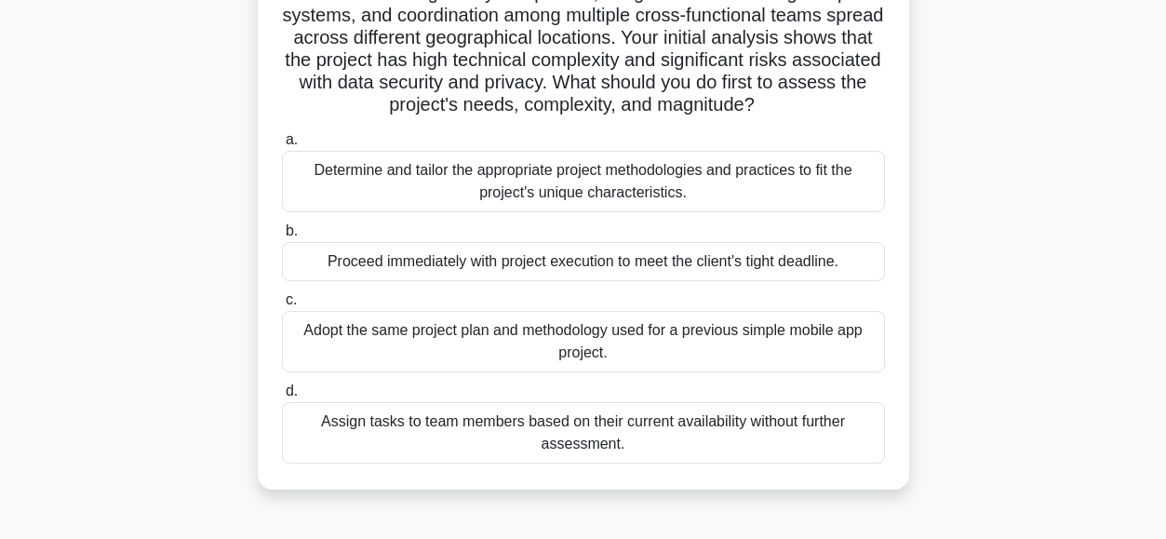
scroll to position [203, 0]
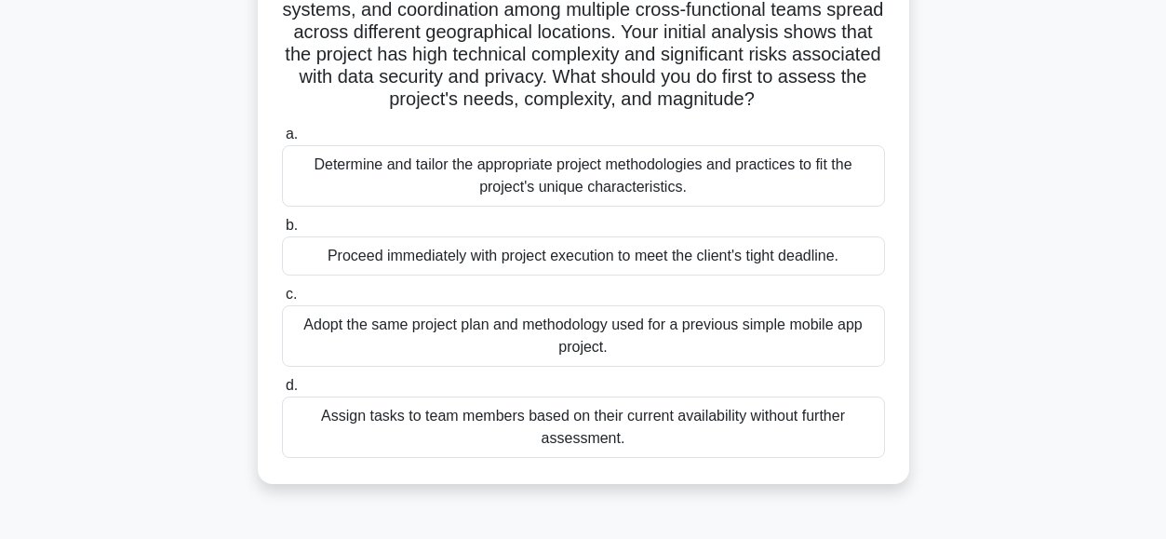
click at [369, 202] on div "Determine and tailor the appropriate project methodologies and practices to fit…" at bounding box center [583, 175] width 603 height 61
click at [282, 140] on input "a. Determine and tailor the appropriate project methodologies and practices to …" at bounding box center [282, 134] width 0 height 12
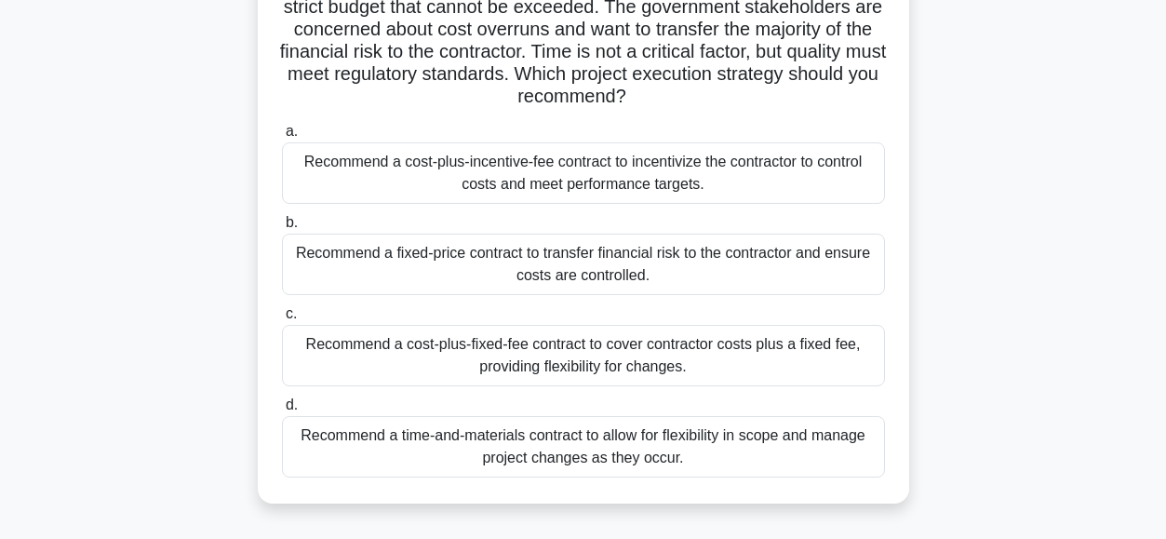
scroll to position [208, 0]
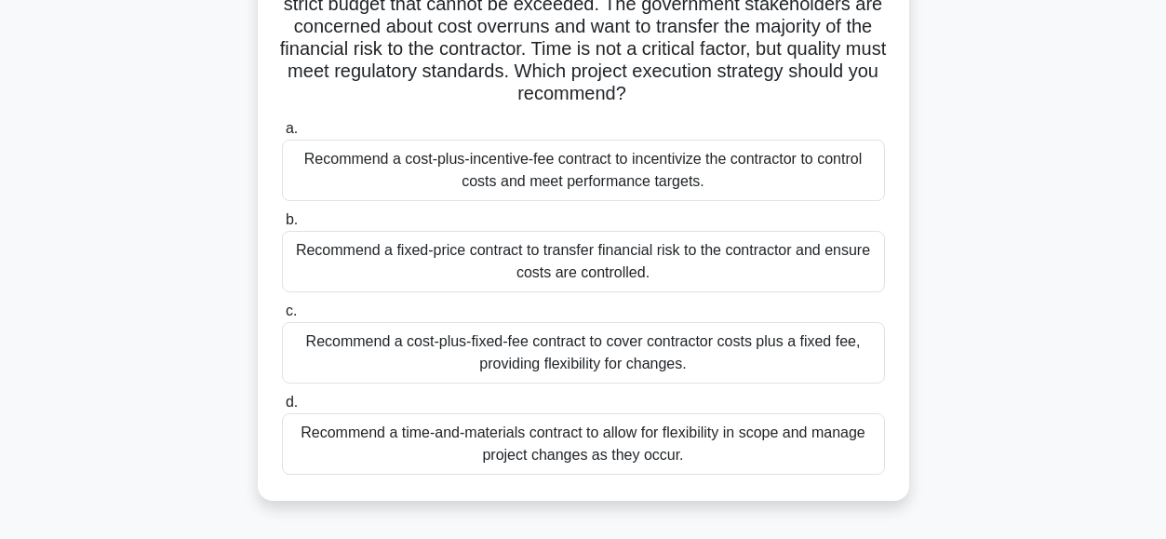
click at [298, 176] on div "Recommend a cost-plus-incentive-fee contract to incentivize the contractor to c…" at bounding box center [583, 170] width 603 height 61
click at [282, 135] on input "a. Recommend a cost-plus-incentive-fee contract to incentivize the contractor t…" at bounding box center [282, 129] width 0 height 12
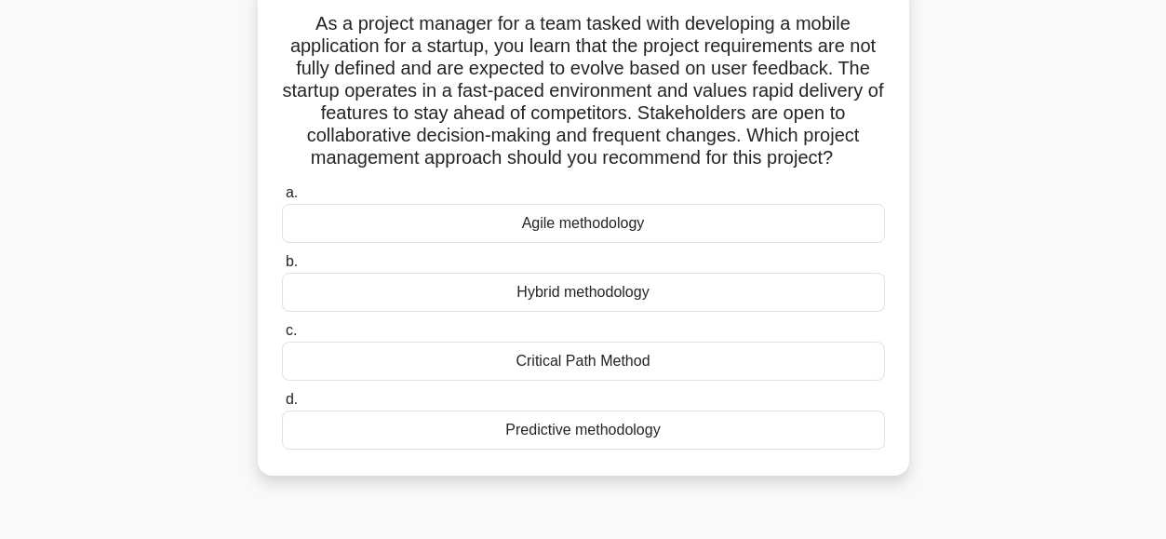
scroll to position [127, 0]
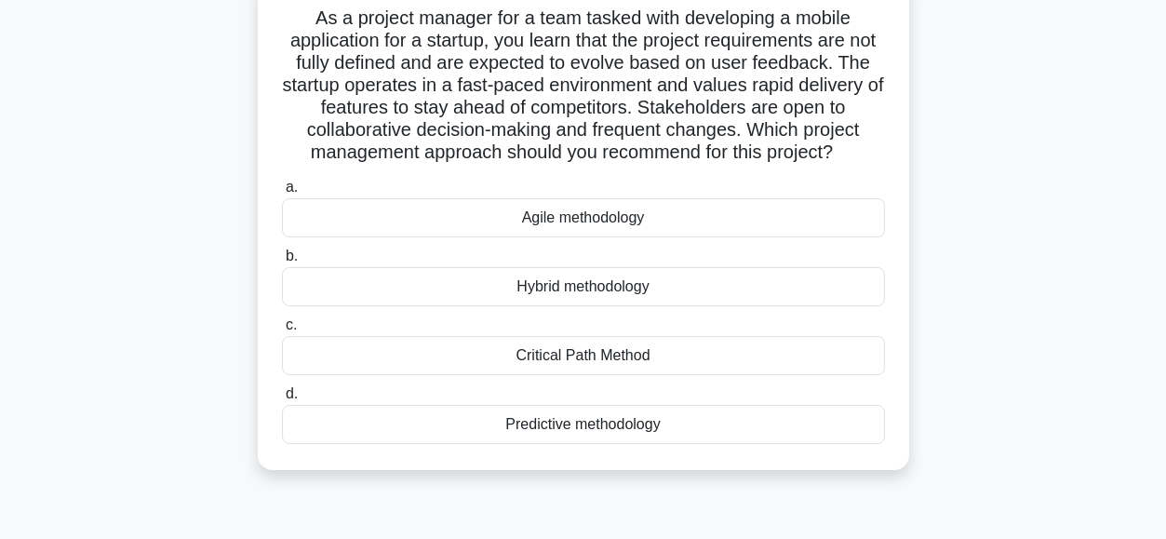
click at [436, 237] on div "Agile methodology" at bounding box center [583, 217] width 603 height 39
click at [282, 193] on input "a. Agile methodology" at bounding box center [282, 187] width 0 height 12
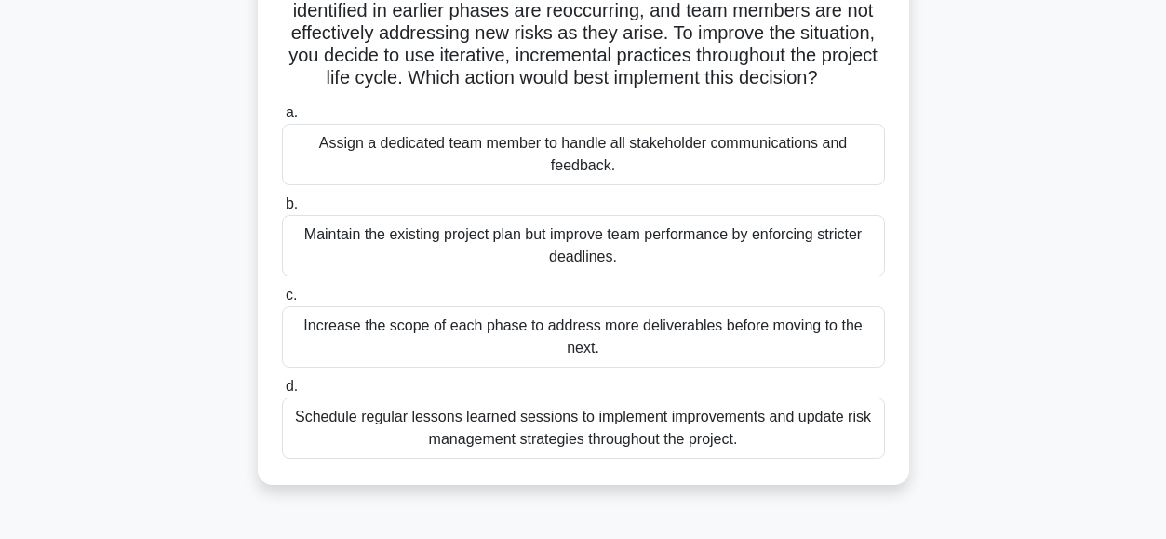
scroll to position [207, 0]
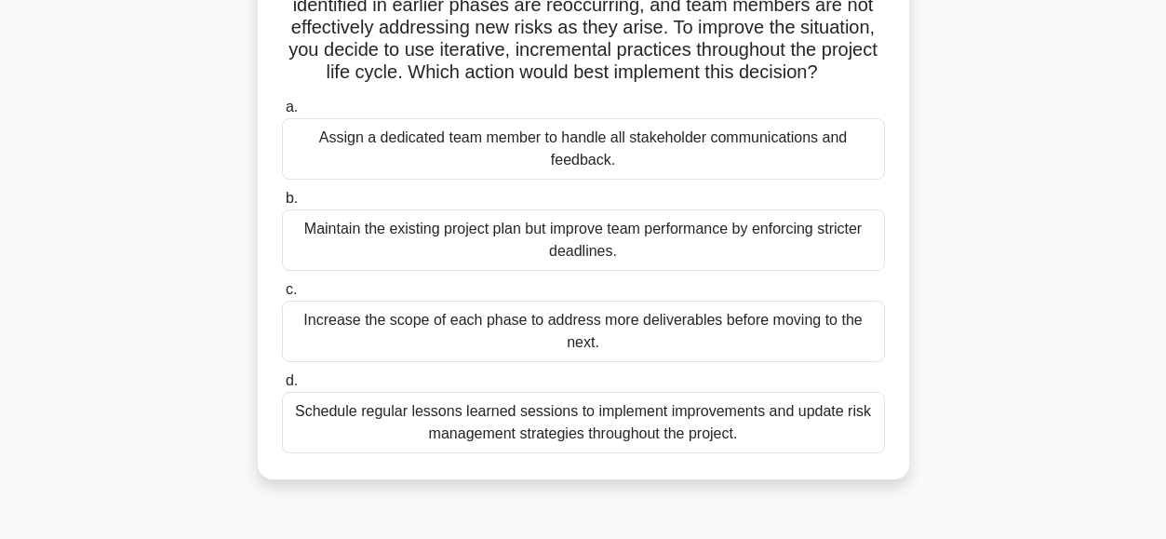
click at [309, 421] on div "Schedule regular lessons learned sessions to implement improvements and update …" at bounding box center [583, 422] width 603 height 61
click at [282, 387] on input "d. Schedule regular lessons learned sessions to implement improvements and upda…" at bounding box center [282, 381] width 0 height 12
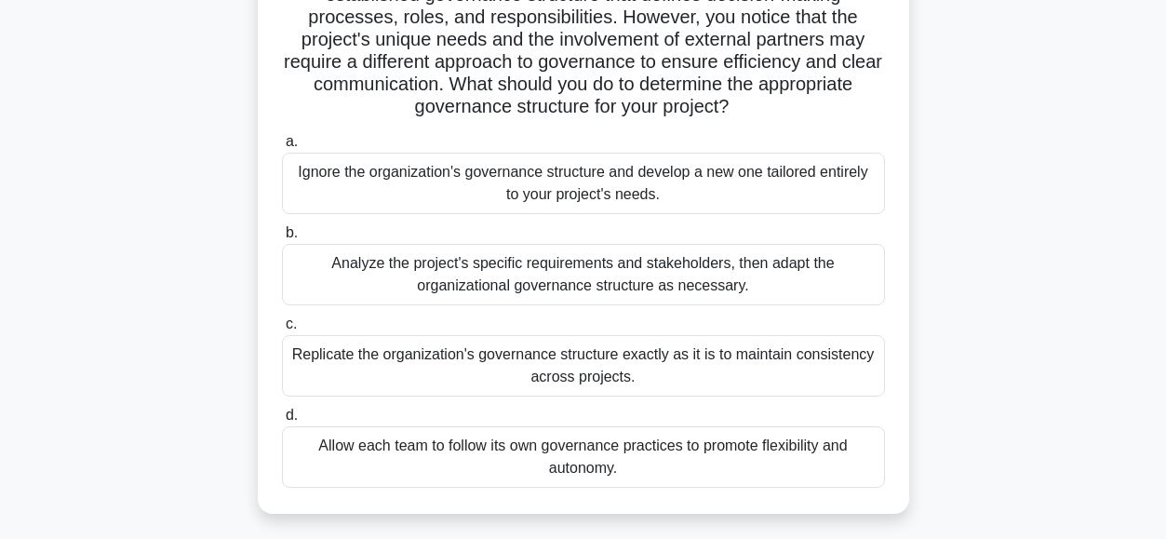
scroll to position [223, 0]
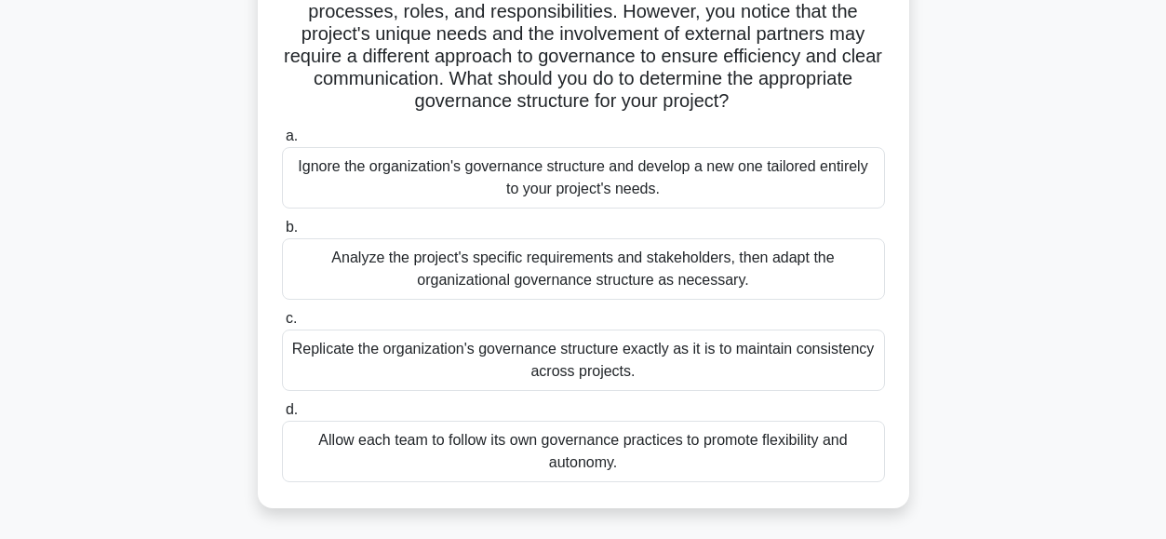
click at [408, 270] on div "Analyze the project's specific requirements and stakeholders, then adapt the or…" at bounding box center [583, 268] width 603 height 61
click at [282, 233] on input "b. Analyze the project's specific requirements and stakeholders, then adapt the…" at bounding box center [282, 227] width 0 height 12
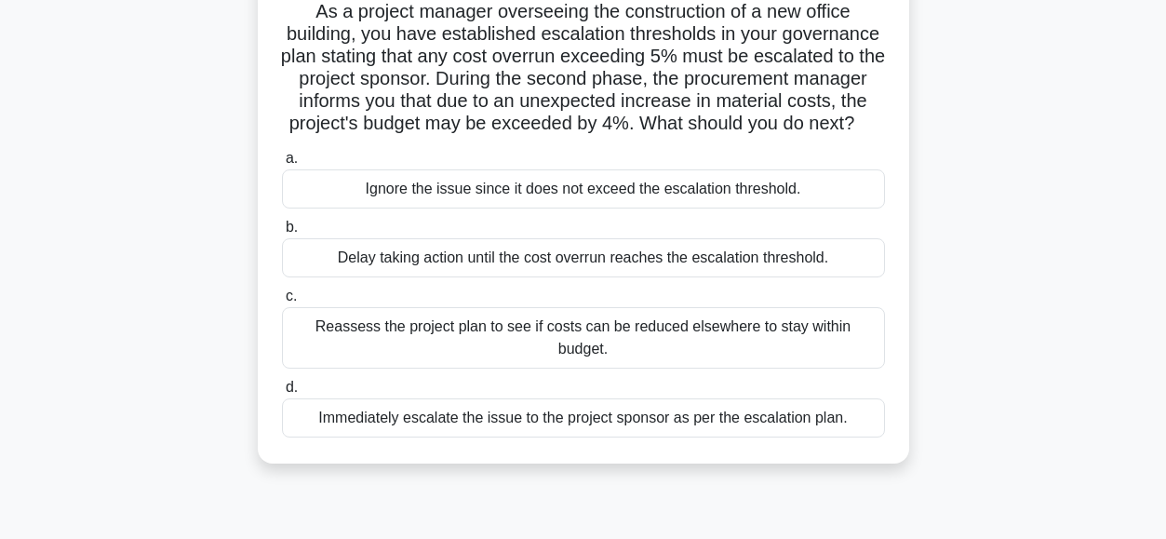
scroll to position [140, 0]
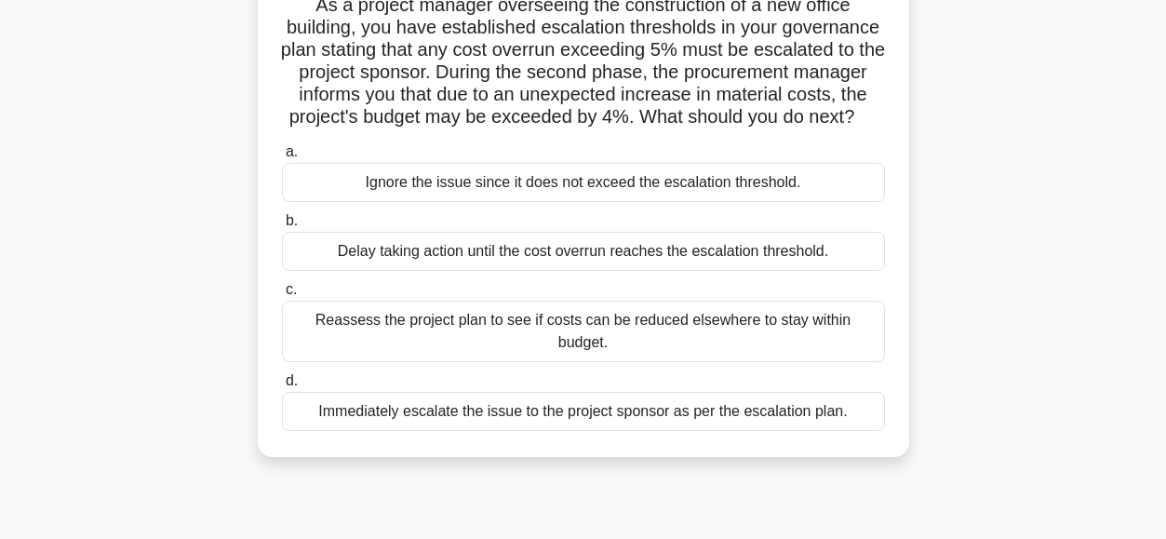
click at [361, 337] on div "Reassess the project plan to see if costs can be reduced elsewhere to stay with…" at bounding box center [583, 330] width 603 height 61
click at [282, 296] on input "c. Reassess the project plan to see if costs can be reduced elsewhere to stay w…" at bounding box center [282, 290] width 0 height 12
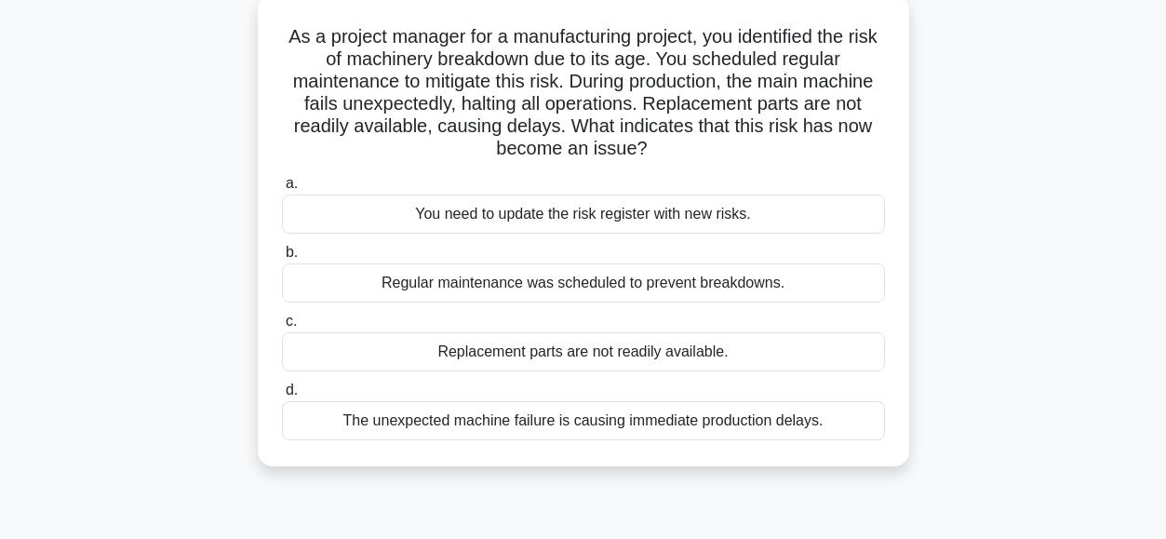
scroll to position [113, 0]
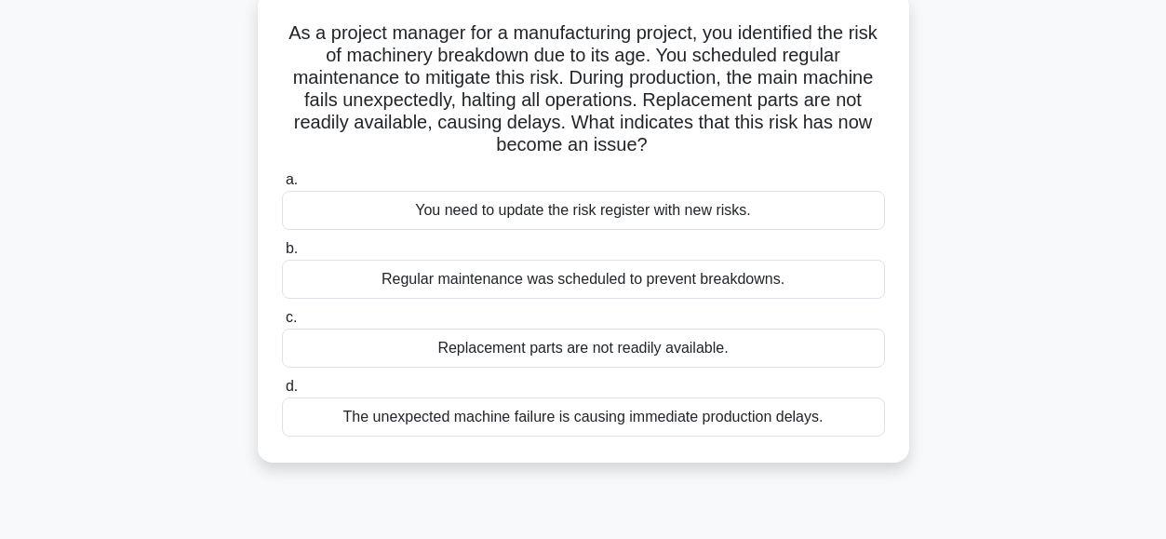
click at [399, 351] on div "Replacement parts are not readily available." at bounding box center [583, 347] width 603 height 39
click at [282, 324] on input "c. Replacement parts are not readily available." at bounding box center [282, 318] width 0 height 12
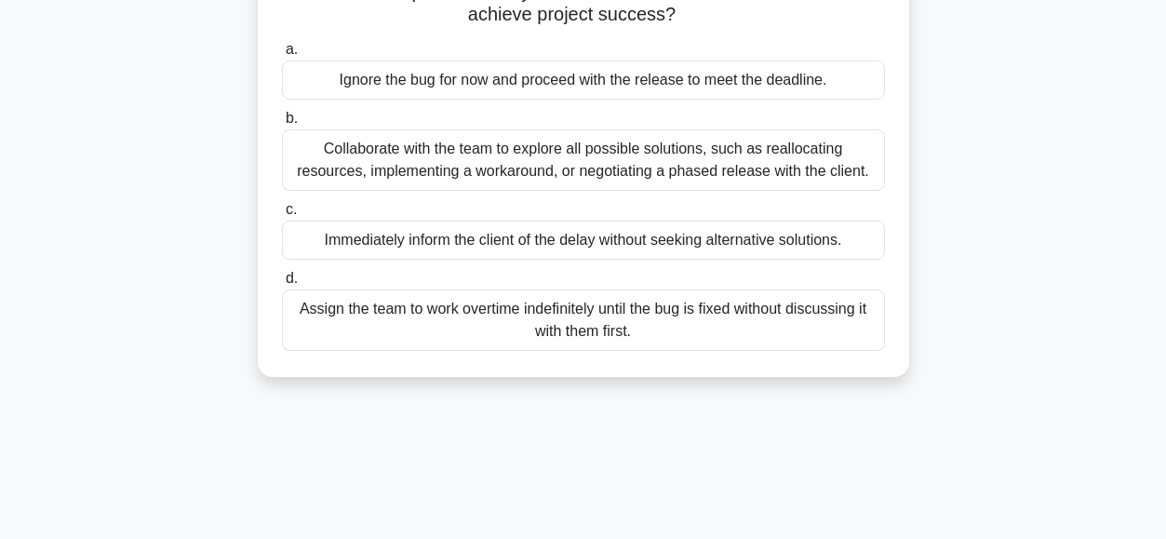
scroll to position [315, 0]
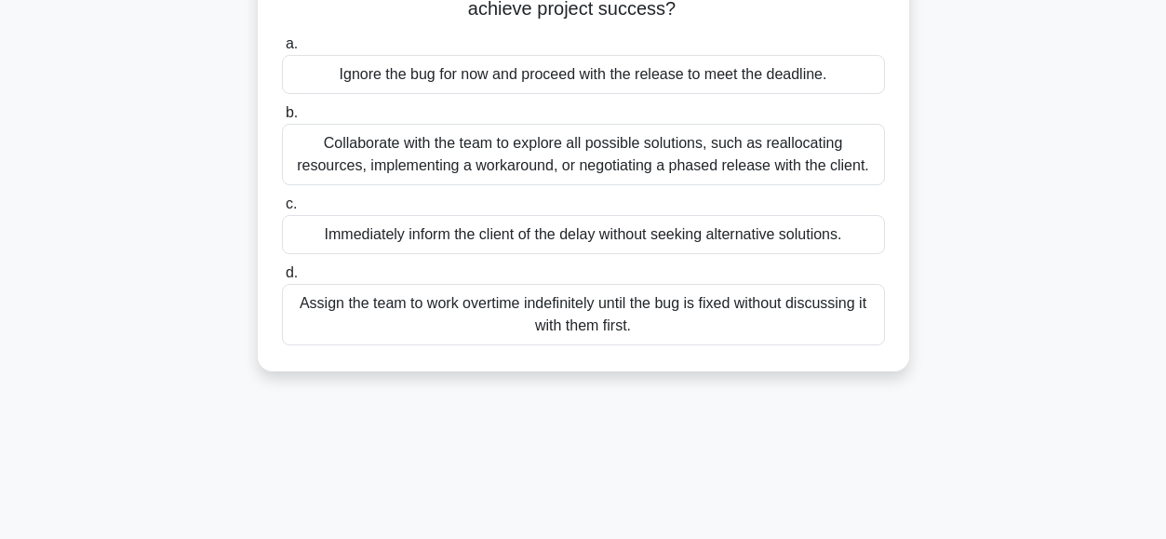
click at [379, 149] on div "Collaborate with the team to explore all possible solutions, such as reallocati…" at bounding box center [583, 154] width 603 height 61
click at [282, 119] on input "b. Collaborate with the team to explore all possible solutions, such as realloc…" at bounding box center [282, 113] width 0 height 12
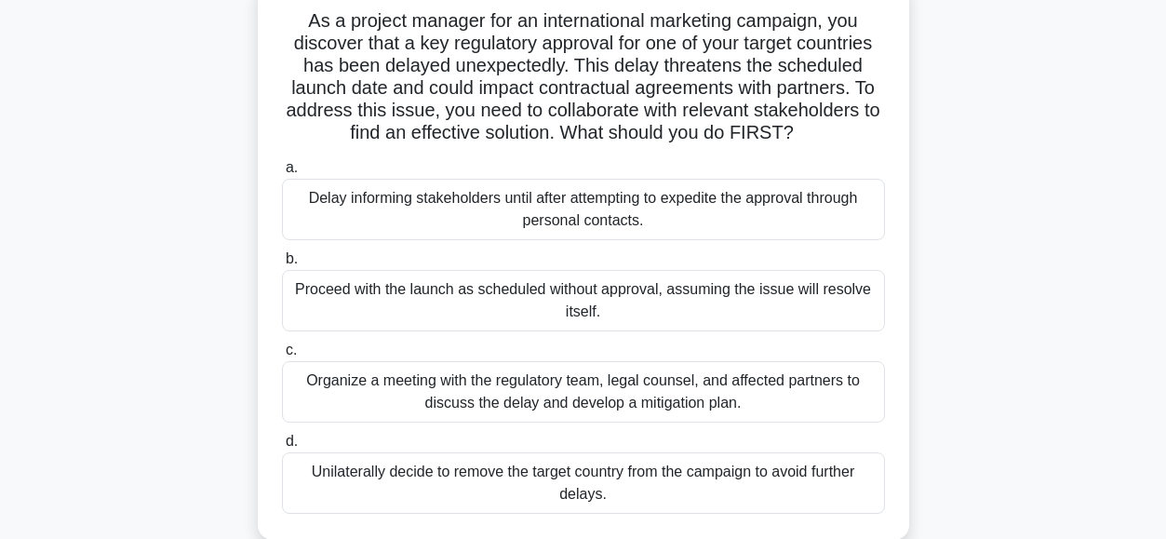
scroll to position [130, 0]
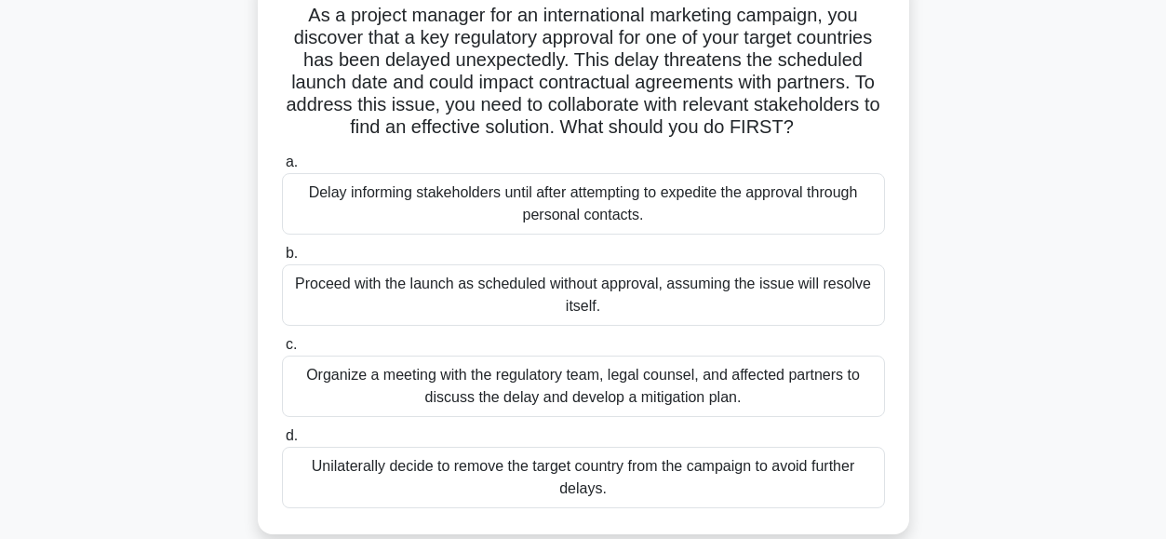
click at [367, 385] on div "Organize a meeting with the regulatory team, legal counsel, and affected partne…" at bounding box center [583, 385] width 603 height 61
click at [282, 351] on input "c. Organize a meeting with the regulatory team, legal counsel, and affected par…" at bounding box center [282, 345] width 0 height 12
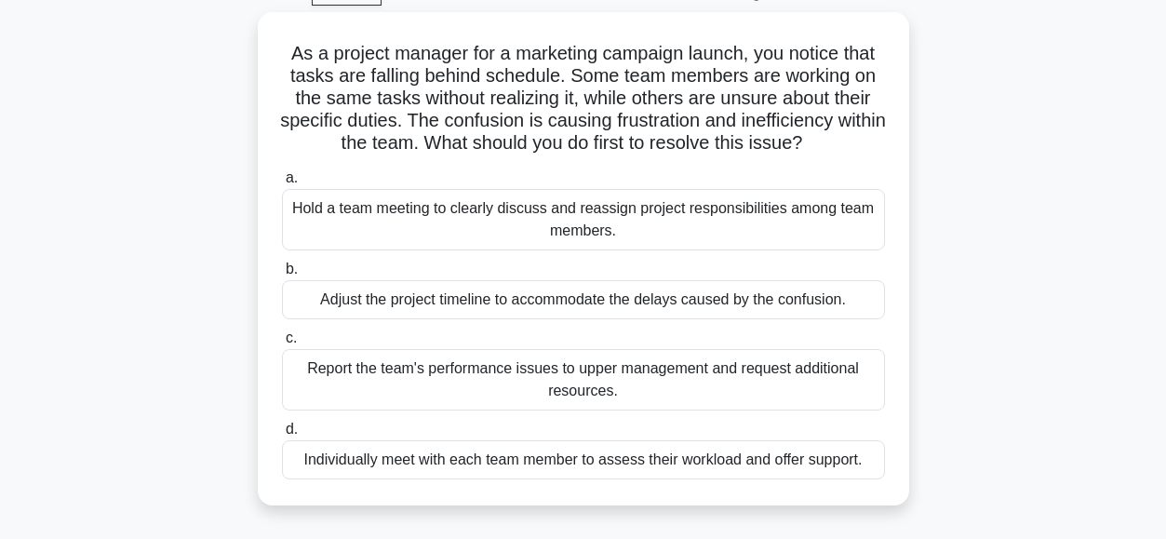
scroll to position [88, 0]
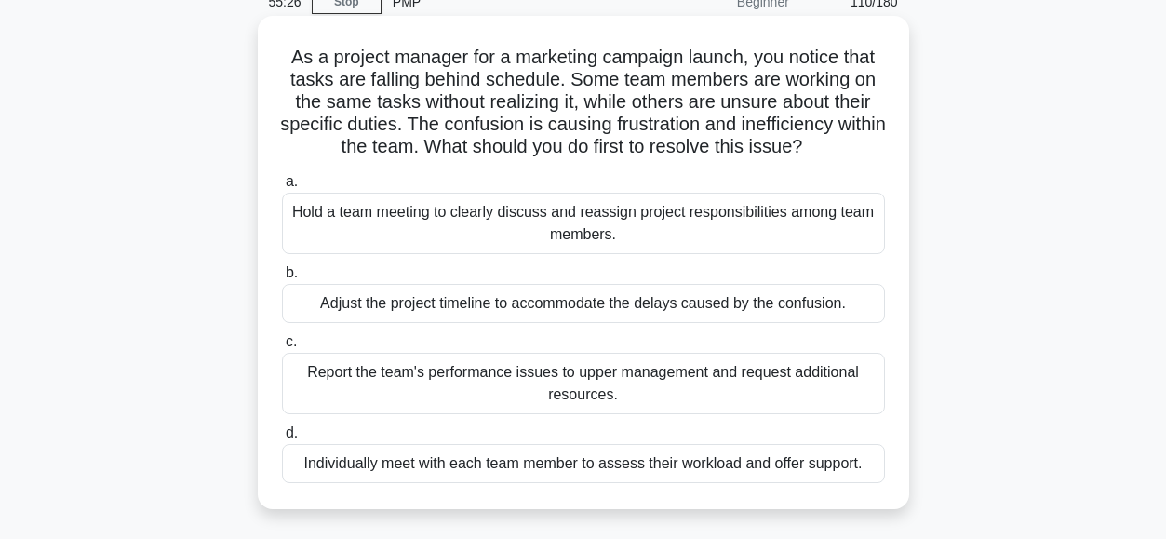
click at [592, 225] on div "Hold a team meeting to clearly discuss and reassign project responsibilities am…" at bounding box center [583, 223] width 603 height 61
click at [282, 188] on input "a. Hold a team meeting to clearly discuss and reassign project responsibilities…" at bounding box center [282, 182] width 0 height 12
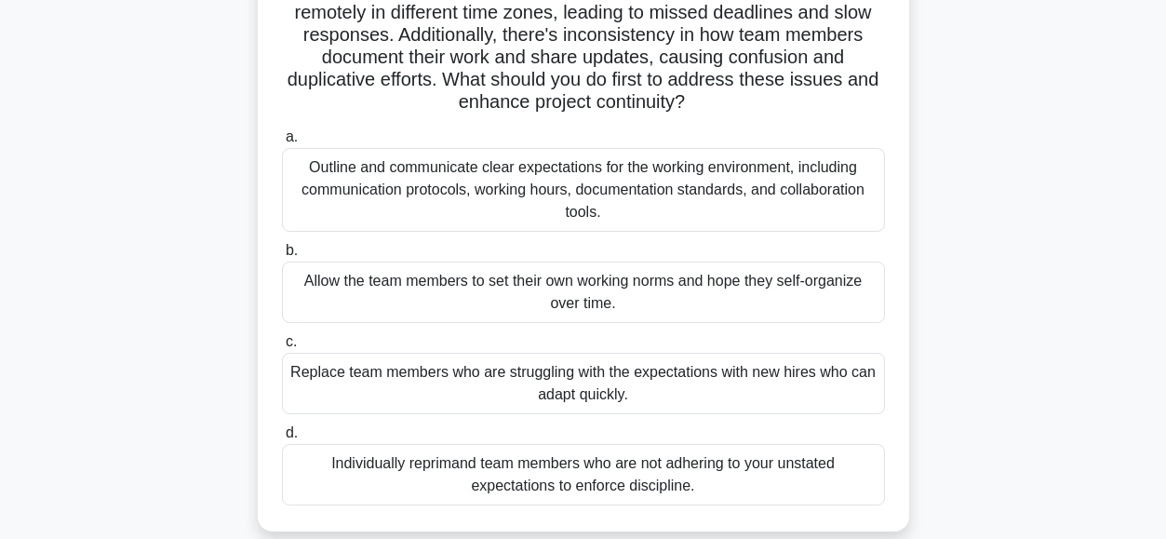
scroll to position [204, 0]
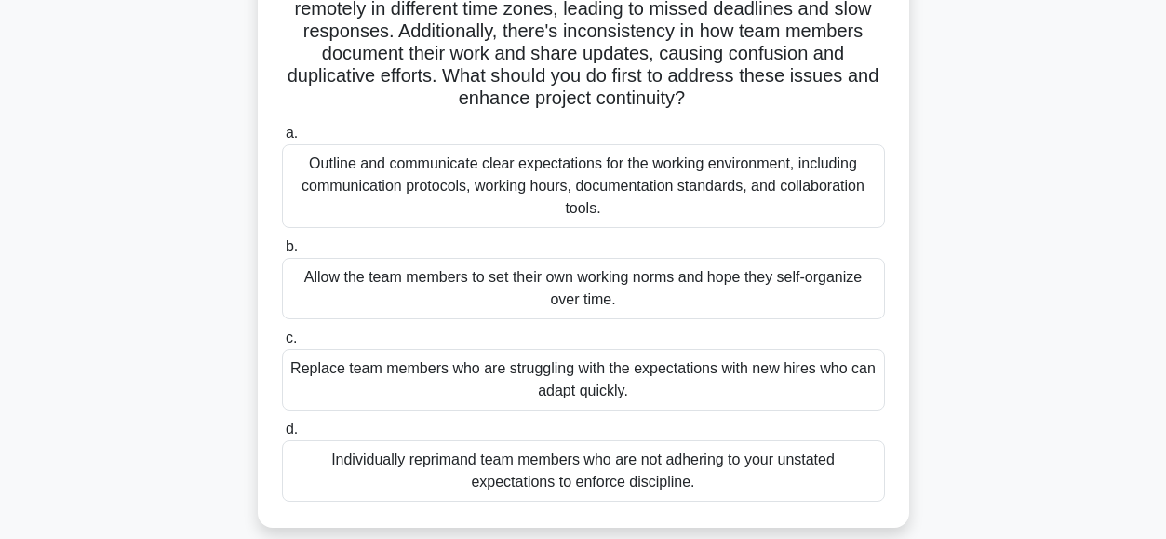
click at [375, 155] on div "Outline and communicate clear expectations for the working environment, includi…" at bounding box center [583, 186] width 603 height 84
click at [282, 140] on input "a. Outline and communicate clear expectations for the working environment, incl…" at bounding box center [282, 133] width 0 height 12
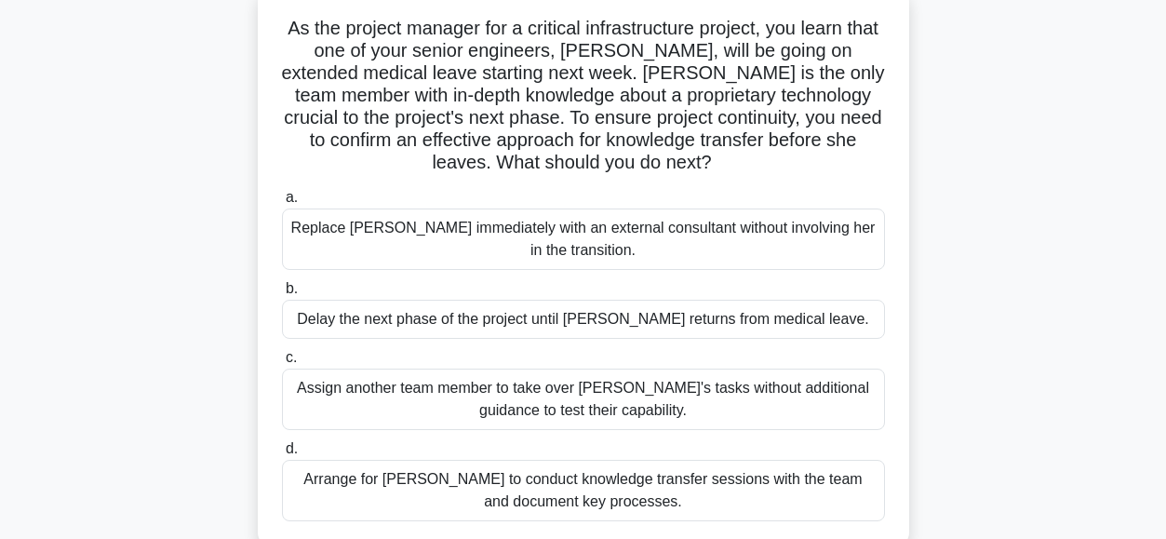
scroll to position [153, 0]
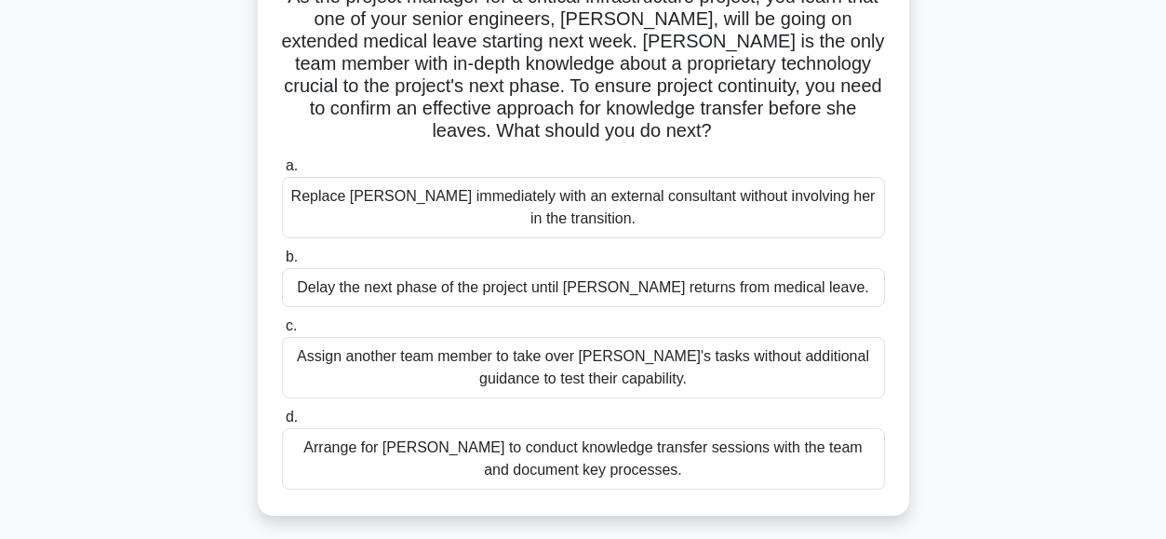
click at [75, 175] on div "As the project manager for a critical infrastructure project, you learn that on…" at bounding box center [583, 246] width 1060 height 582
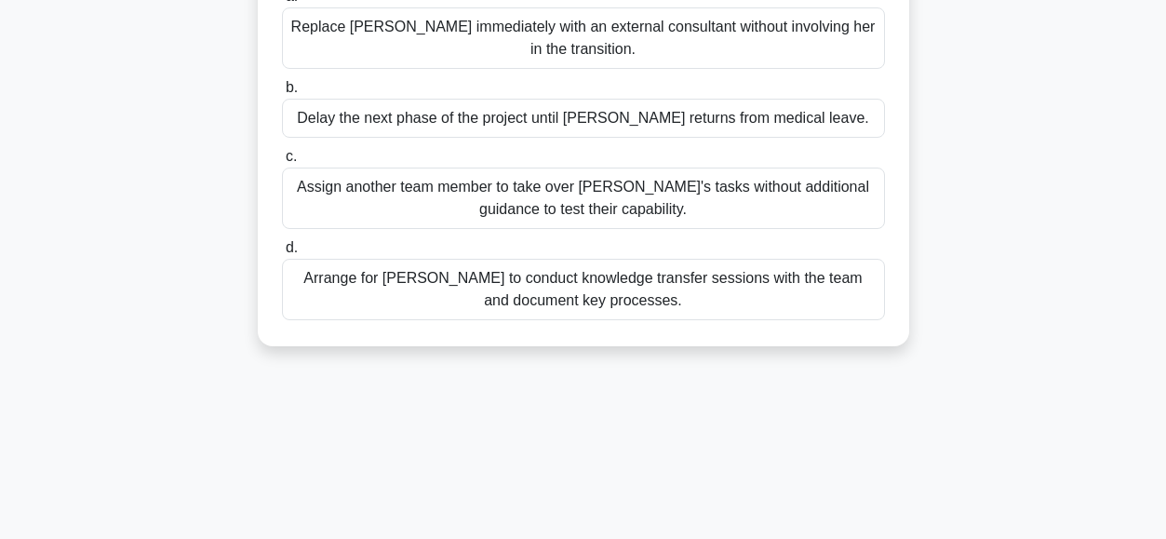
scroll to position [324, 0]
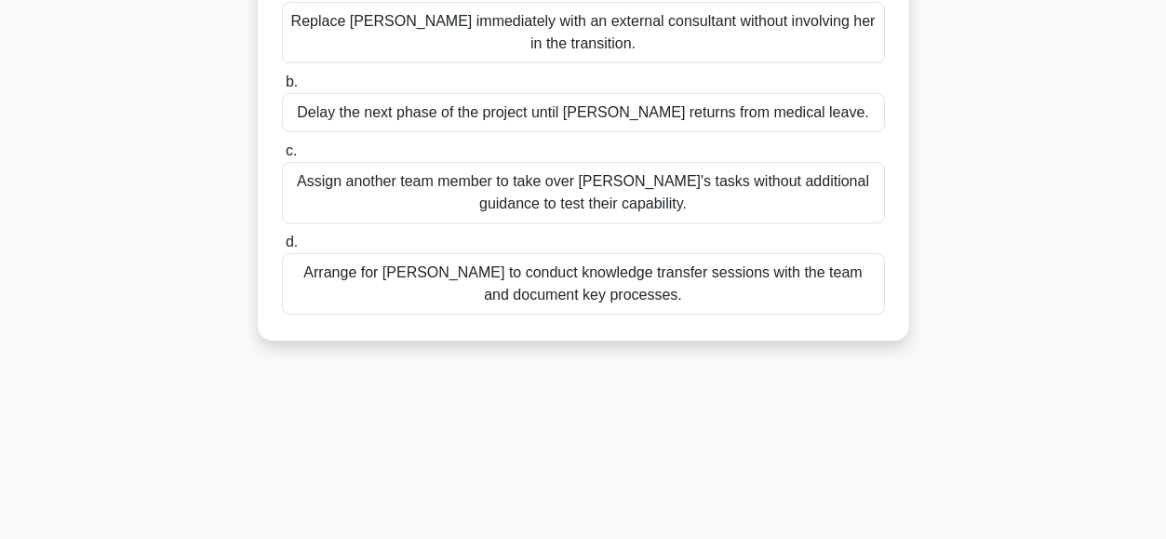
click at [420, 279] on div "Arrange for Maria to conduct knowledge transfer sessions with the team and docu…" at bounding box center [583, 283] width 603 height 61
click at [282, 248] on input "d. Arrange for Maria to conduct knowledge transfer sessions with the team and d…" at bounding box center [282, 242] width 0 height 12
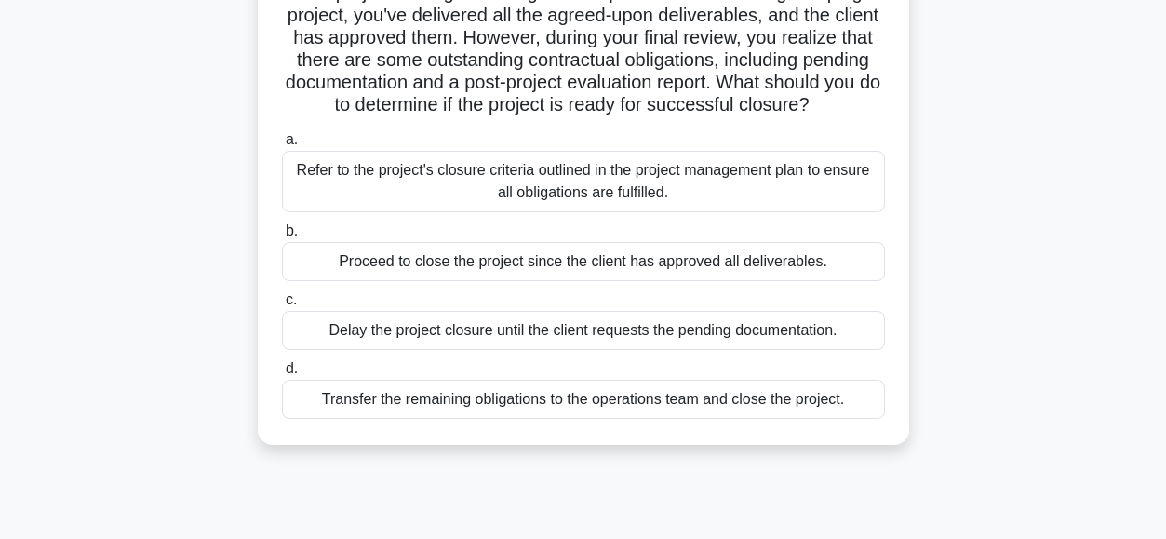
scroll to position [158, 0]
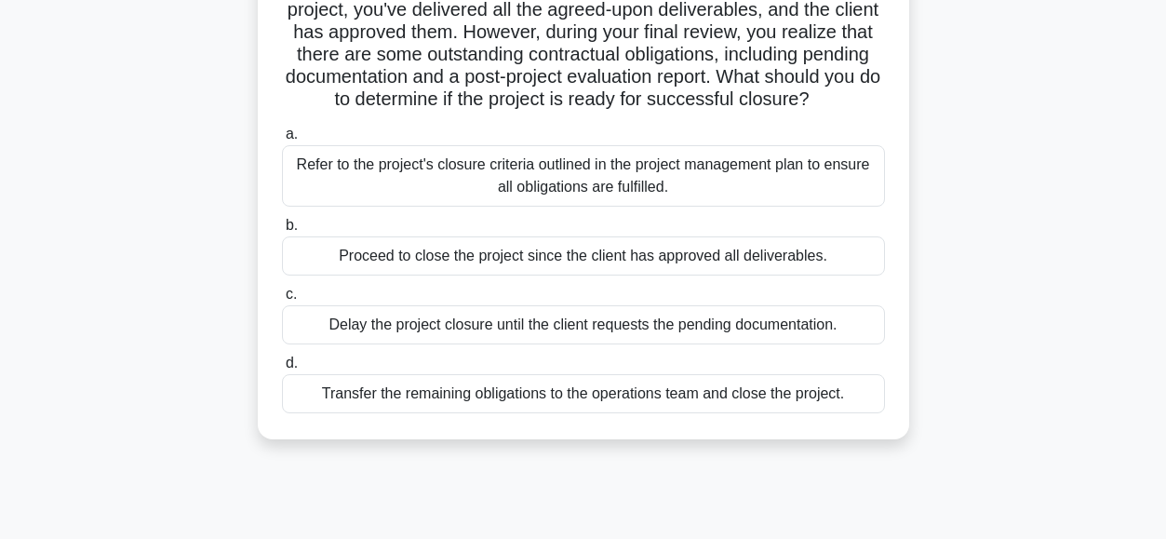
click at [601, 202] on div "Refer to the project's closure criteria outlined in the project management plan…" at bounding box center [583, 175] width 603 height 61
click at [282, 140] on input "a. Refer to the project's closure criteria outlined in the project management p…" at bounding box center [282, 134] width 0 height 12
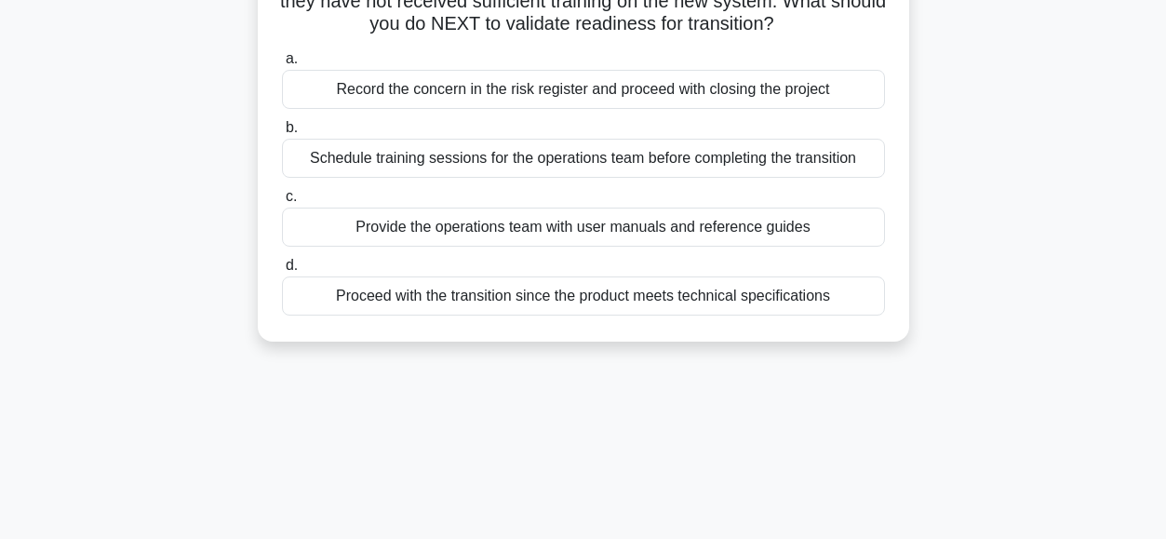
scroll to position [239, 0]
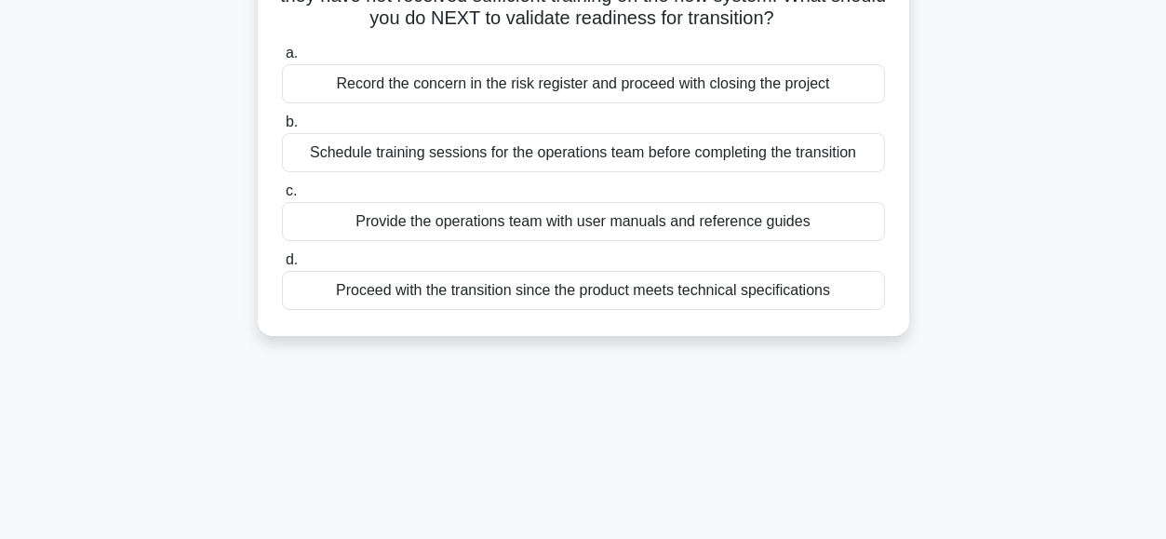
click at [315, 172] on div "Schedule training sessions for the operations team before completing the transi…" at bounding box center [583, 152] width 603 height 39
click at [282, 128] on input "b. Schedule training sessions for the operations team before completing the tra…" at bounding box center [282, 122] width 0 height 12
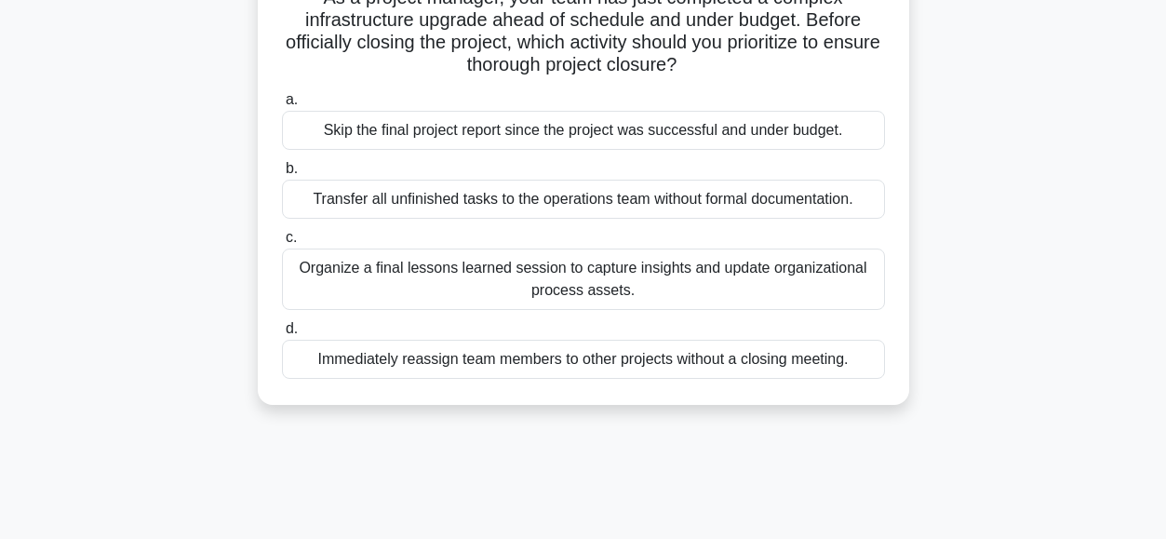
scroll to position [149, 0]
click at [340, 278] on div "Organize a final lessons learned session to capture insights and update organiz…" at bounding box center [583, 277] width 603 height 61
click at [282, 243] on input "c. Organize a final lessons learned session to capture insights and update orga…" at bounding box center [282, 237] width 0 height 12
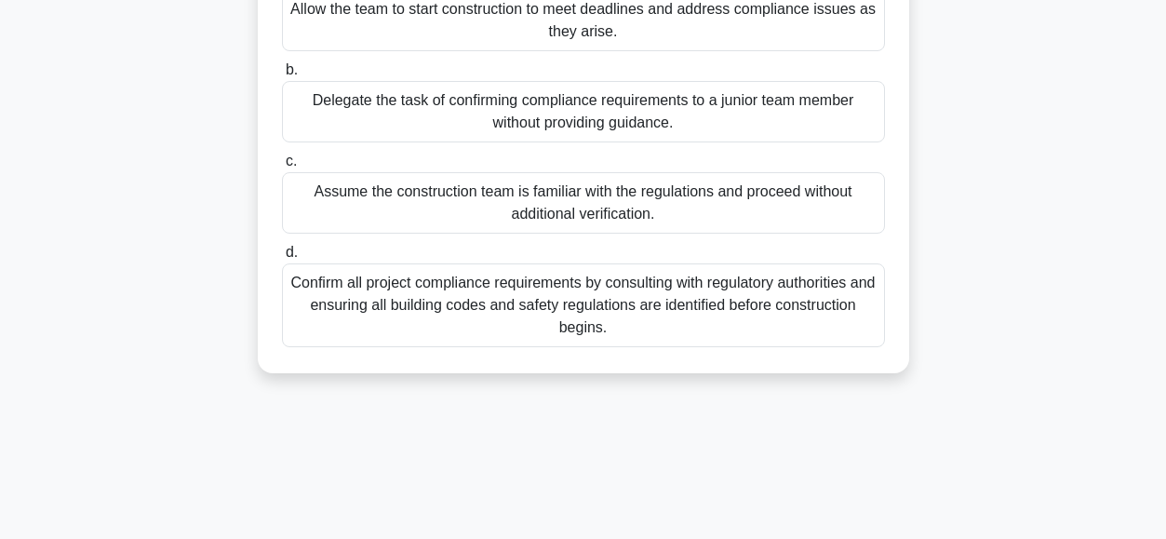
scroll to position [279, 0]
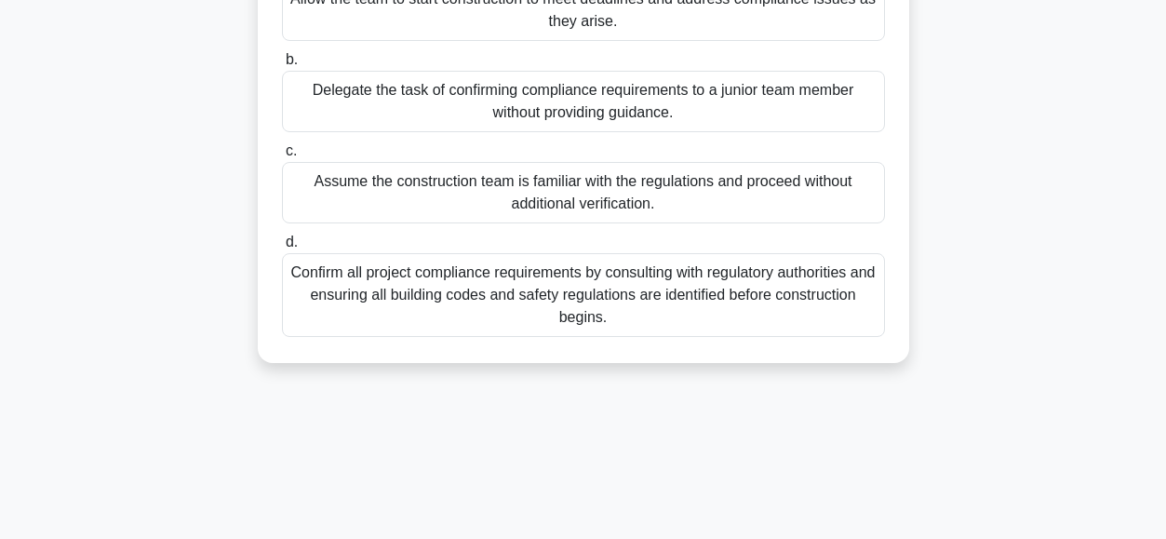
click at [328, 273] on div "Confirm all project compliance requirements by consulting with regulatory autho…" at bounding box center [583, 295] width 603 height 84
click at [282, 248] on input "d. Confirm all project compliance requirements by consulting with regulatory au…" at bounding box center [282, 242] width 0 height 12
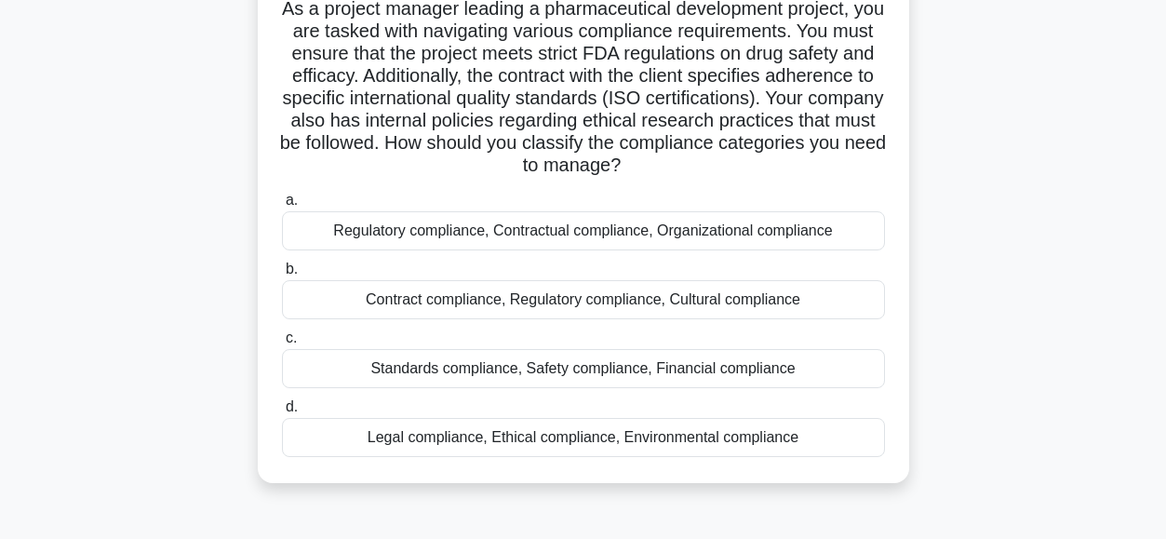
scroll to position [144, 0]
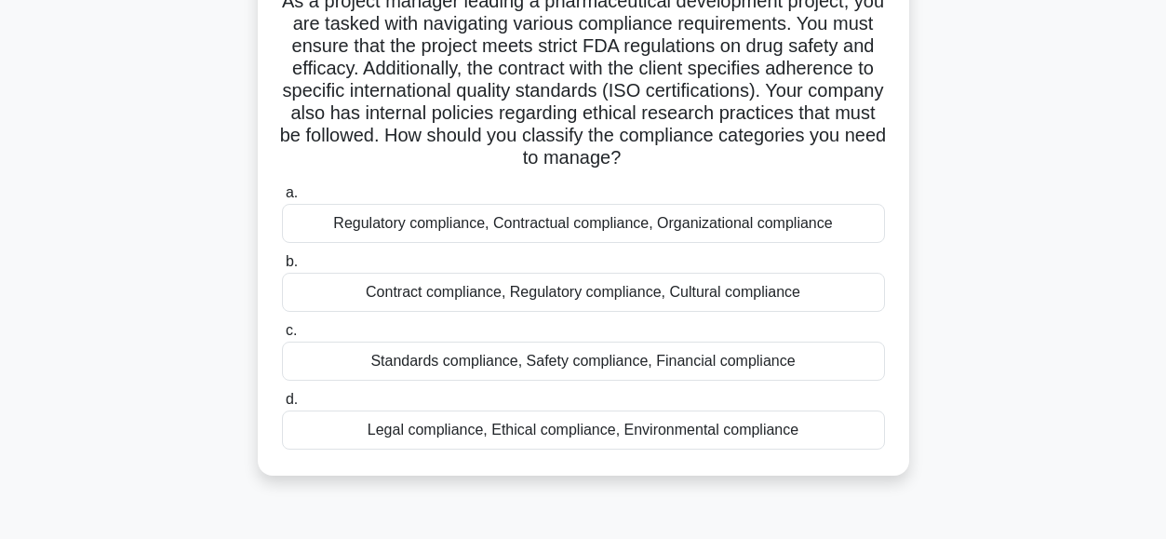
click at [350, 224] on div "Regulatory compliance, Contractual compliance, Organizational compliance" at bounding box center [583, 223] width 603 height 39
click at [282, 199] on input "a. Regulatory compliance, Contractual compliance, Organizational compliance" at bounding box center [282, 193] width 0 height 12
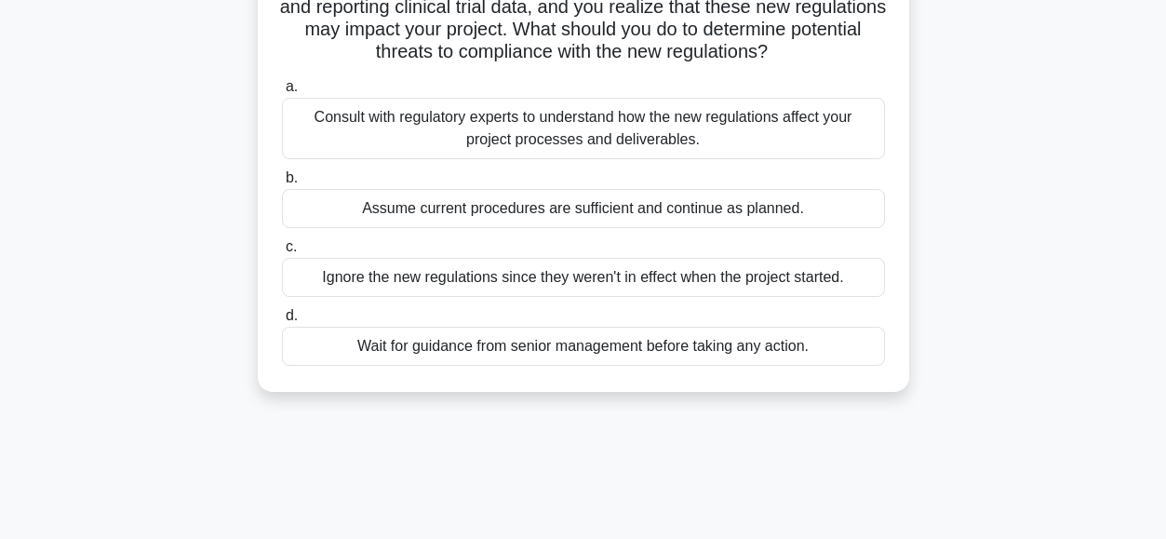
scroll to position [211, 0]
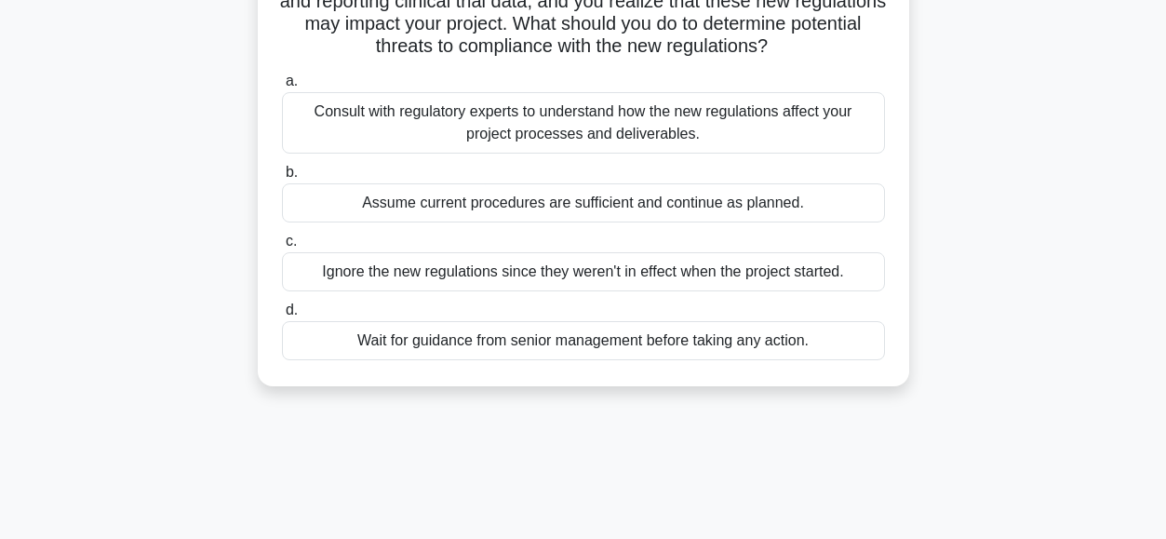
click at [334, 111] on div "Consult with regulatory experts to understand how the new regulations affect yo…" at bounding box center [583, 122] width 603 height 61
click at [282, 87] on input "a. Consult with regulatory experts to understand how the new regulations affect…" at bounding box center [282, 81] width 0 height 12
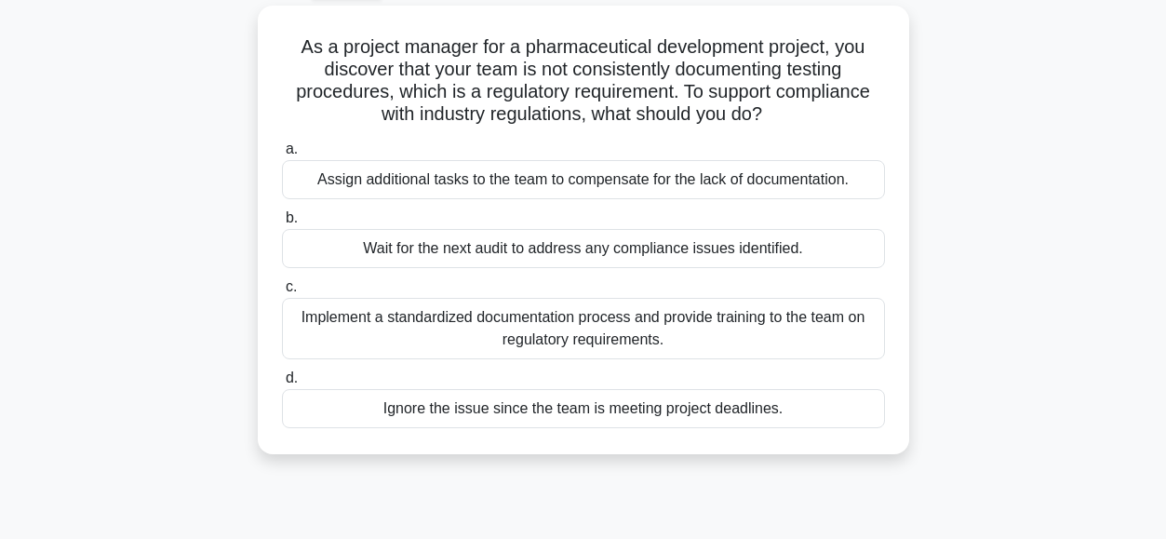
scroll to position [113, 0]
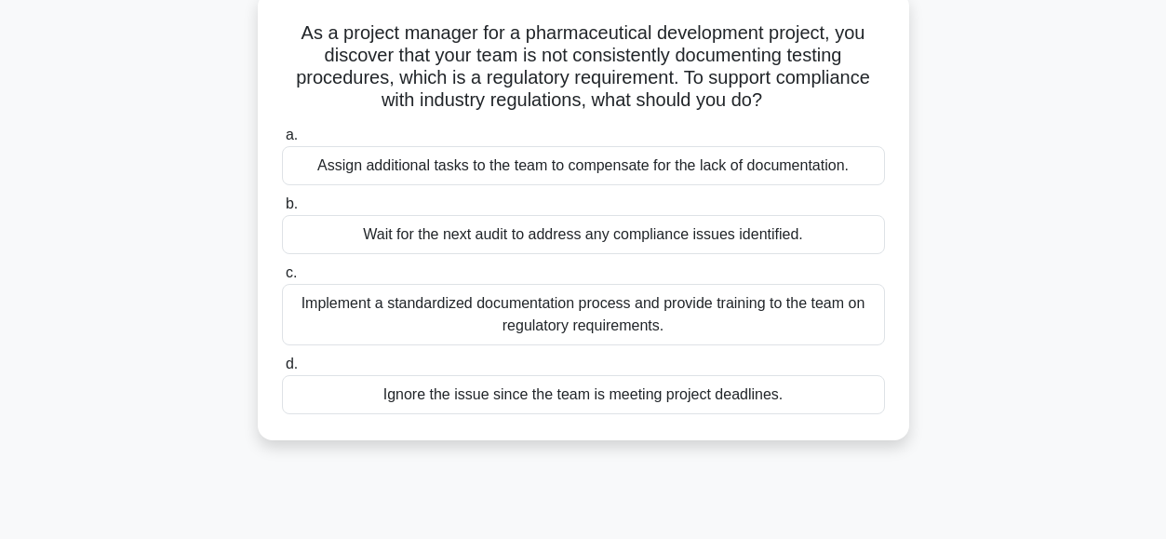
click at [337, 300] on div "Implement a standardized documentation process and provide training to the team…" at bounding box center [583, 314] width 603 height 61
click at [282, 279] on input "c. Implement a standardized documentation process and provide training to the t…" at bounding box center [282, 273] width 0 height 12
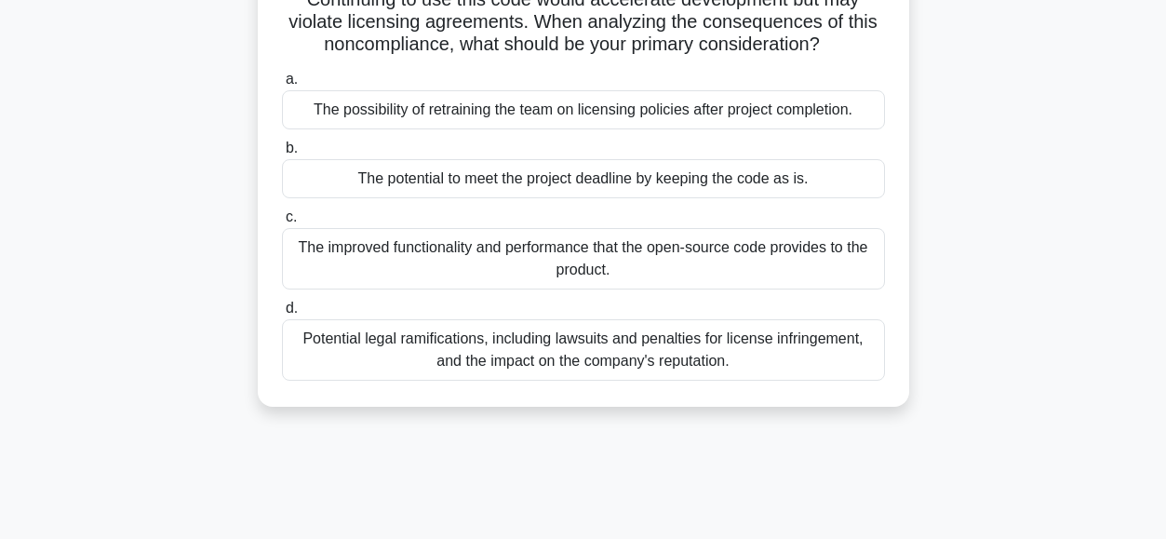
scroll to position [219, 0]
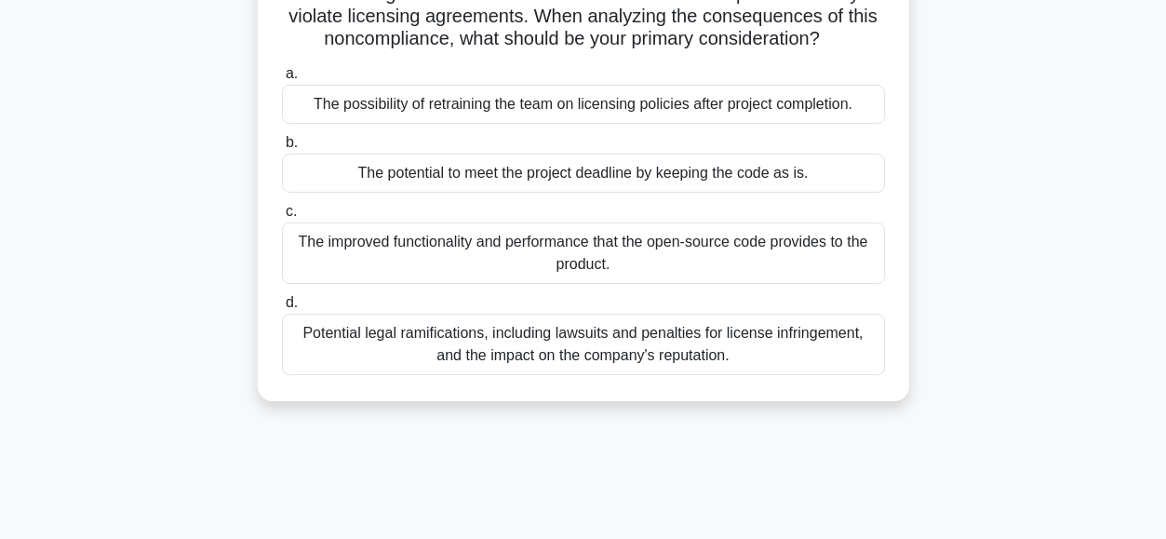
click at [397, 333] on div "Potential legal ramifications, including lawsuits and penalties for license inf…" at bounding box center [583, 343] width 603 height 61
click at [282, 309] on input "d. Potential legal ramifications, including lawsuits and penalties for license …" at bounding box center [282, 303] width 0 height 12
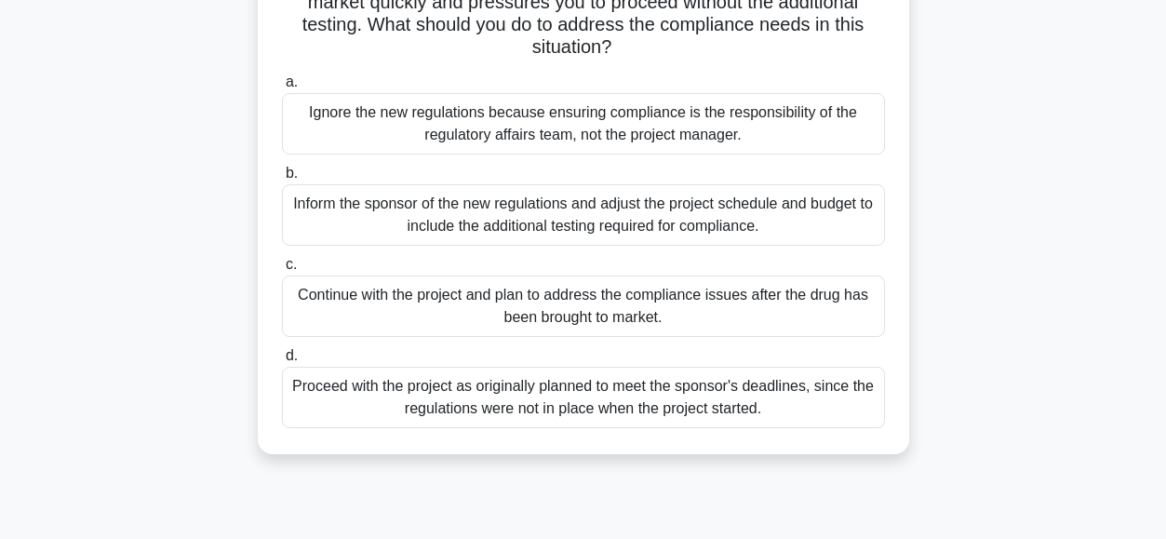
scroll to position [260, 0]
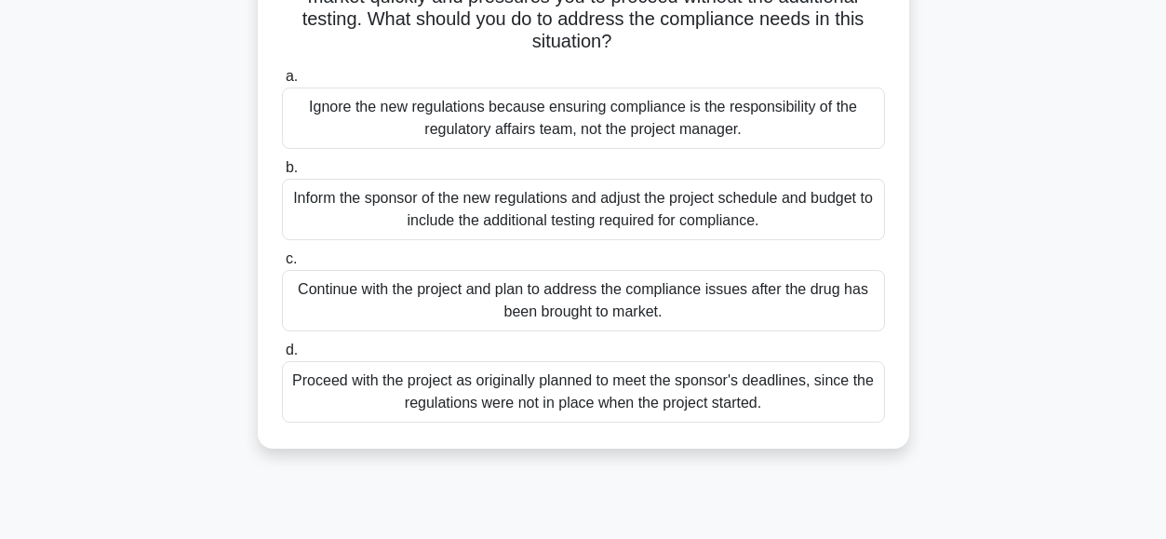
click at [366, 206] on div "Inform the sponsor of the new regulations and adjust the project schedule and b…" at bounding box center [583, 209] width 603 height 61
click at [282, 174] on input "b. Inform the sponsor of the new regulations and adjust the project schedule an…" at bounding box center [282, 168] width 0 height 12
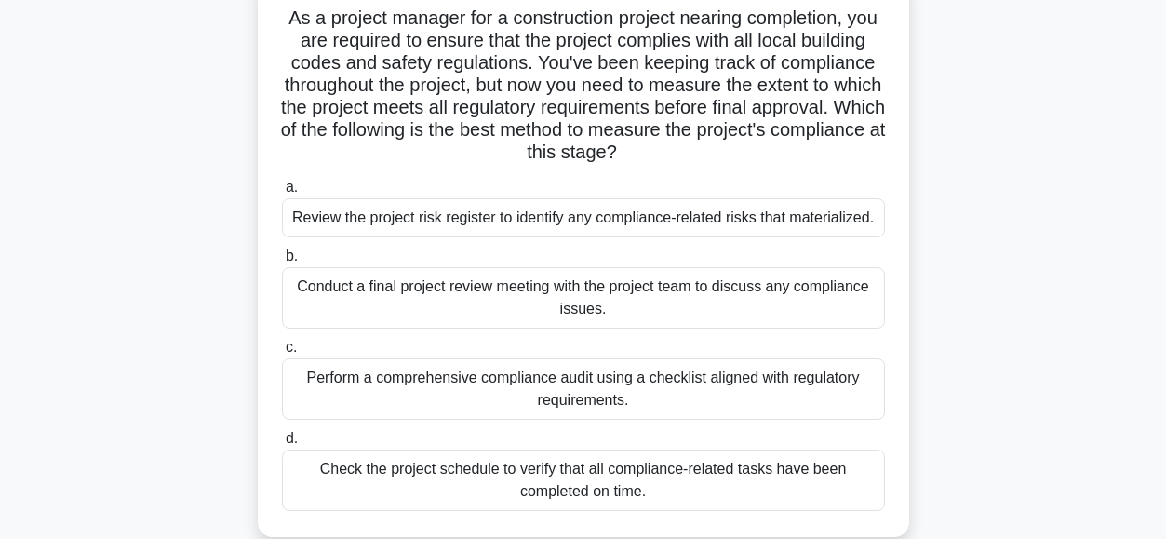
scroll to position [133, 0]
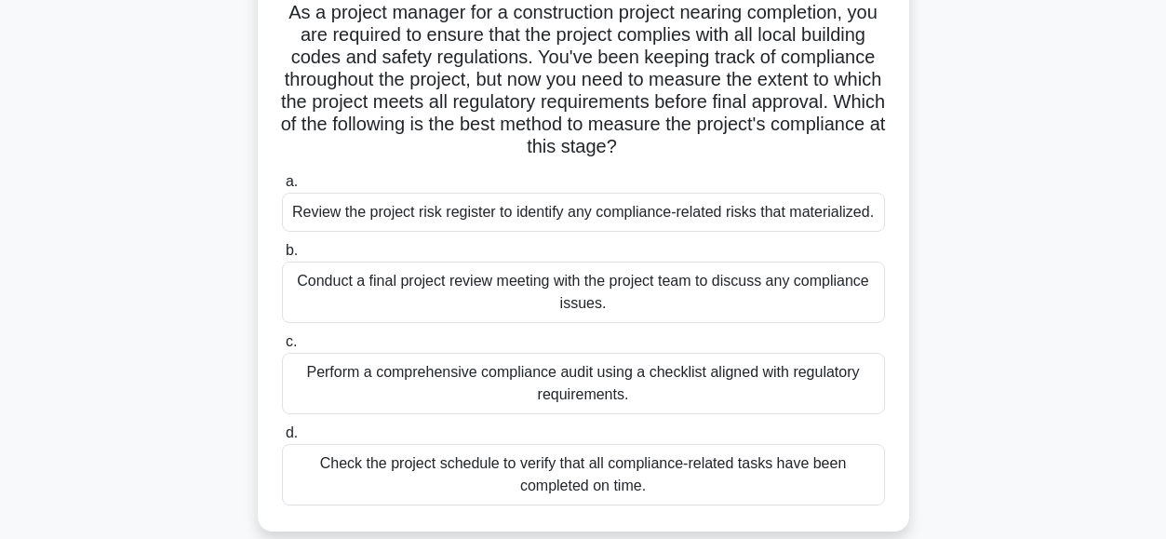
click at [340, 395] on div "Perform a comprehensive compliance audit using a checklist aligned with regulat…" at bounding box center [583, 383] width 603 height 61
click at [282, 348] on input "c. Perform a comprehensive compliance audit using a checklist aligned with regu…" at bounding box center [282, 342] width 0 height 12
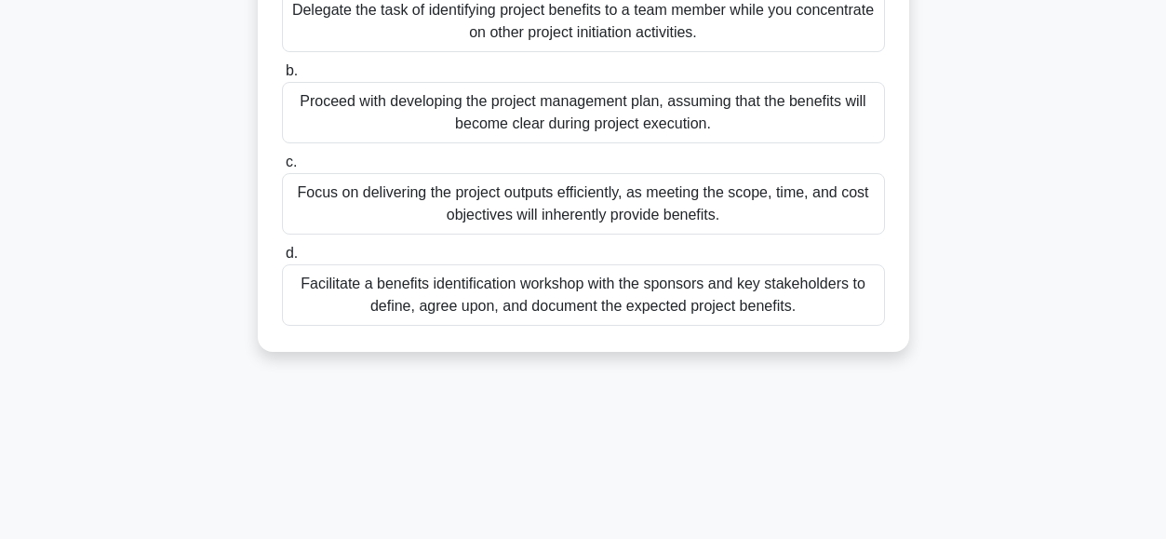
scroll to position [341, 0]
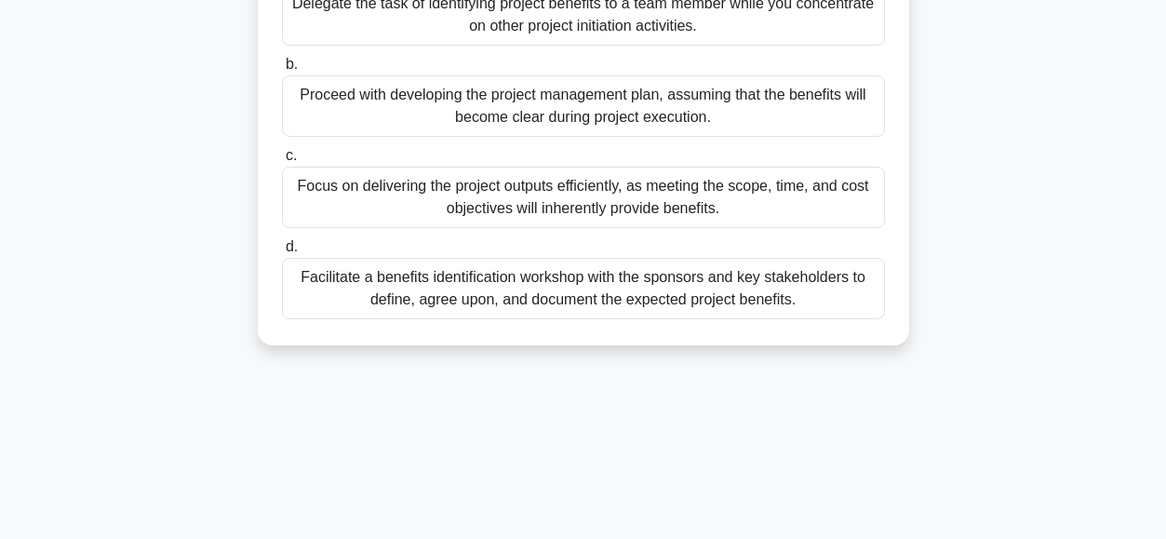
click at [406, 287] on div "Facilitate a benefits identification workshop with the sponsors and key stakeho…" at bounding box center [583, 288] width 603 height 61
click at [282, 253] on input "d. Facilitate a benefits identification workshop with the sponsors and key stak…" at bounding box center [282, 247] width 0 height 12
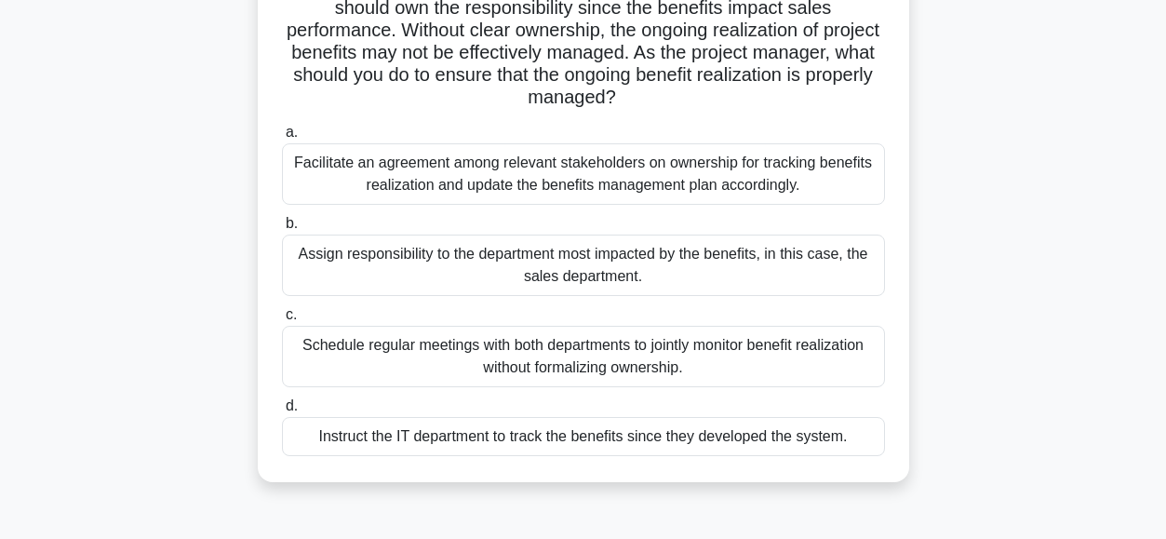
scroll to position [368, 0]
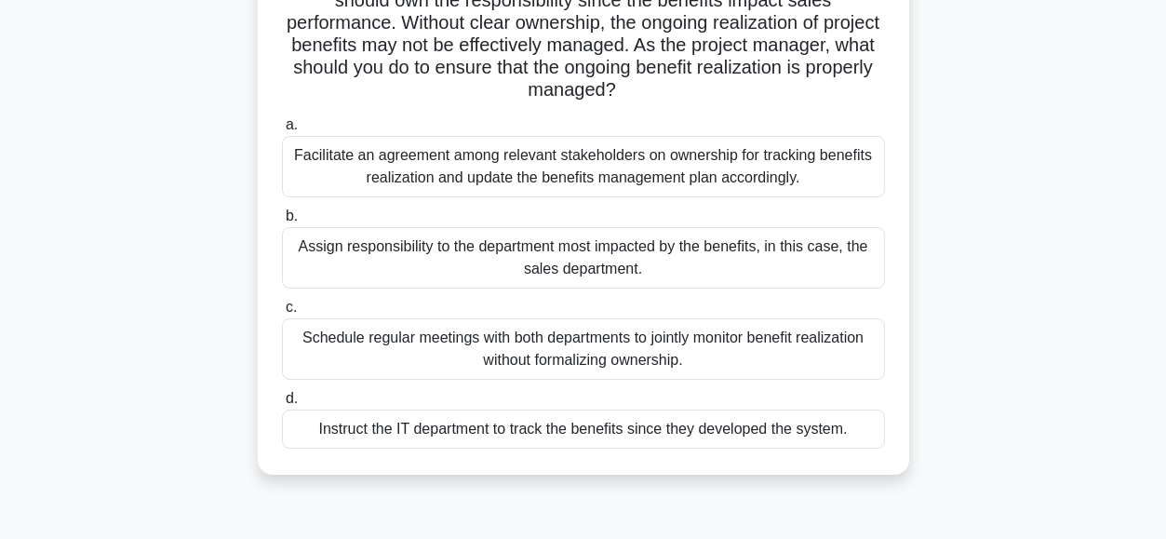
click at [333, 157] on div "Facilitate an agreement among relevant stakeholders on ownership for tracking b…" at bounding box center [583, 166] width 603 height 61
click at [282, 131] on input "a. Facilitate an agreement among relevant stakeholders on ownership for trackin…" at bounding box center [282, 125] width 0 height 12
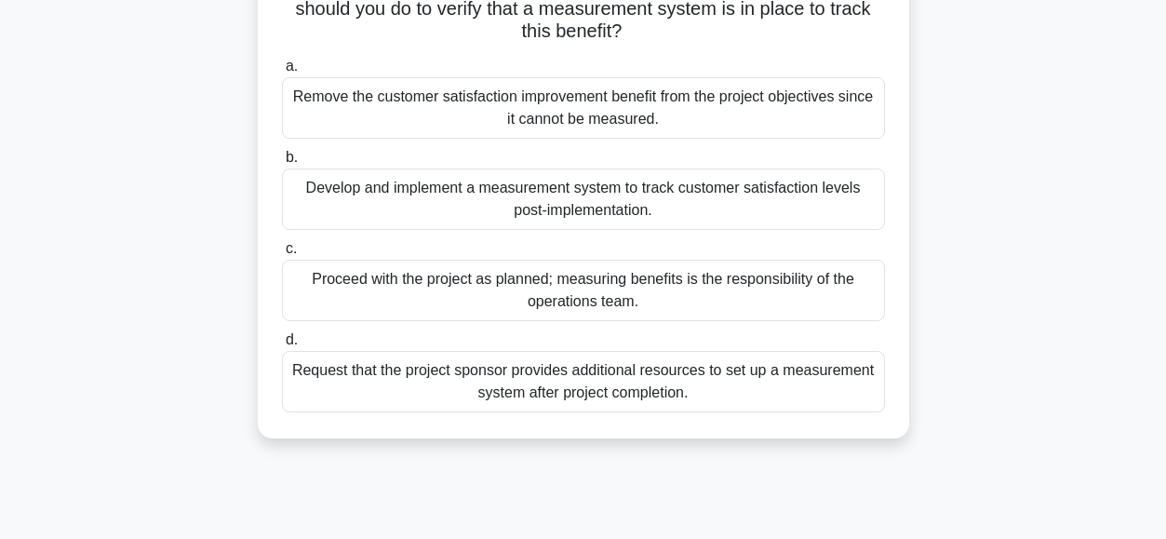
scroll to position [255, 0]
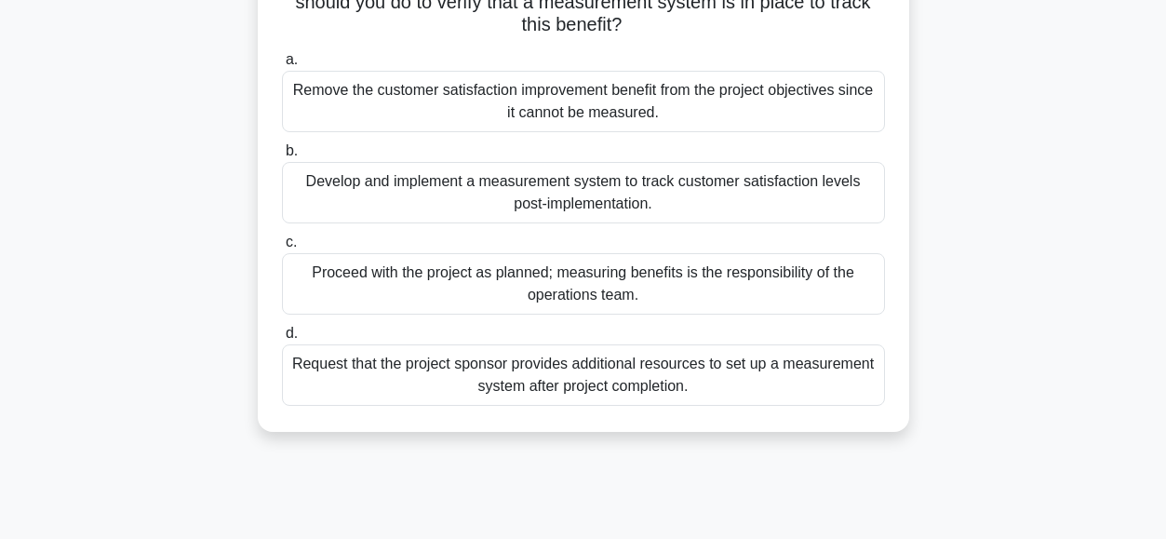
click at [325, 195] on div "Develop and implement a measurement system to track customer satisfaction level…" at bounding box center [583, 192] width 603 height 61
click at [282, 157] on input "b. Develop and implement a measurement system to track customer satisfaction le…" at bounding box center [282, 151] width 0 height 12
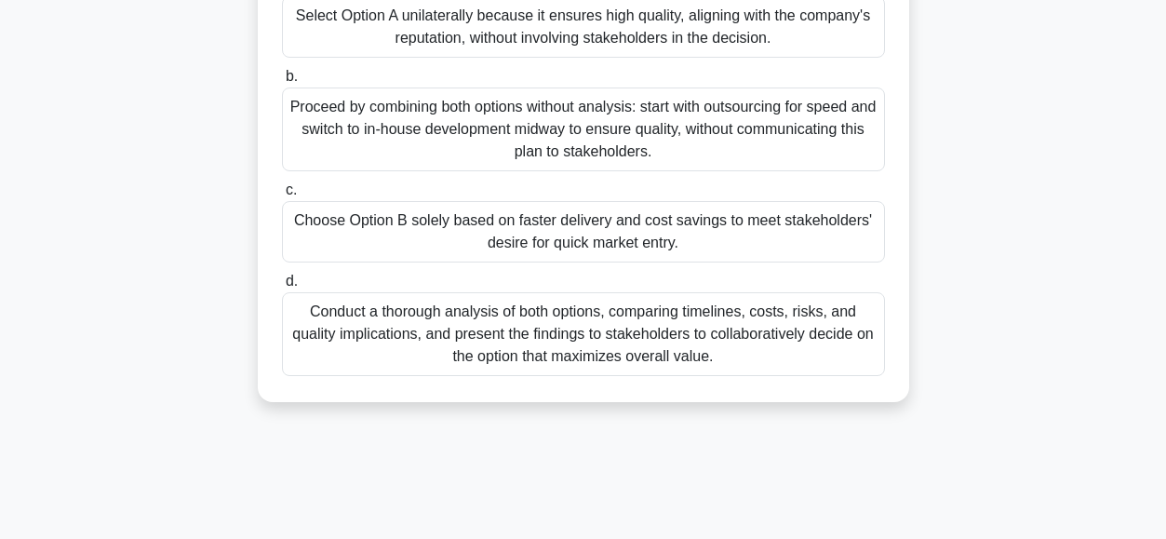
scroll to position [424, 0]
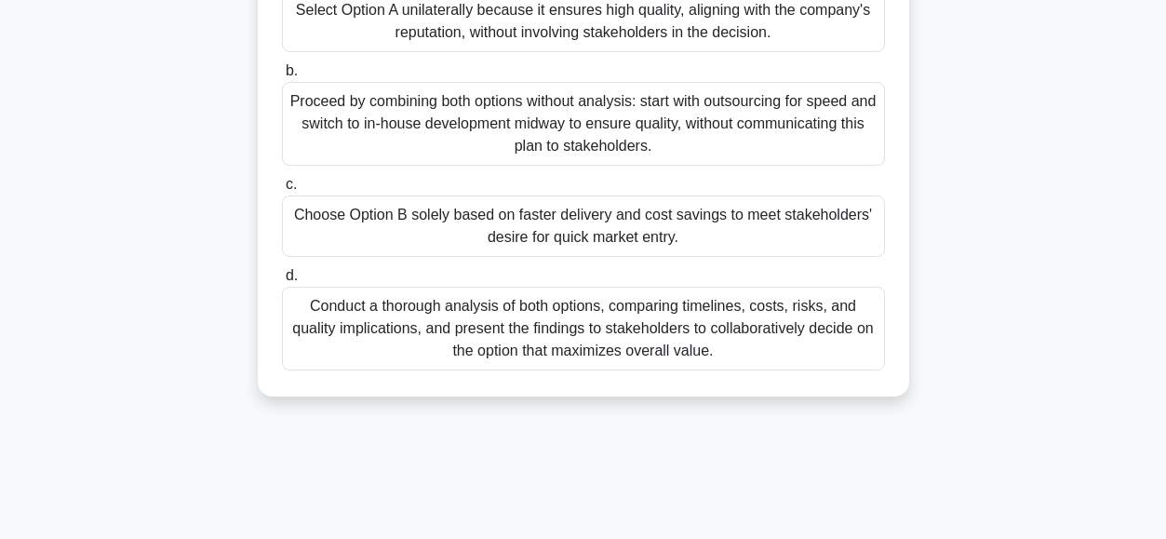
click at [384, 321] on div "Conduct a thorough analysis of both options, comparing timelines, costs, risks,…" at bounding box center [583, 328] width 603 height 84
click at [282, 282] on input "d. Conduct a thorough analysis of both options, comparing timelines, costs, ris…" at bounding box center [282, 276] width 0 height 12
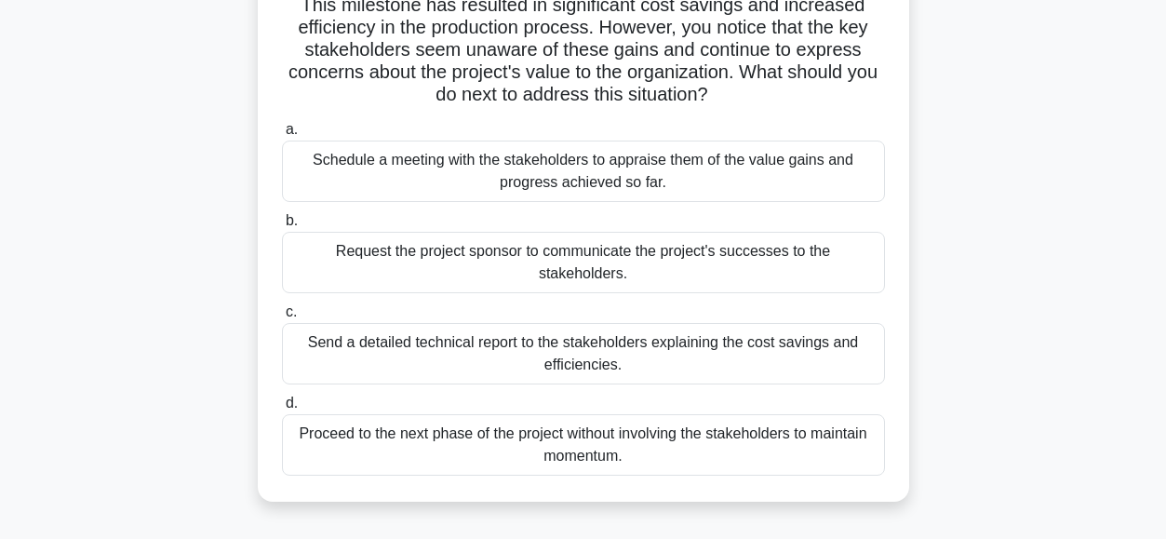
scroll to position [188, 0]
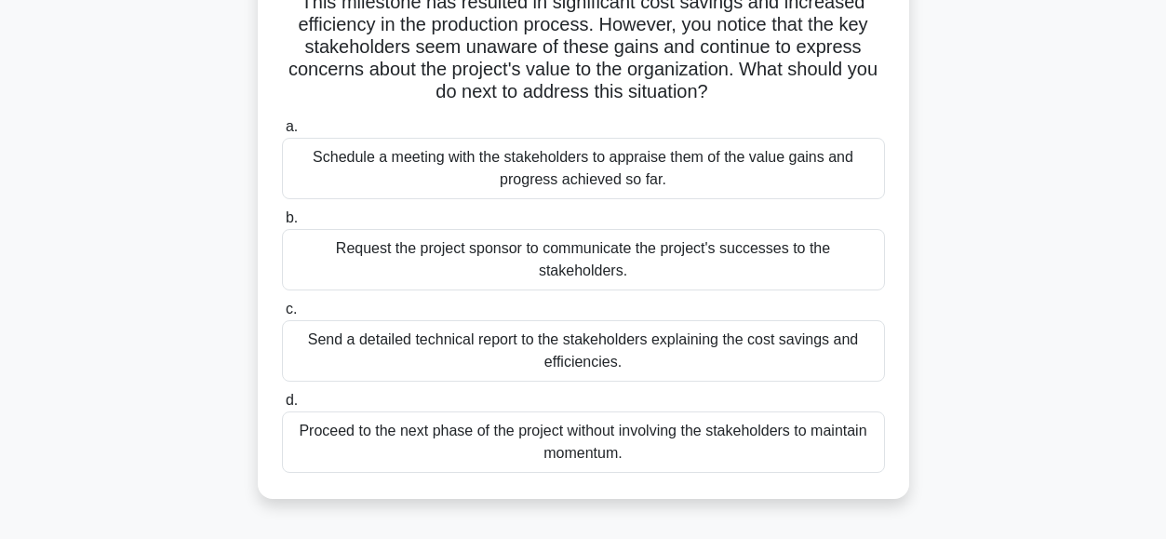
click at [345, 180] on div "Schedule a meeting with the stakeholders to appraise them of the value gains an…" at bounding box center [583, 168] width 603 height 61
click at [282, 133] on input "a. Schedule a meeting with the stakeholders to appraise them of the value gains…" at bounding box center [282, 127] width 0 height 12
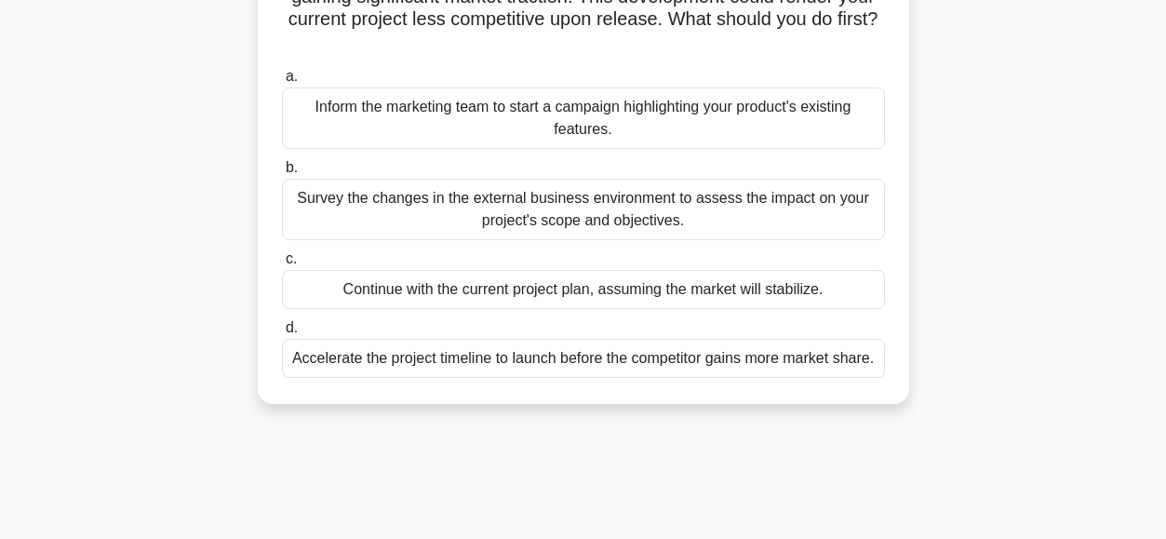
scroll to position [196, 0]
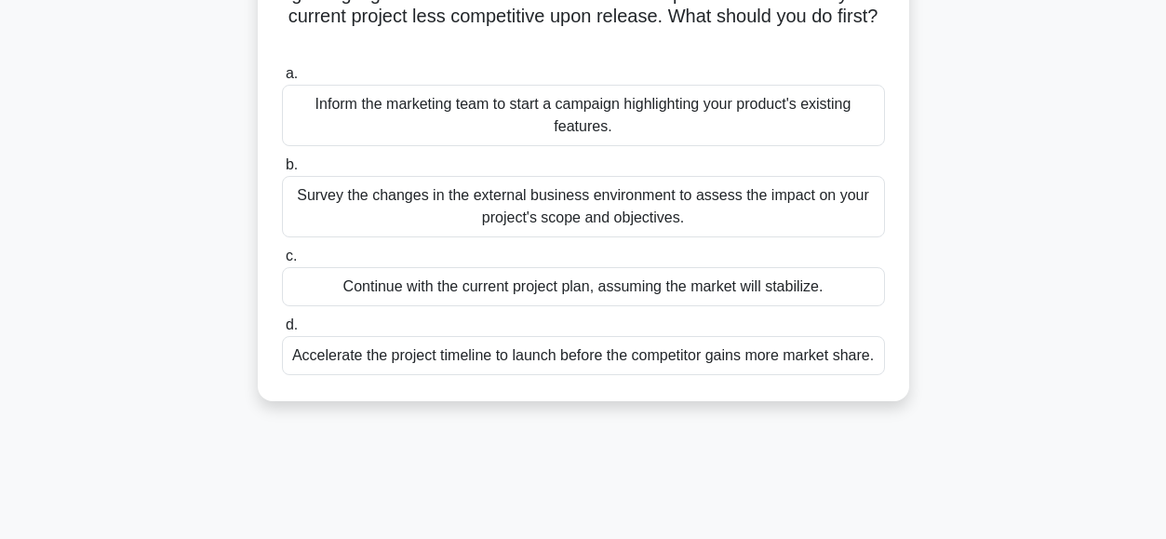
click at [350, 202] on div "Survey the changes in the external business environment to assess the impact on…" at bounding box center [583, 206] width 603 height 61
click at [282, 171] on input "b. Survey the changes in the external business environment to assess the impact…" at bounding box center [282, 165] width 0 height 12
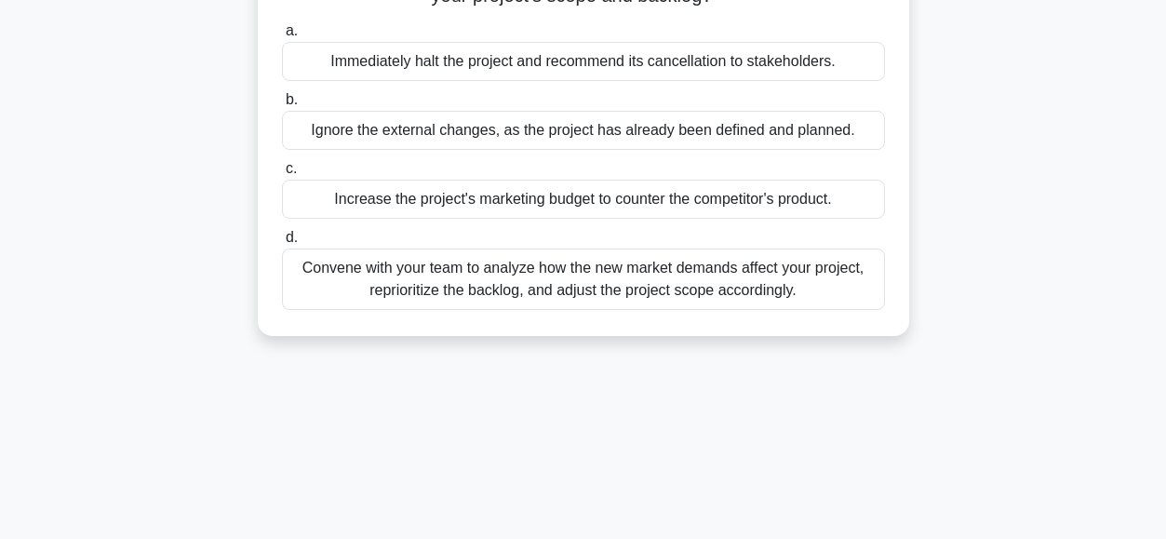
scroll to position [313, 0]
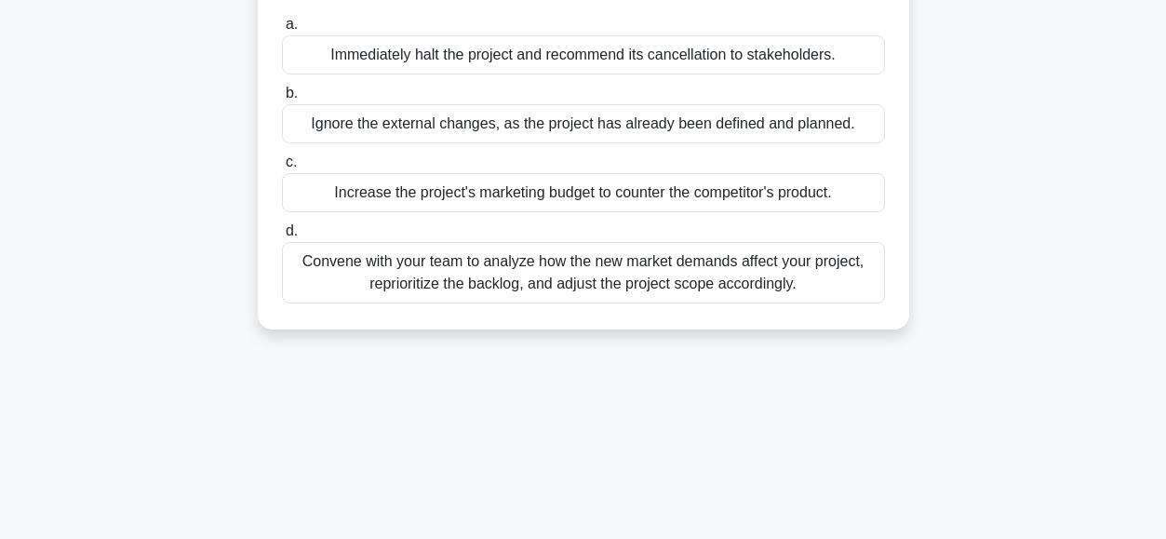
click at [341, 263] on div "Convene with your team to analyze how the new market demands affect your projec…" at bounding box center [583, 272] width 603 height 61
click at [282, 237] on input "d. Convene with your team to analyze how the new market demands affect your pro…" at bounding box center [282, 231] width 0 height 12
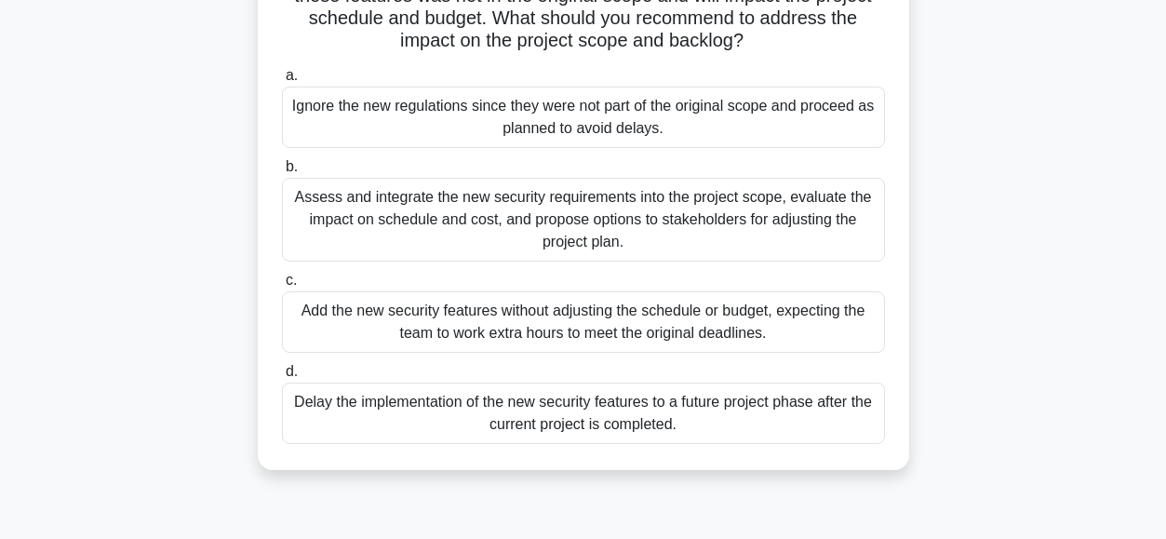
scroll to position [219, 0]
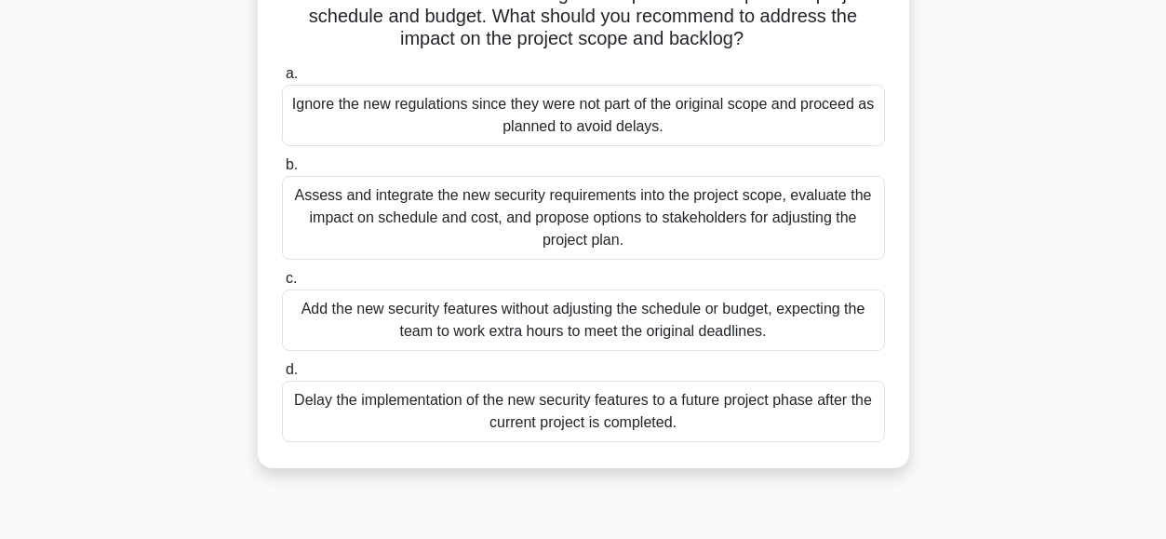
click at [375, 221] on div "Assess and integrate the new security requirements into the project scope, eval…" at bounding box center [583, 218] width 603 height 84
click at [282, 171] on input "b. Assess and integrate the new security requirements into the project scope, e…" at bounding box center [282, 165] width 0 height 12
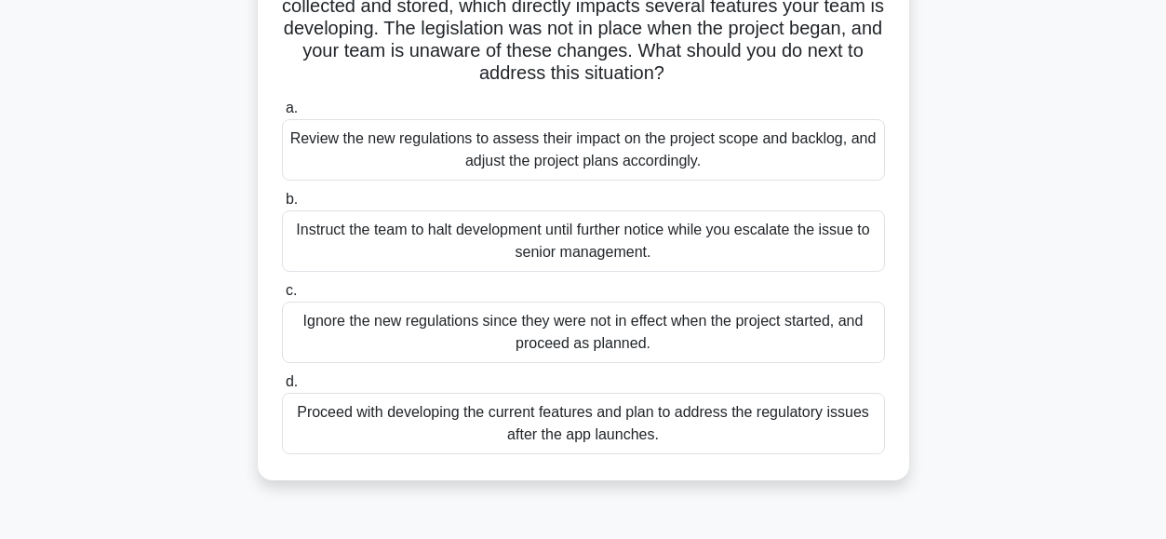
scroll to position [232, 0]
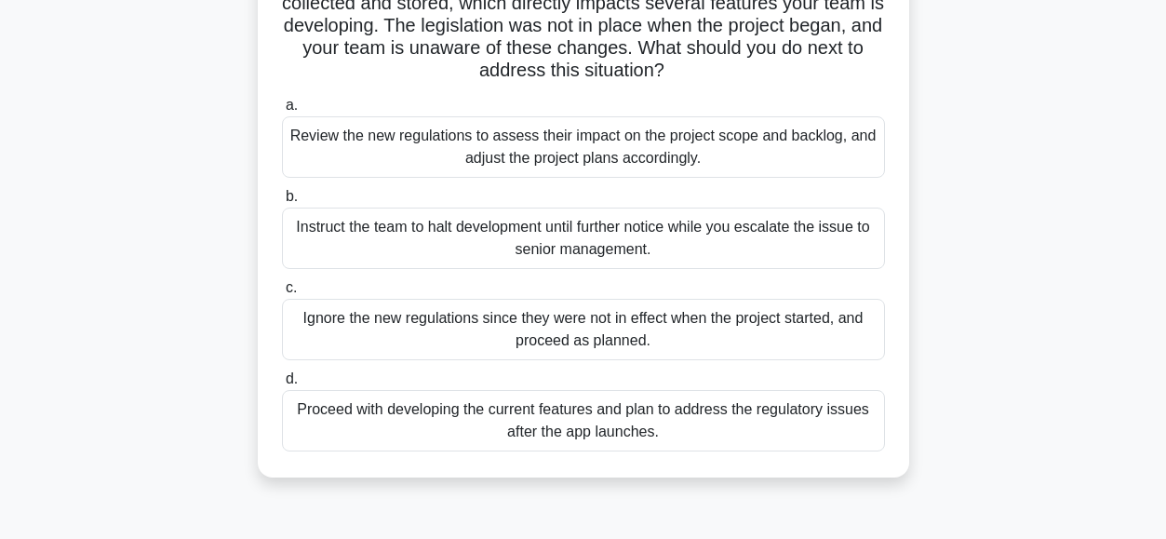
click at [411, 151] on div "Review the new regulations to assess their impact on the project scope and back…" at bounding box center [583, 146] width 603 height 61
click at [282, 112] on input "a. Review the new regulations to assess their impact on the project scope and b…" at bounding box center [282, 106] width 0 height 12
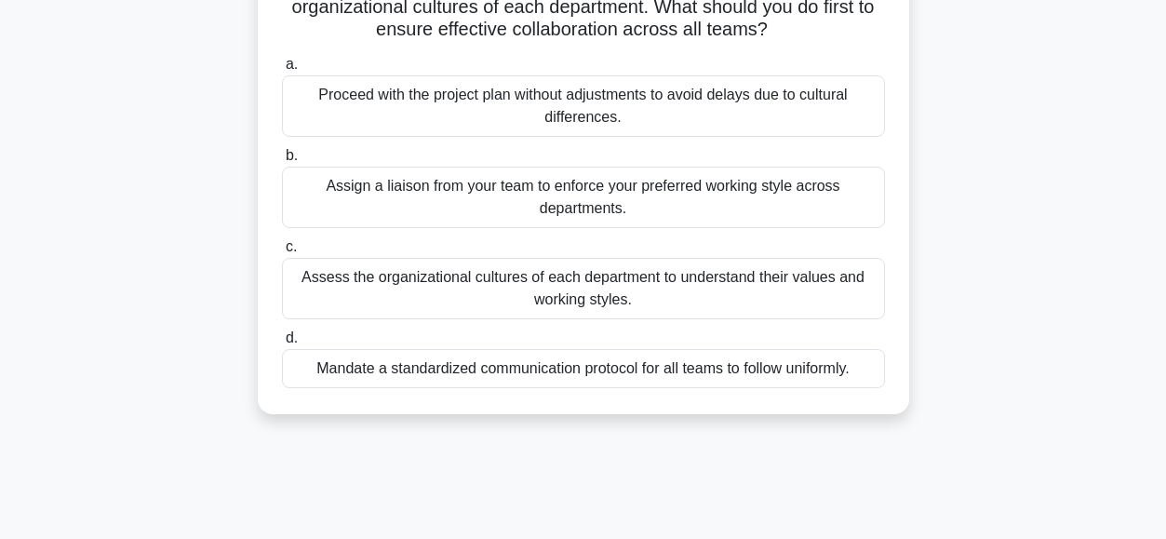
scroll to position [280, 0]
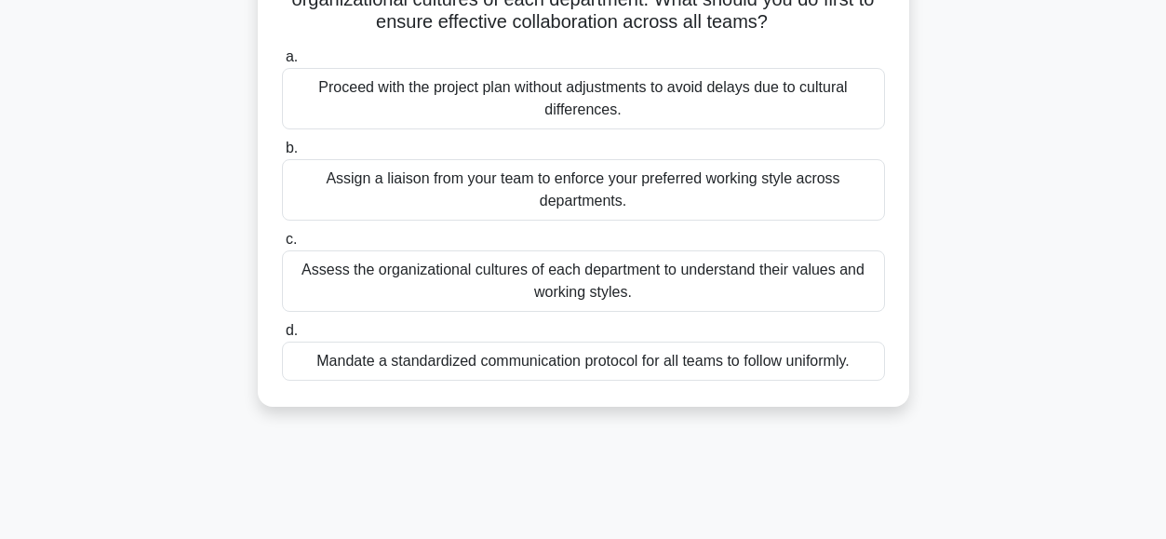
click at [348, 312] on div "Assess the organizational cultures of each department to understand their value…" at bounding box center [583, 280] width 603 height 61
click at [282, 246] on input "c. Assess the organizational cultures of each department to understand their va…" at bounding box center [282, 239] width 0 height 12
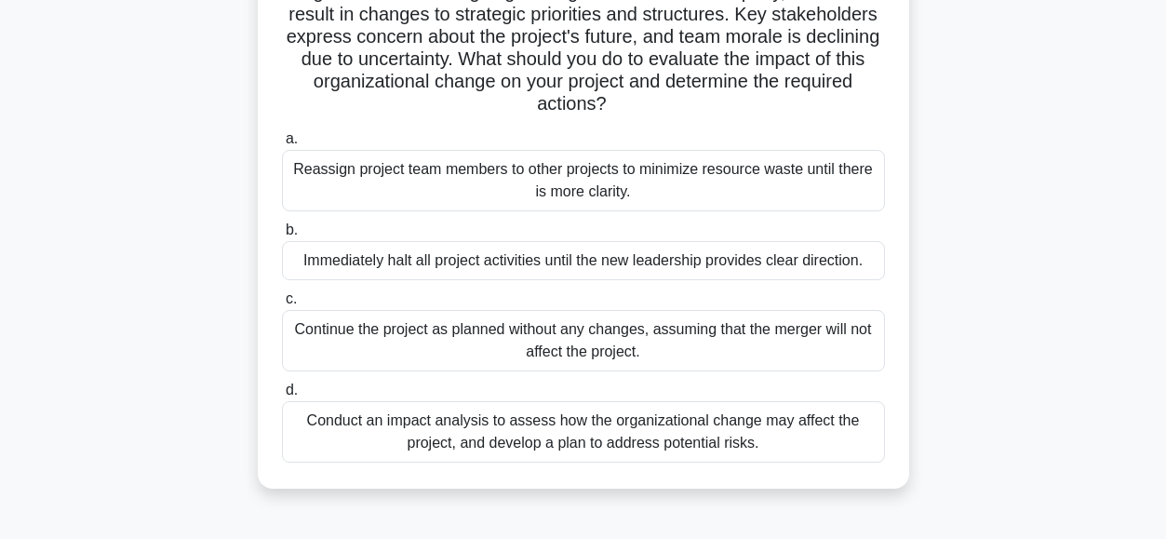
scroll to position [182, 0]
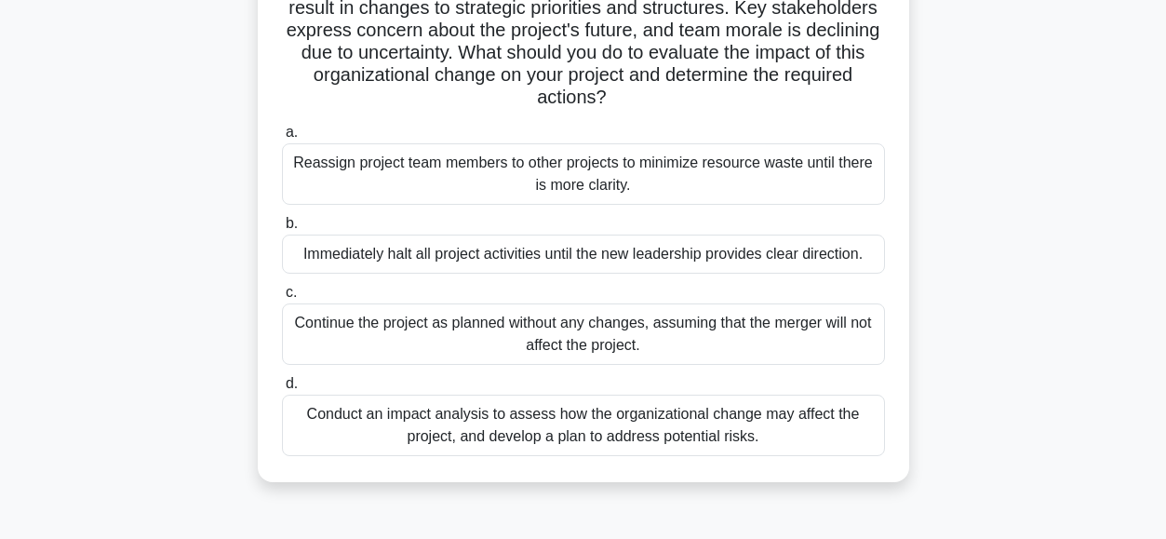
click at [313, 420] on div "Conduct an impact analysis to assess how the organizational change may affect t…" at bounding box center [583, 424] width 603 height 61
click at [282, 390] on input "d. Conduct an impact analysis to assess how the organizational change may affec…" at bounding box center [282, 384] width 0 height 12
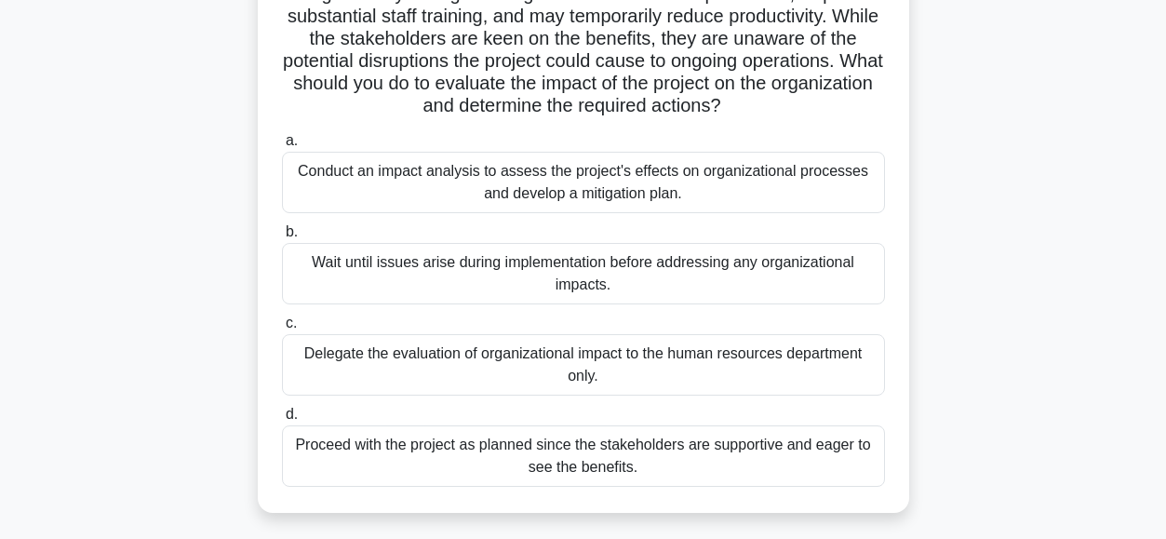
scroll to position [203, 0]
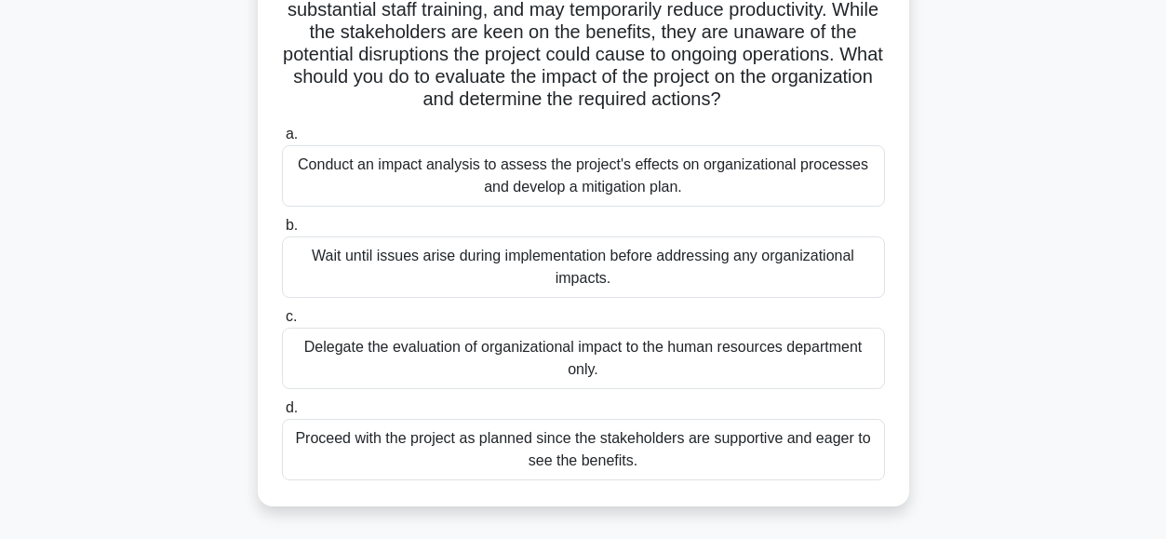
click at [420, 159] on div "Conduct an impact analysis to assess the project's effects on organizational pr…" at bounding box center [583, 175] width 603 height 61
click at [282, 140] on input "a. Conduct an impact analysis to assess the project's effects on organizational…" at bounding box center [282, 134] width 0 height 12
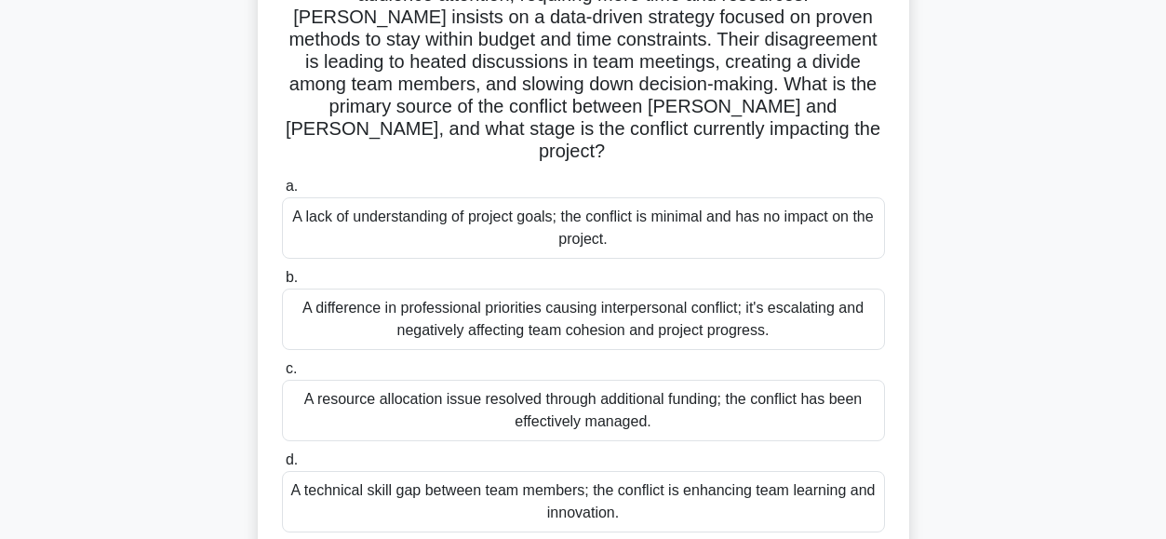
scroll to position [246, 0]
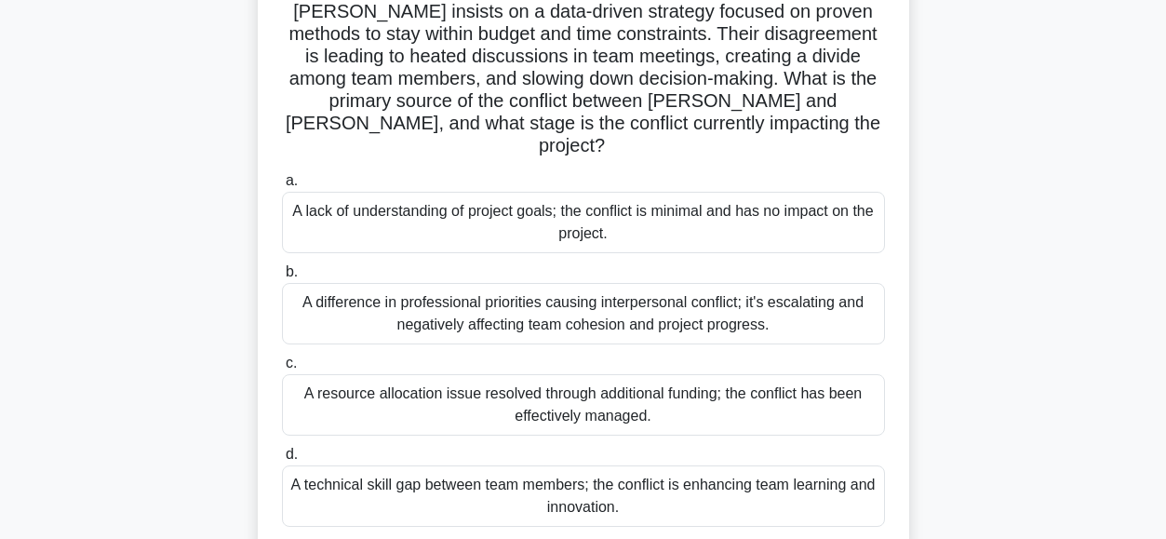
click at [300, 283] on div "A difference in professional priorities causing interpersonal conflict; it's es…" at bounding box center [583, 313] width 603 height 61
click at [282, 266] on input "b. A difference in professional priorities causing interpersonal conflict; it's…" at bounding box center [282, 272] width 0 height 12
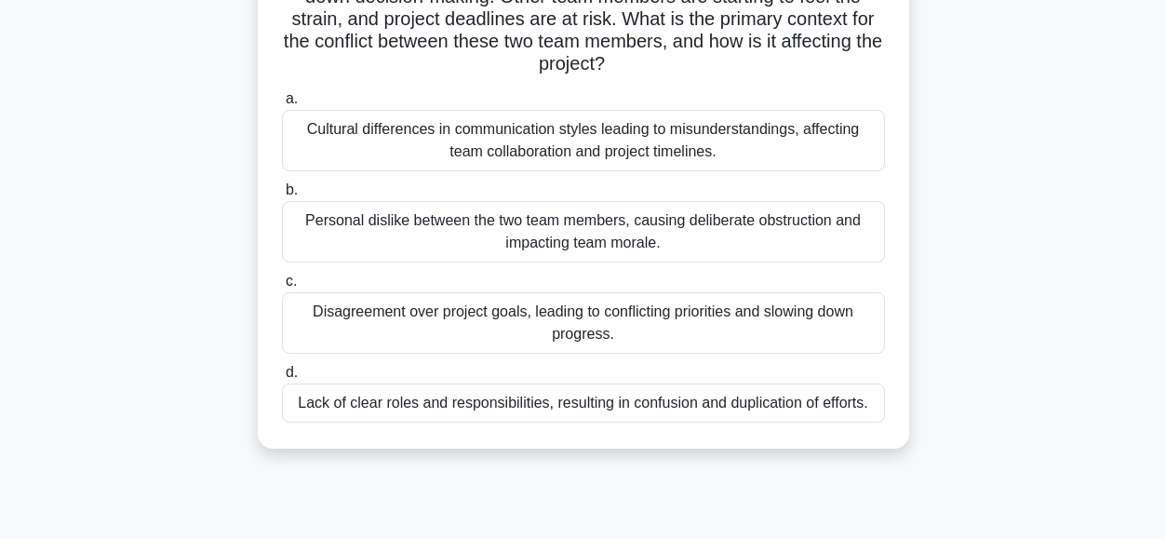
scroll to position [335, 0]
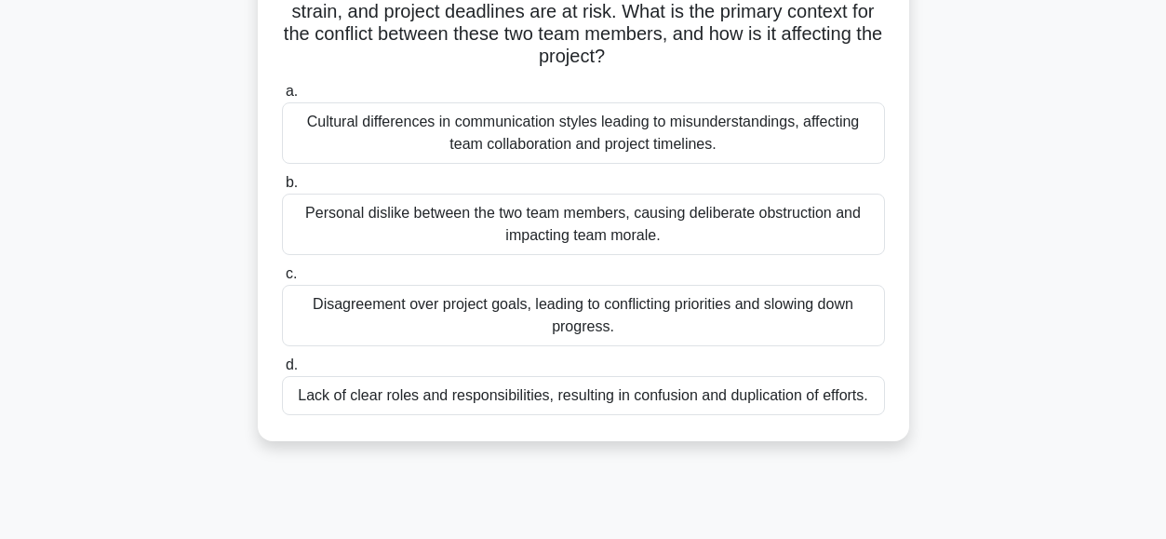
click at [349, 137] on div "Cultural differences in communication styles leading to misunderstandings, affe…" at bounding box center [583, 132] width 603 height 61
click at [282, 98] on input "a. Cultural differences in communication styles leading to misunderstandings, a…" at bounding box center [282, 92] width 0 height 12
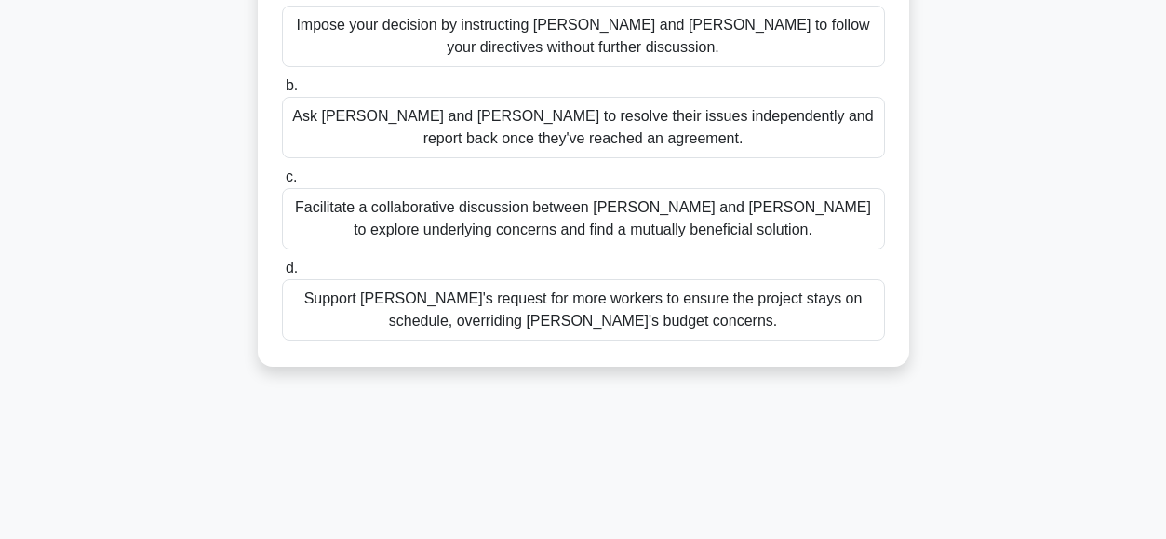
scroll to position [370, 0]
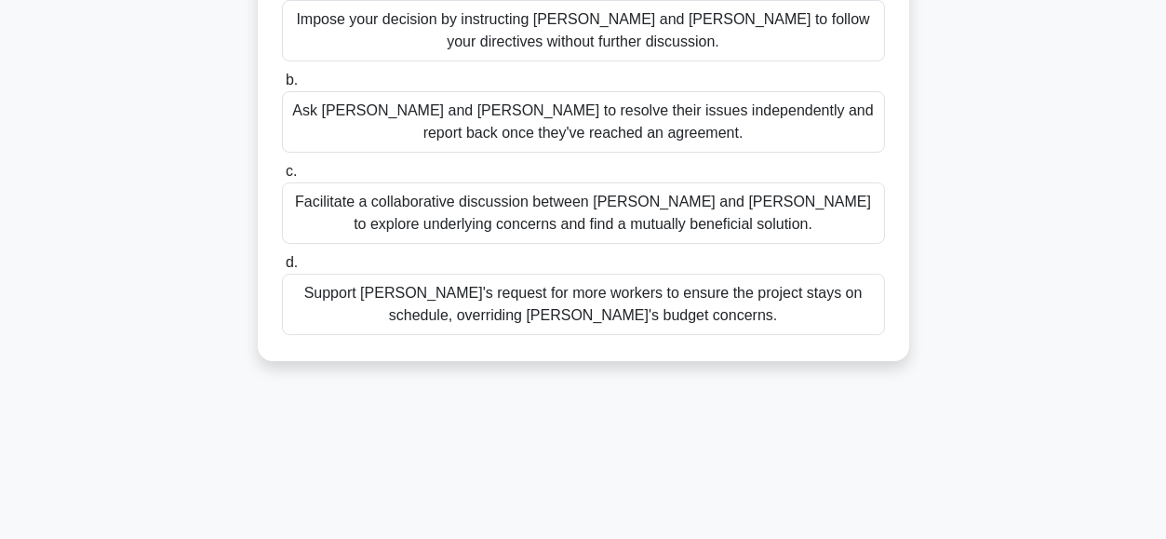
click at [358, 187] on div "Facilitate a collaborative discussion between Tom and Lisa to explore underlyin…" at bounding box center [583, 212] width 603 height 61
click at [282, 178] on input "c. Facilitate a collaborative discussion between Tom and Lisa to explore underl…" at bounding box center [282, 172] width 0 height 12
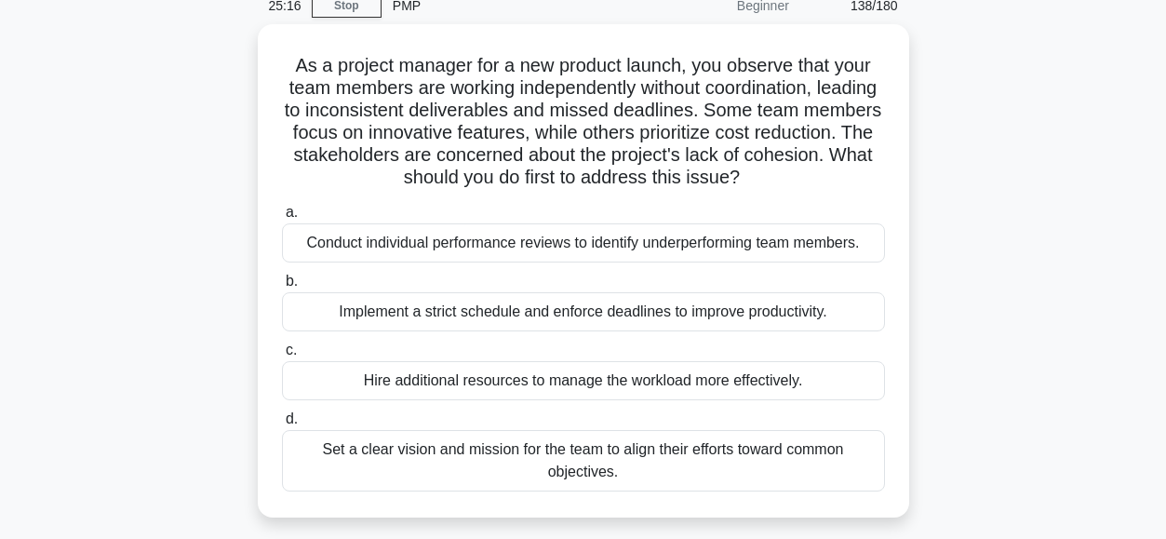
scroll to position [82, 0]
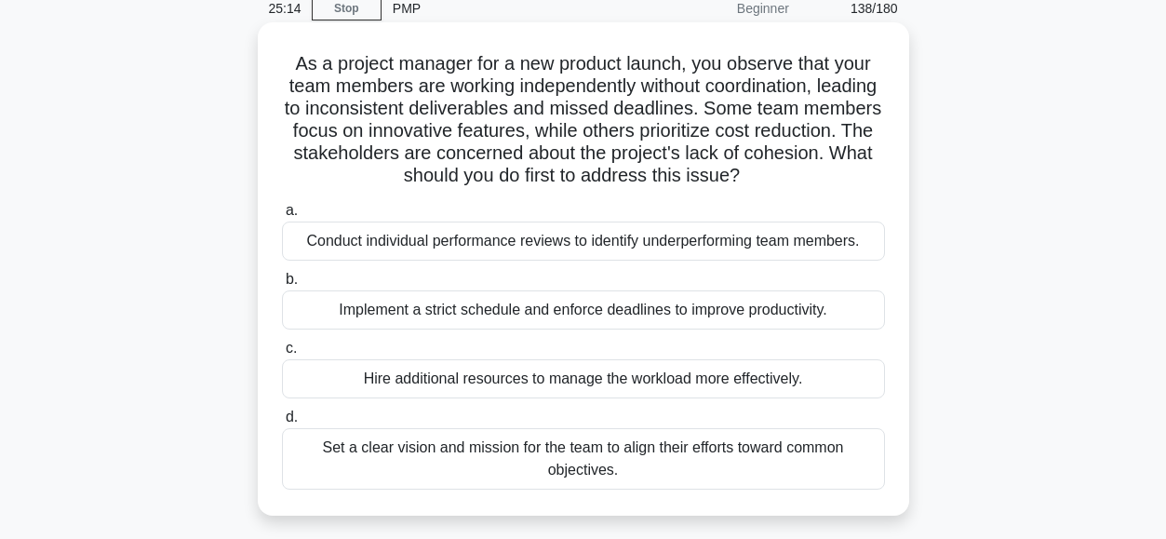
click at [364, 463] on div "Set a clear vision and mission for the team to align their efforts toward commo…" at bounding box center [583, 458] width 603 height 61
click at [282, 423] on input "d. Set a clear vision and mission for the team to align their efforts toward co…" at bounding box center [282, 417] width 0 height 12
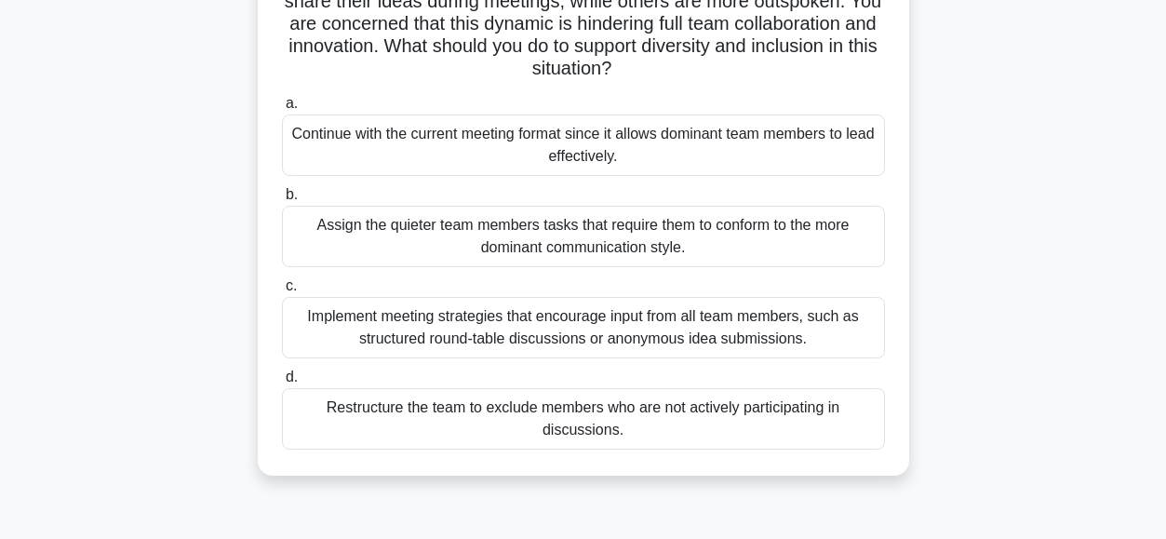
scroll to position [194, 0]
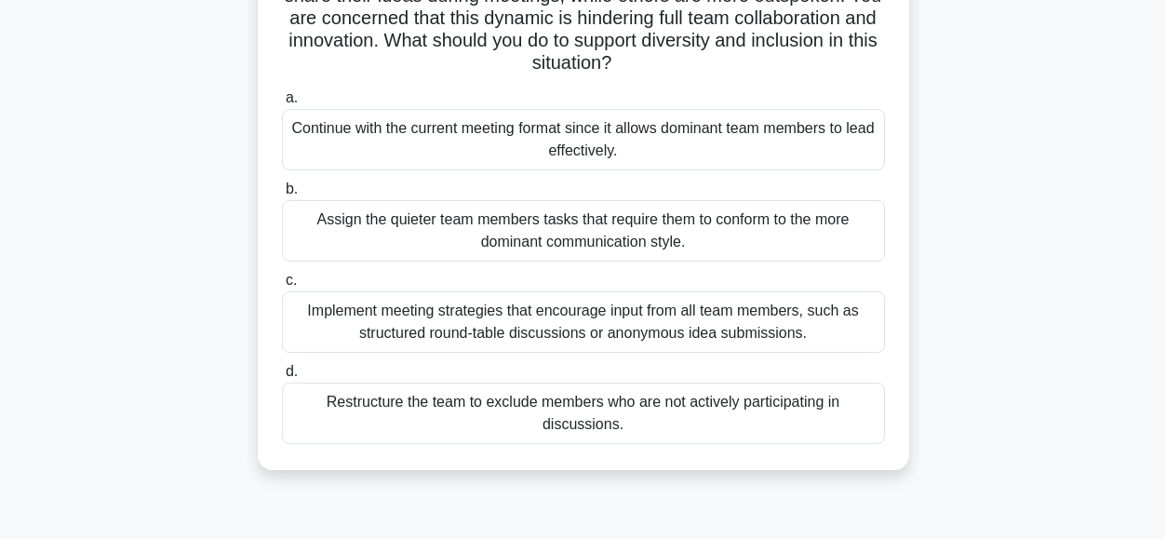
click at [379, 321] on div "Implement meeting strategies that encourage input from all team members, such a…" at bounding box center [583, 321] width 603 height 61
click at [282, 286] on input "c. Implement meeting strategies that encourage input from all team members, suc…" at bounding box center [282, 280] width 0 height 12
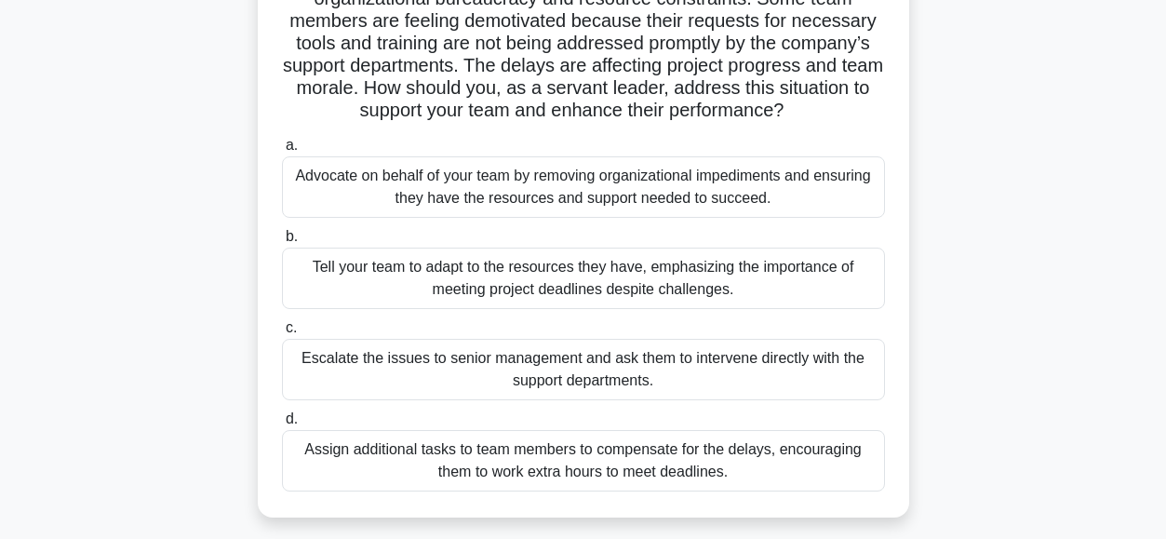
scroll to position [170, 0]
click at [354, 190] on div "Advocate on behalf of your team by removing organizational impediments and ensu…" at bounding box center [583, 185] width 603 height 61
click at [282, 151] on input "a. Advocate on behalf of your team by removing organizational impediments and e…" at bounding box center [282, 145] width 0 height 12
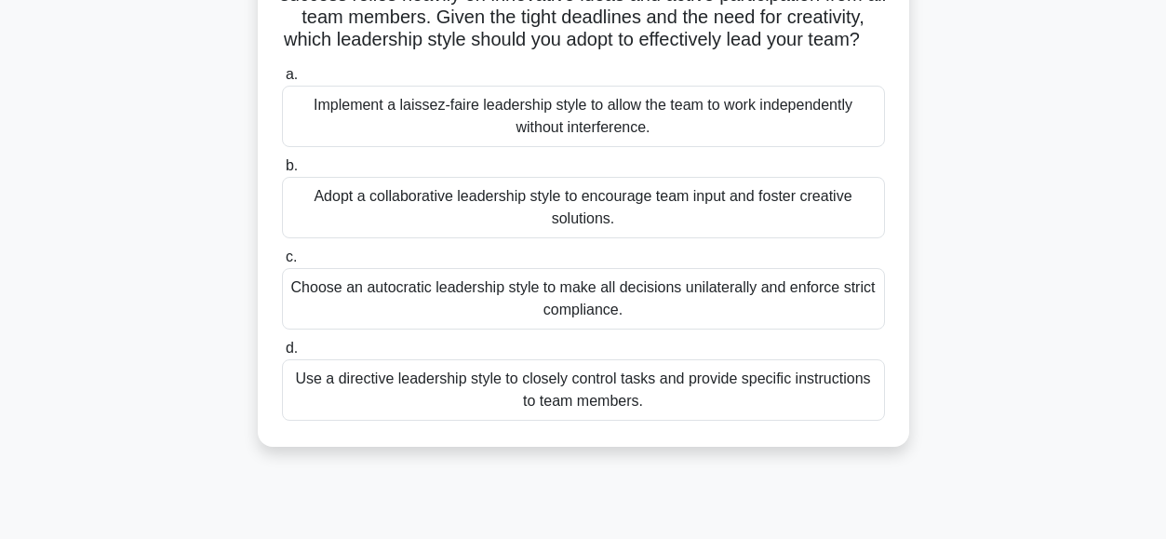
scroll to position [196, 0]
click at [388, 229] on div "Adopt a collaborative leadership style to encourage team input and foster creat…" at bounding box center [583, 206] width 603 height 61
click at [282, 171] on input "b. Adopt a collaborative leadership style to encourage team input and foster cr…" at bounding box center [282, 165] width 0 height 12
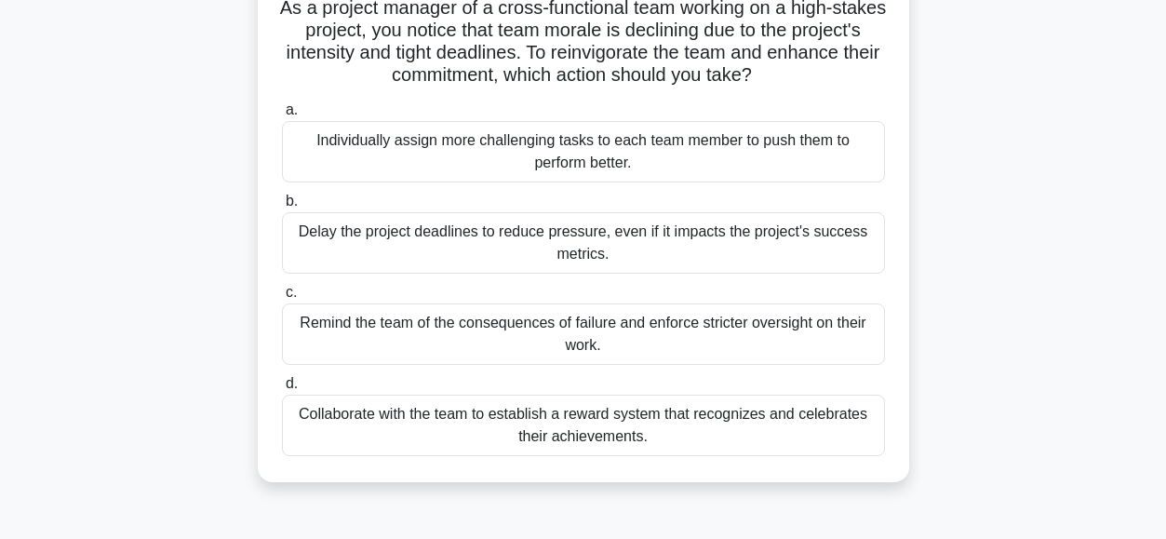
scroll to position [143, 0]
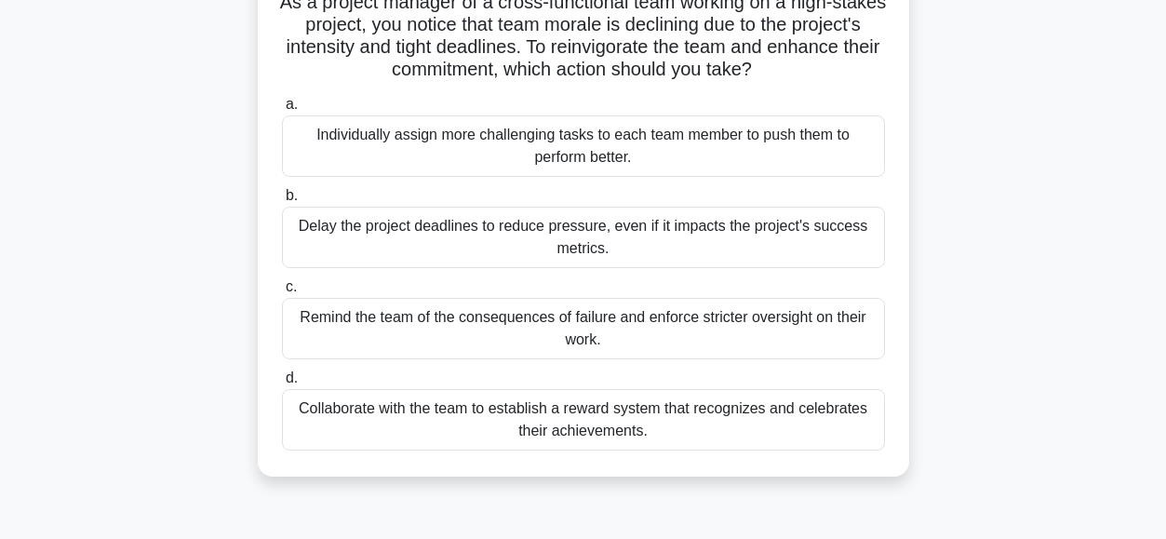
click at [402, 417] on div "Collaborate with the team to establish a reward system that recognizes and cele…" at bounding box center [583, 419] width 603 height 61
click at [282, 384] on input "d. Collaborate with the team to establish a reward system that recognizes and c…" at bounding box center [282, 378] width 0 height 12
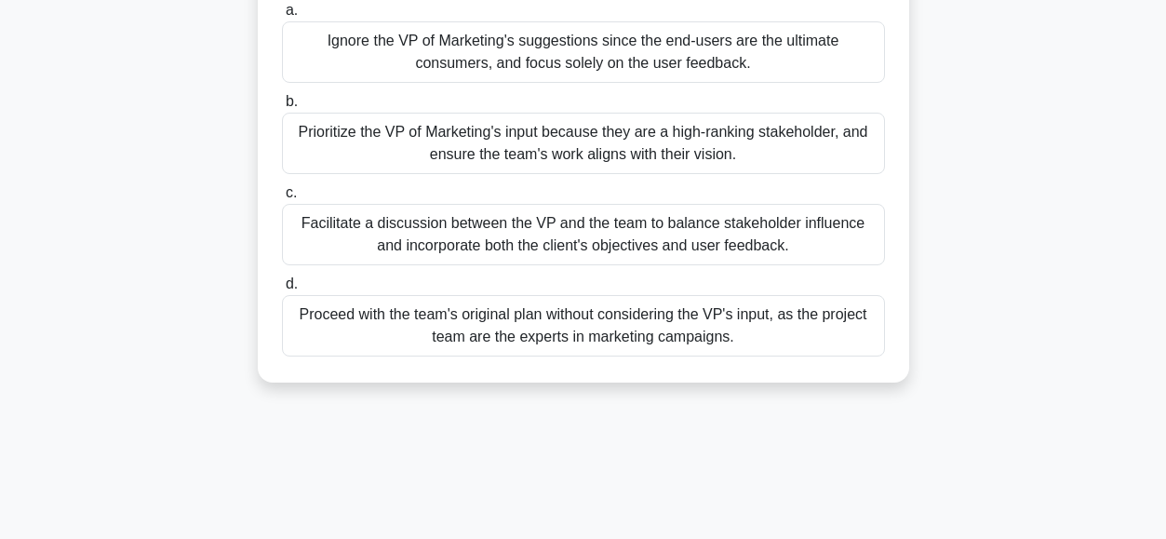
scroll to position [310, 0]
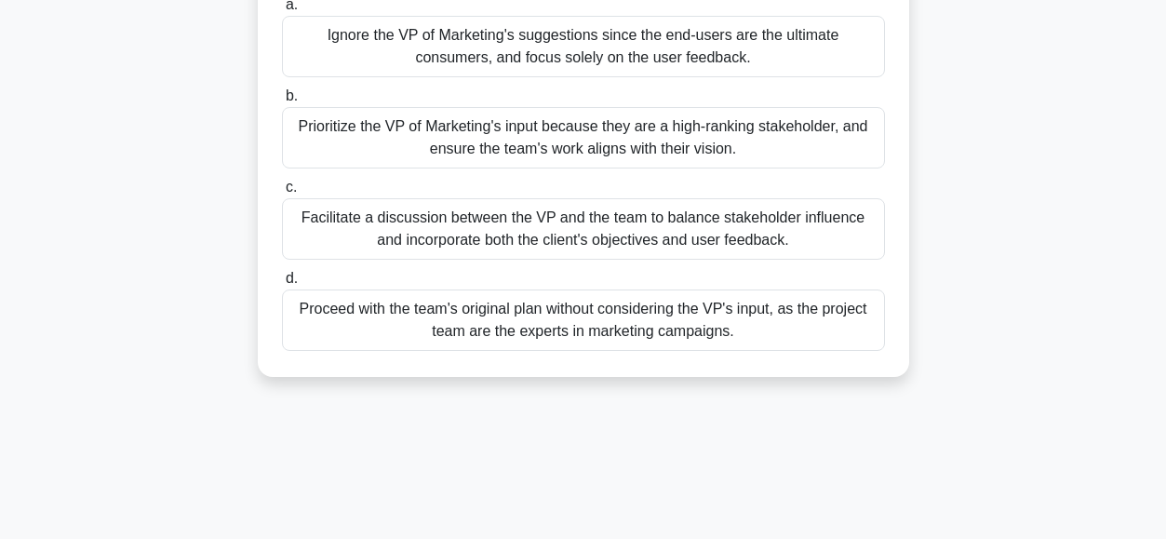
click at [385, 246] on div "Facilitate a discussion between the VP and the team to balance stakeholder infl…" at bounding box center [583, 228] width 603 height 61
click at [282, 193] on input "c. Facilitate a discussion between the VP and the team to balance stakeholder i…" at bounding box center [282, 187] width 0 height 12
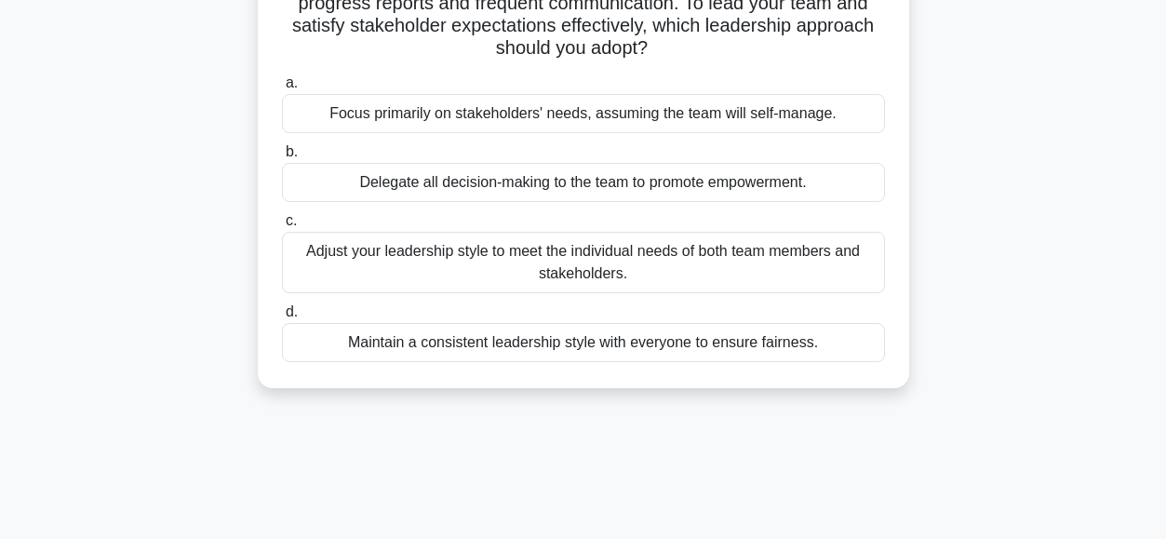
scroll to position [283, 0]
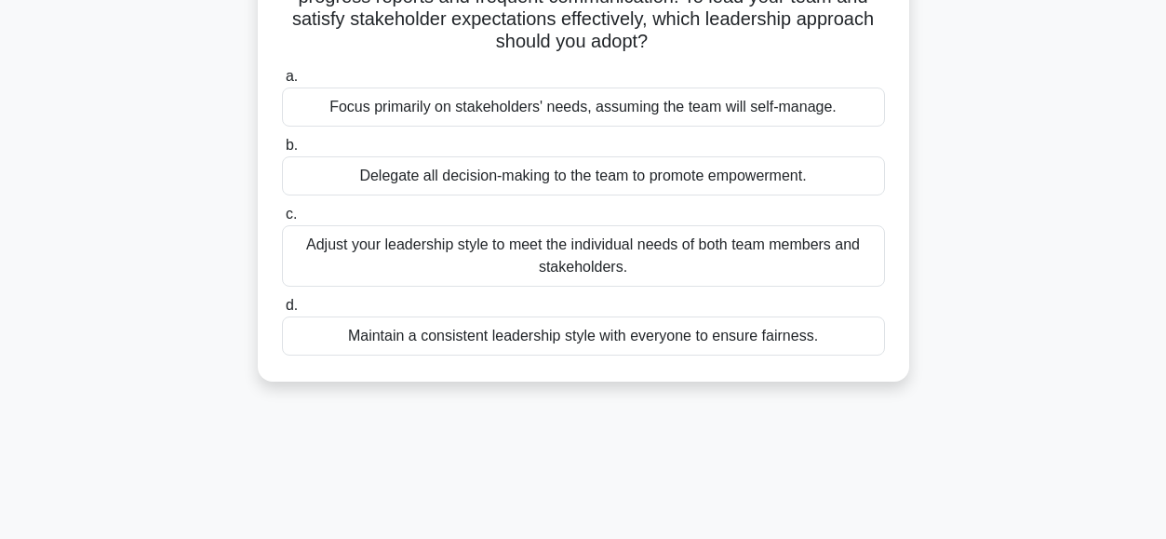
click at [465, 225] on div "Adjust your leadership style to meet the individual needs of both team members …" at bounding box center [583, 255] width 603 height 61
click at [282, 220] on input "c. Adjust your leadership style to meet the individual needs of both team membe…" at bounding box center [282, 214] width 0 height 12
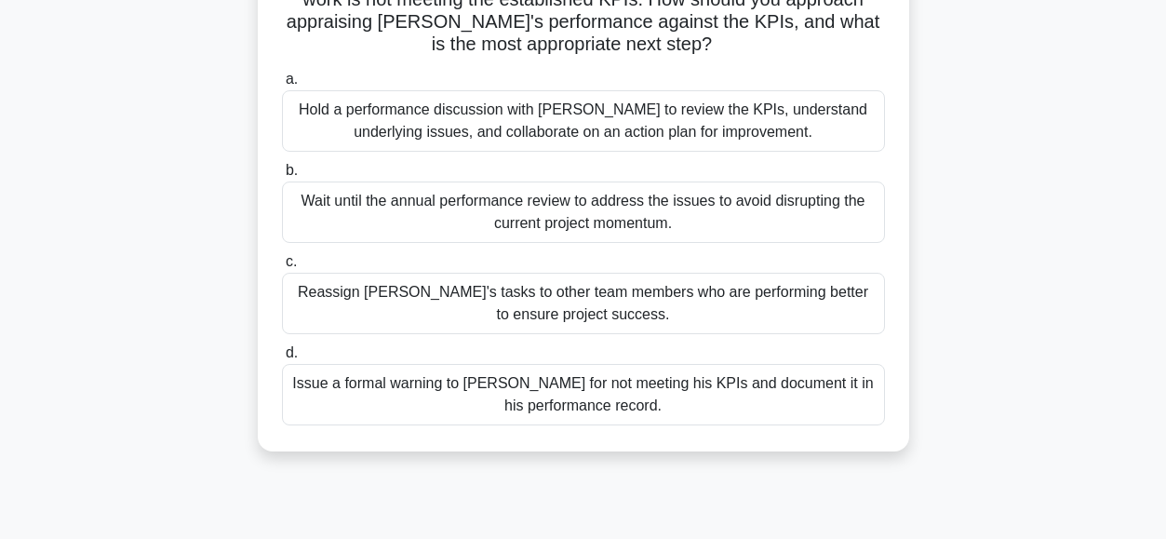
scroll to position [309, 0]
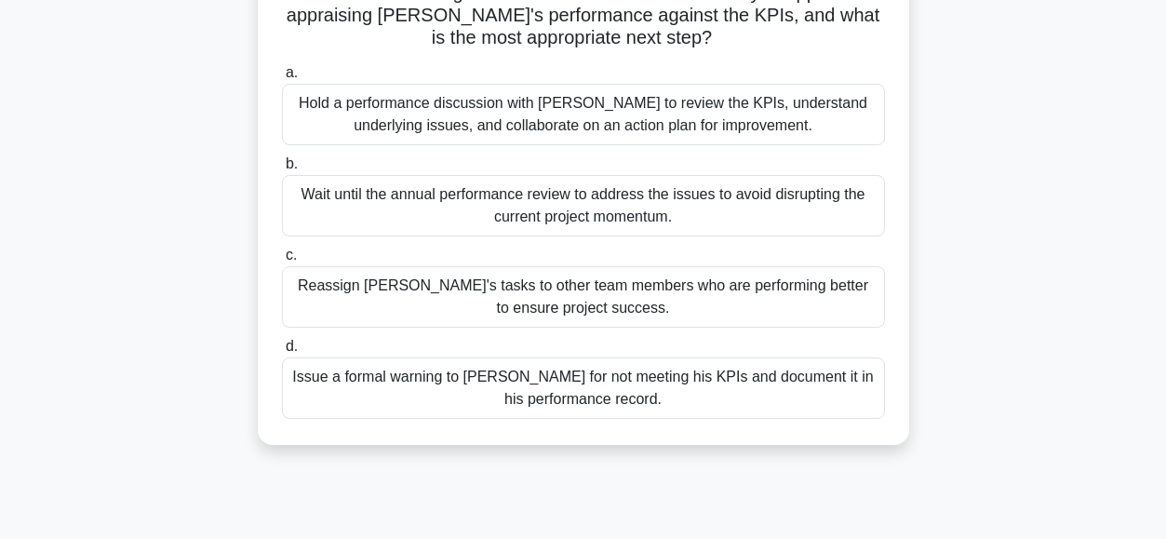
click at [321, 109] on div "Hold a performance discussion with David to review the KPIs, understand underly…" at bounding box center [583, 114] width 603 height 61
click at [282, 79] on input "a. Hold a performance discussion with David to review the KPIs, understand unde…" at bounding box center [282, 73] width 0 height 12
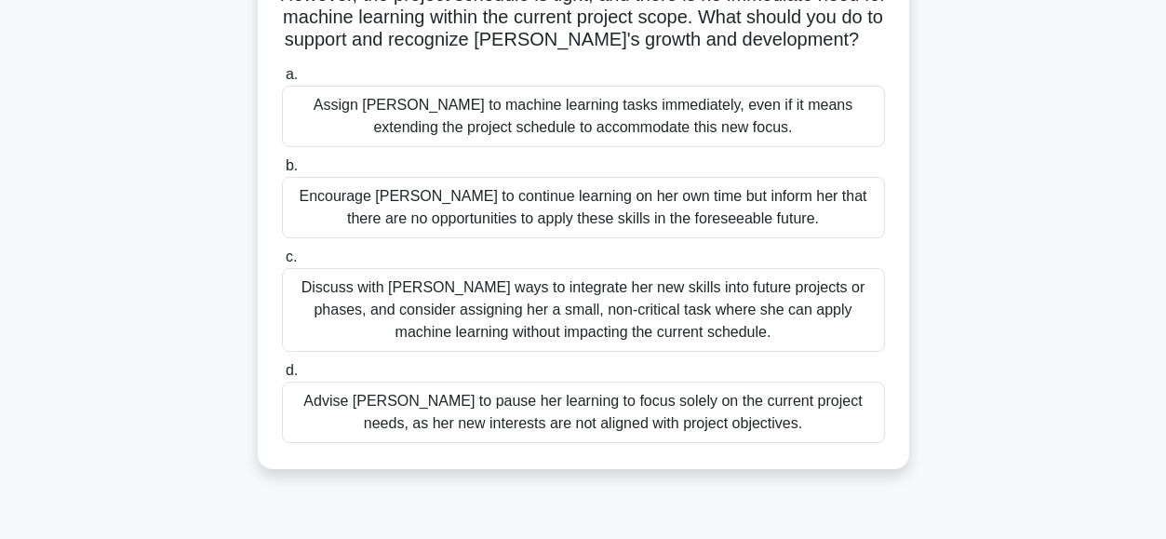
scroll to position [265, 0]
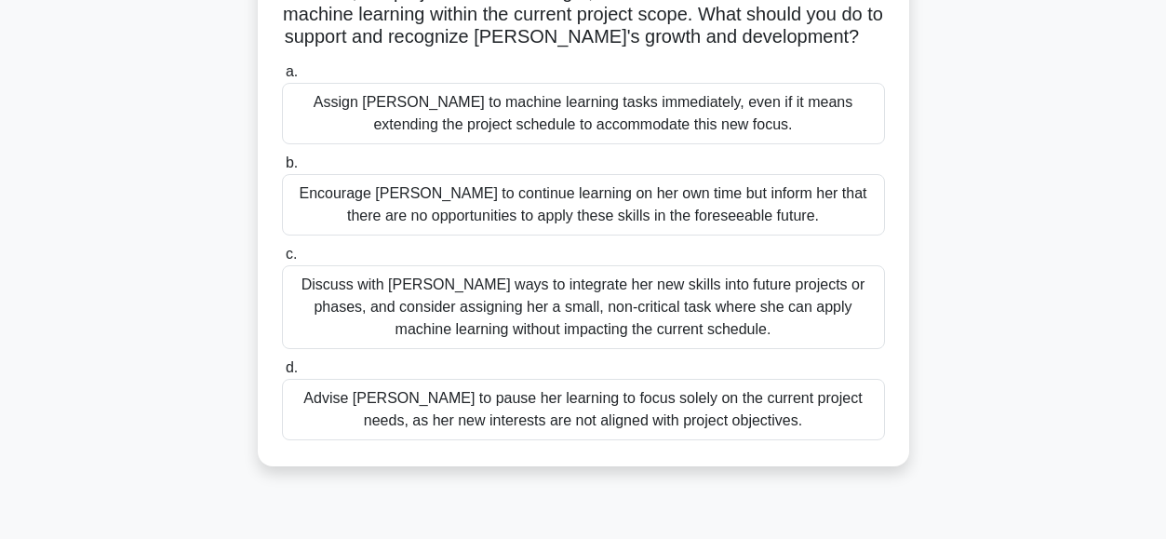
click at [346, 307] on div "Discuss with Emily ways to integrate her new skills into future projects or pha…" at bounding box center [583, 307] width 603 height 84
click at [282, 260] on input "c. Discuss with Emily ways to integrate her new skills into future projects or …" at bounding box center [282, 254] width 0 height 12
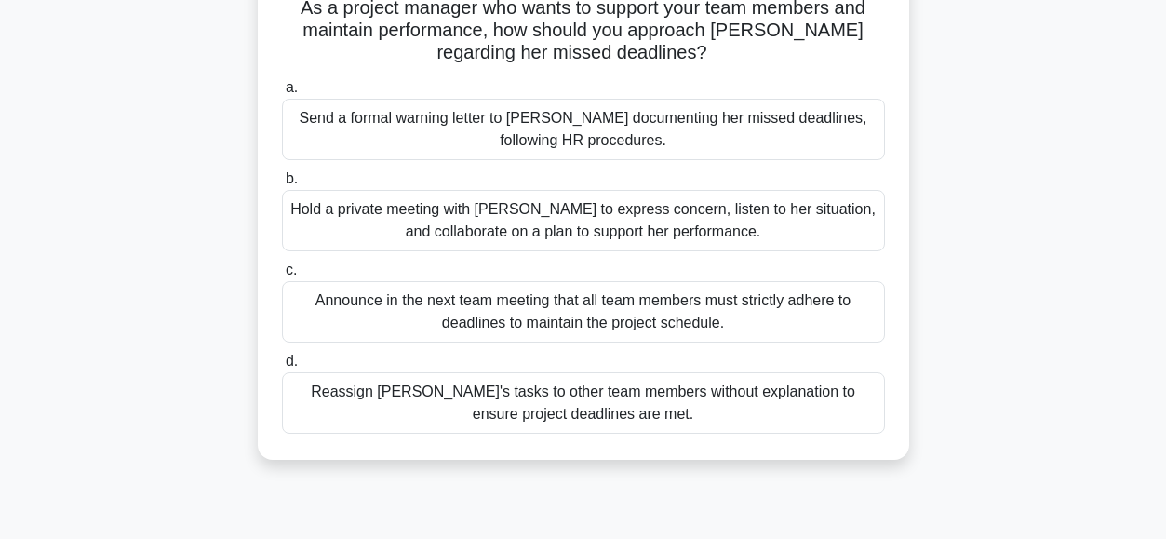
scroll to position [233, 0]
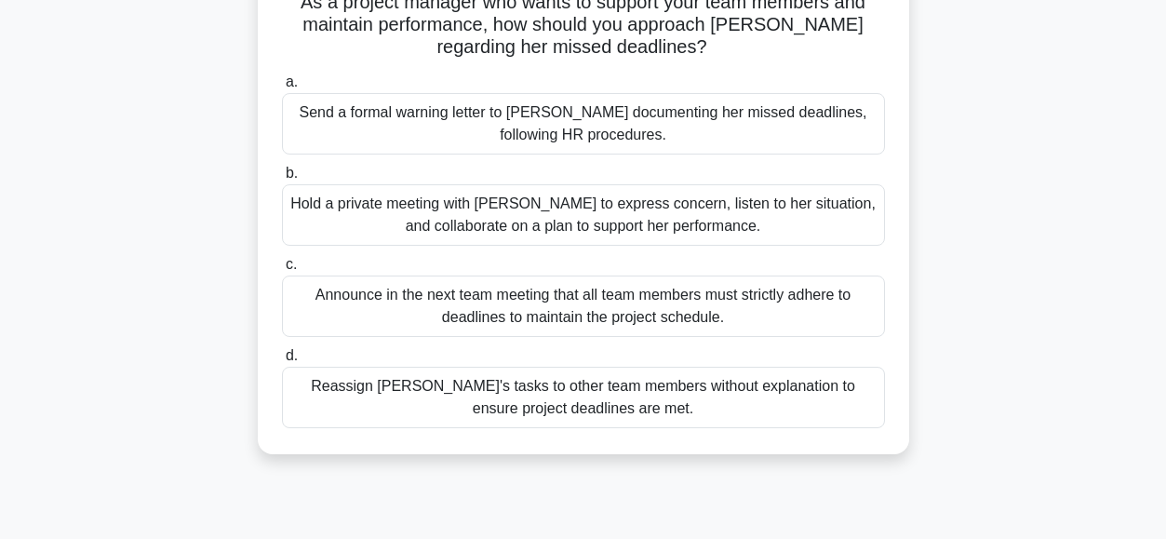
click at [393, 192] on div "Hold a private meeting with Emma to express concern, listen to her situation, a…" at bounding box center [583, 214] width 603 height 61
click at [282, 180] on input "b. Hold a private meeting with Emma to express concern, listen to her situation…" at bounding box center [282, 173] width 0 height 12
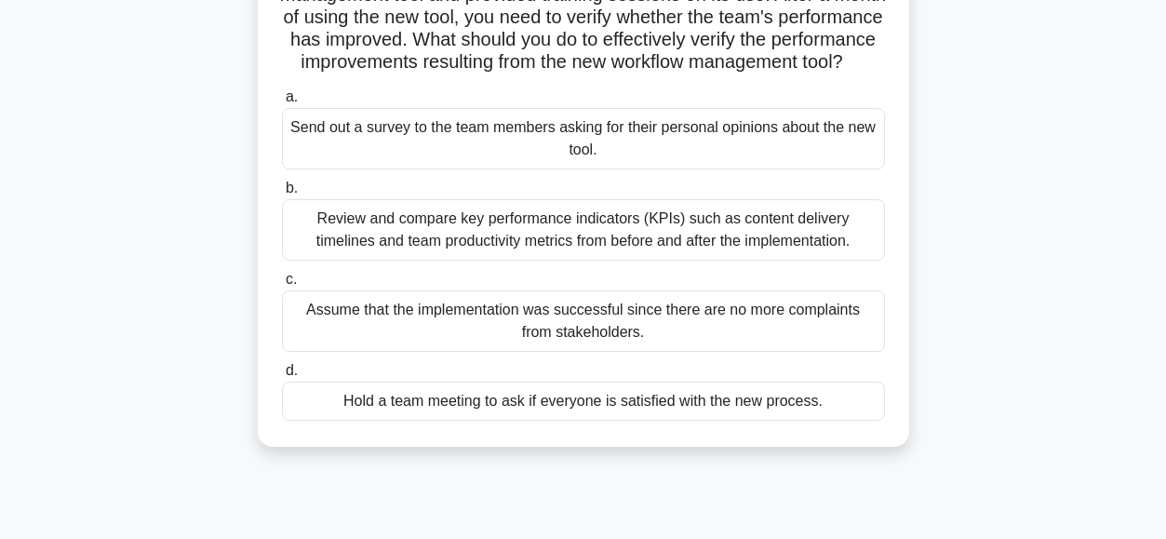
scroll to position [223, 0]
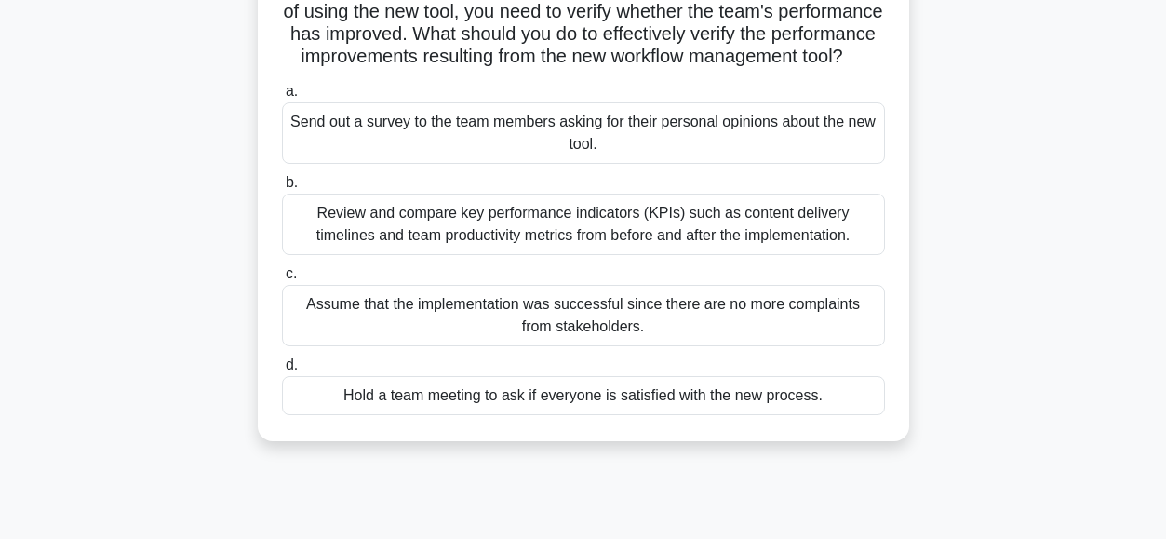
click at [318, 235] on div "Review and compare key performance indicators (KPIs) such as content delivery t…" at bounding box center [583, 223] width 603 height 61
click at [282, 189] on input "b. Review and compare key performance indicators (KPIs) such as content deliver…" at bounding box center [282, 183] width 0 height 12
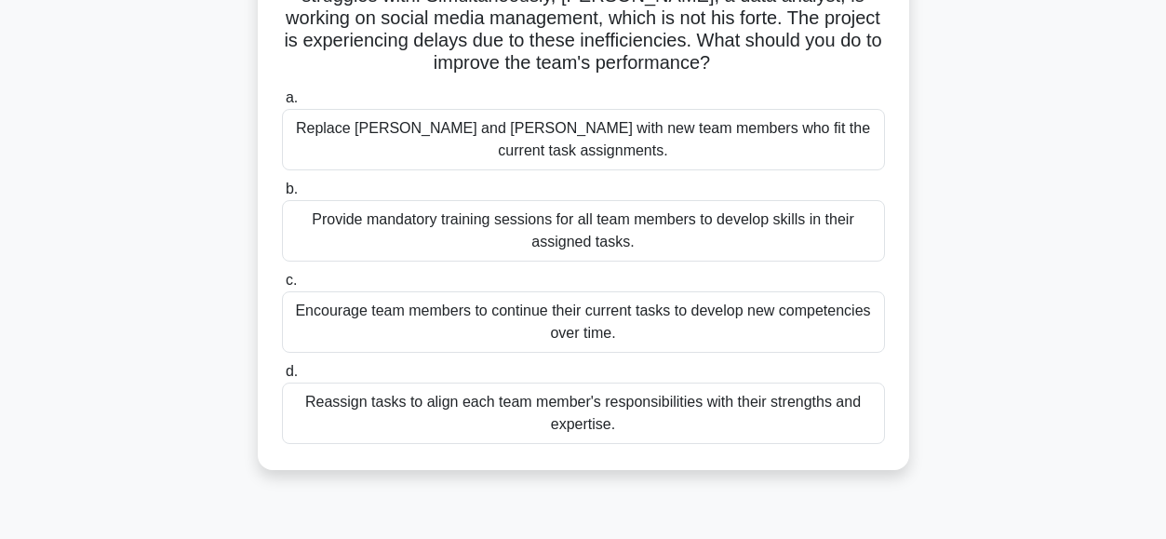
scroll to position [245, 0]
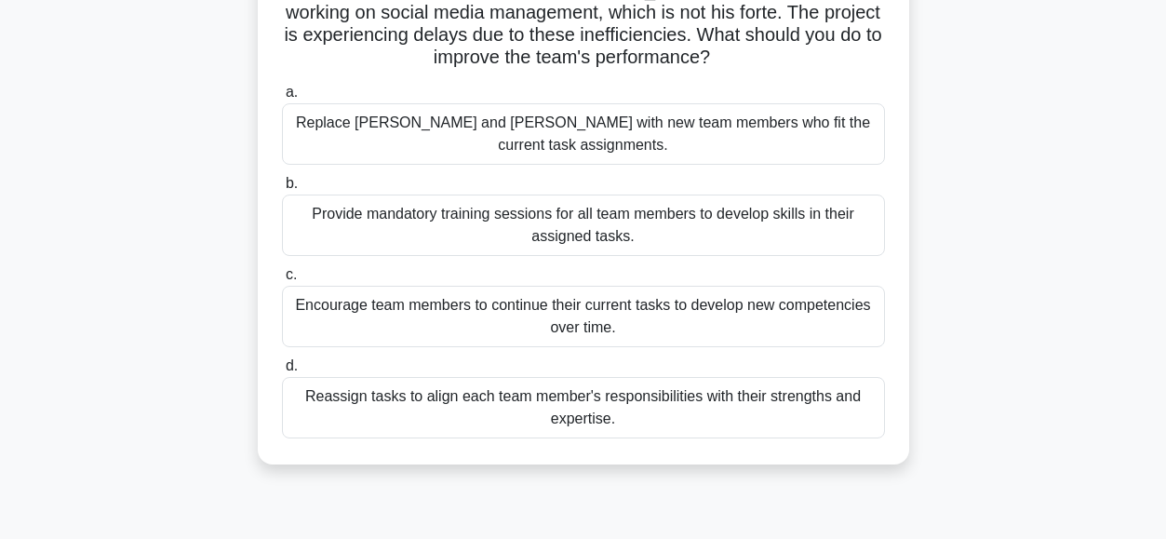
click at [356, 380] on div "Reassign tasks to align each team member's responsibilities with their strength…" at bounding box center [583, 407] width 603 height 61
click at [282, 372] on input "d. Reassign tasks to align each team member's responsibilities with their stren…" at bounding box center [282, 366] width 0 height 12
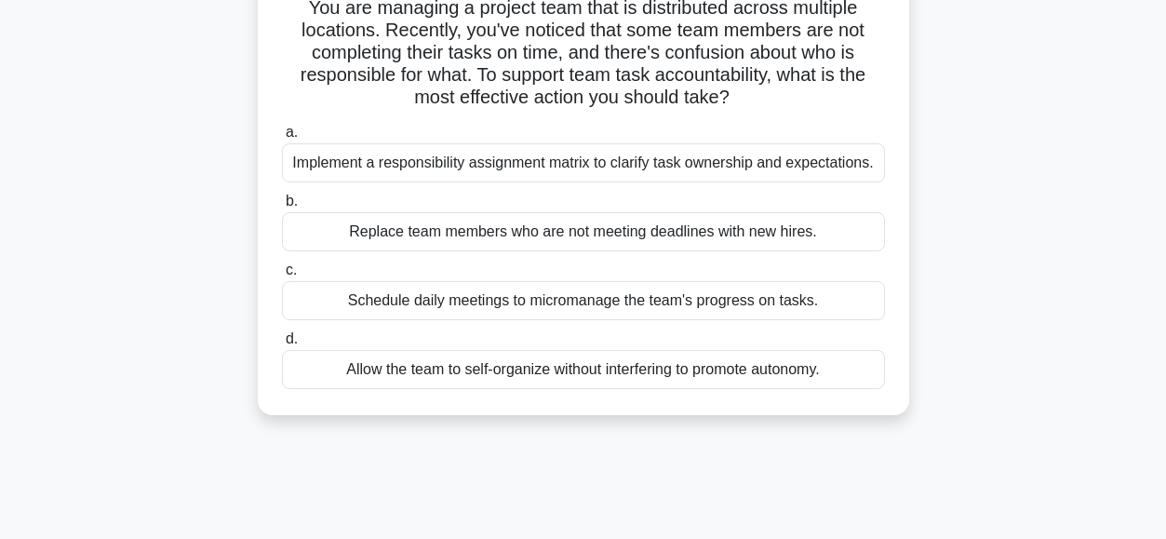
scroll to position [146, 0]
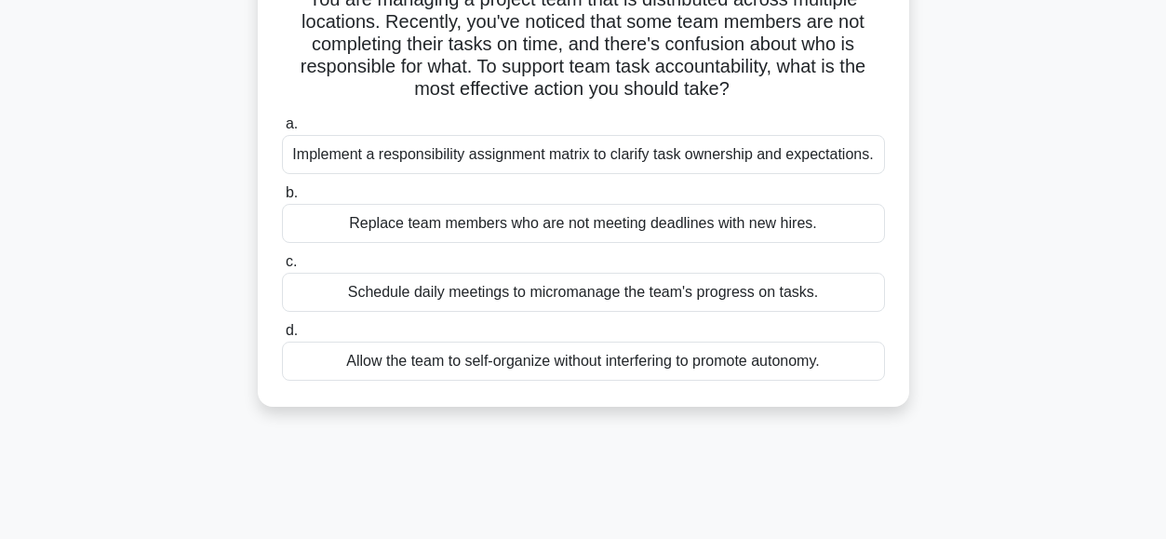
click at [405, 157] on div "Implement a responsibility assignment matrix to clarify task ownership and expe…" at bounding box center [583, 154] width 603 height 39
click at [282, 130] on input "a. Implement a responsibility assignment matrix to clarify task ownership and e…" at bounding box center [282, 124] width 0 height 12
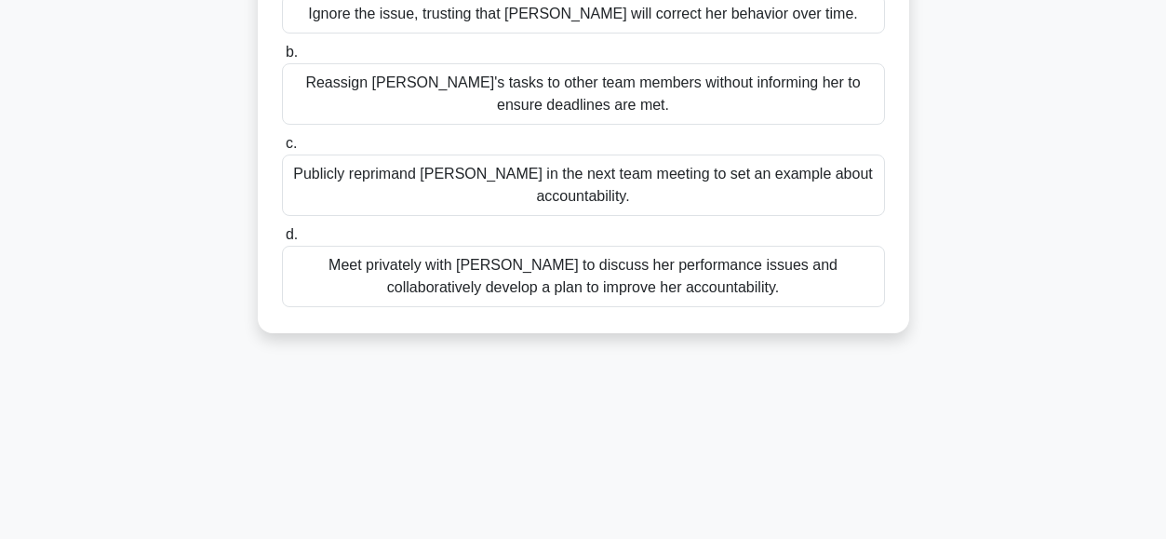
scroll to position [293, 0]
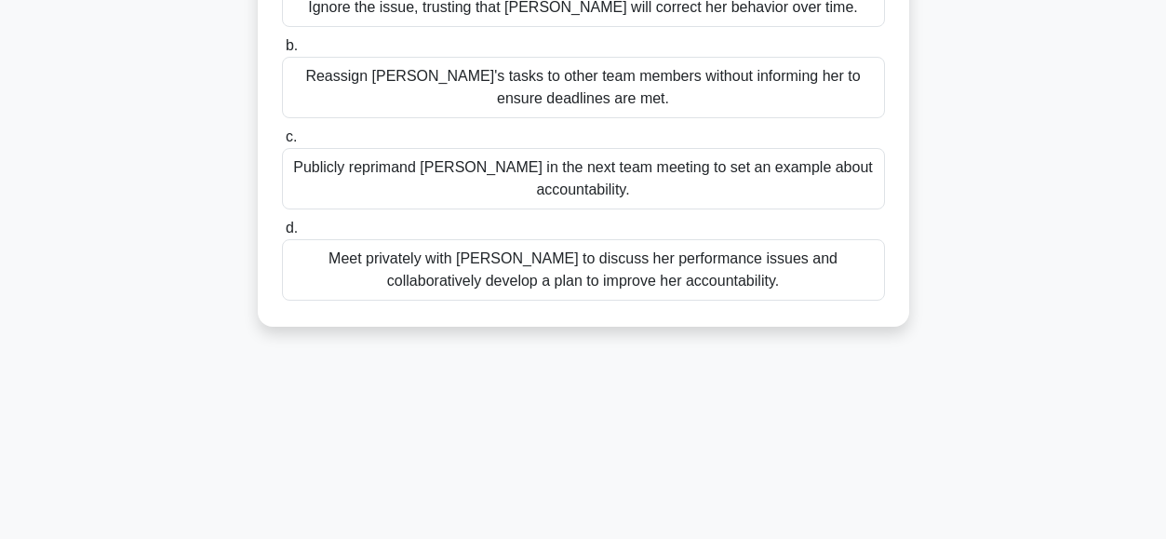
click at [441, 266] on div "Meet privately with Emily to discuss her performance issues and collaboratively…" at bounding box center [583, 269] width 603 height 61
click at [282, 234] on input "d. Meet privately with Emily to discuss her performance issues and collaborativ…" at bounding box center [282, 228] width 0 height 12
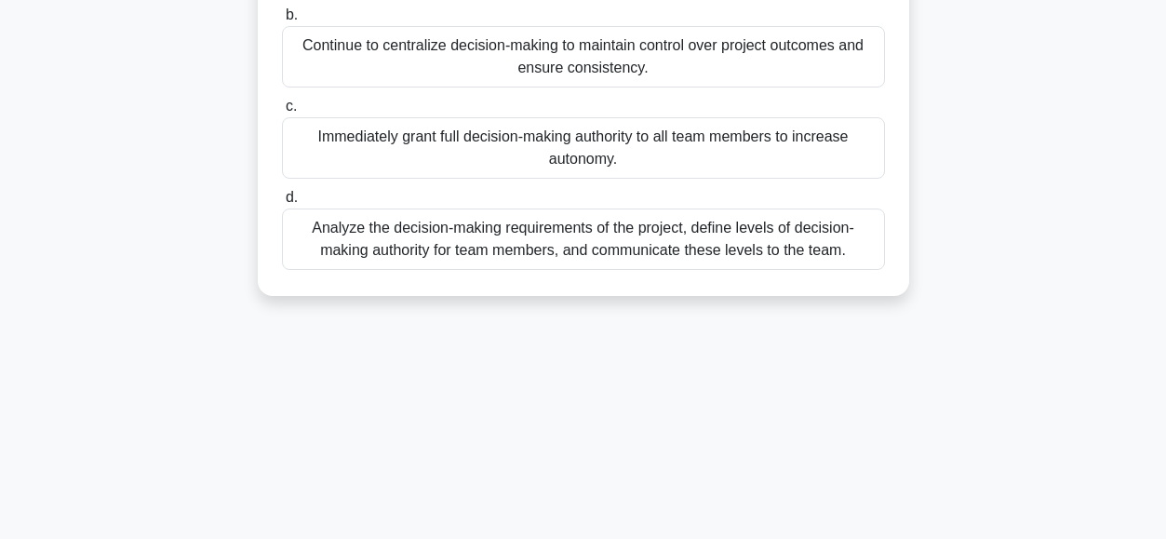
scroll to position [427, 0]
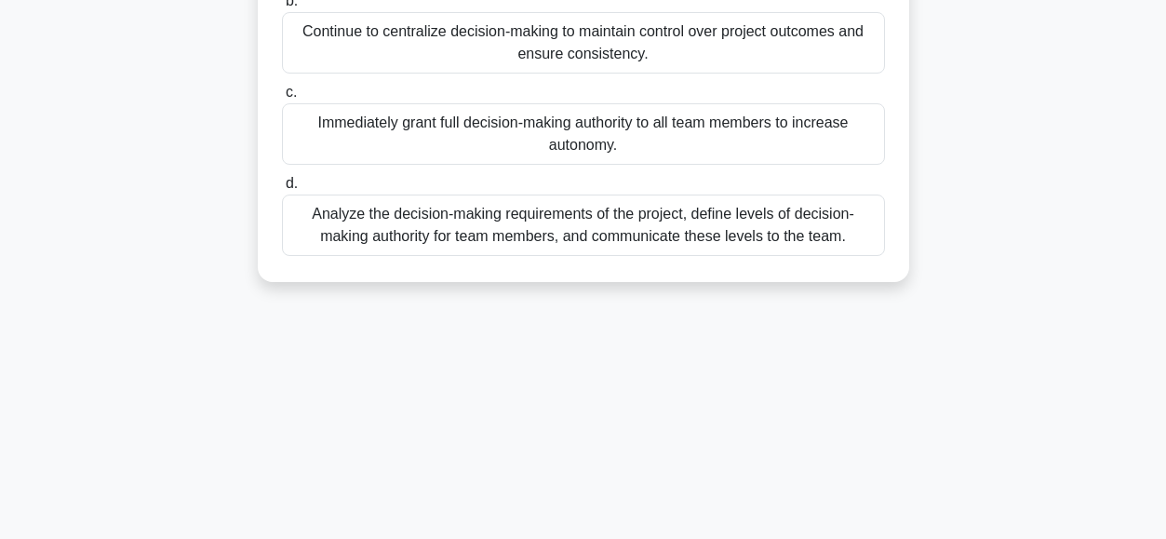
click at [403, 211] on div "Analyze the decision-making requirements of the project, define levels of decis…" at bounding box center [583, 224] width 603 height 61
click at [282, 190] on input "d. Analyze the decision-making requirements of the project, define levels of de…" at bounding box center [282, 184] width 0 height 12
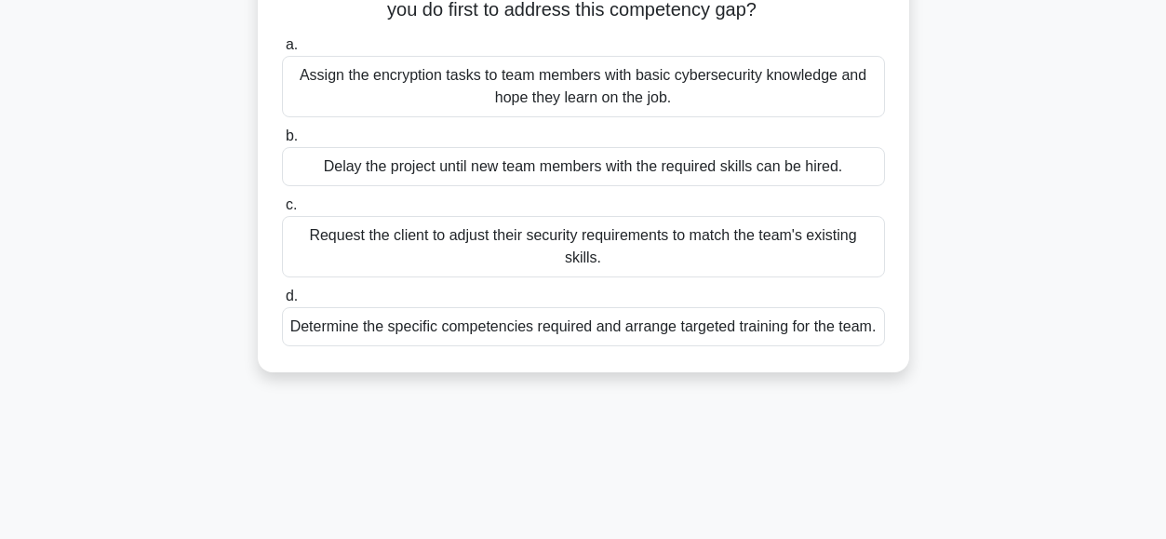
scroll to position [277, 0]
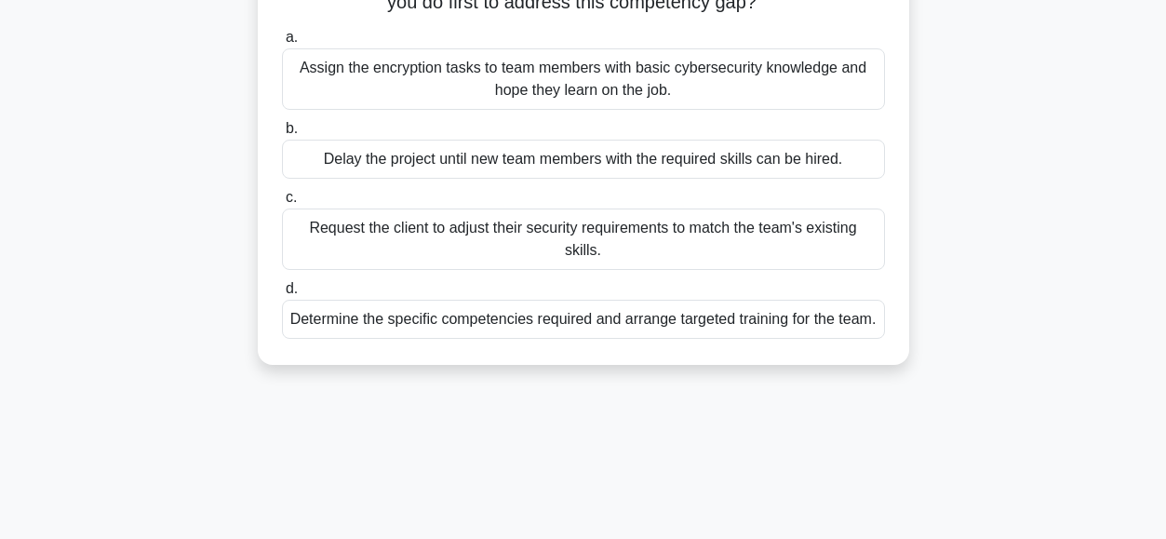
click at [372, 338] on div "Determine the specific competencies required and arrange targeted training for …" at bounding box center [583, 319] width 603 height 39
click at [282, 295] on input "d. Determine the specific competencies required and arrange targeted training f…" at bounding box center [282, 289] width 0 height 12
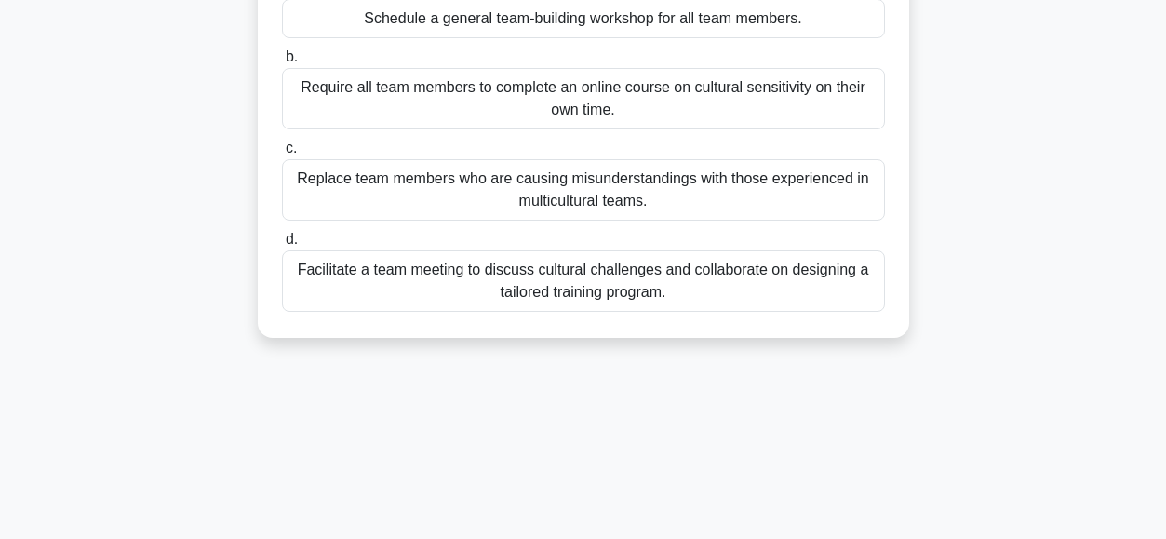
scroll to position [334, 0]
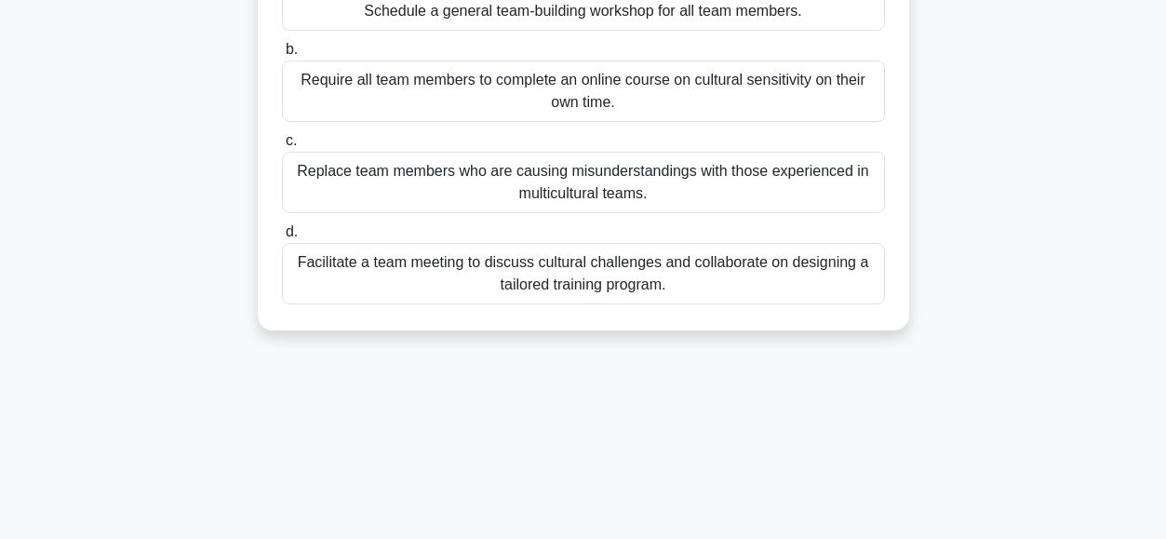
click at [338, 263] on div "Facilitate a team meeting to discuss cultural challenges and collaborate on des…" at bounding box center [583, 273] width 603 height 61
click at [282, 238] on input "d. Facilitate a team meeting to discuss cultural challenges and collaborate on …" at bounding box center [282, 232] width 0 height 12
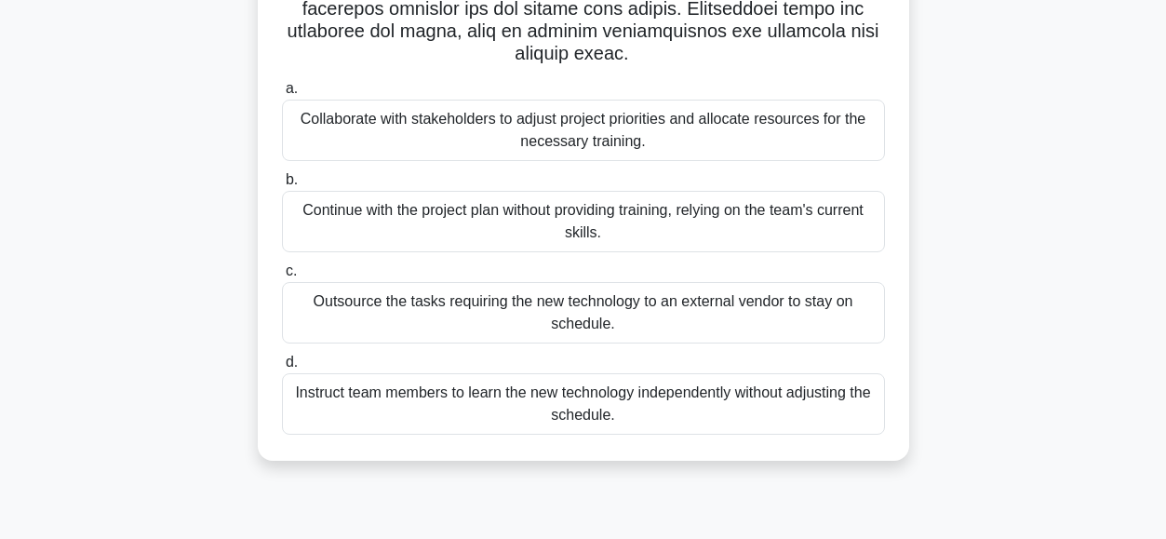
scroll to position [434, 0]
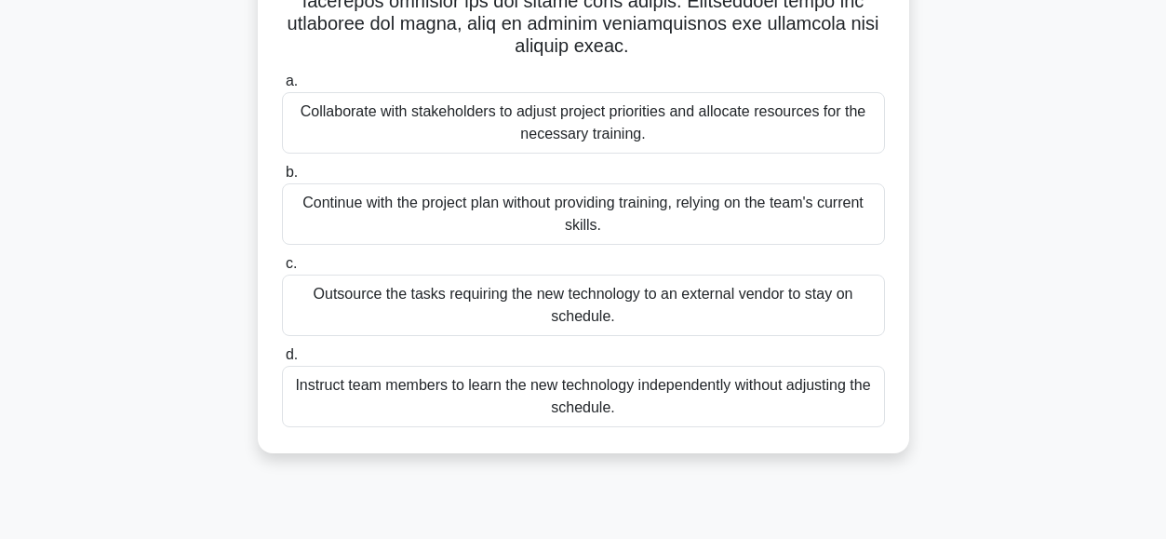
click at [363, 116] on div "Collaborate with stakeholders to adjust project priorities and allocate resourc…" at bounding box center [583, 122] width 603 height 61
click at [282, 87] on input "a. Collaborate with stakeholders to adjust project priorities and allocate reso…" at bounding box center [282, 81] width 0 height 12
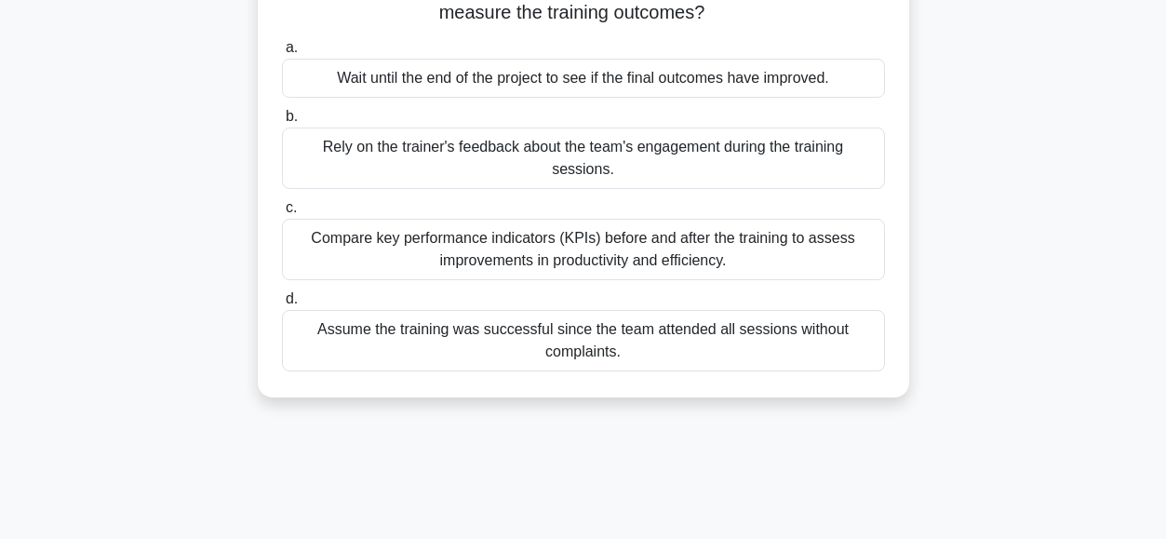
scroll to position [233, 0]
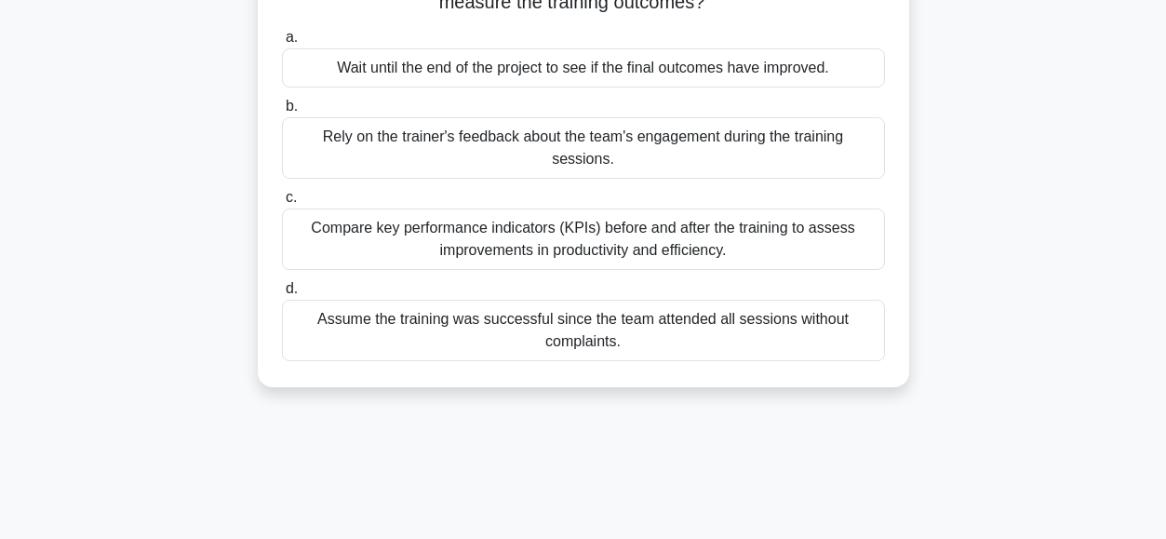
click at [363, 223] on div "Compare key performance indicators (KPIs) before and after the training to asse…" at bounding box center [583, 238] width 603 height 61
click at [282, 204] on input "c. Compare key performance indicators (KPIs) before and after the training to a…" at bounding box center [282, 198] width 0 height 12
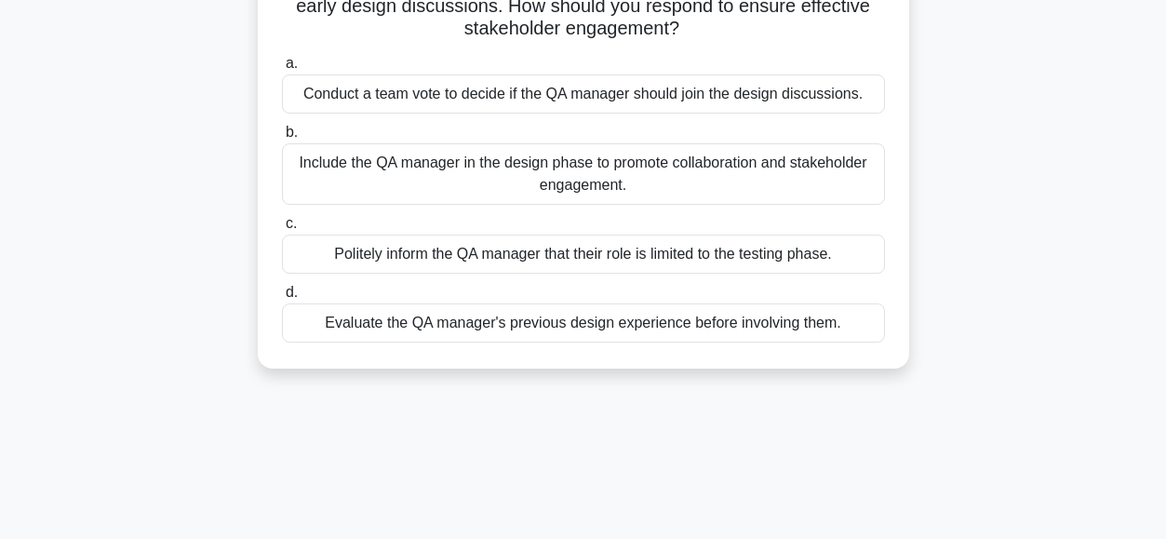
scroll to position [215, 0]
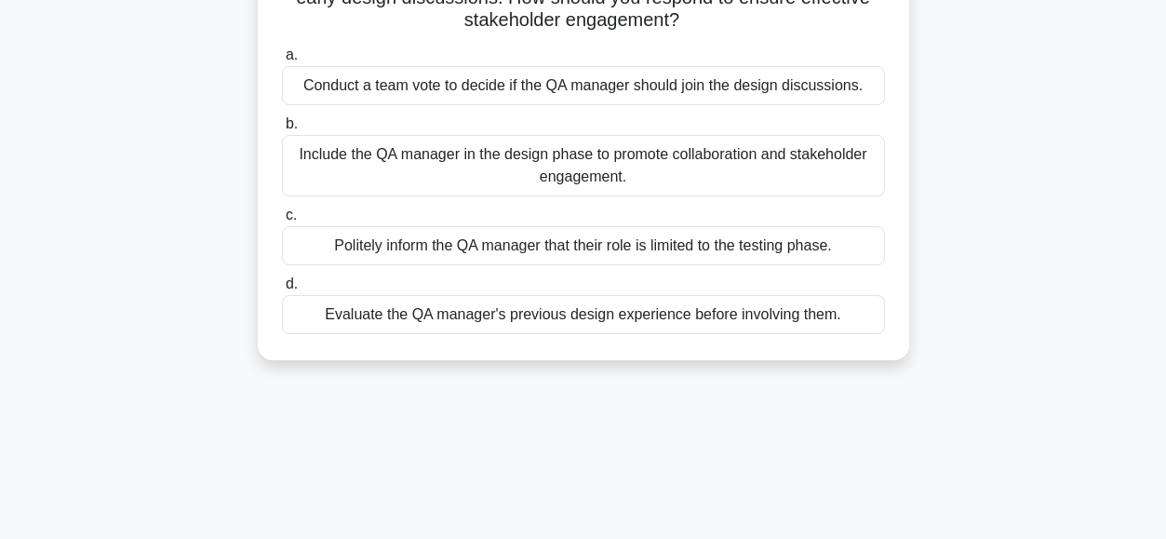
click at [354, 160] on div "Include the QA manager in the design phase to promote collaboration and stakeho…" at bounding box center [583, 165] width 603 height 61
click at [282, 130] on input "b. Include the QA manager in the design phase to promote collaboration and stak…" at bounding box center [282, 124] width 0 height 12
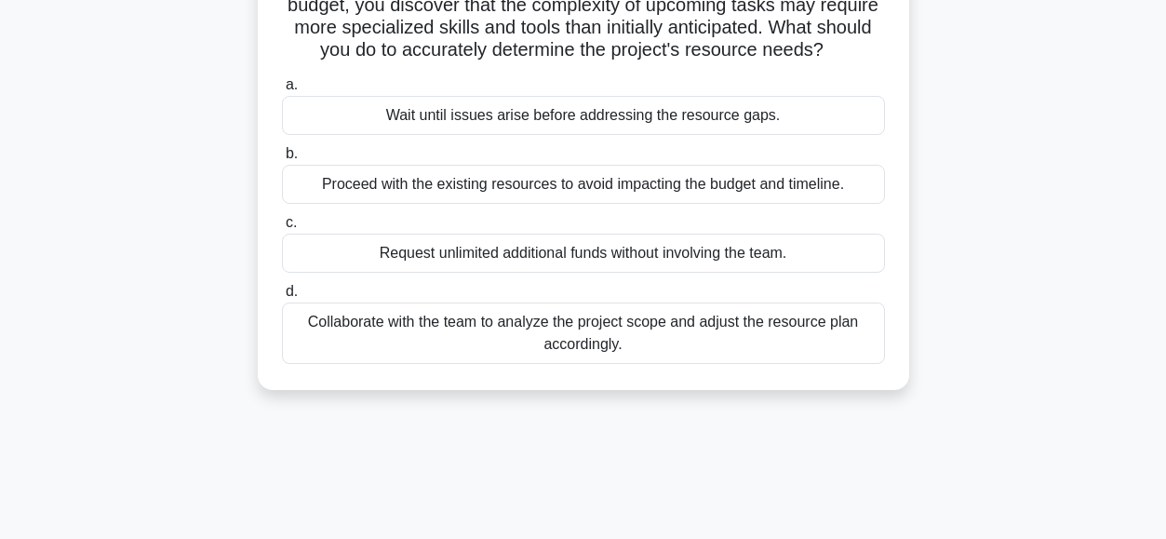
scroll to position [168, 0]
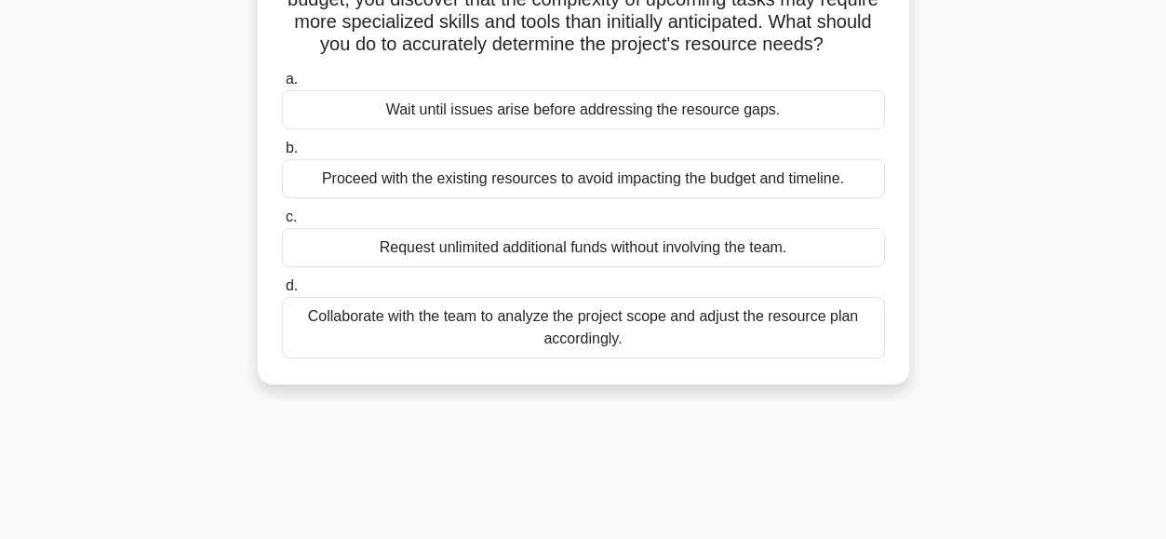
click at [361, 327] on div "Collaborate with the team to analyze the project scope and adjust the resource …" at bounding box center [583, 327] width 603 height 61
click at [282, 292] on input "d. Collaborate with the team to analyze the project scope and adjust the resour…" at bounding box center [282, 286] width 0 height 12
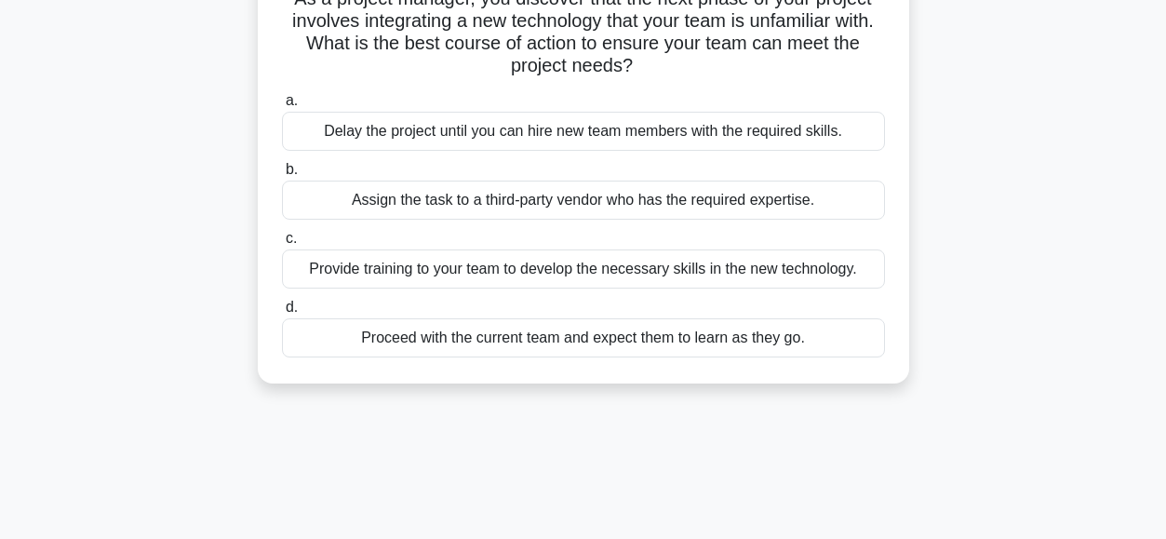
scroll to position [153, 0]
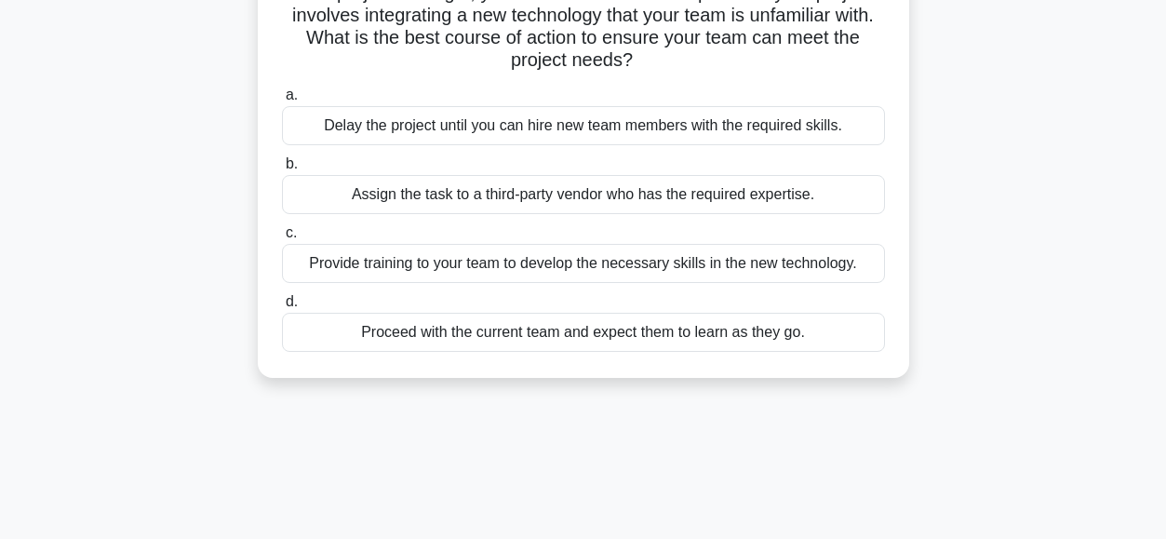
click at [355, 260] on div "Provide training to your team to develop the necessary skills in the new techno…" at bounding box center [583, 263] width 603 height 39
click at [282, 239] on input "c. Provide training to your team to develop the necessary skills in the new tec…" at bounding box center [282, 233] width 0 height 12
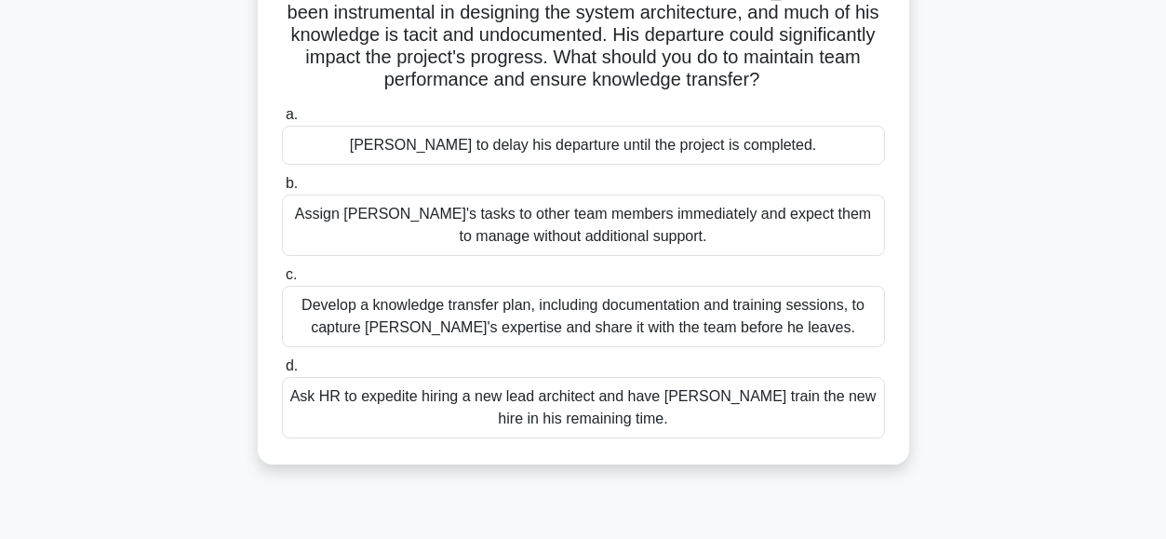
scroll to position [206, 0]
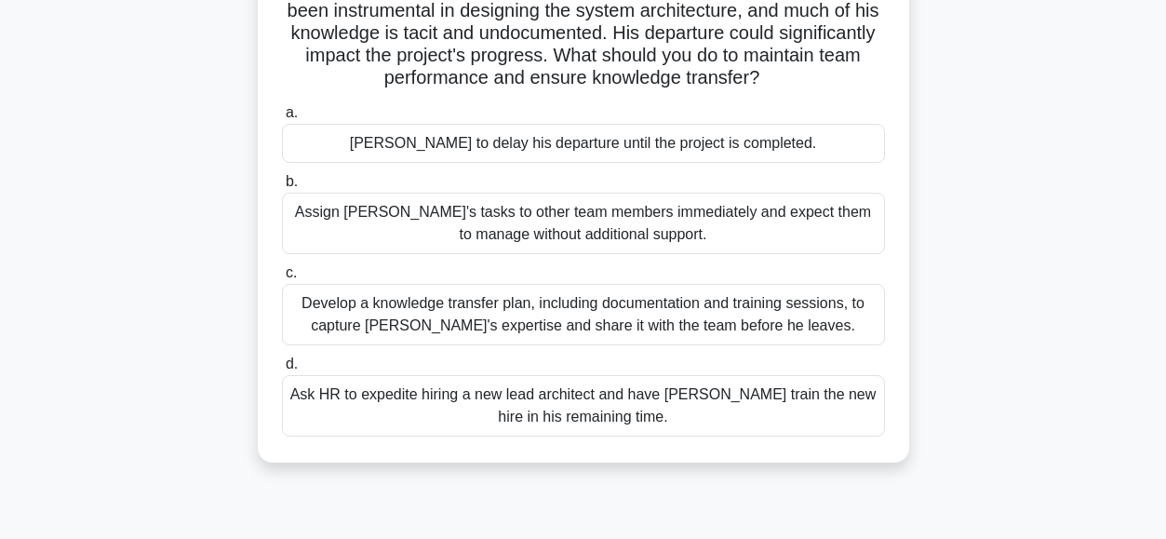
drag, startPoint x: 107, startPoint y: 156, endPoint x: 29, endPoint y: 86, distance: 105.4
click at [29, 86] on main "6:33 Stop PMP Beginner 160/180 As a project manager overseeing a complex system…" at bounding box center [583, 325] width 1166 height 945
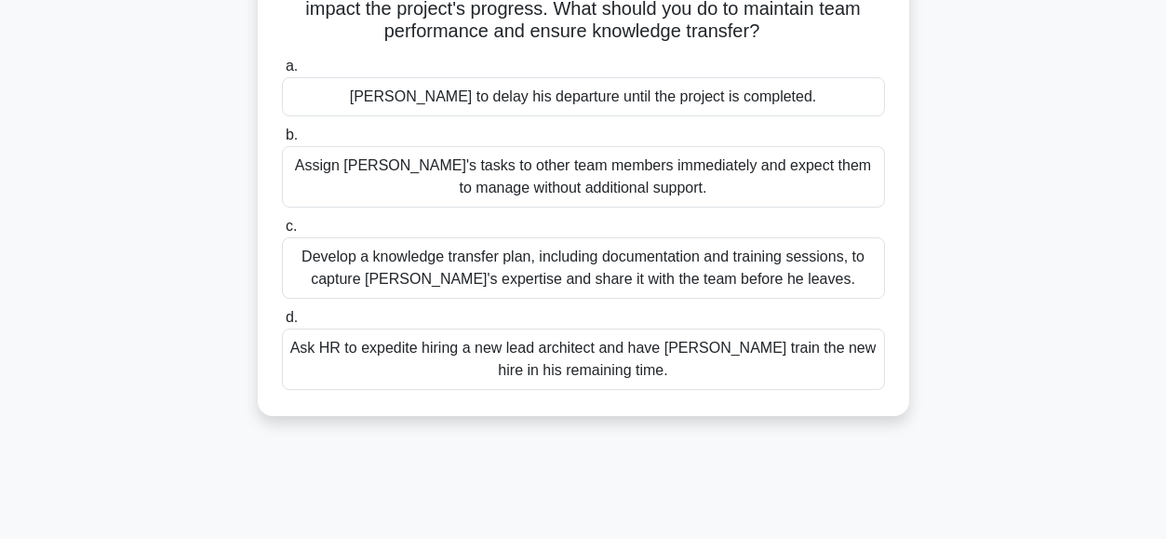
scroll to position [254, 0]
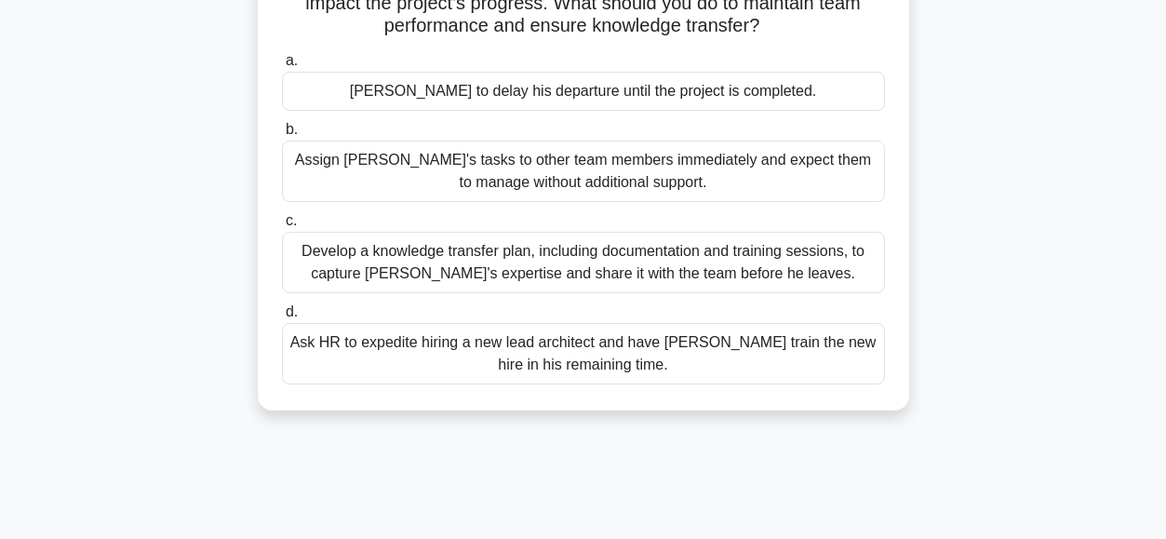
click at [380, 265] on div "Develop a knowledge transfer plan, including documentation and training session…" at bounding box center [583, 262] width 603 height 61
click at [282, 227] on input "c. Develop a knowledge transfer plan, including documentation and training sess…" at bounding box center [282, 221] width 0 height 12
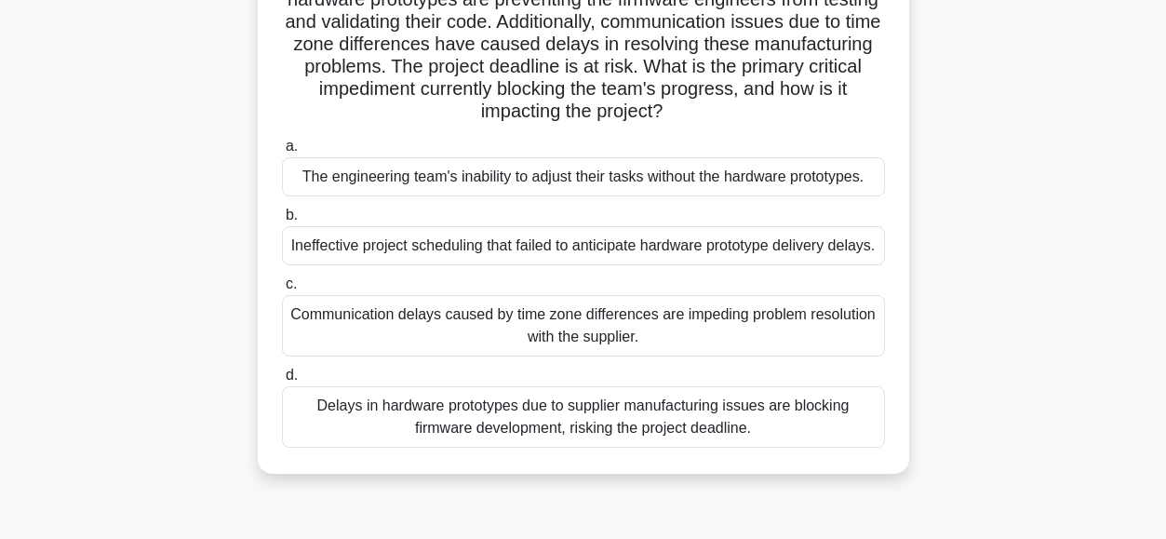
scroll to position [259, 0]
click at [375, 441] on div "Delays in hardware prototypes due to supplier manufacturing issues are blocking…" at bounding box center [583, 415] width 603 height 61
click at [282, 380] on input "d. Delays in hardware prototypes due to supplier manufacturing issues are block…" at bounding box center [282, 374] width 0 height 12
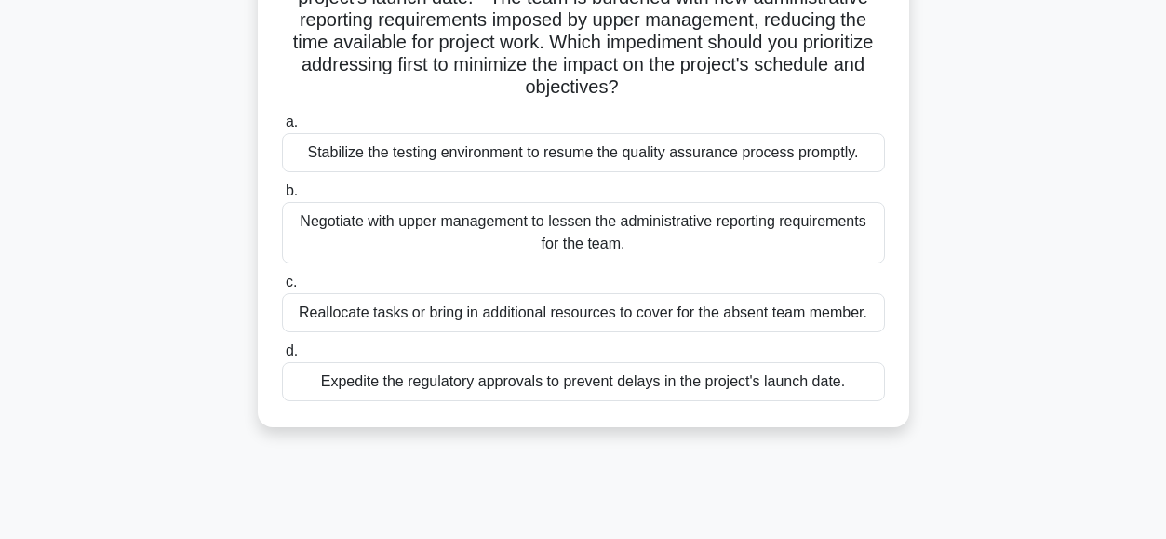
scroll to position [310, 0]
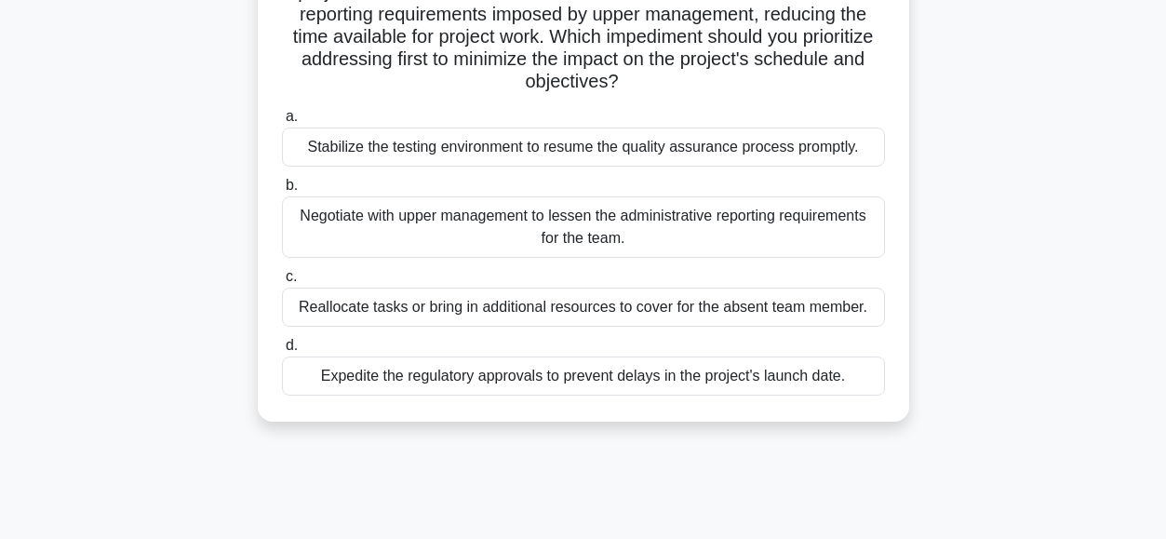
click at [363, 312] on div "Reallocate tasks or bring in additional resources to cover for the absent team …" at bounding box center [583, 306] width 603 height 39
click at [282, 283] on input "c. Reallocate tasks or bring in additional resources to cover for the absent te…" at bounding box center [282, 277] width 0 height 12
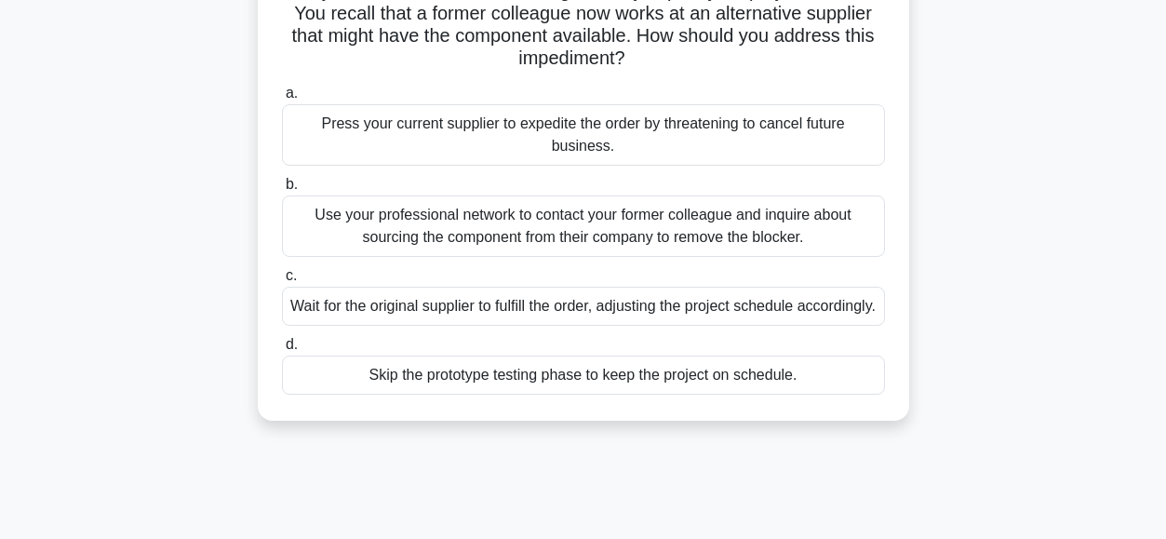
scroll to position [227, 0]
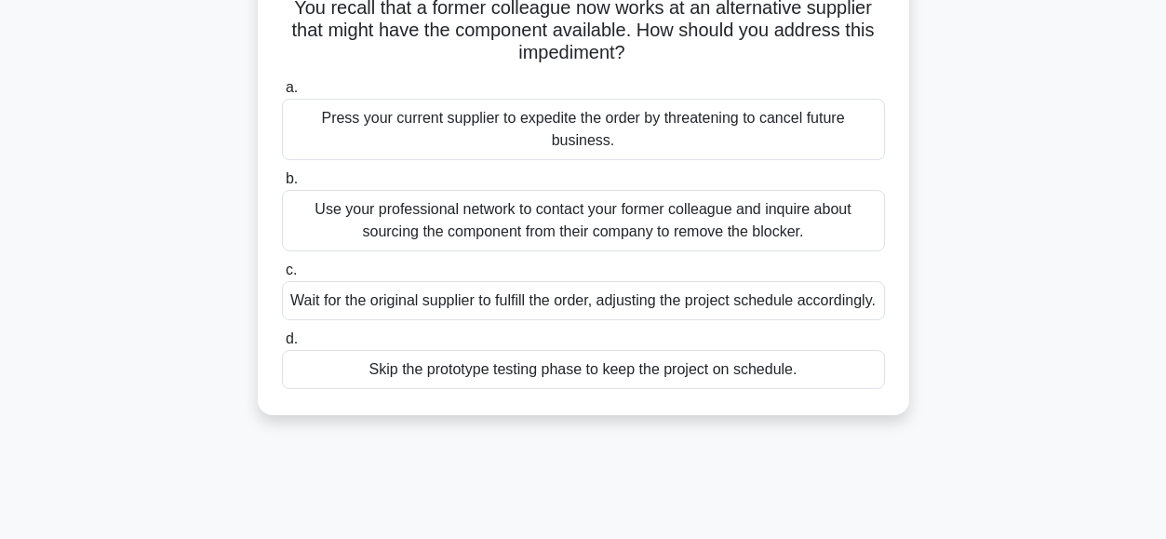
click at [355, 223] on div "Use your professional network to contact your former colleague and inquire abou…" at bounding box center [583, 220] width 603 height 61
click at [282, 185] on input "b. Use your professional network to contact your former colleague and inquire a…" at bounding box center [282, 179] width 0 height 12
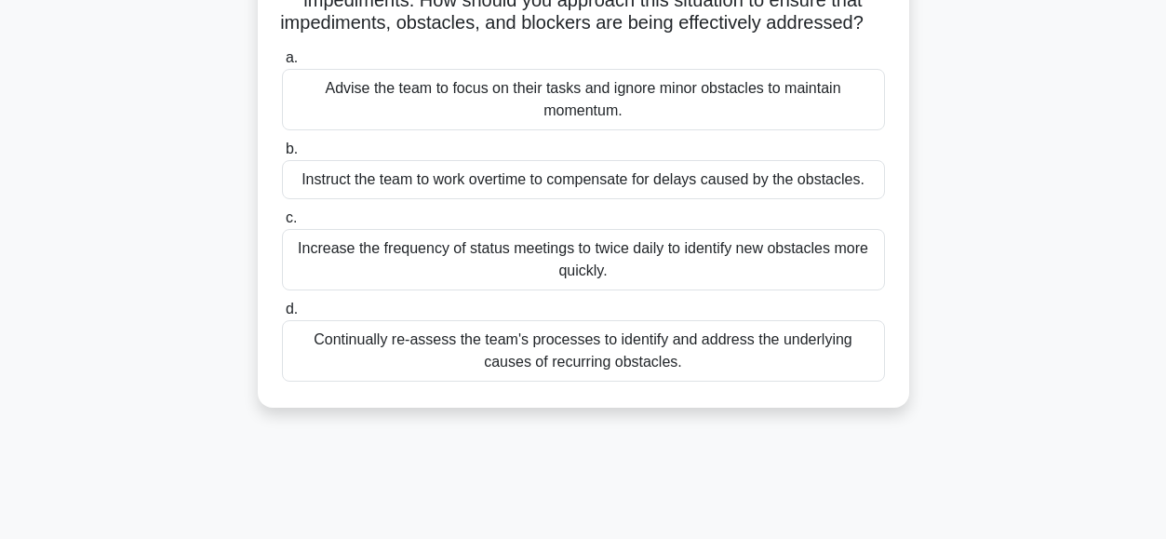
scroll to position [249, 0]
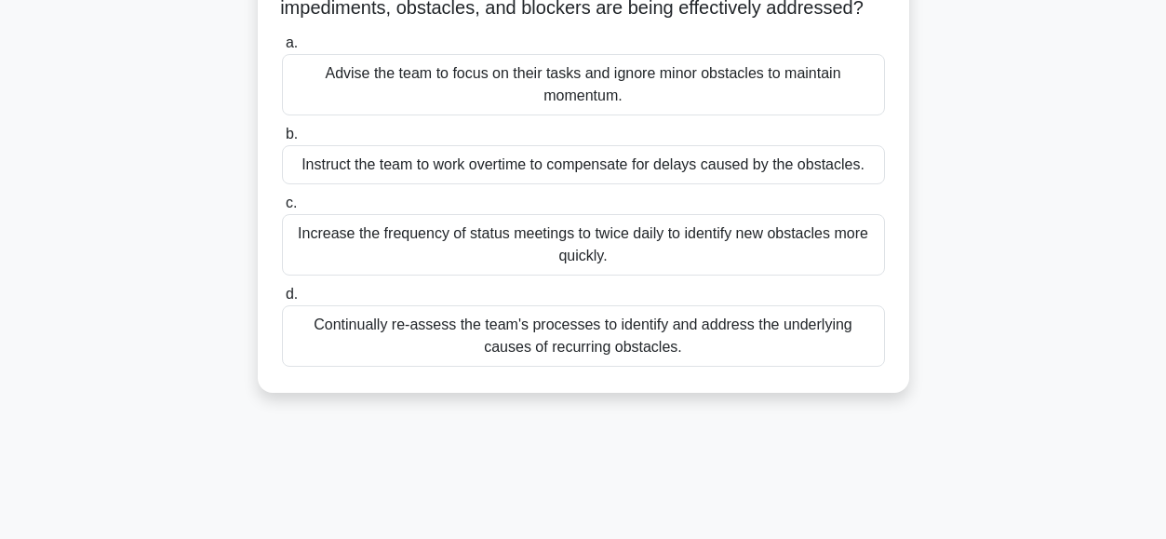
click at [336, 265] on div "Increase the frequency of status meetings to twice daily to identify new obstac…" at bounding box center [583, 244] width 603 height 61
click at [282, 209] on input "c. Increase the frequency of status meetings to twice daily to identify new obs…" at bounding box center [282, 203] width 0 height 12
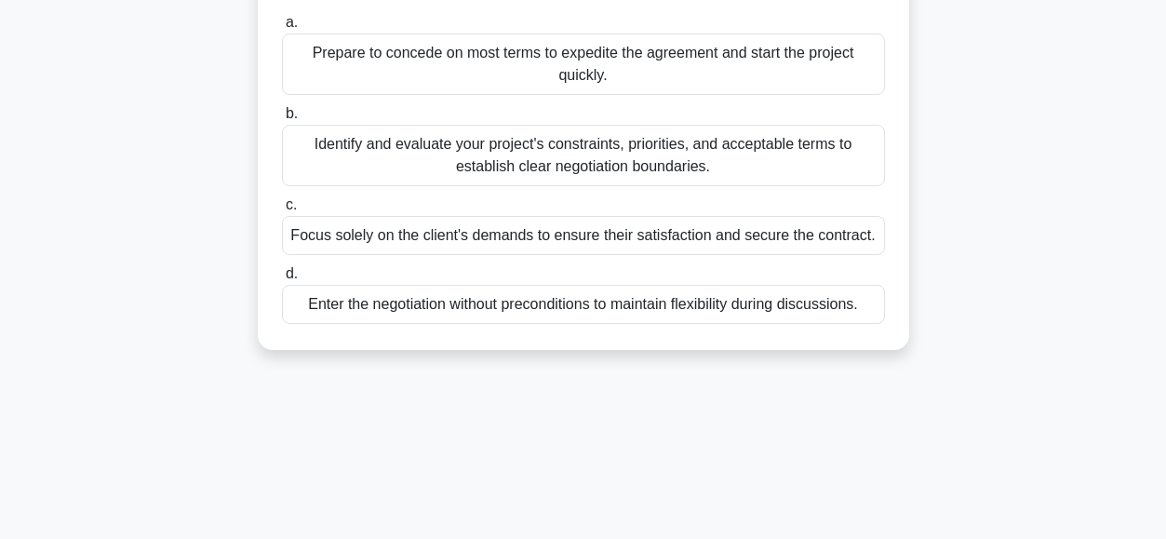
scroll to position [254, 0]
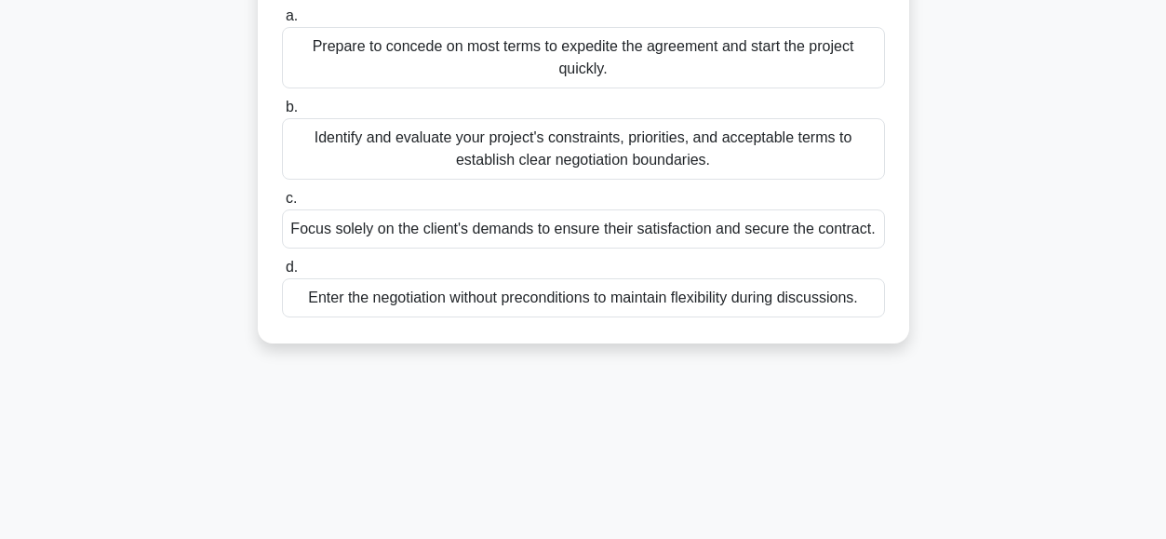
click at [357, 149] on div "Identify and evaluate your project's constraints, priorities, and acceptable te…" at bounding box center [583, 148] width 603 height 61
click at [282, 113] on input "b. Identify and evaluate your project's constraints, priorities, and acceptable…" at bounding box center [282, 107] width 0 height 12
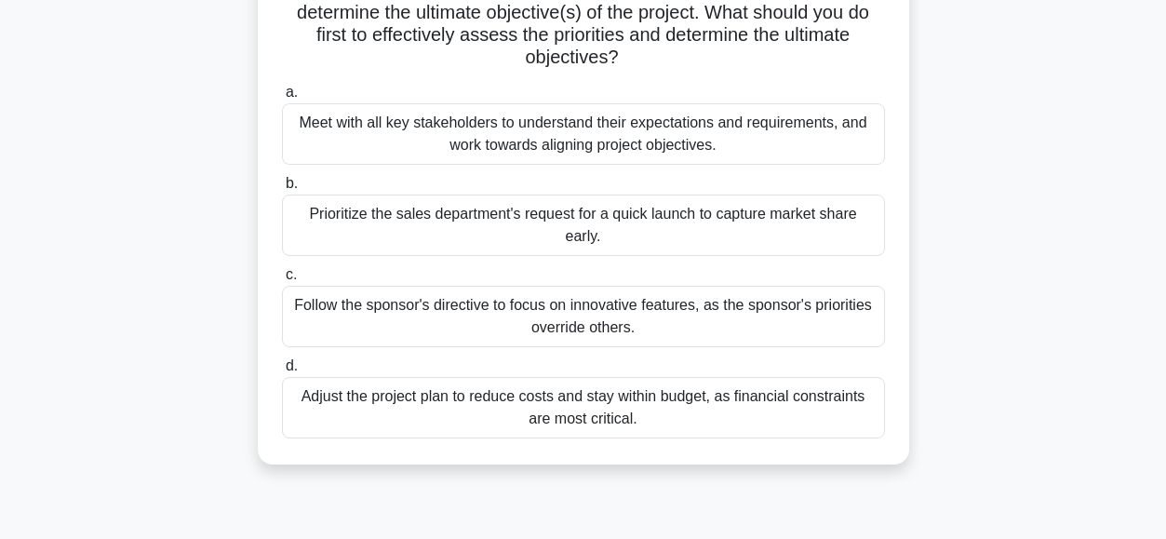
scroll to position [301, 0]
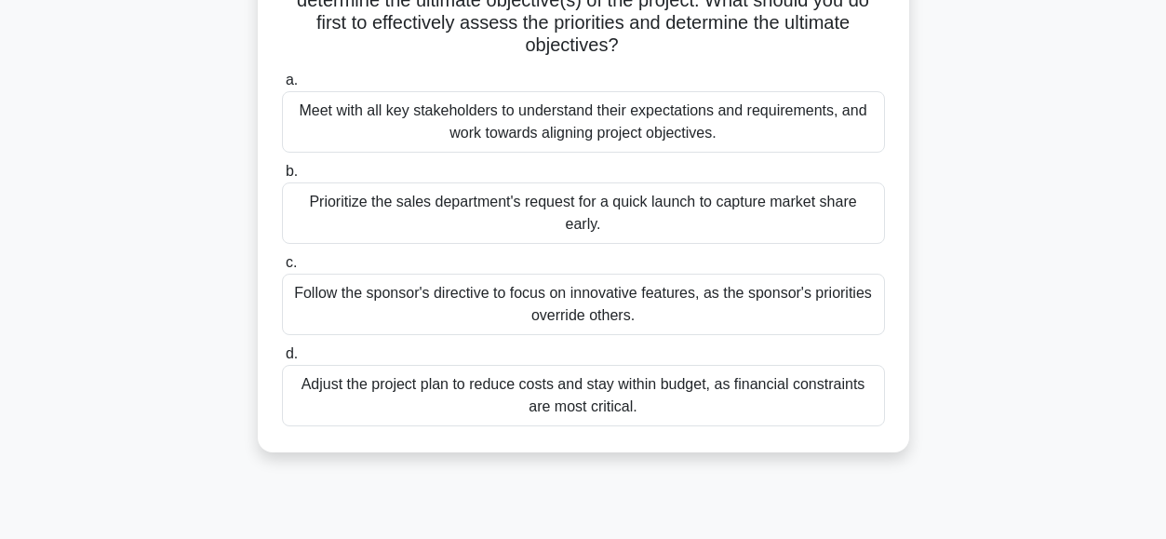
click at [409, 124] on div "Meet with all key stakeholders to understand their expectations and requirement…" at bounding box center [583, 121] width 603 height 61
click at [282, 87] on input "a. Meet with all key stakeholders to understand their expectations and requirem…" at bounding box center [282, 80] width 0 height 12
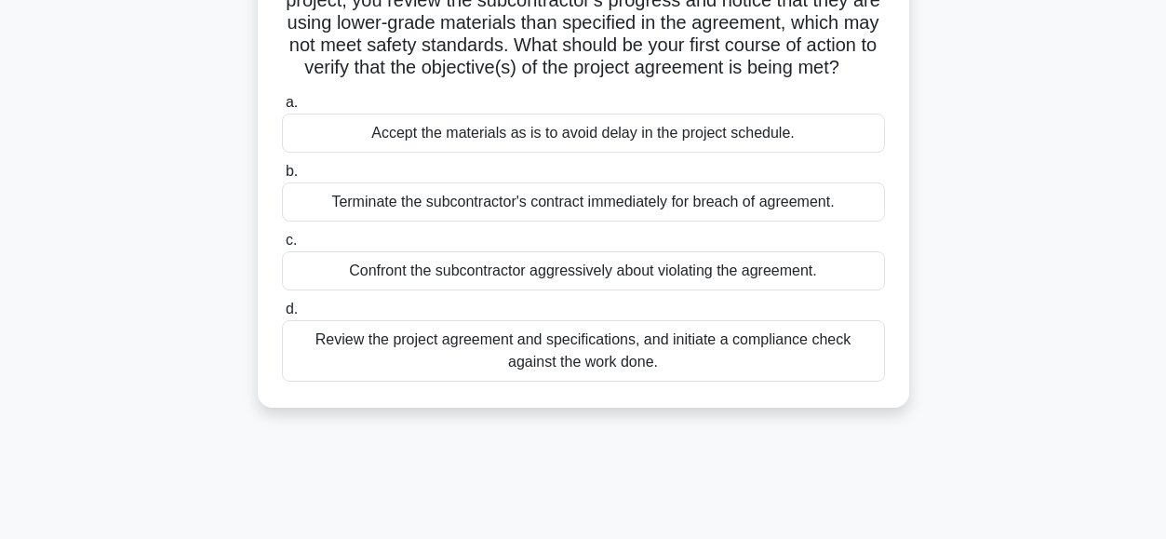
scroll to position [218, 0]
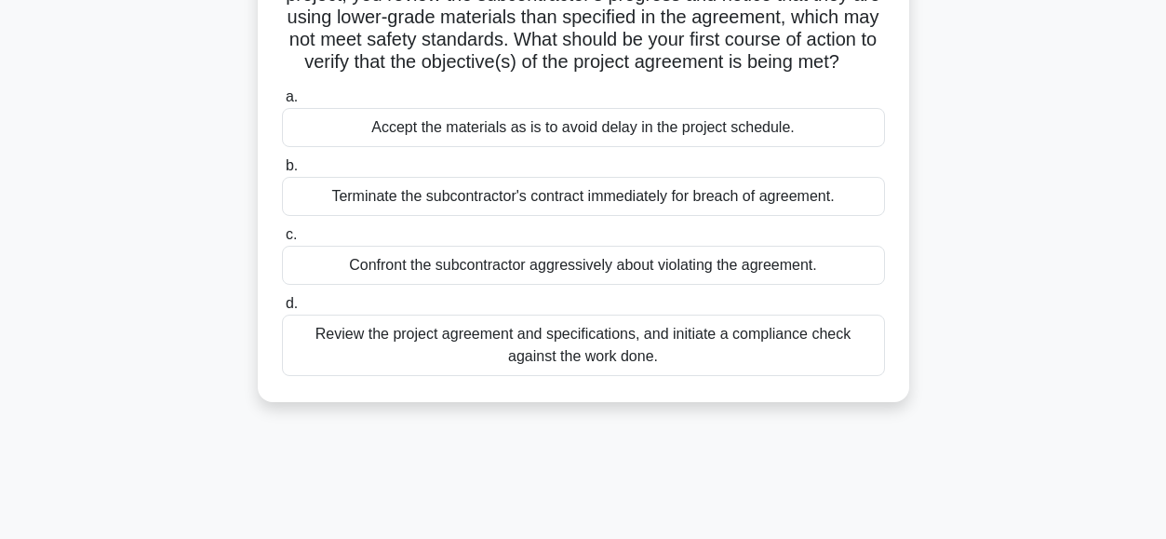
click at [346, 361] on div "Review the project agreement and specifications, and initiate a compliance chec…" at bounding box center [583, 344] width 603 height 61
click at [282, 310] on input "d. Review the project agreement and specifications, and initiate a compliance c…" at bounding box center [282, 304] width 0 height 12
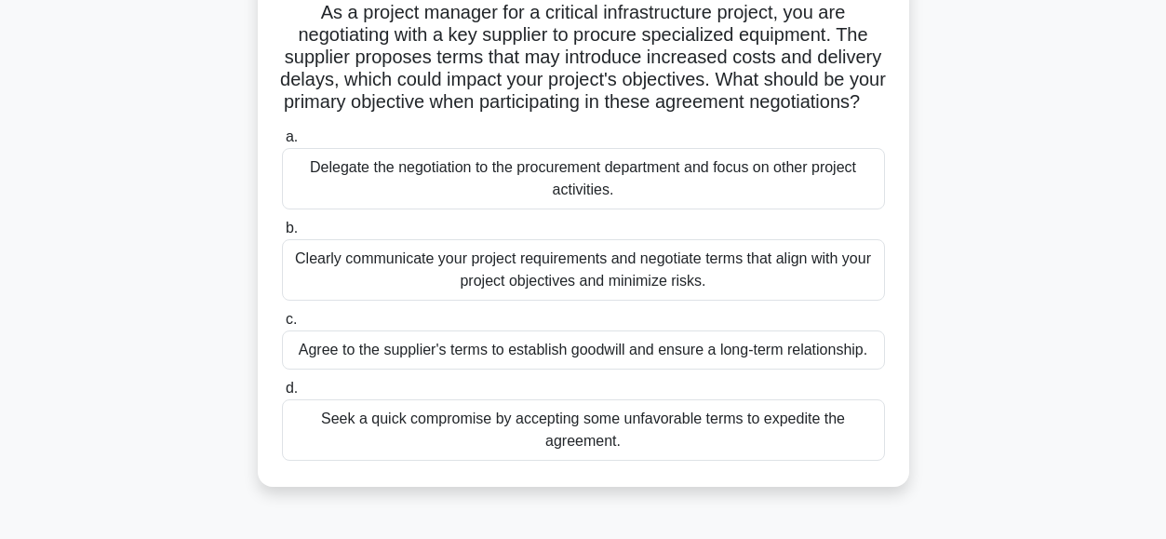
scroll to position [139, 0]
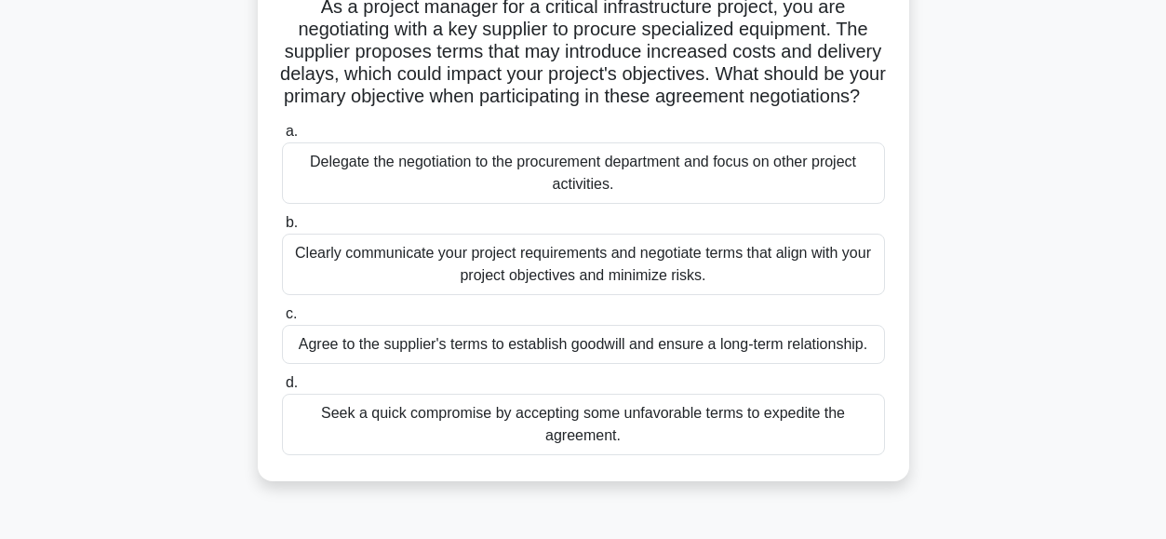
click at [364, 273] on div "Clearly communicate your project requirements and negotiate terms that align wi…" at bounding box center [583, 263] width 603 height 61
click at [282, 229] on input "b. Clearly communicate your project requirements and negotiate terms that align…" at bounding box center [282, 223] width 0 height 12
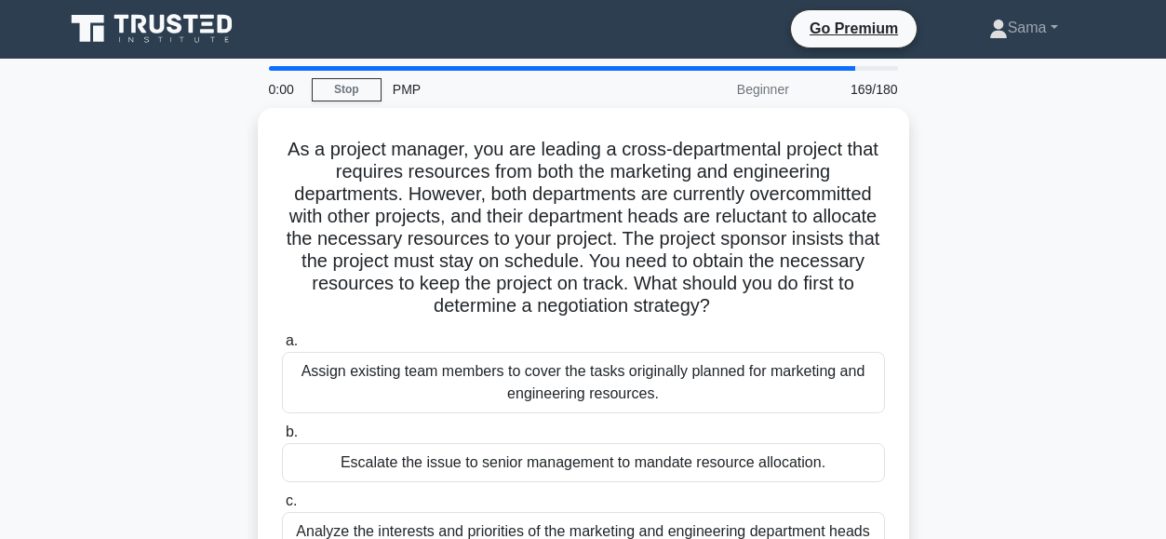
scroll to position [0, 0]
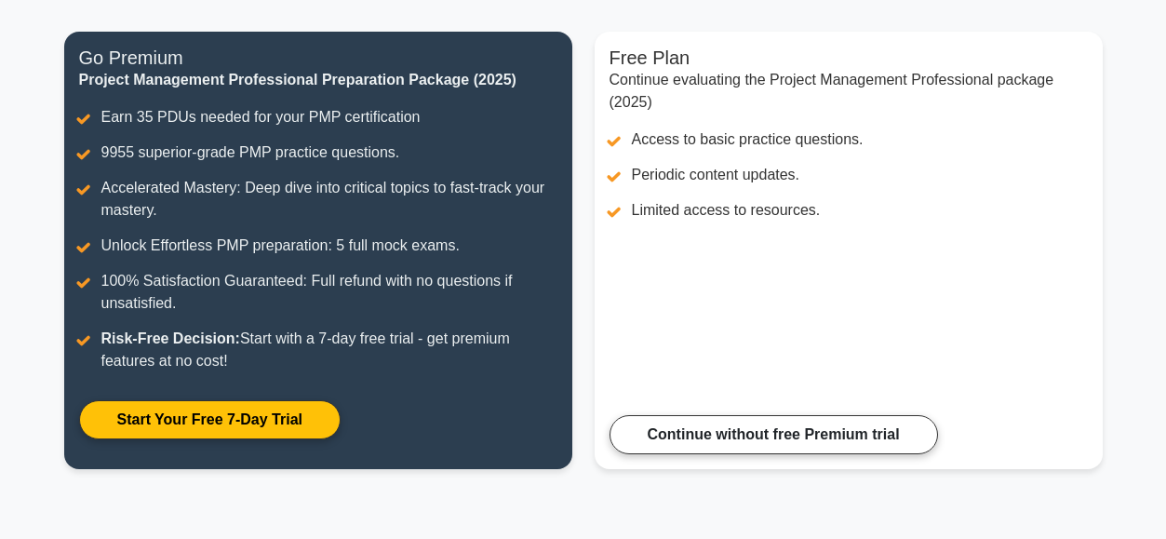
scroll to position [224, 0]
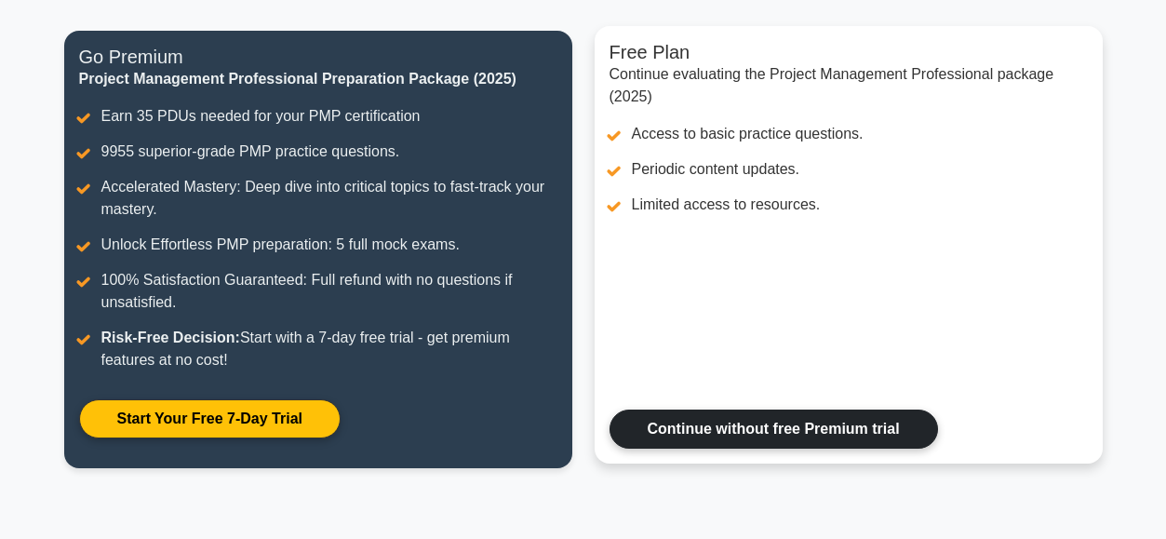
click at [796, 431] on link "Continue without free Premium trial" at bounding box center [773, 428] width 328 height 39
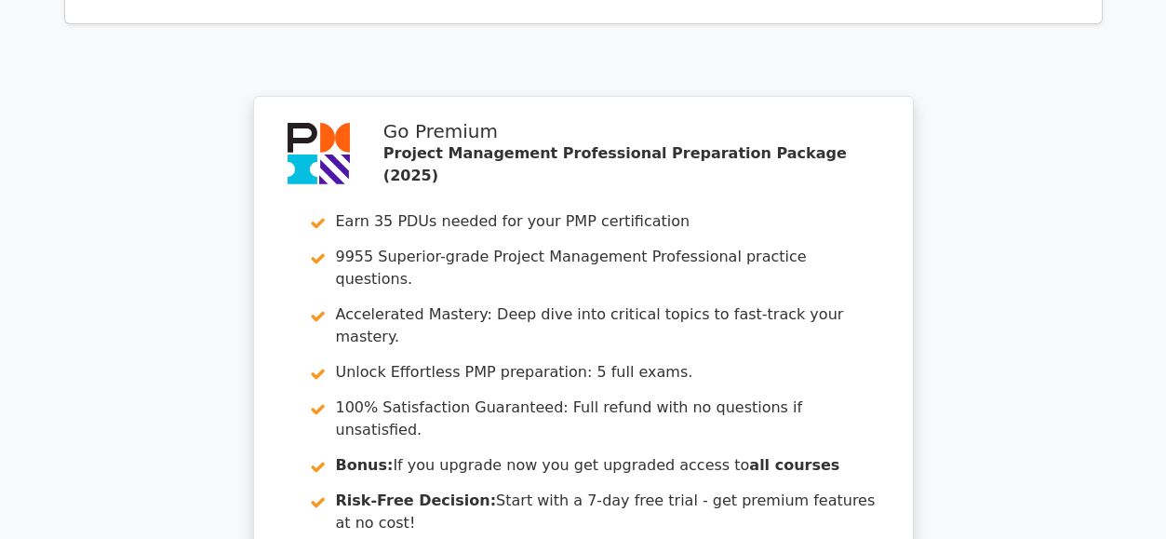
scroll to position [8608, 0]
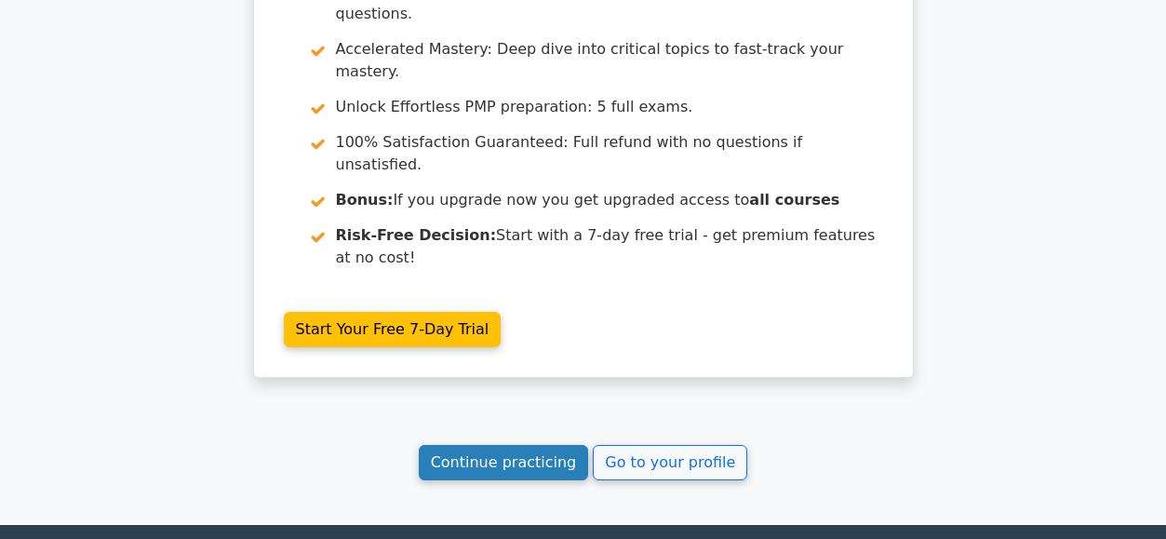
click at [525, 445] on link "Continue practicing" at bounding box center [504, 462] width 170 height 35
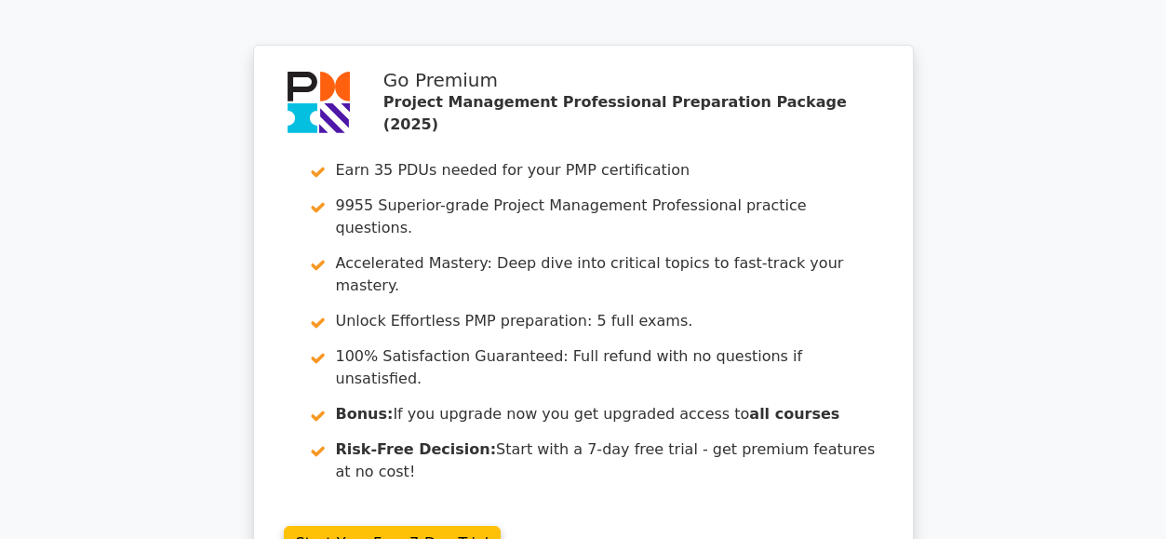
scroll to position [8395, 0]
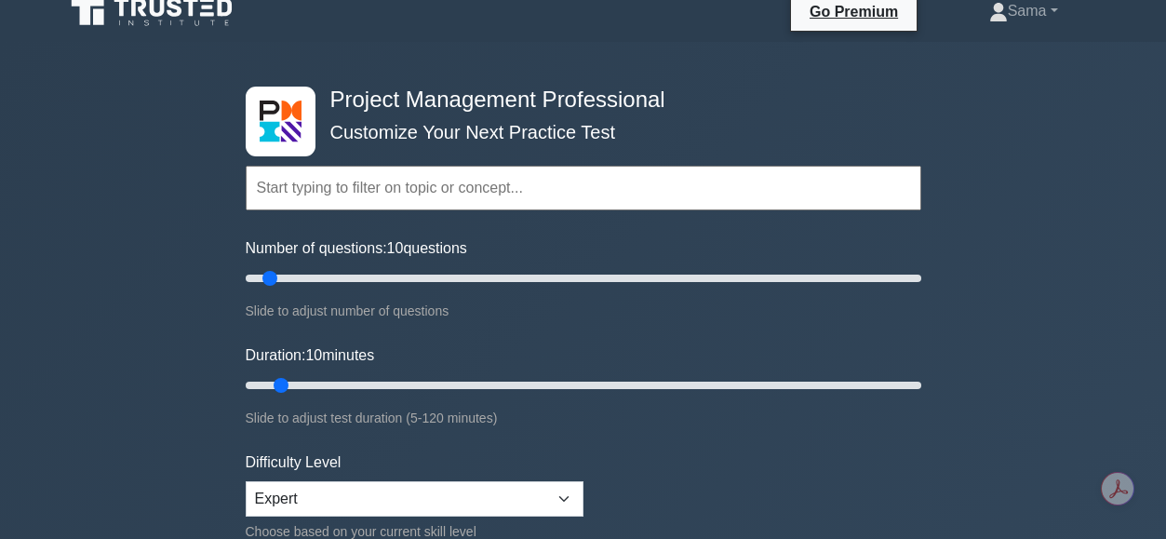
scroll to position [21, 0]
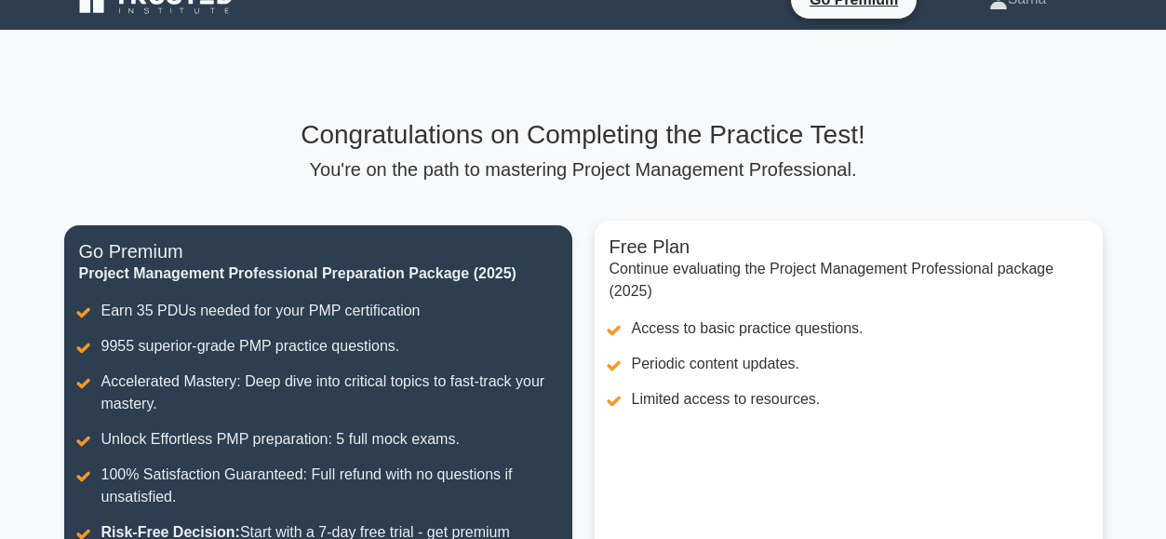
scroll to position [18, 0]
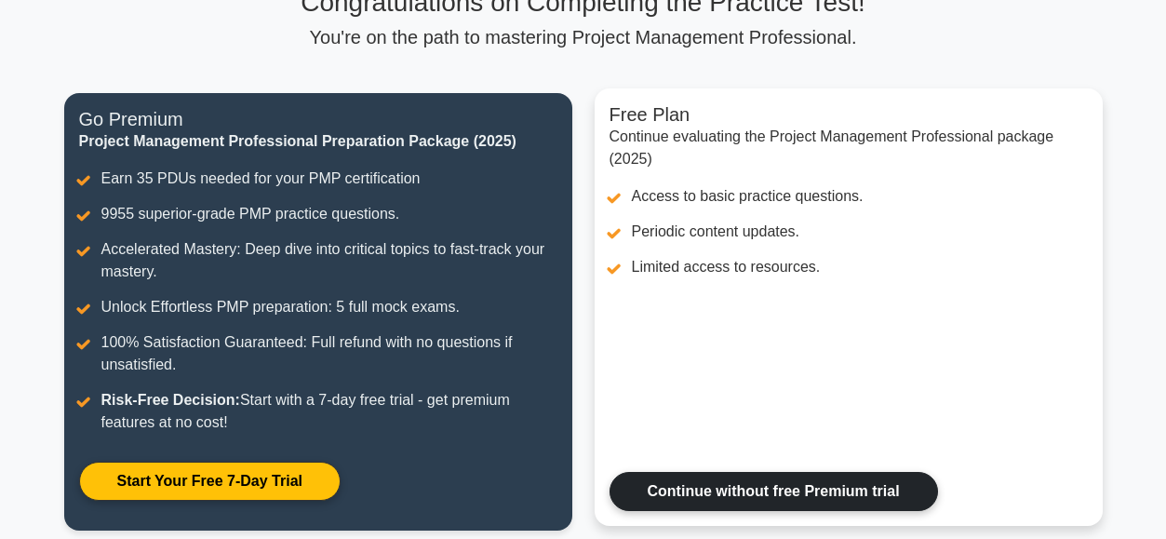
scroll to position [215, 0]
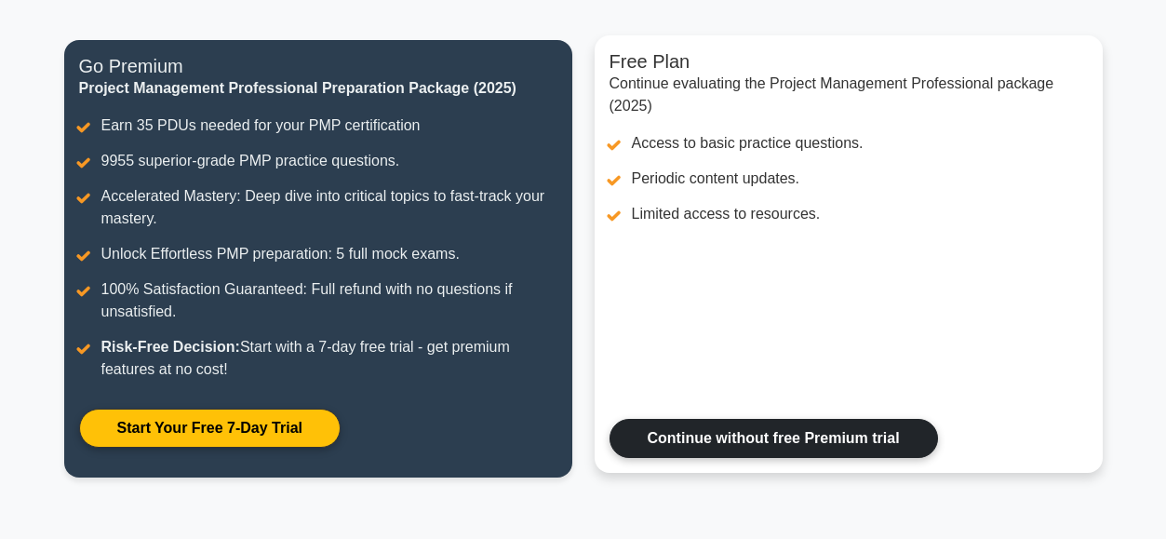
click at [717, 441] on link "Continue without free Premium trial" at bounding box center [773, 438] width 328 height 39
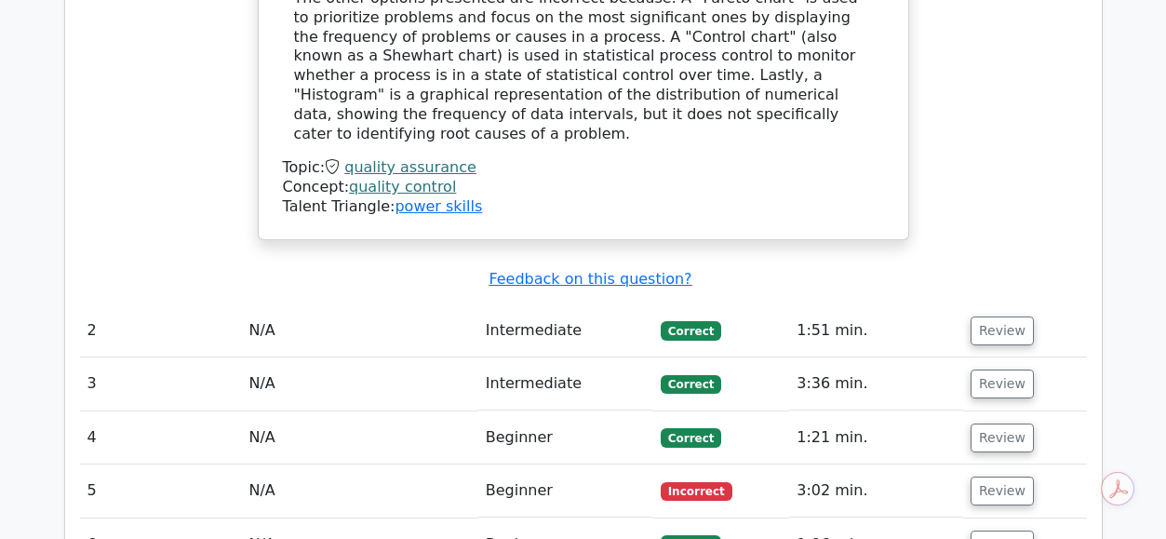
scroll to position [2168, 0]
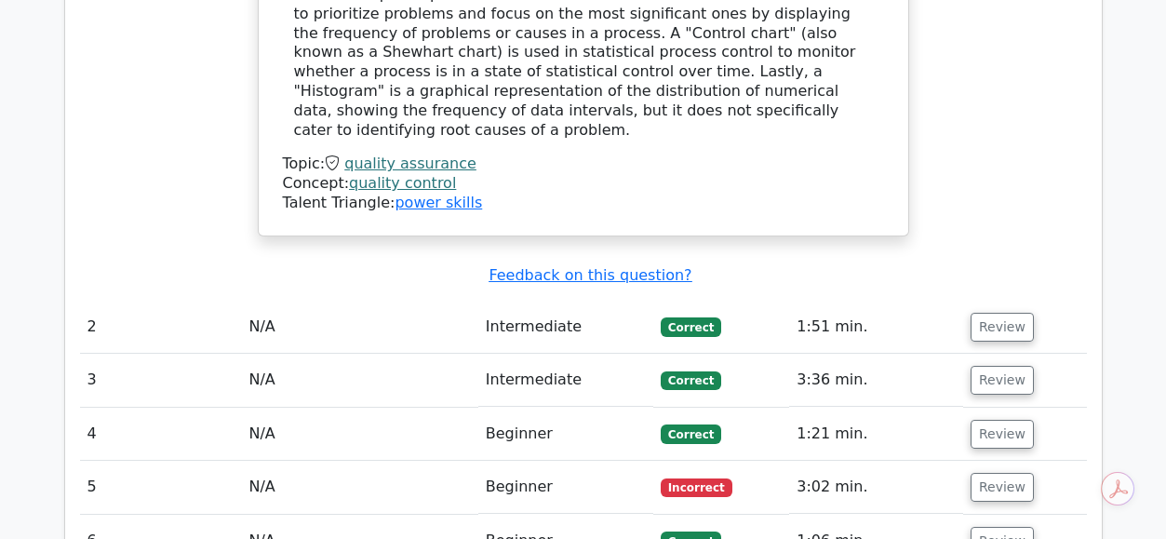
click at [509, 460] on td "Beginner" at bounding box center [565, 486] width 175 height 53
click at [998, 473] on button "Review" at bounding box center [1001, 487] width 63 height 29
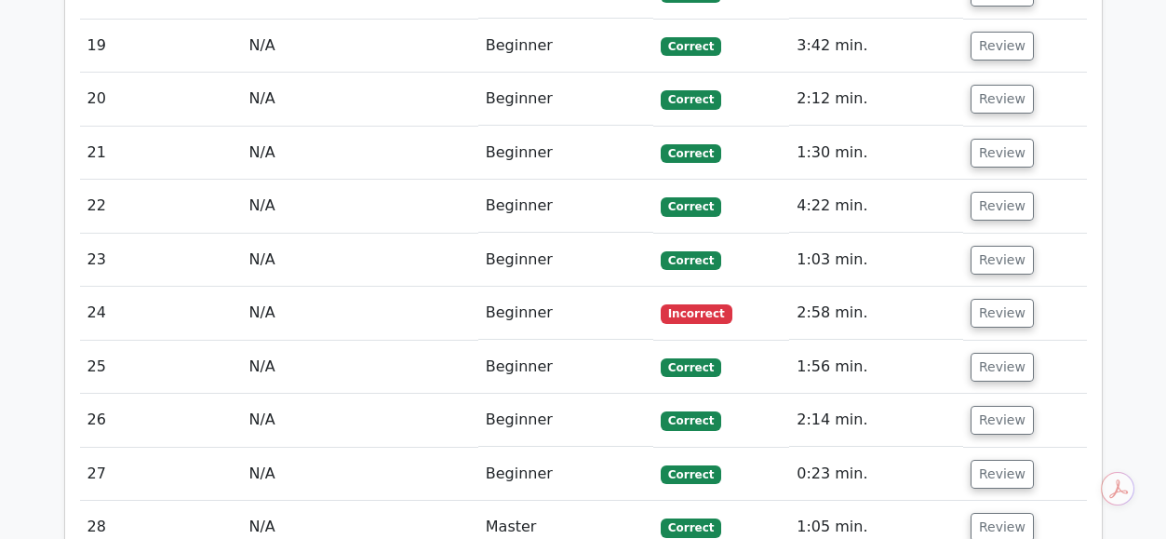
scroll to position [4289, 0]
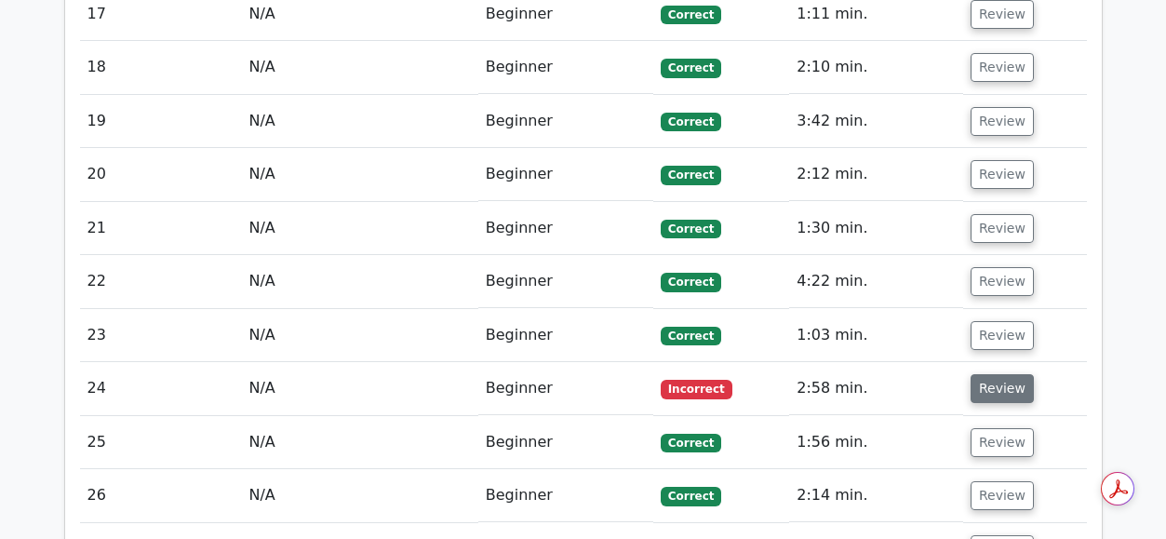
click at [981, 374] on button "Review" at bounding box center [1001, 388] width 63 height 29
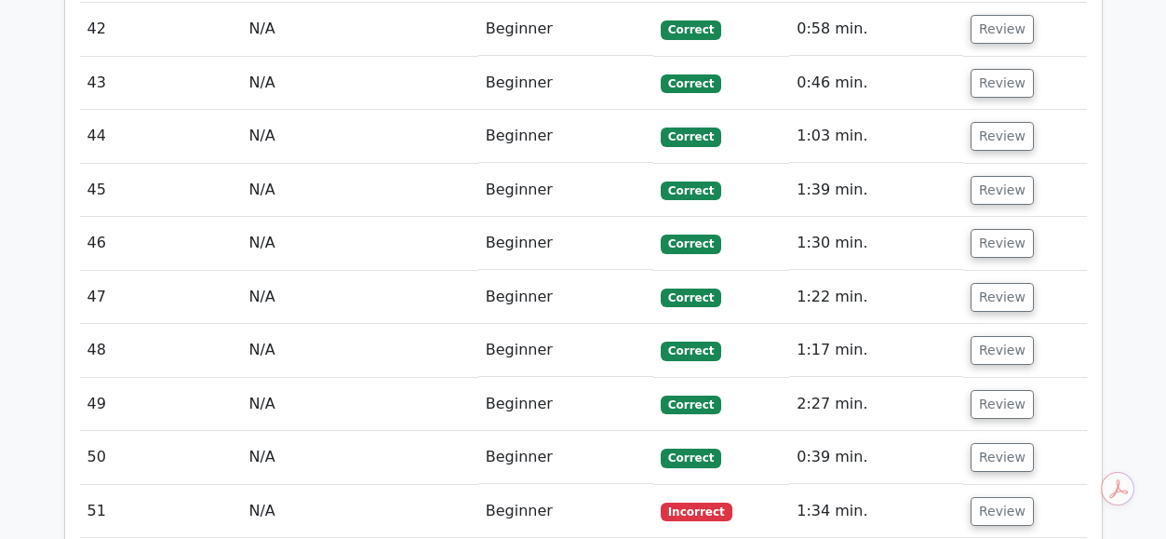
scroll to position [6598, 0]
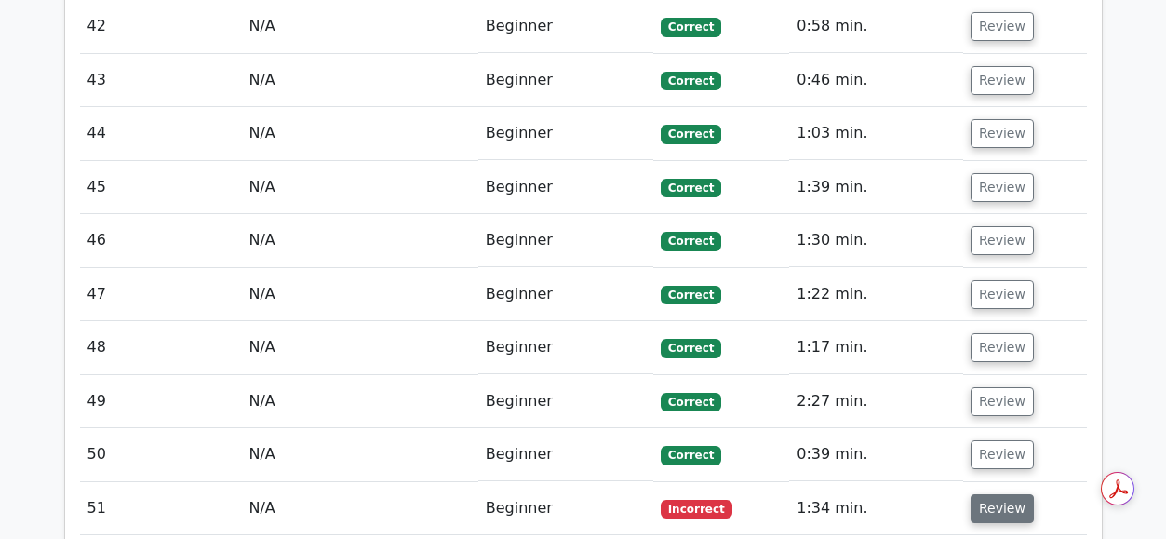
click at [999, 494] on button "Review" at bounding box center [1001, 508] width 63 height 29
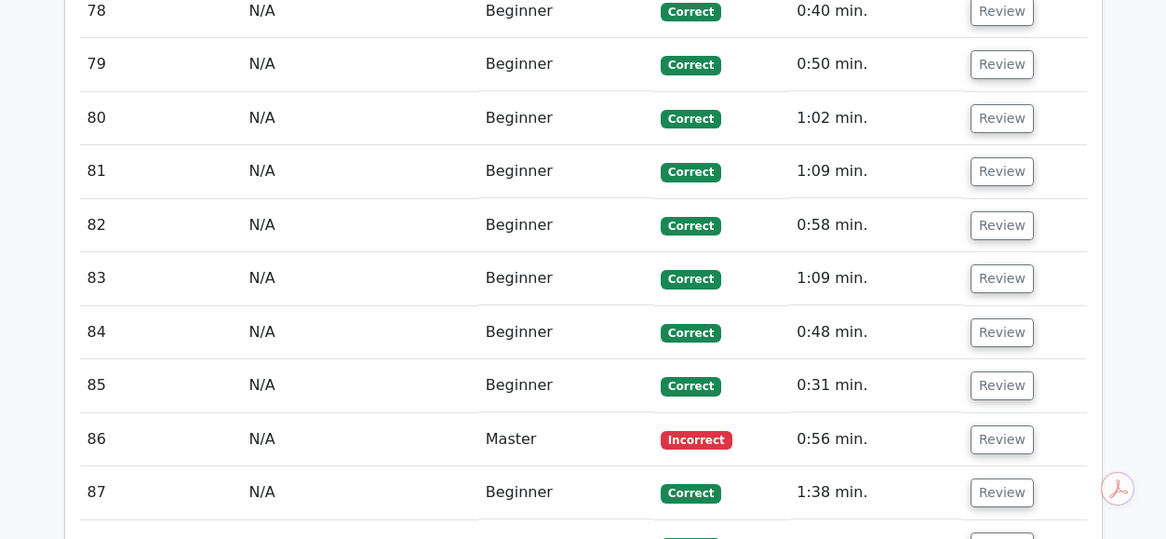
scroll to position [9418, 0]
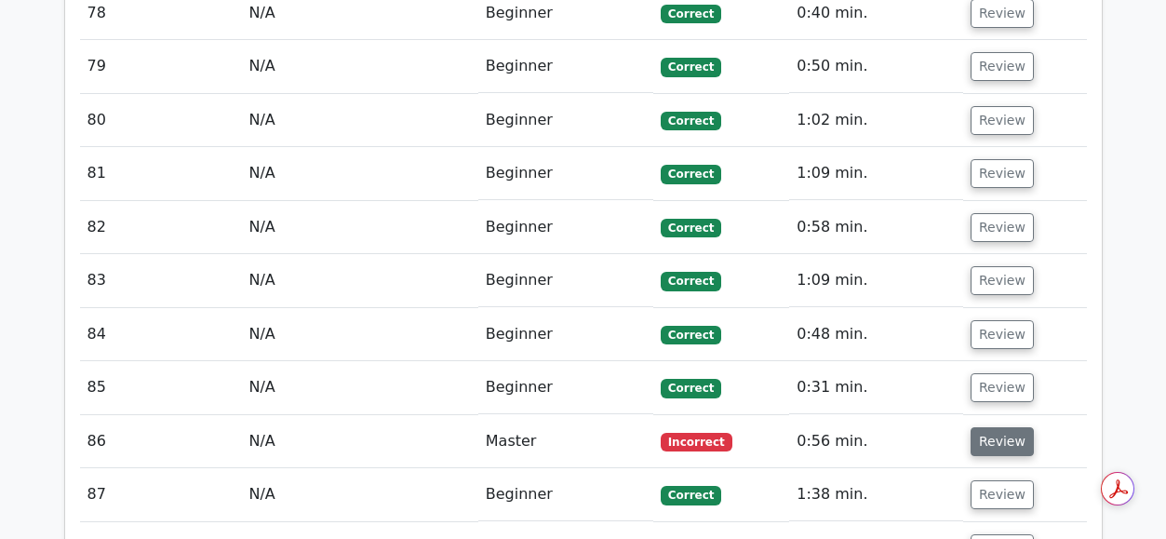
click at [984, 427] on button "Review" at bounding box center [1001, 441] width 63 height 29
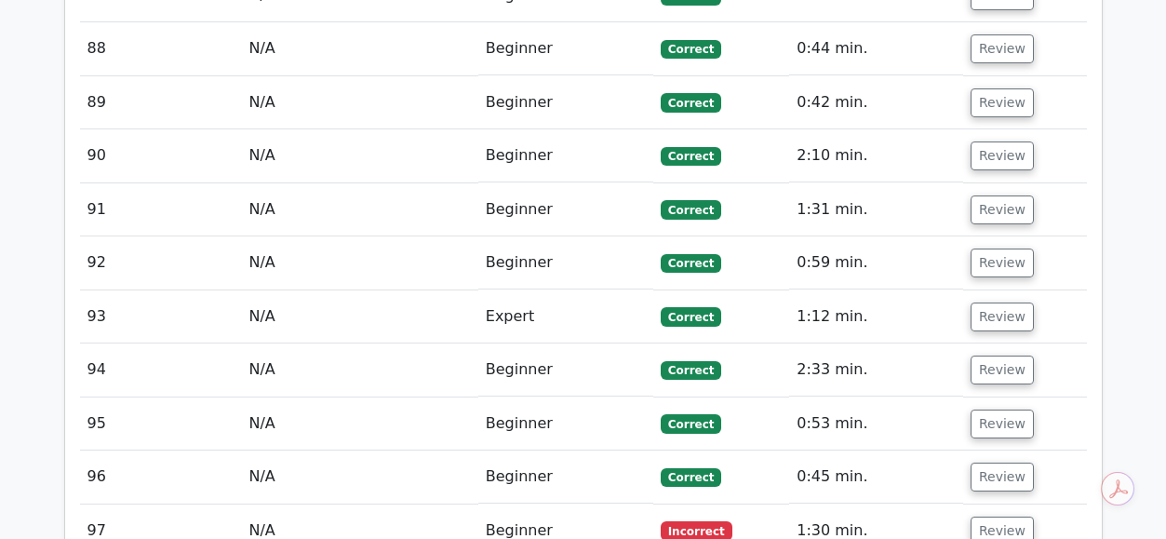
scroll to position [10750, 0]
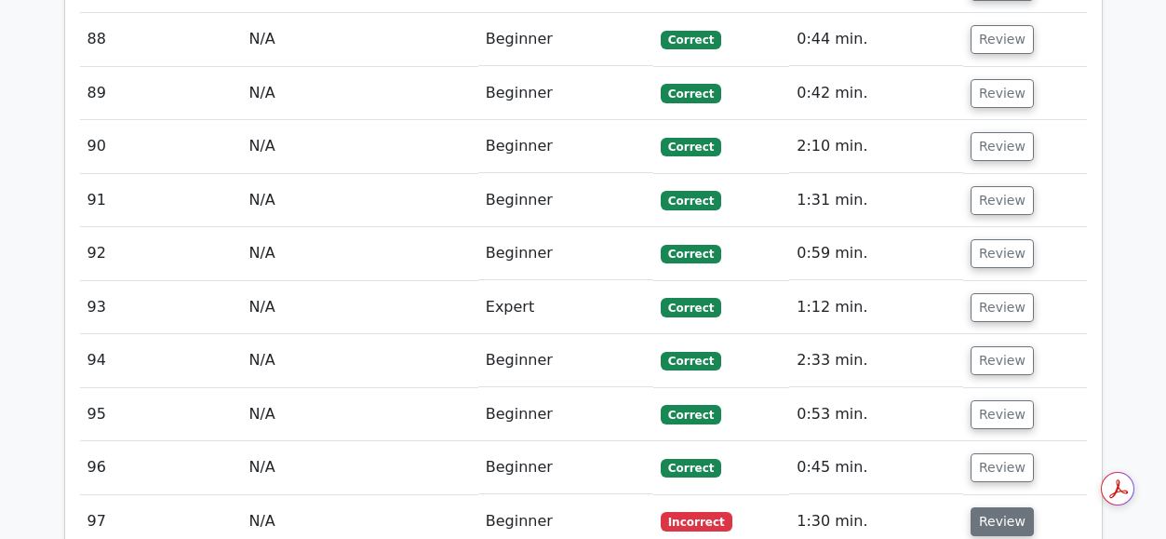
click at [1000, 507] on button "Review" at bounding box center [1001, 521] width 63 height 29
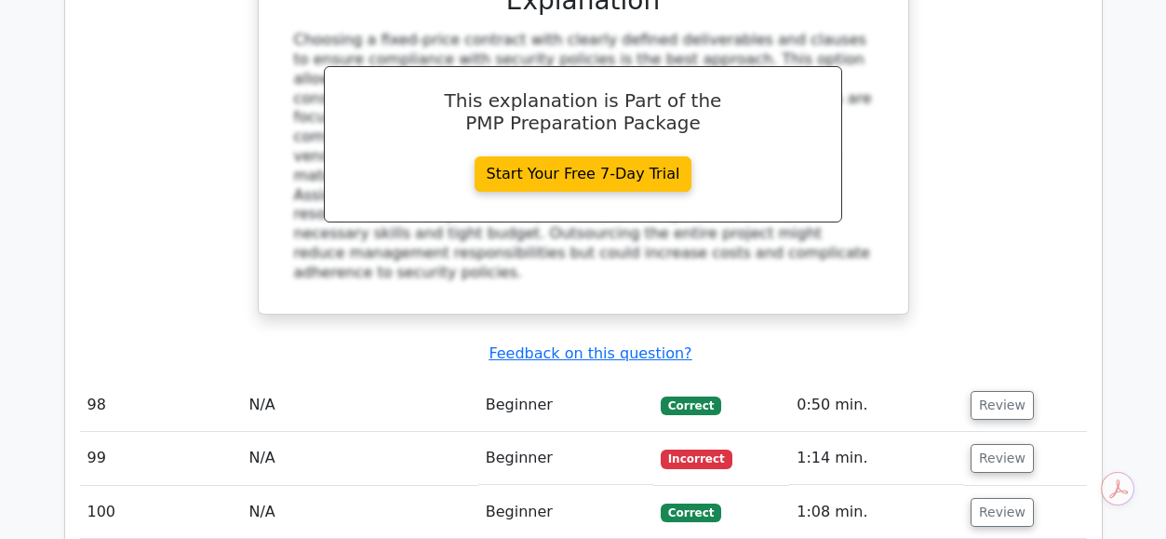
scroll to position [11900, 0]
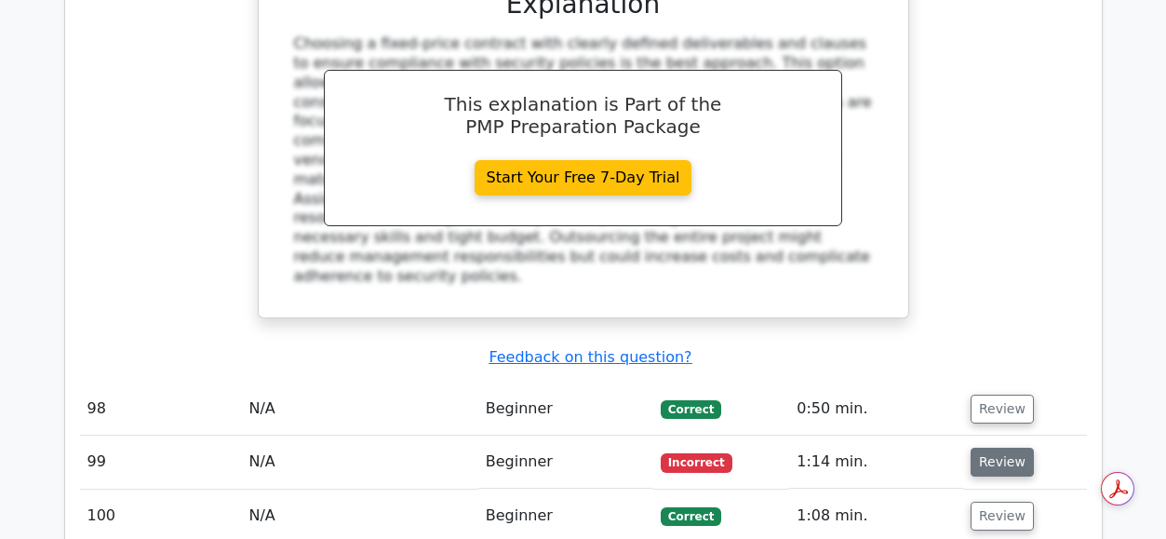
click at [1007, 447] on button "Review" at bounding box center [1001, 461] width 63 height 29
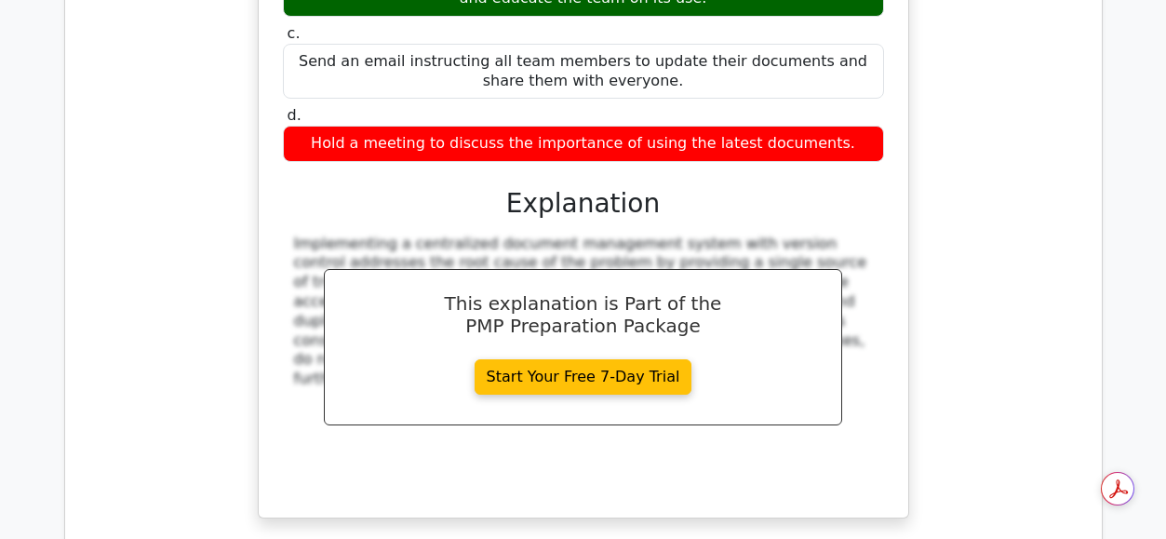
scroll to position [12754, 0]
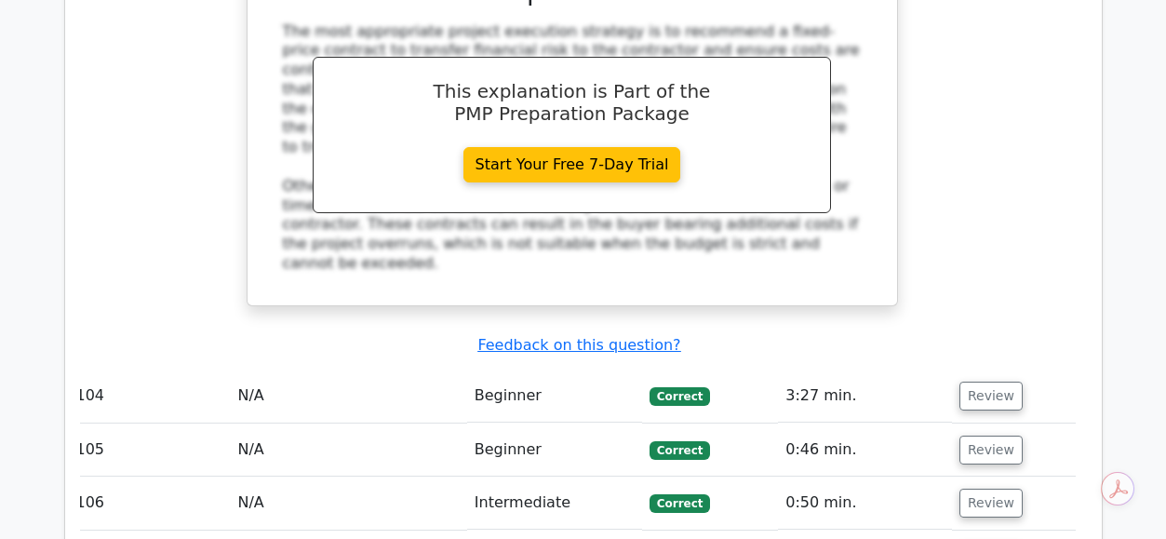
scroll to position [14161, 0]
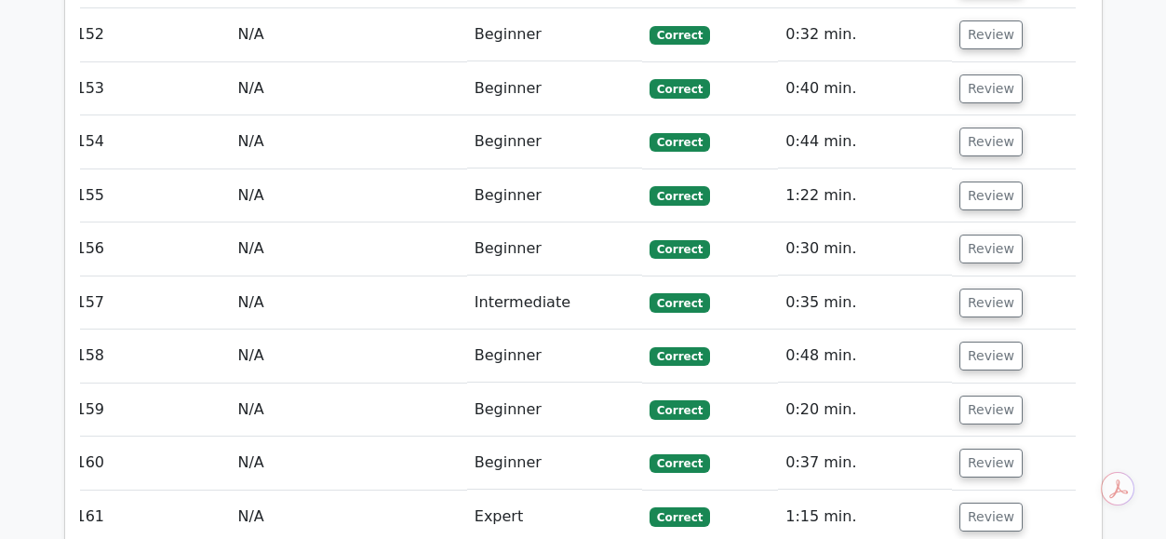
scroll to position [17776, 0]
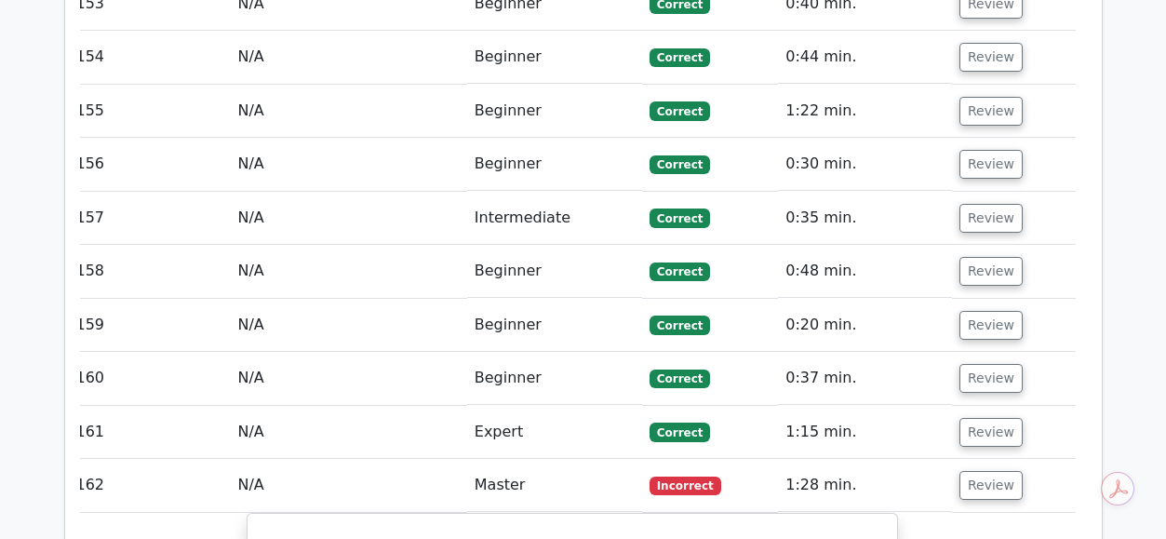
scroll to position [17866, 0]
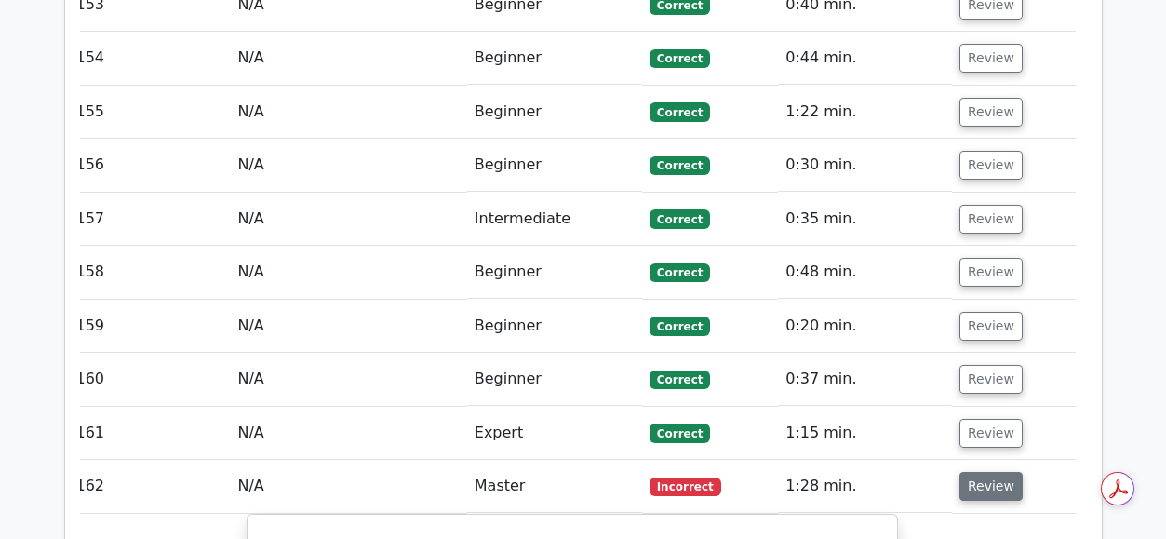
click at [980, 472] on button "Review" at bounding box center [990, 486] width 63 height 29
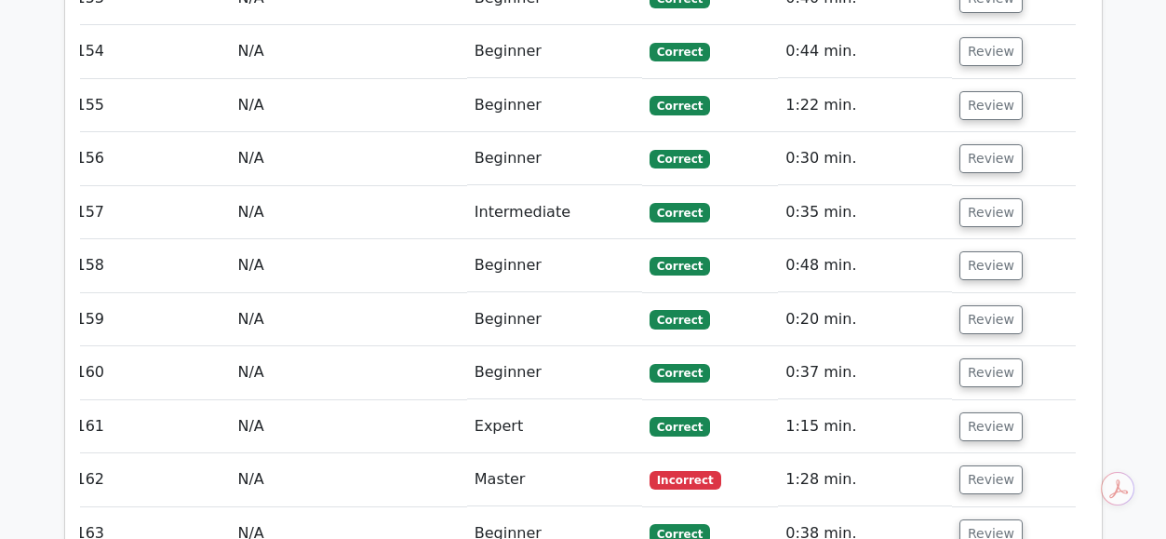
scroll to position [17838, 0]
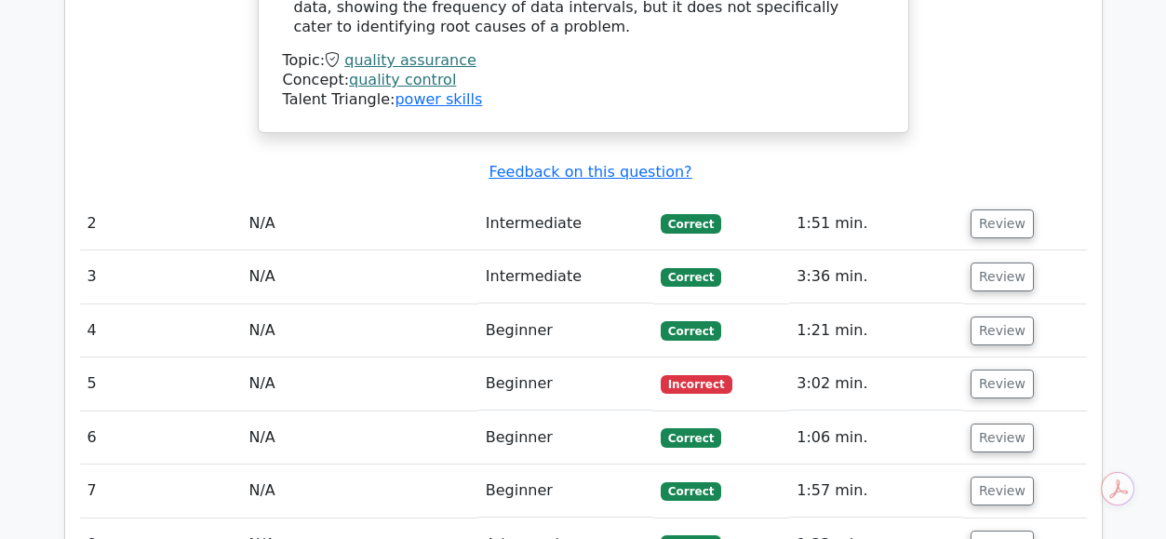
scroll to position [2272, 0]
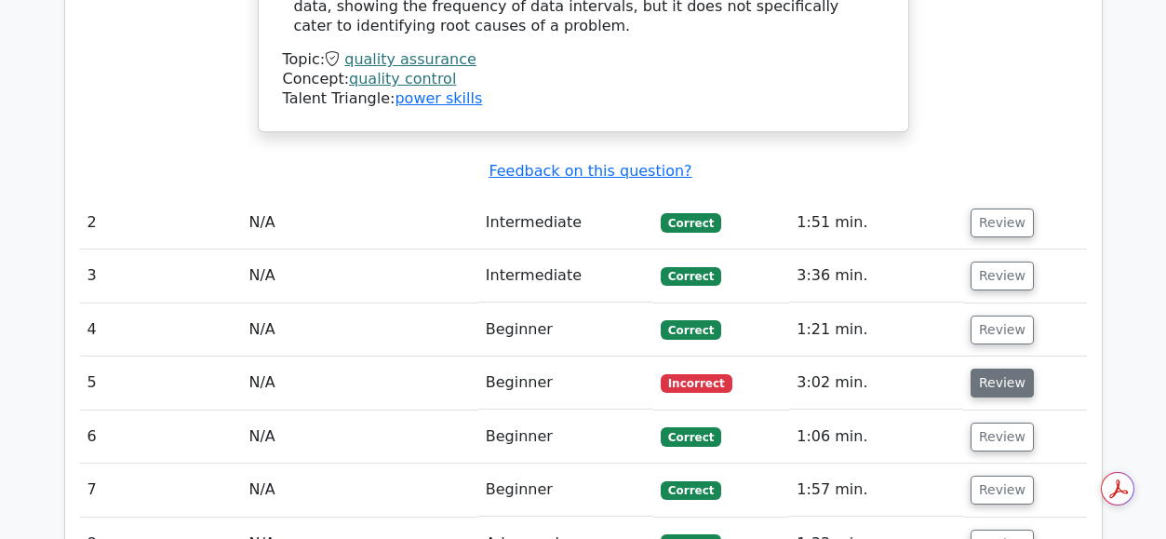
click at [982, 368] on button "Review" at bounding box center [1001, 382] width 63 height 29
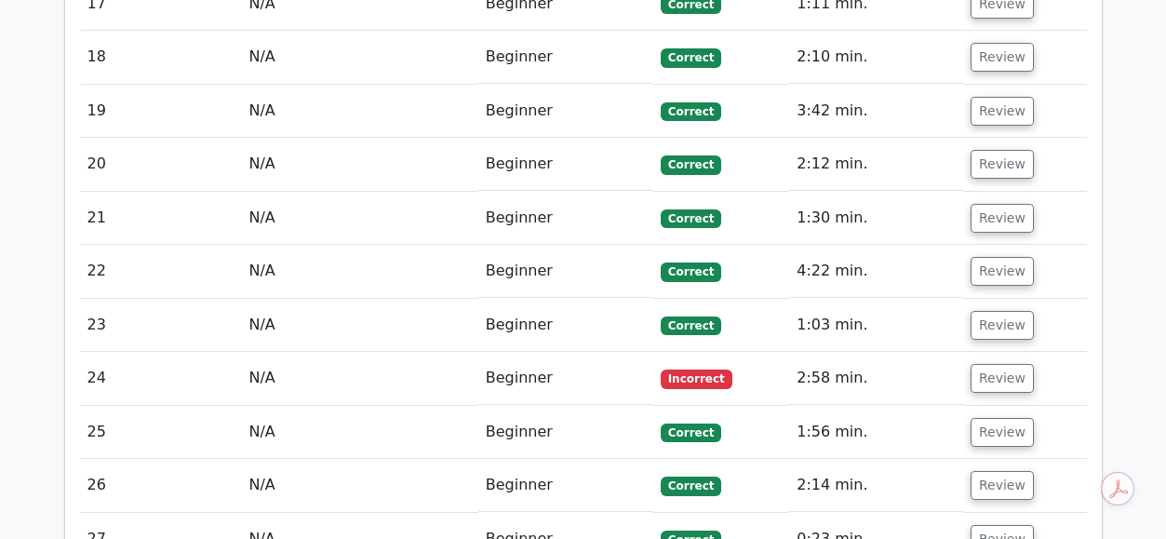
scroll to position [4300, 0]
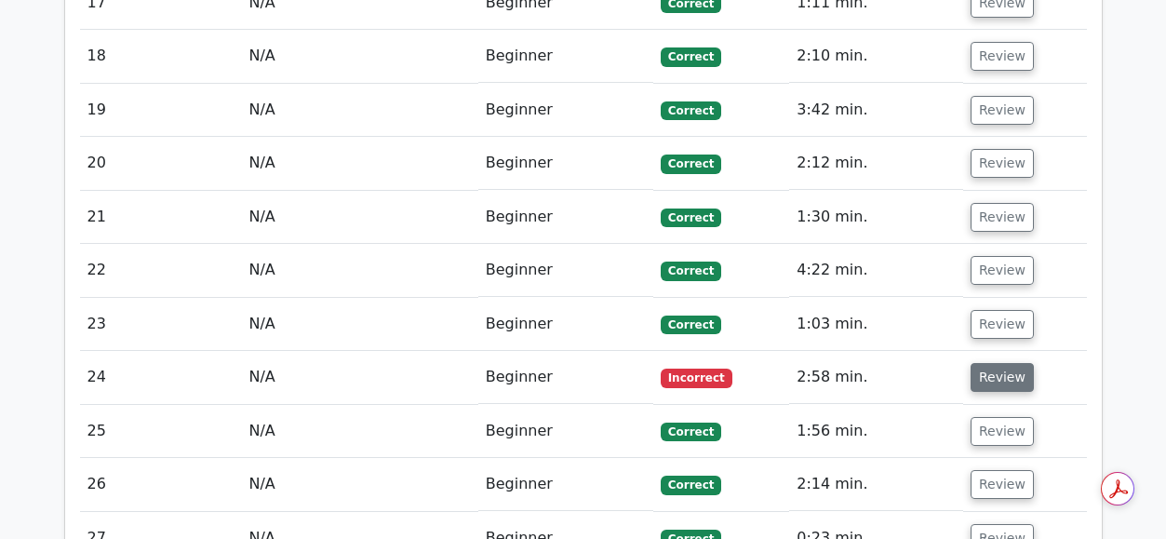
click at [1001, 363] on button "Review" at bounding box center [1001, 377] width 63 height 29
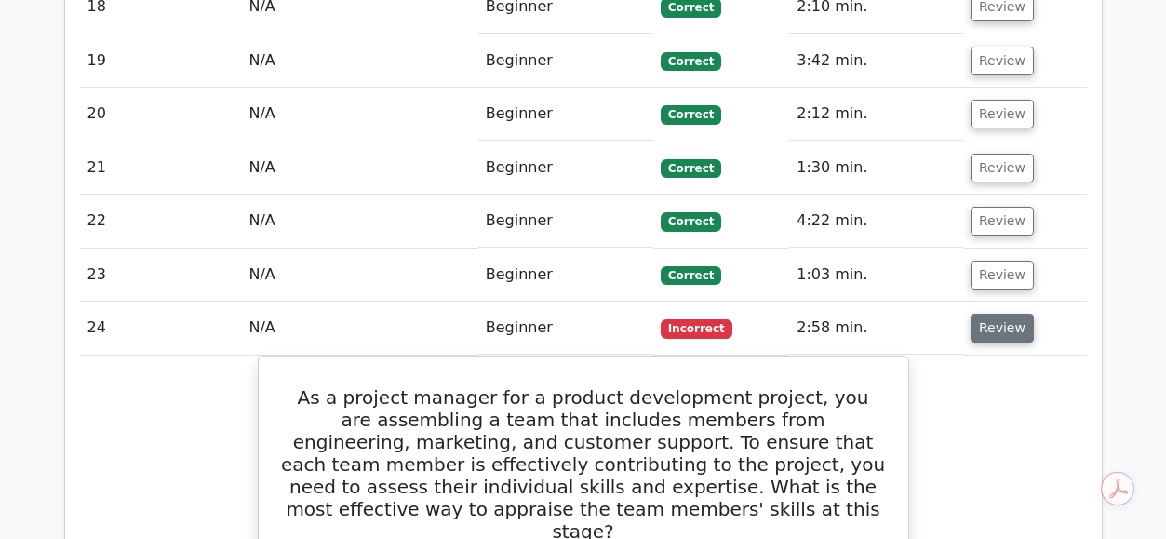
scroll to position [4349, 0]
click at [997, 314] on button "Review" at bounding box center [1001, 328] width 63 height 29
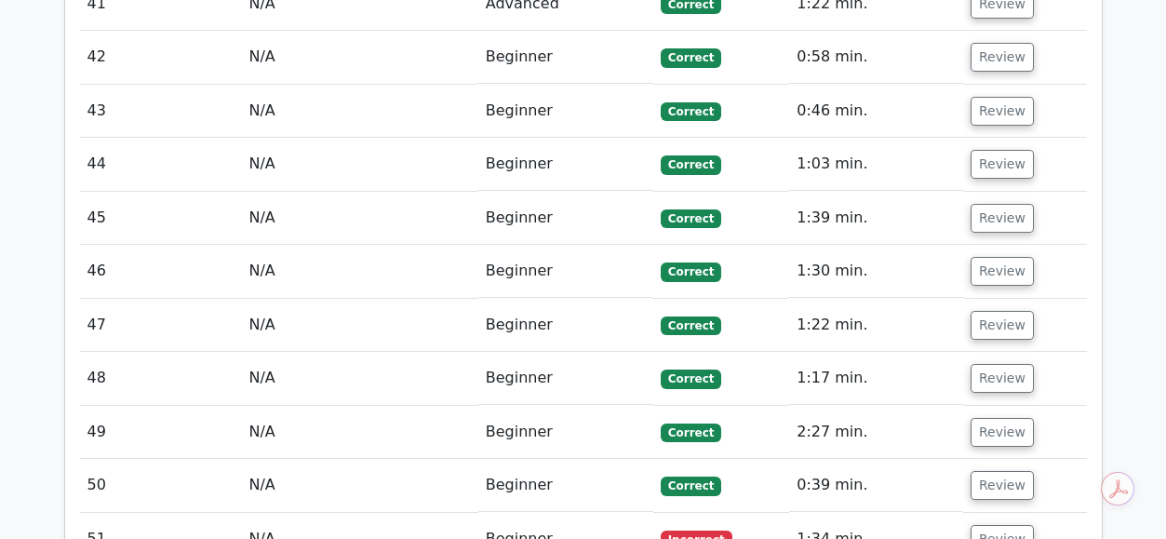
scroll to position [5584, 0]
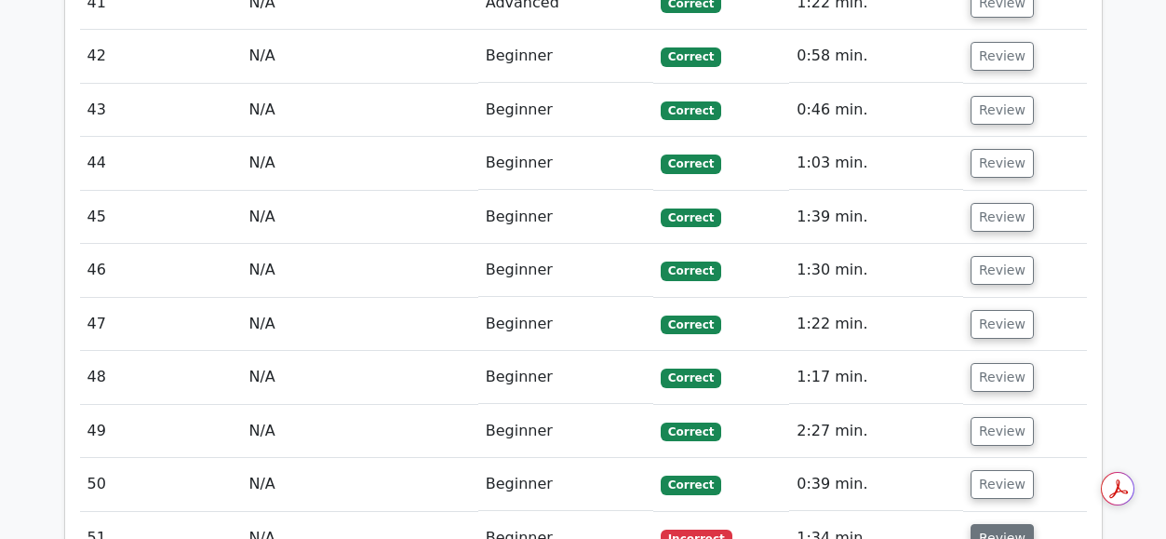
click at [992, 524] on button "Review" at bounding box center [1001, 538] width 63 height 29
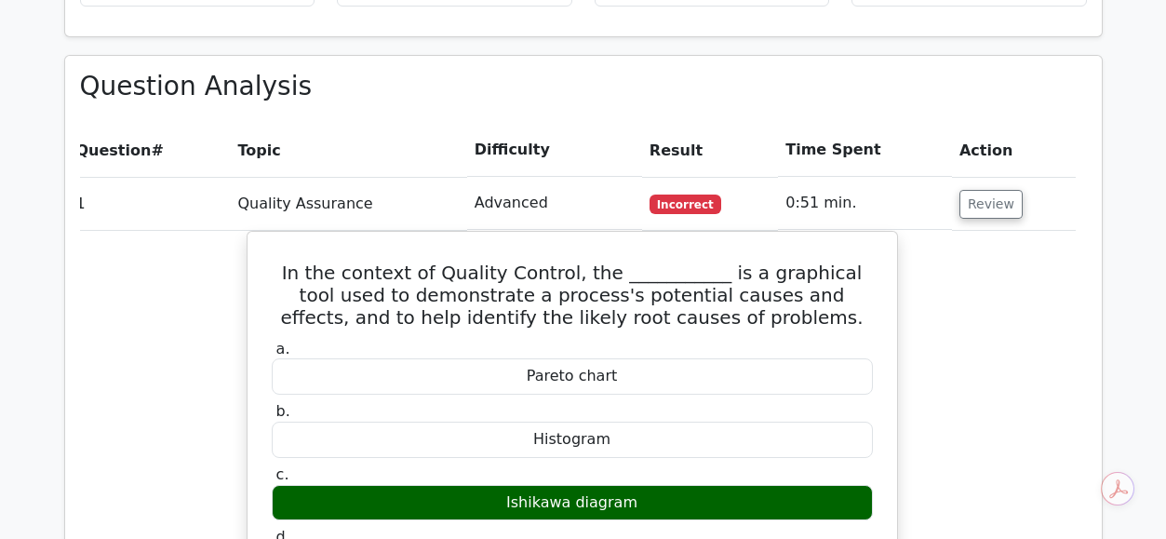
scroll to position [1342, 0]
